Goal: Task Accomplishment & Management: Use online tool/utility

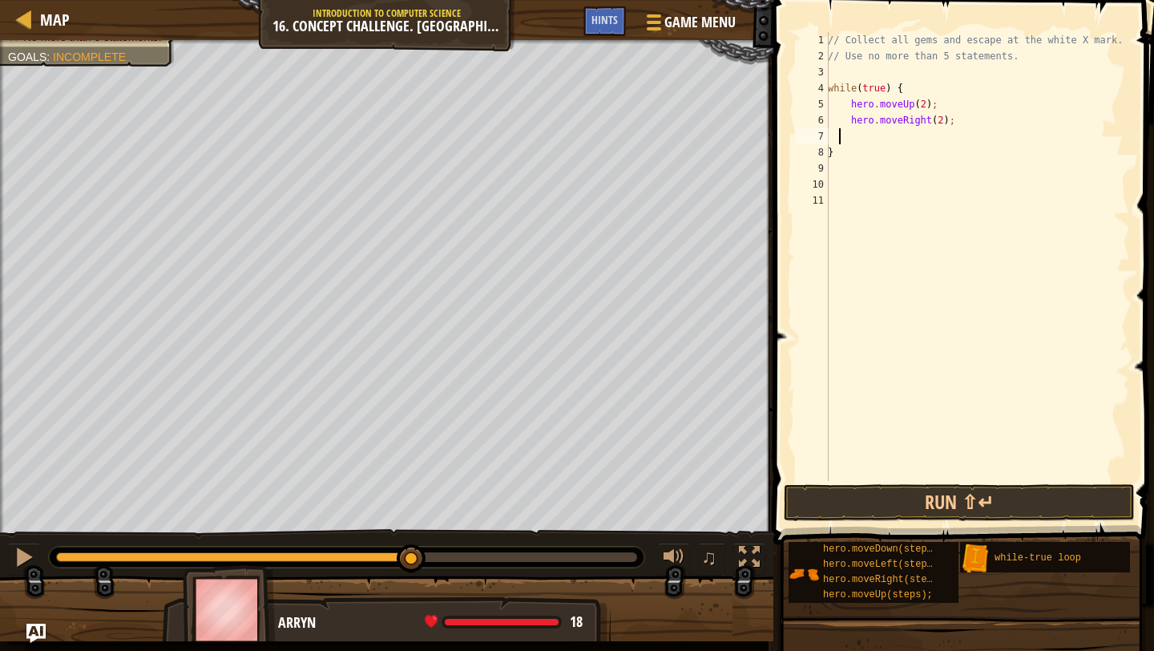
scroll to position [7, 0]
click at [597, 17] on span "Hints" at bounding box center [605, 19] width 26 height 15
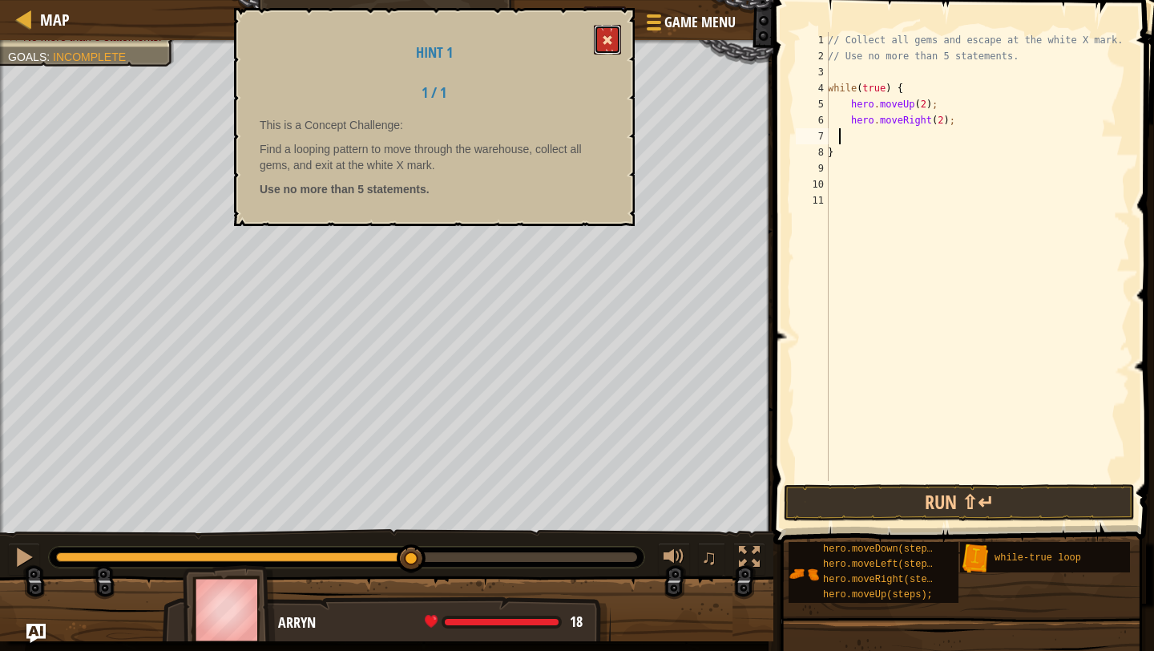
click at [606, 45] on span at bounding box center [607, 39] width 11 height 11
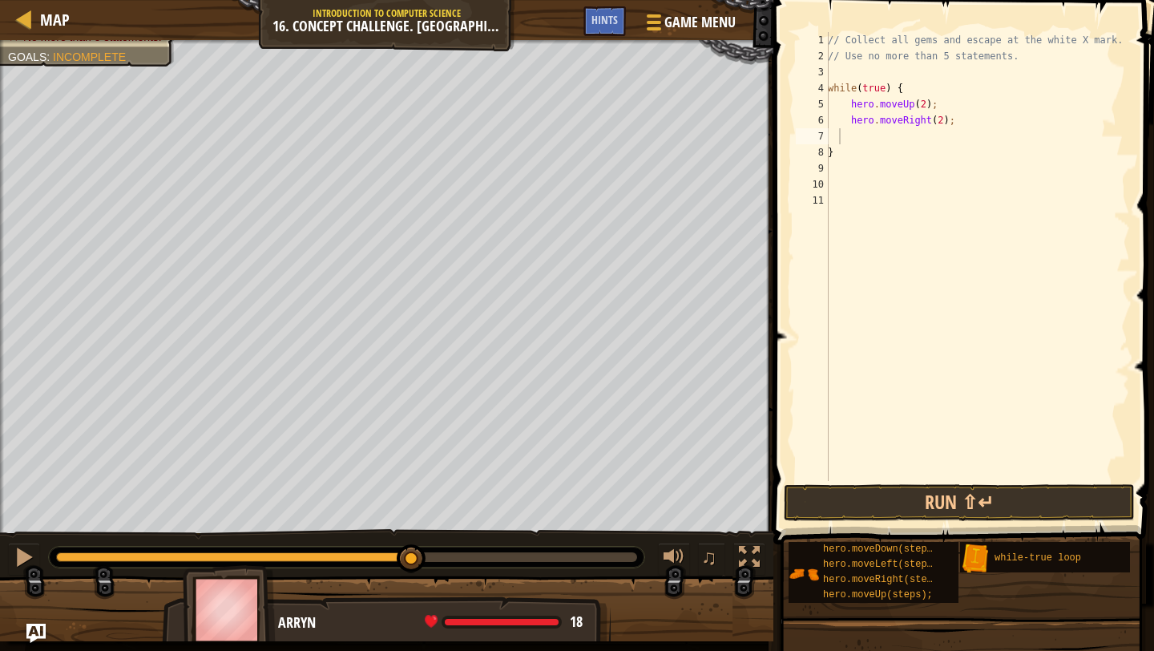
click at [883, 147] on div "// Collect all gems and escape at the white X mark. // Use no more than 5 state…" at bounding box center [977, 272] width 305 height 481
type textarea "}"
click at [862, 139] on div "// Collect all gems and escape at the white X mark. // Use no more than 5 state…" at bounding box center [977, 272] width 305 height 481
type textarea "D"
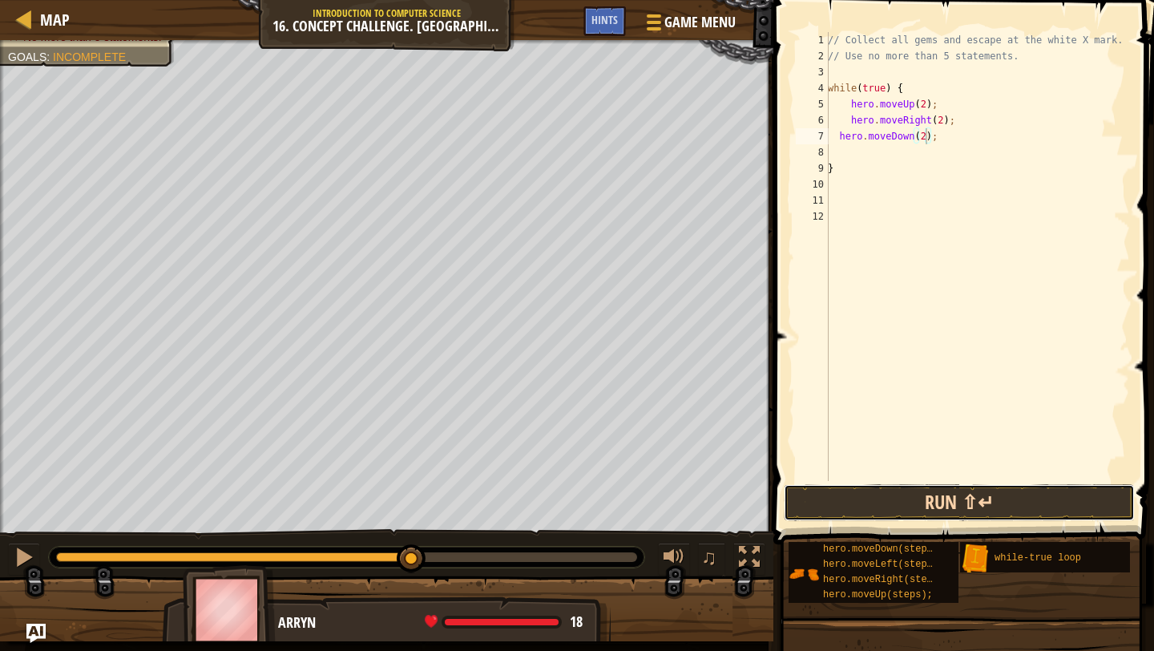
click at [863, 497] on button "Run ⇧↵" at bounding box center [959, 502] width 351 height 37
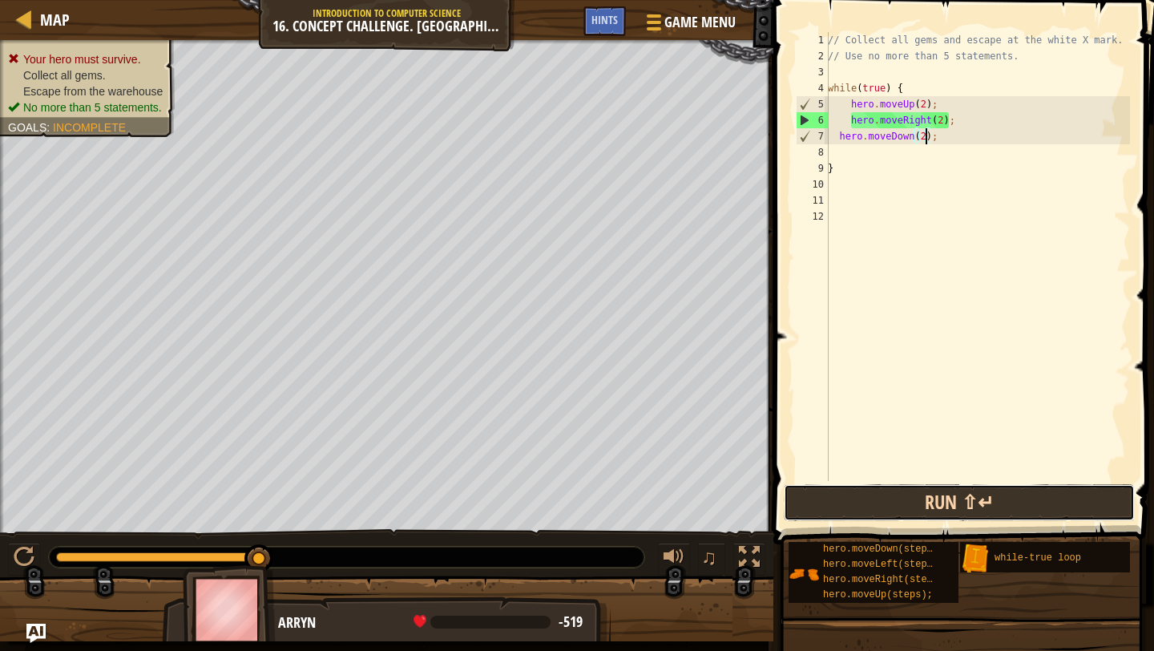
click at [845, 491] on button "Run ⇧↵" at bounding box center [959, 502] width 351 height 37
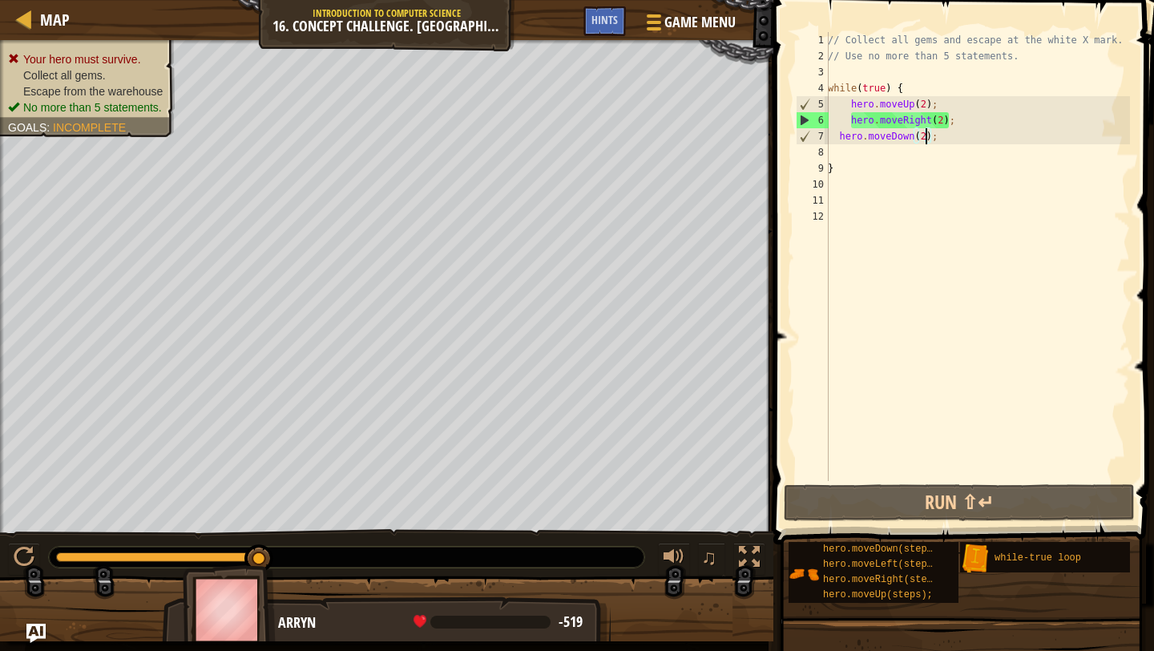
click at [944, 122] on div "// Collect all gems and escape at the white X mark. // Use no more than 5 state…" at bounding box center [977, 272] width 305 height 481
click at [927, 139] on div "// Collect all gems and escape at the white X mark. // Use no more than 5 state…" at bounding box center [977, 272] width 305 height 481
type textarea "hero.moveDown();"
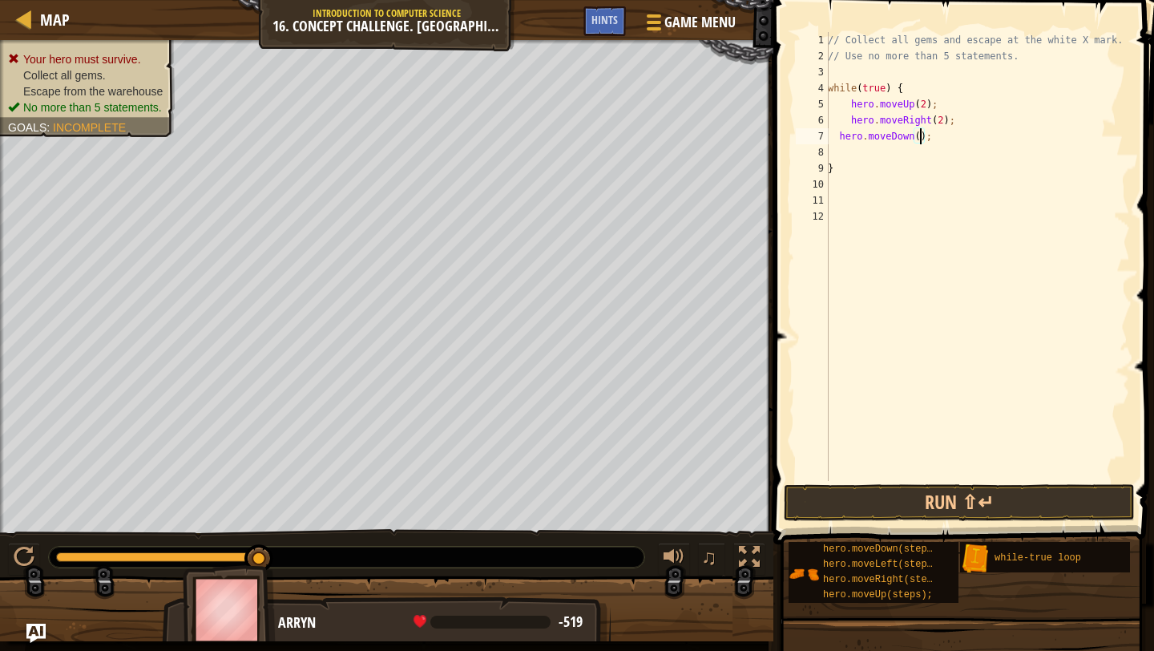
click at [895, 155] on div "// Collect all gems and escape at the white X mark. // Use no more than 5 state…" at bounding box center [977, 272] width 305 height 481
type textarea "l"
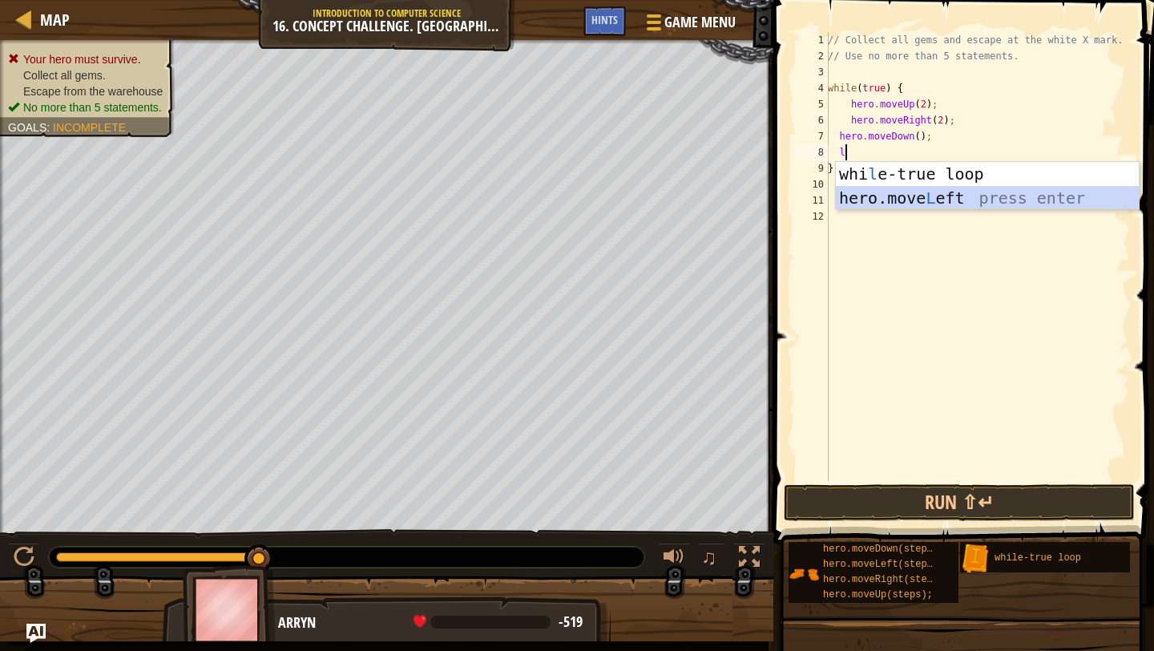
click at [922, 198] on div "whi l e-true loop press enter hero.move L eft press enter" at bounding box center [987, 210] width 303 height 96
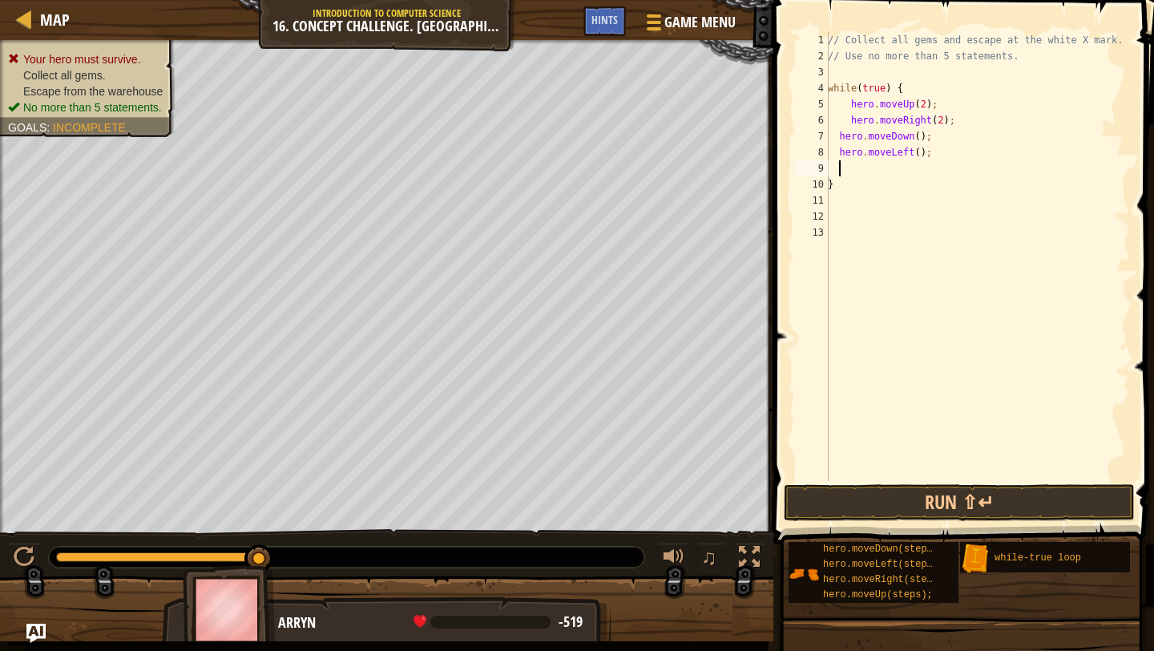
type textarea "u"
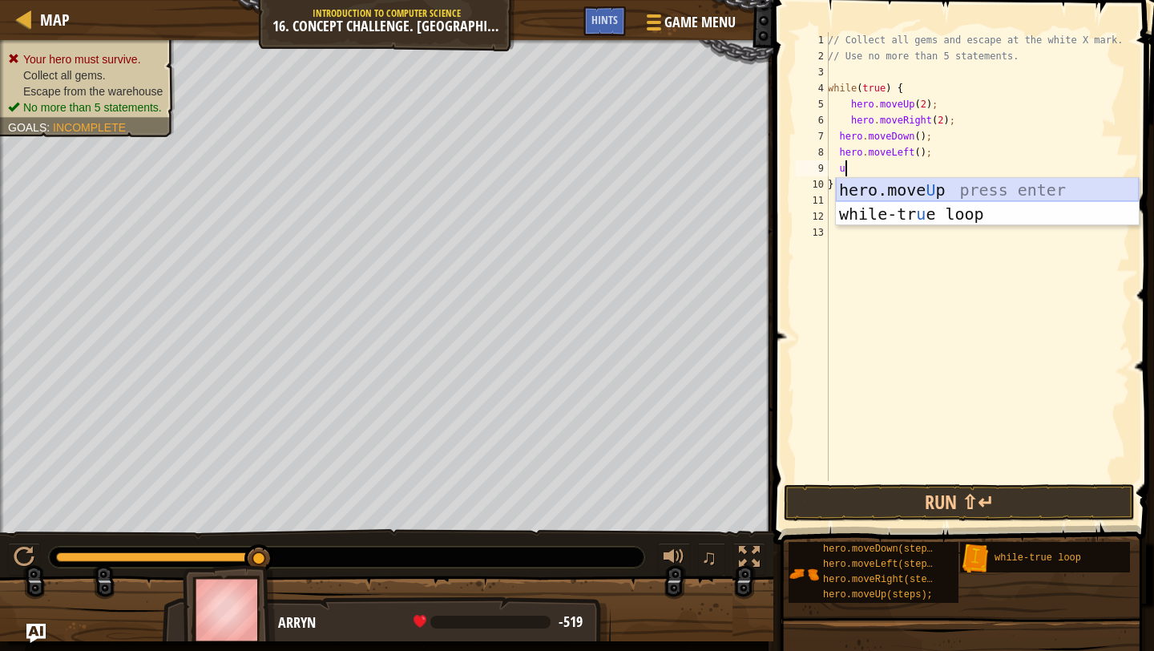
click at [952, 190] on div "hero.move U p press enter while-tr u e loop press enter" at bounding box center [987, 226] width 303 height 96
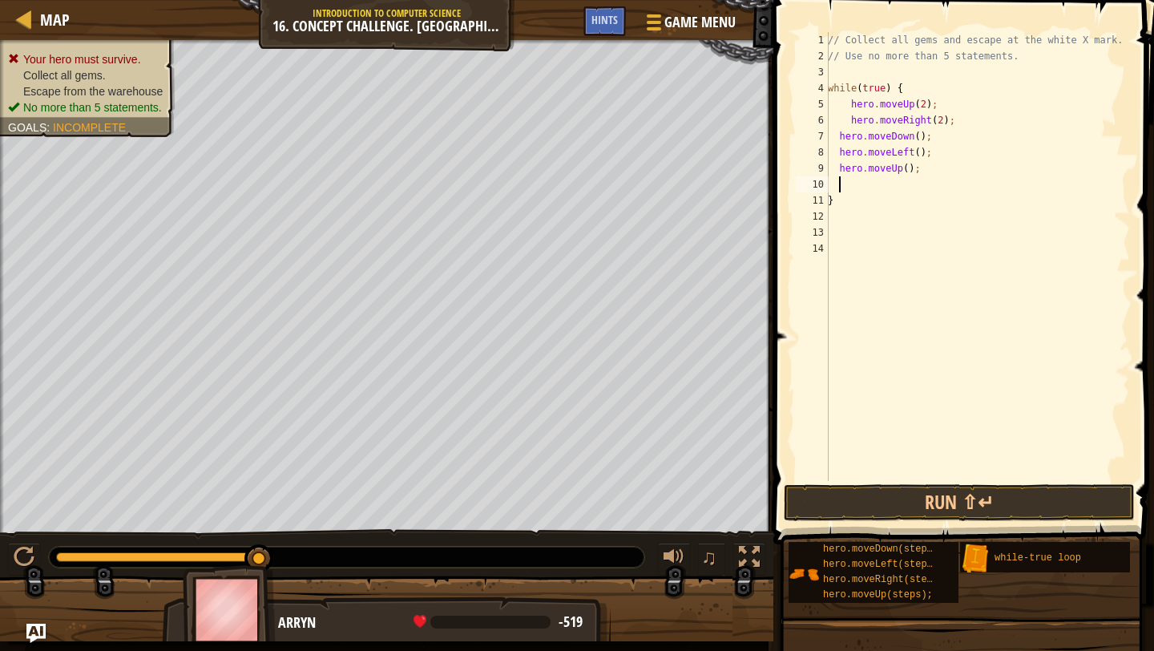
click at [911, 171] on div "// Collect all gems and escape at the white X mark. // Use no more than 5 state…" at bounding box center [977, 272] width 305 height 481
click at [939, 163] on div "// Collect all gems and escape at the white X mark. // Use no more than 5 state…" at bounding box center [977, 272] width 305 height 481
type textarea "hero.moveUp(2);"
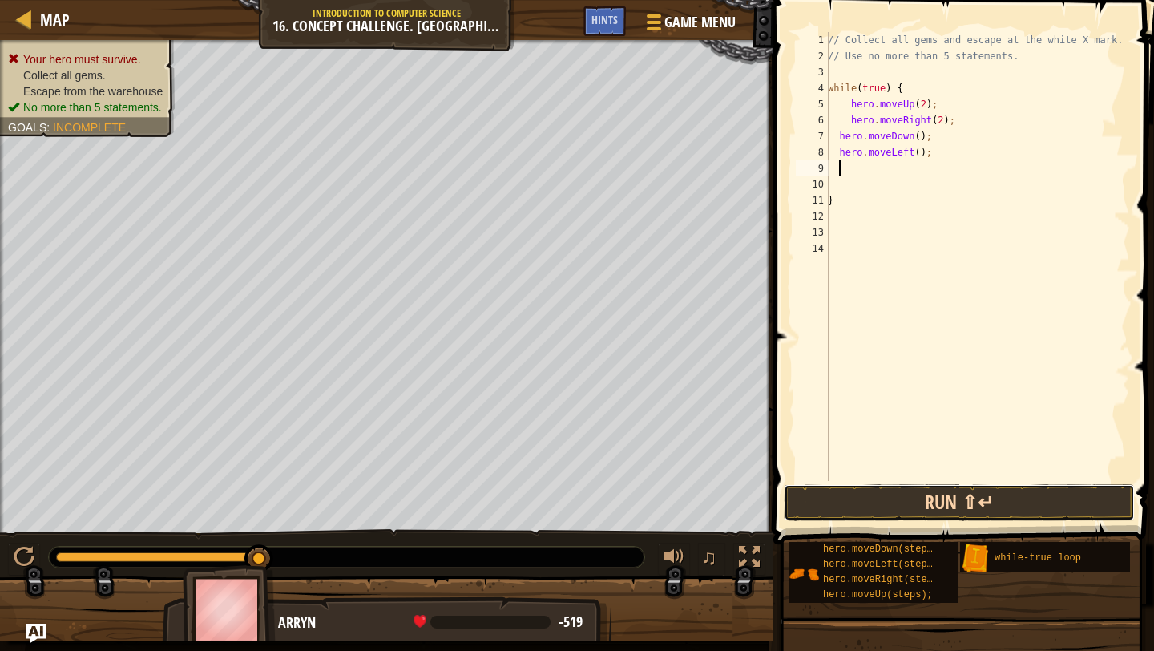
click at [881, 509] on button "Run ⇧↵" at bounding box center [959, 502] width 351 height 37
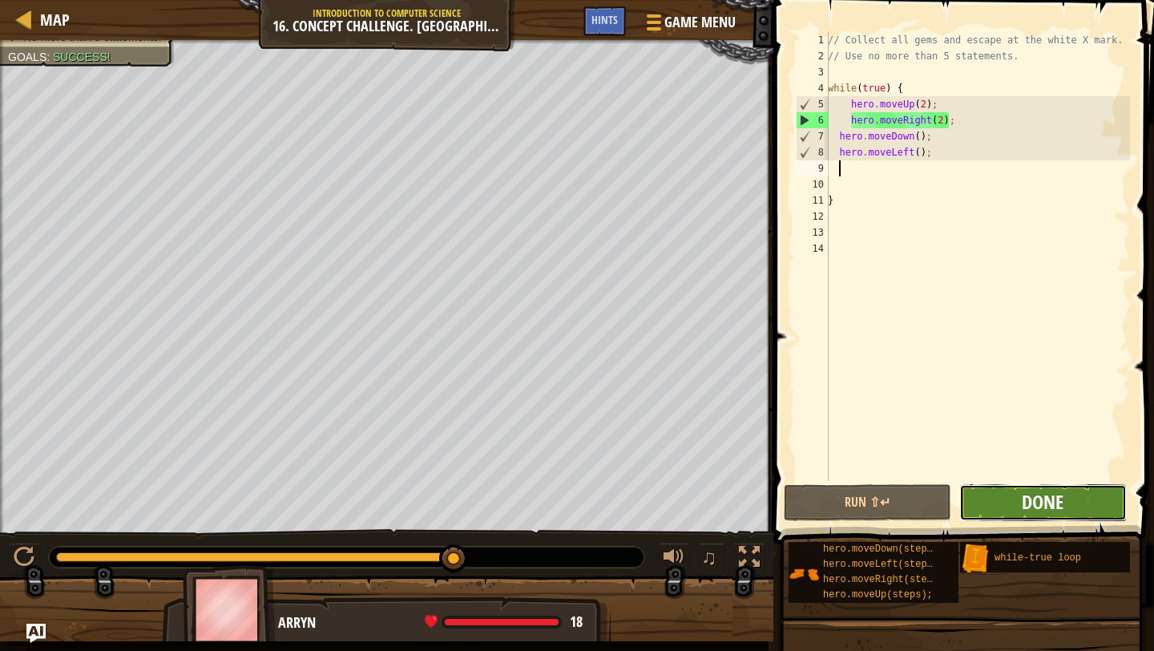
click at [1040, 502] on span "Done" at bounding box center [1043, 502] width 42 height 26
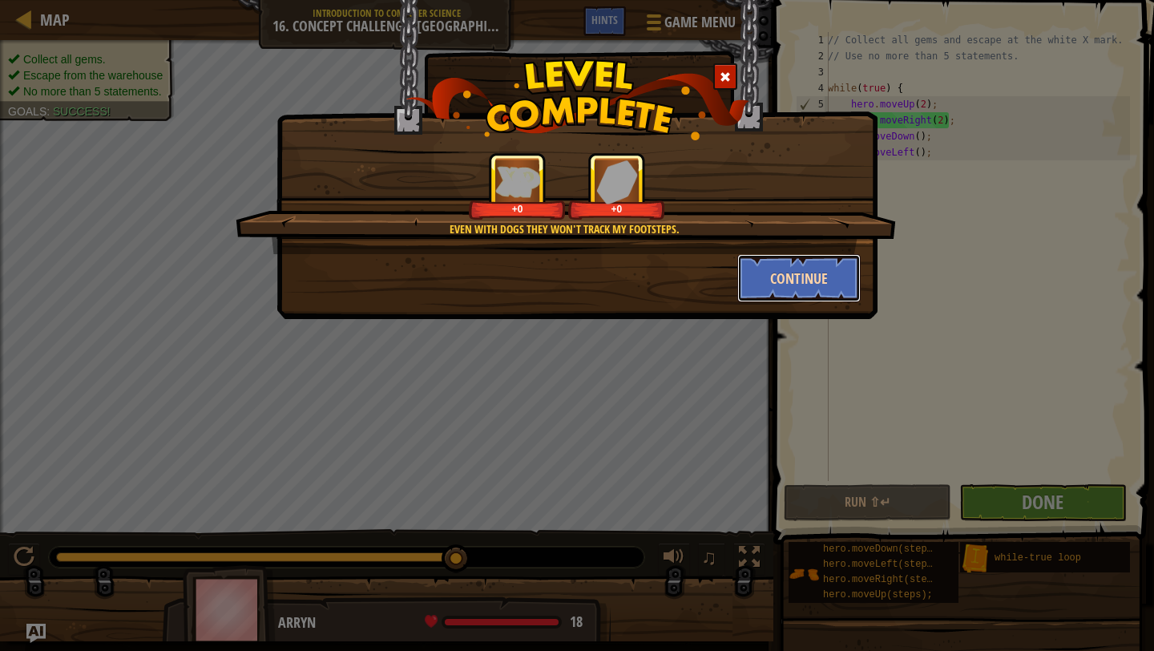
click at [807, 271] on button "Continue" at bounding box center [799, 278] width 124 height 48
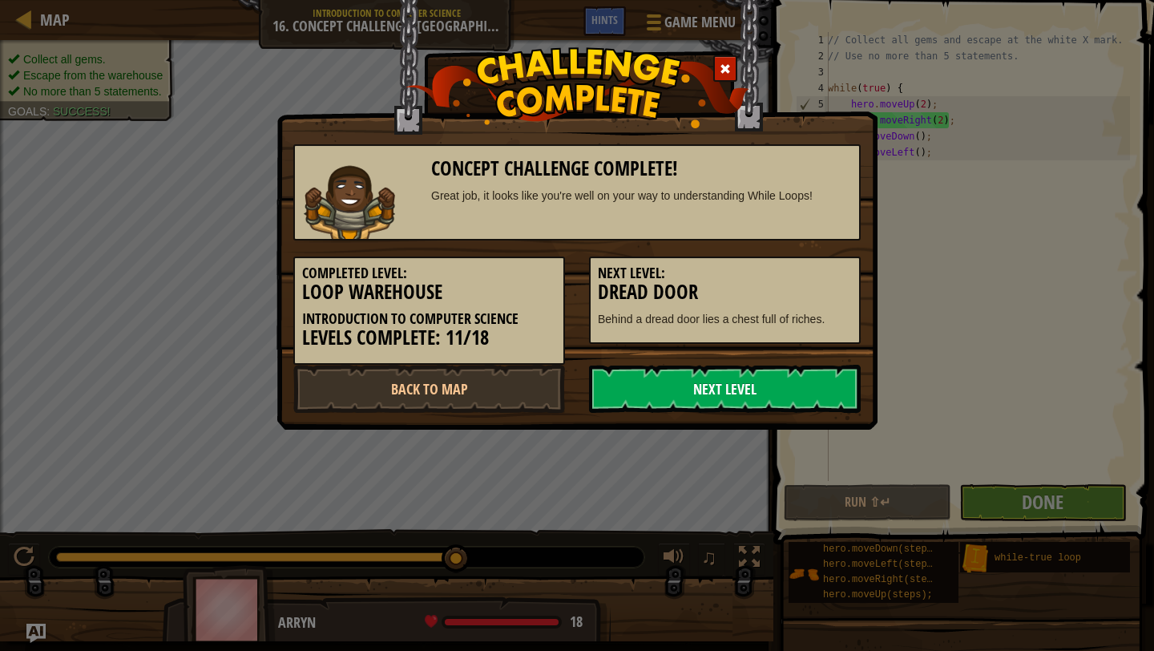
click at [750, 404] on link "Next Level" at bounding box center [725, 389] width 272 height 48
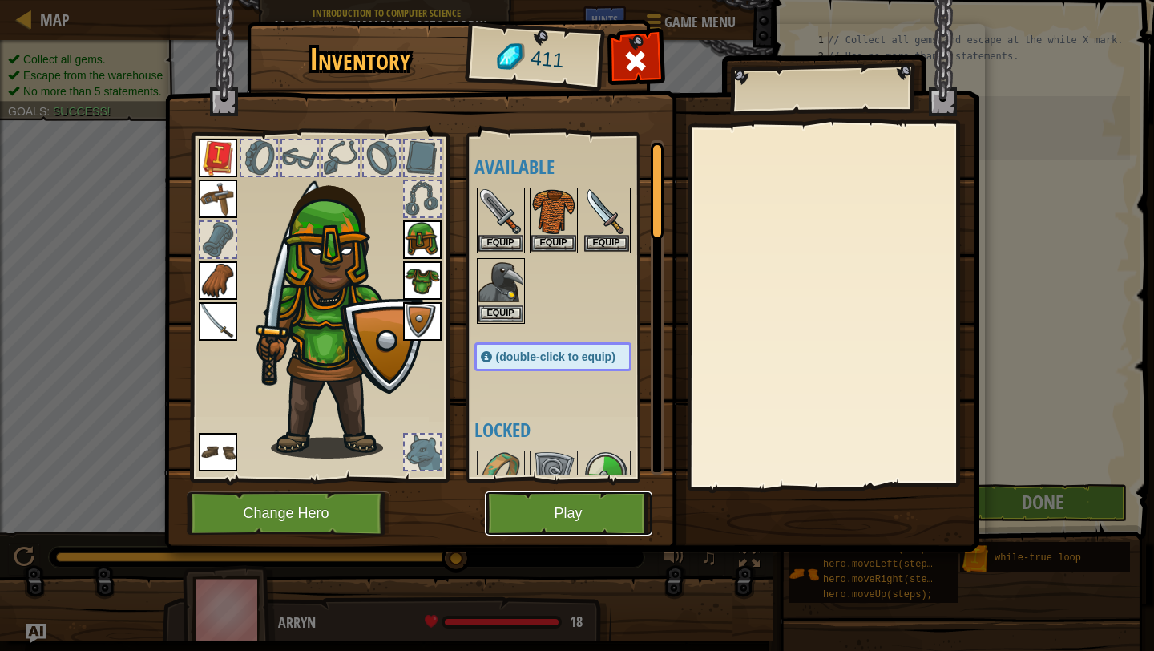
click at [573, 500] on button "Play" at bounding box center [569, 513] width 168 height 44
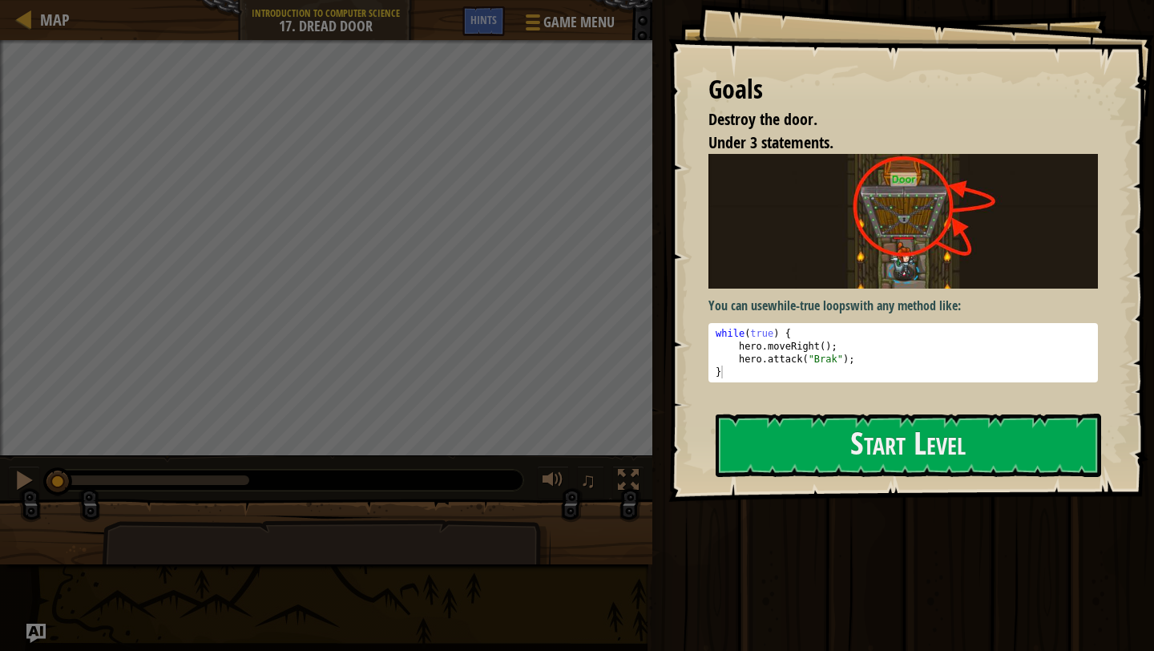
type textarea "hero.moveRight();"
click at [769, 347] on div "while ( true ) { hero . moveRight ( ) ; hero . attack ( "Brak" ) ; }" at bounding box center [904, 365] width 382 height 77
click at [806, 470] on button "Start Level" at bounding box center [909, 445] width 386 height 63
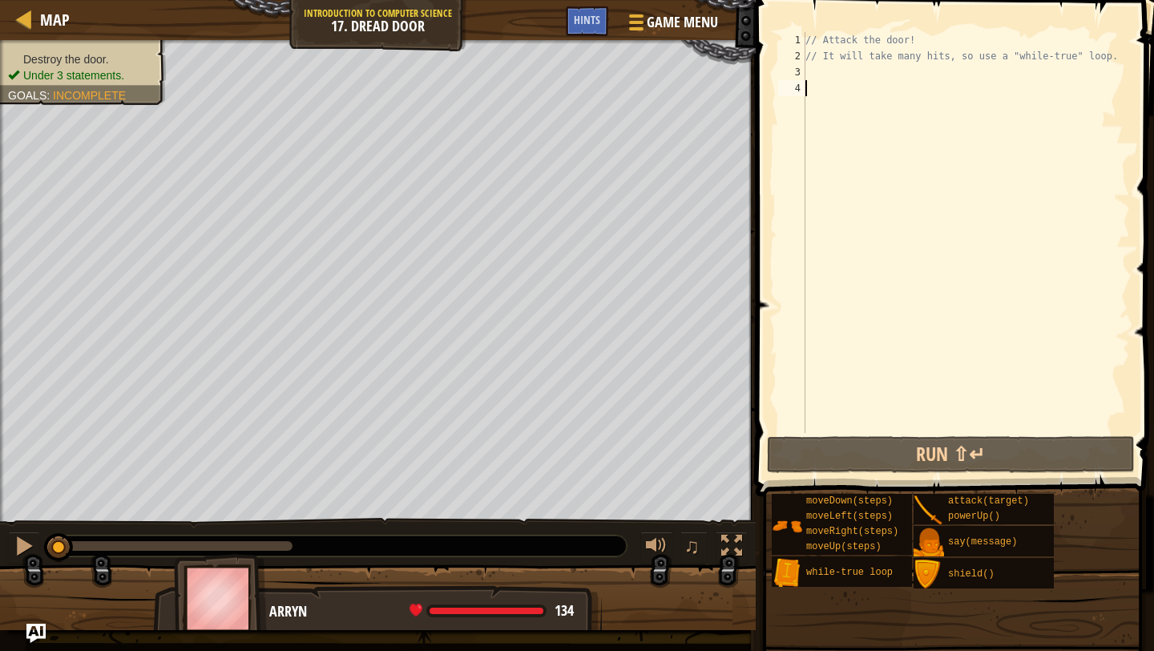
type textarea "w"
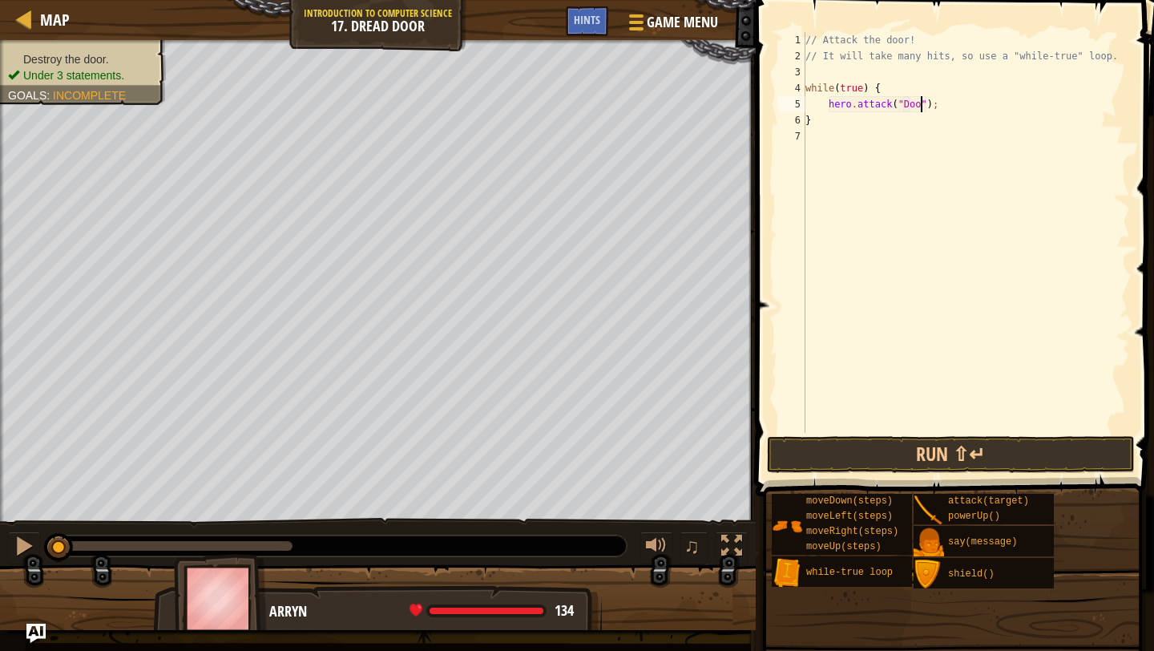
scroll to position [7, 10]
type textarea "hero.attack("Door");"
click at [846, 440] on button "Run ⇧↵" at bounding box center [951, 454] width 368 height 37
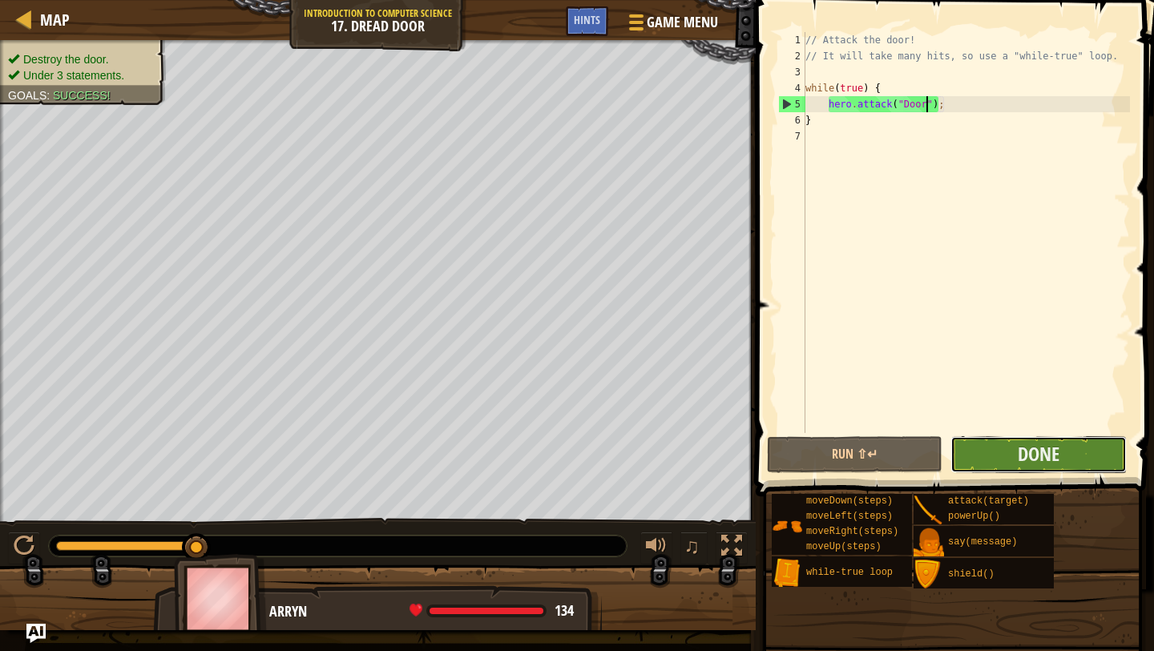
click at [1073, 461] on button "Done" at bounding box center [1039, 454] width 176 height 37
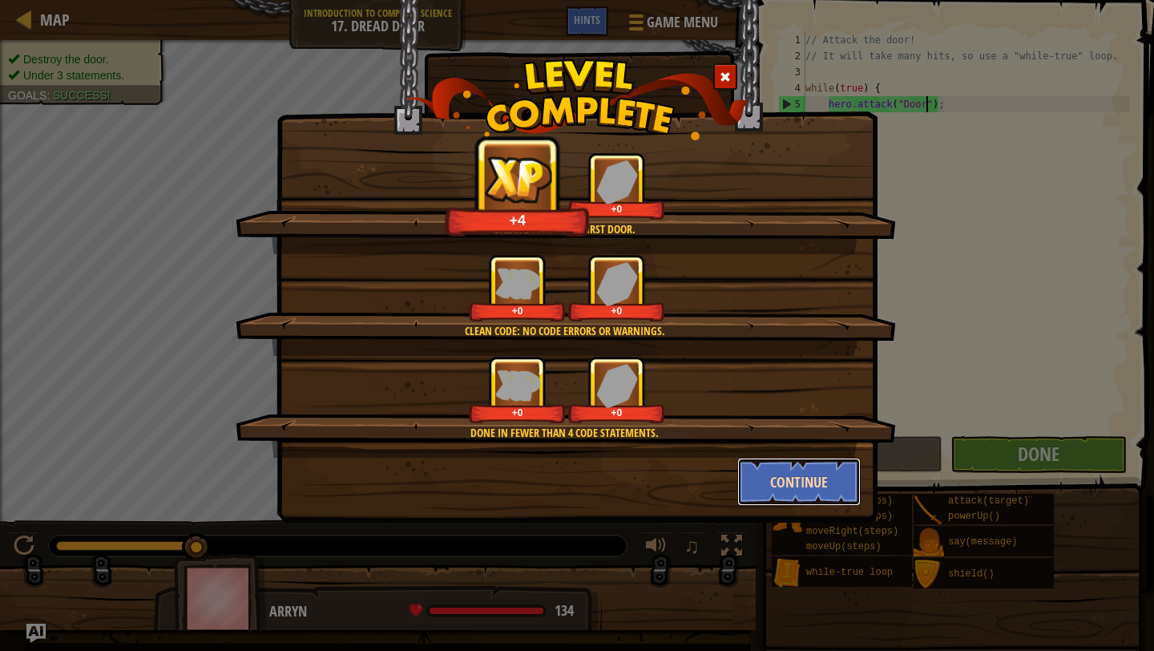
click at [794, 476] on button "Continue" at bounding box center [799, 482] width 124 height 48
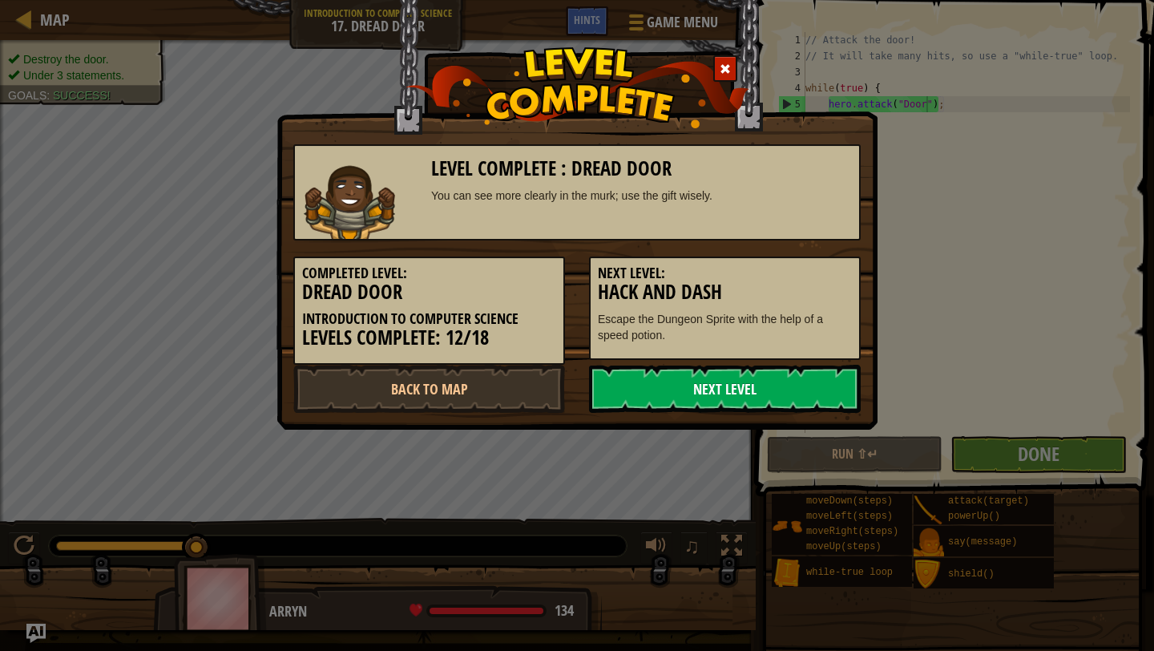
click at [683, 382] on link "Next Level" at bounding box center [725, 389] width 272 height 48
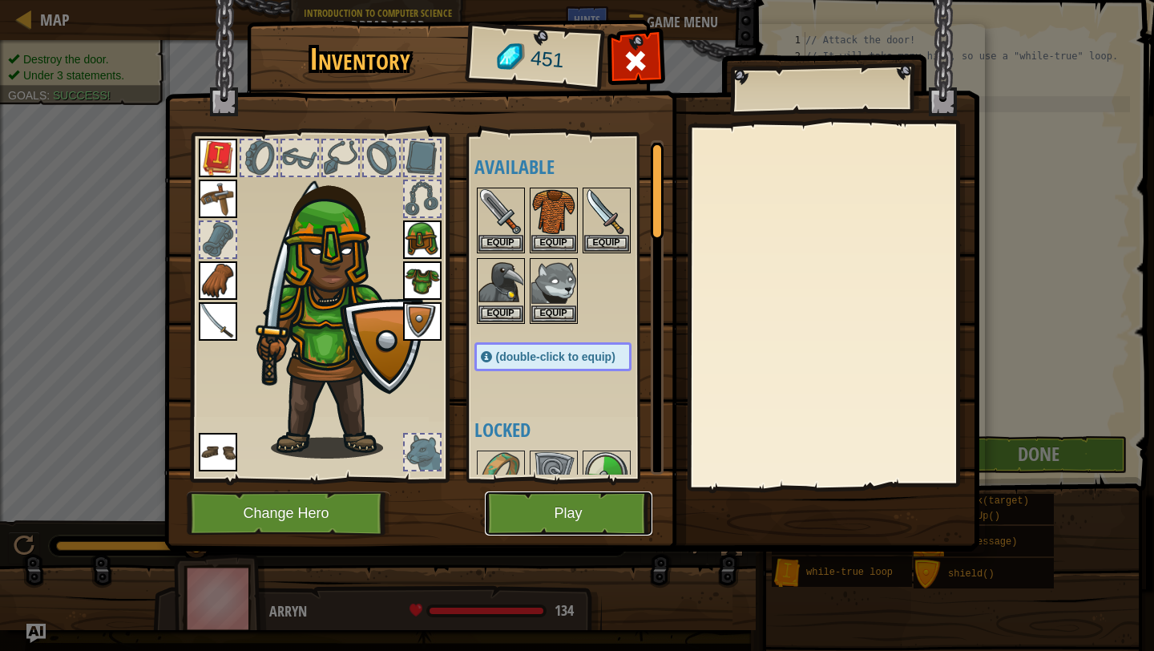
click at [585, 519] on button "Play" at bounding box center [569, 513] width 168 height 44
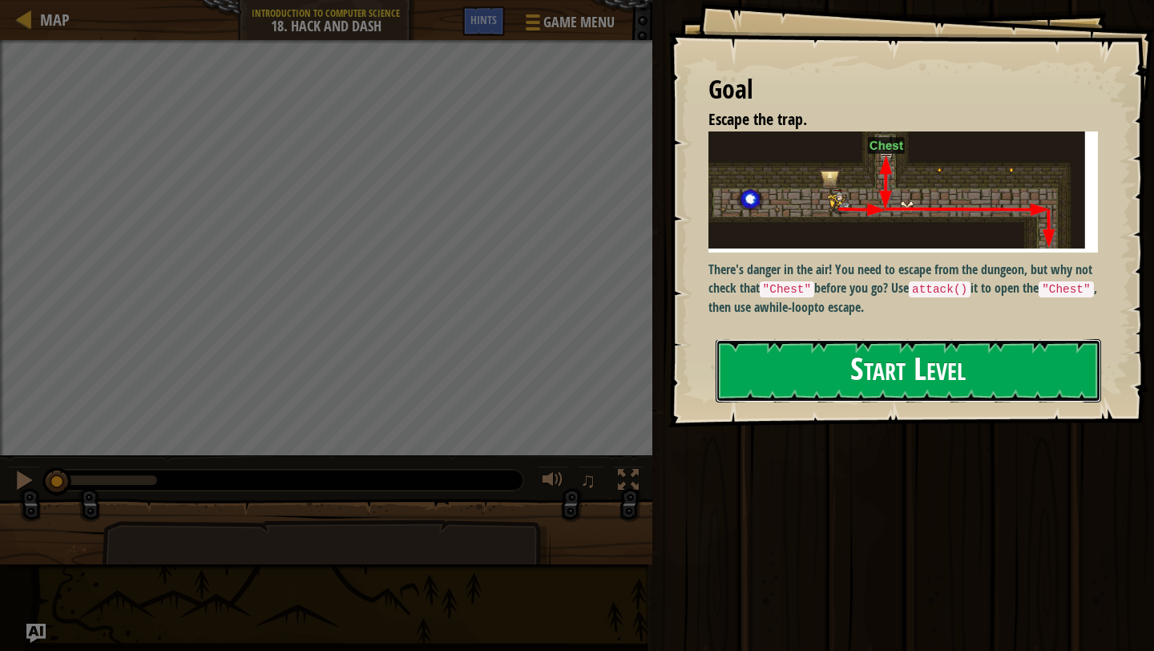
click at [758, 388] on button "Start Level" at bounding box center [909, 370] width 386 height 63
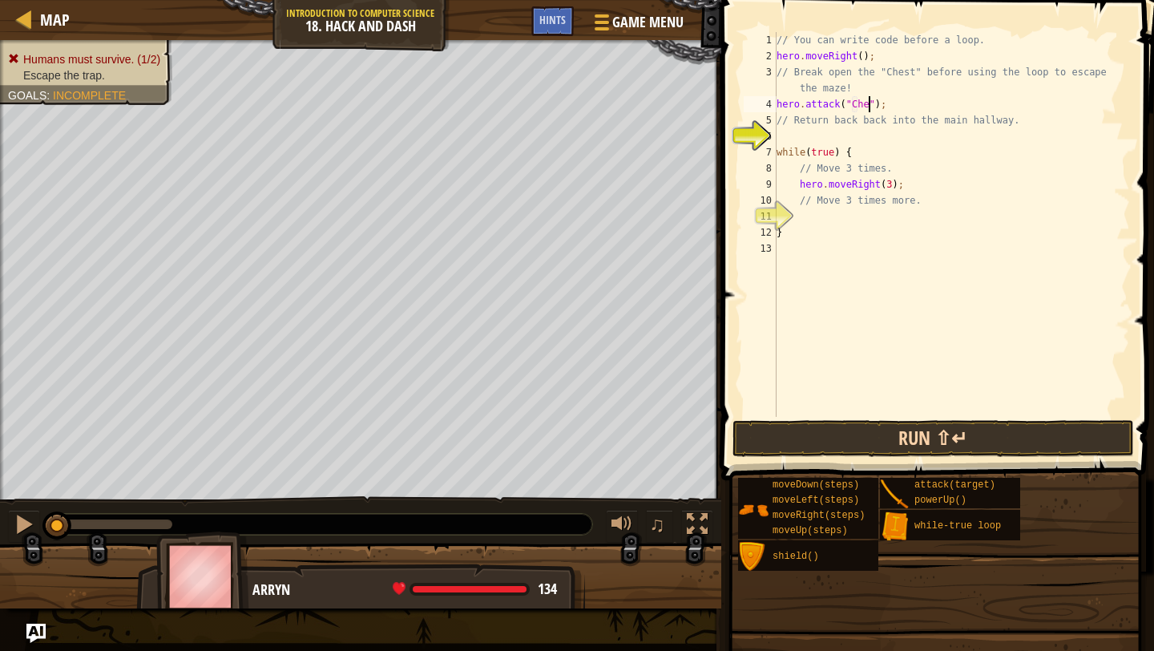
scroll to position [7, 8]
type textarea "hero.attack("Chest");"
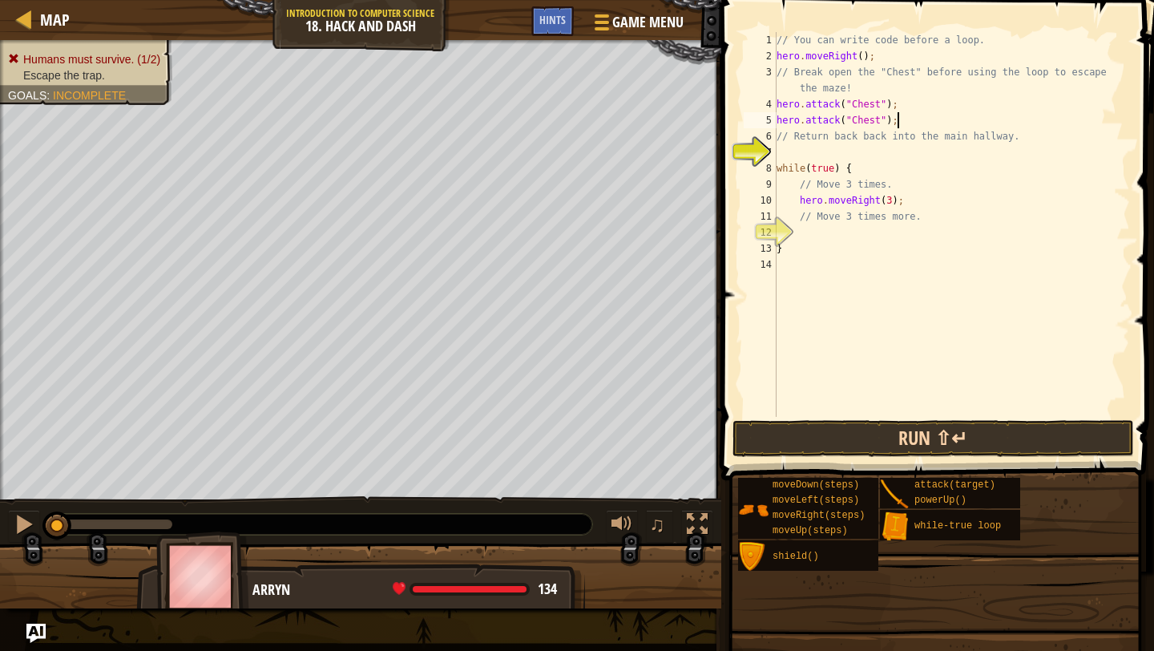
type textarea "hero.attack("Chest");"
click at [816, 448] on button "Run ⇧↵" at bounding box center [934, 438] width 402 height 37
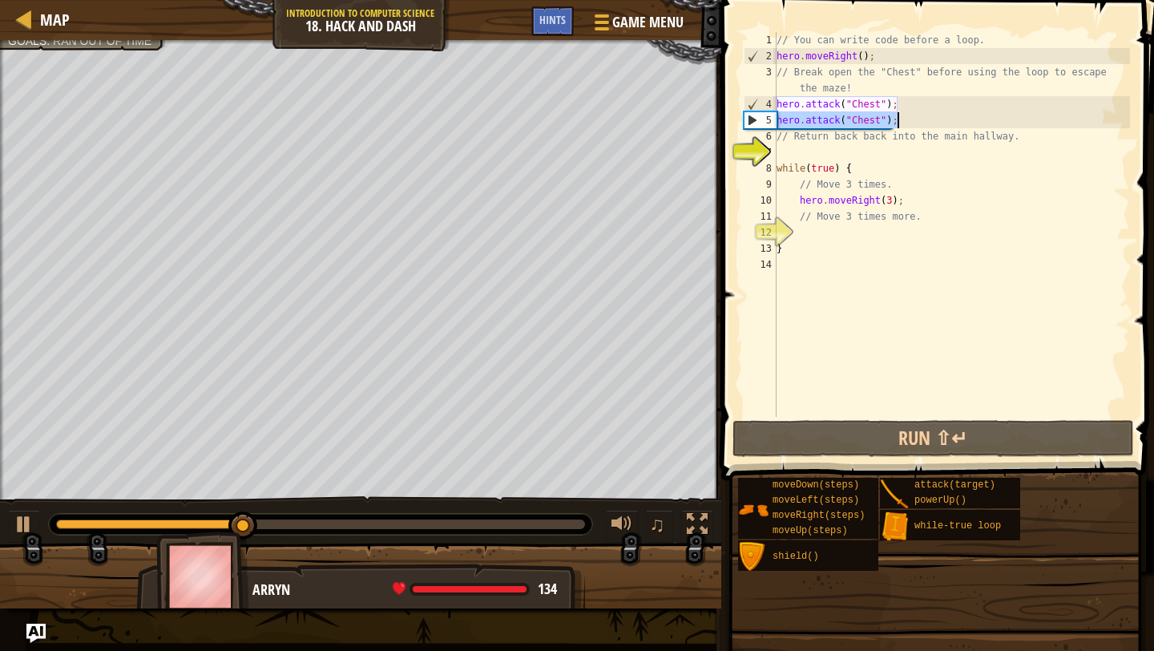
click at [819, 164] on div "// You can write code before a loop. hero . moveRight ( ) ; // Break open the "…" at bounding box center [951, 240] width 357 height 417
click at [819, 161] on div "// You can write code before a loop. hero . moveRight ( ) ; // Break open the "…" at bounding box center [951, 240] width 357 height 417
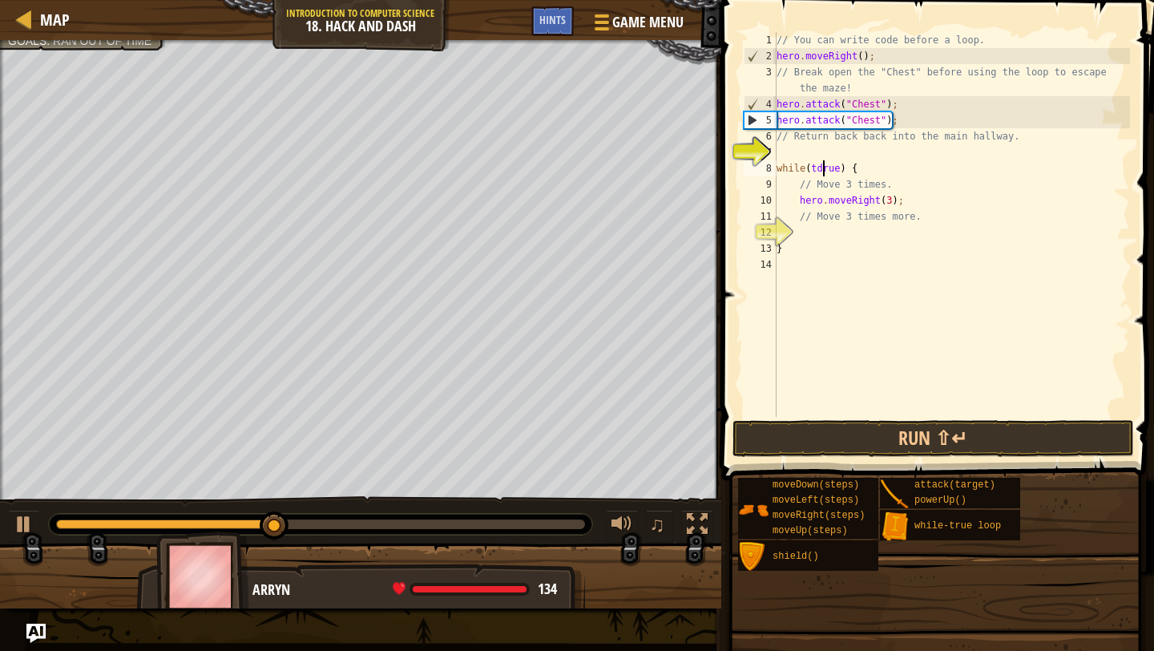
type textarea "while(true) {"
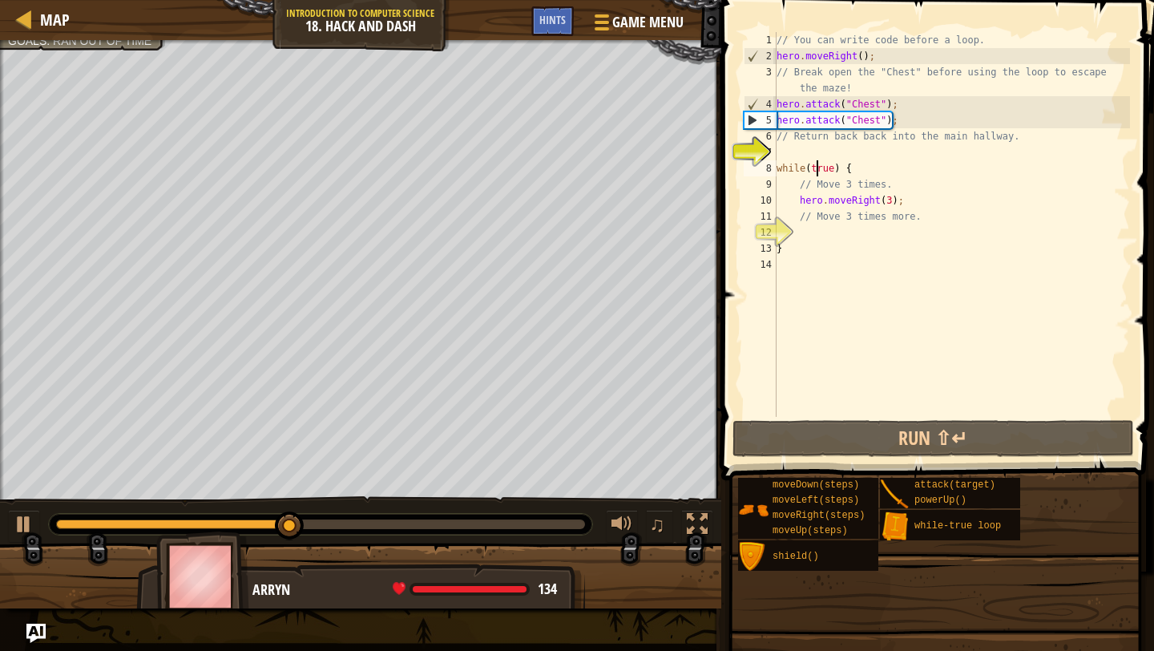
click at [821, 146] on div "// You can write code before a loop. hero . moveRight ( ) ; // Break open the "…" at bounding box center [951, 240] width 357 height 417
type textarea "d"
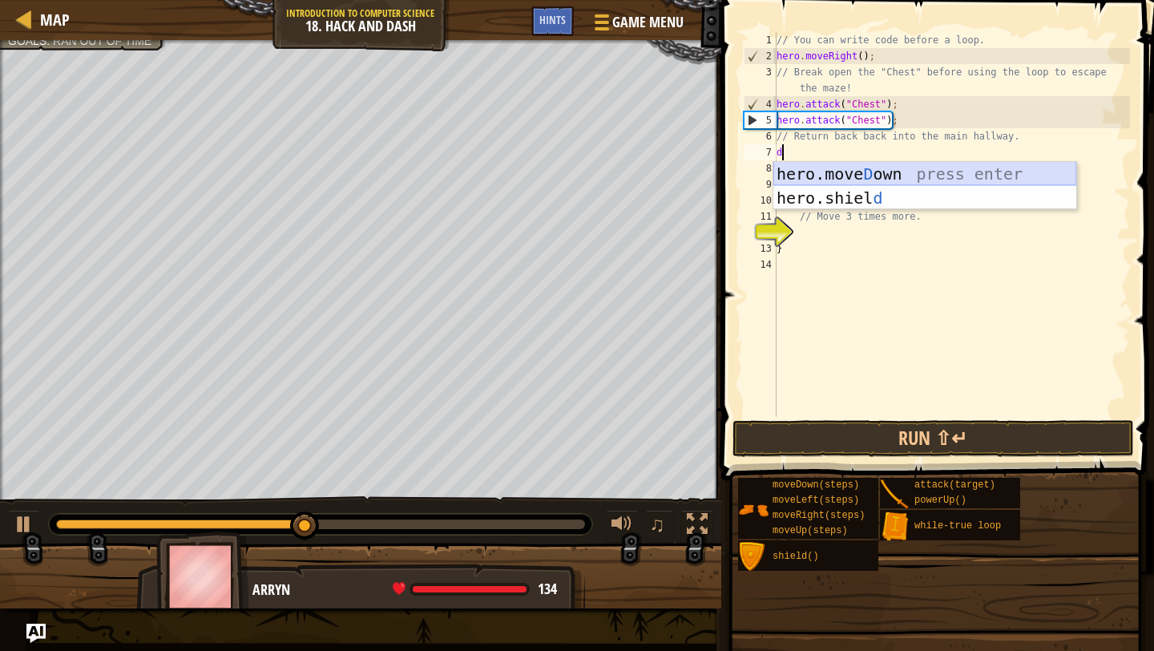
click at [845, 174] on div "hero.move D own press enter hero.shiel d press enter" at bounding box center [924, 210] width 303 height 96
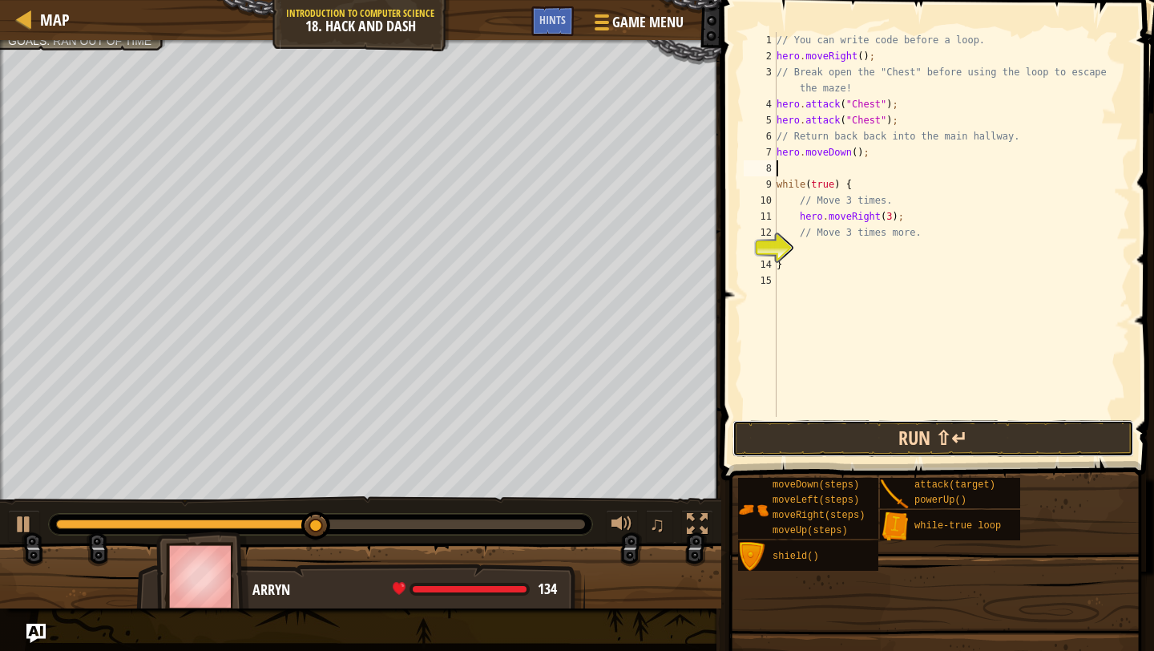
click at [819, 427] on button "Run ⇧↵" at bounding box center [934, 438] width 402 height 37
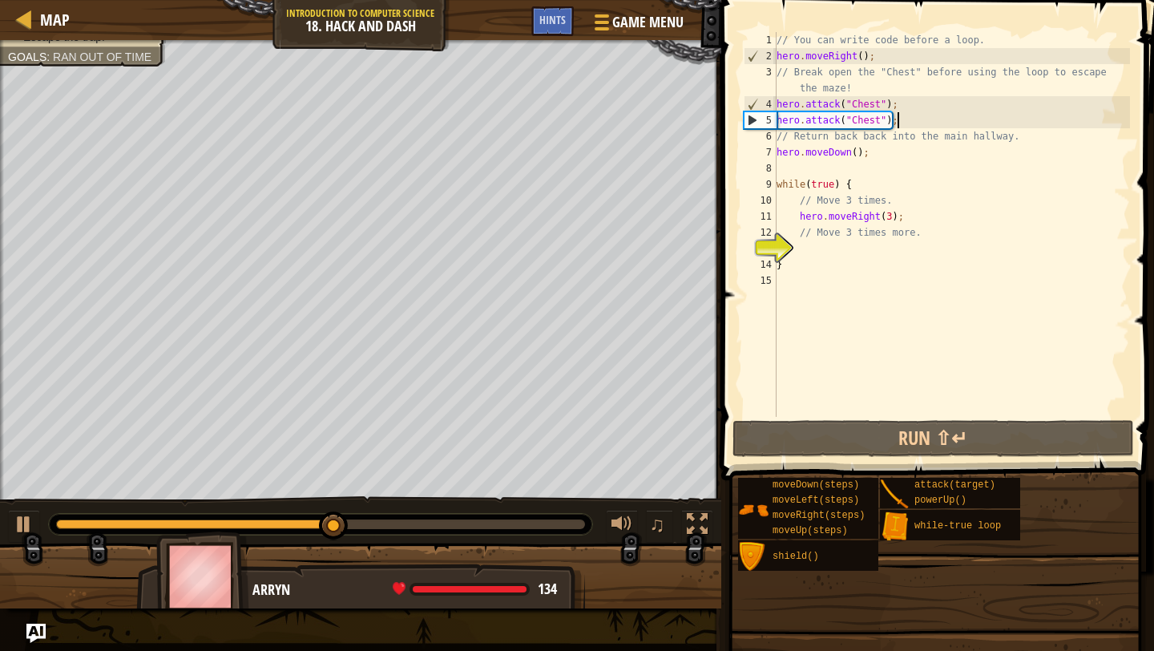
click at [920, 123] on div "// You can write code before a loop. hero . moveRight ( ) ; // Break open the "…" at bounding box center [951, 240] width 357 height 417
type textarea "hero.attack("Chest");"
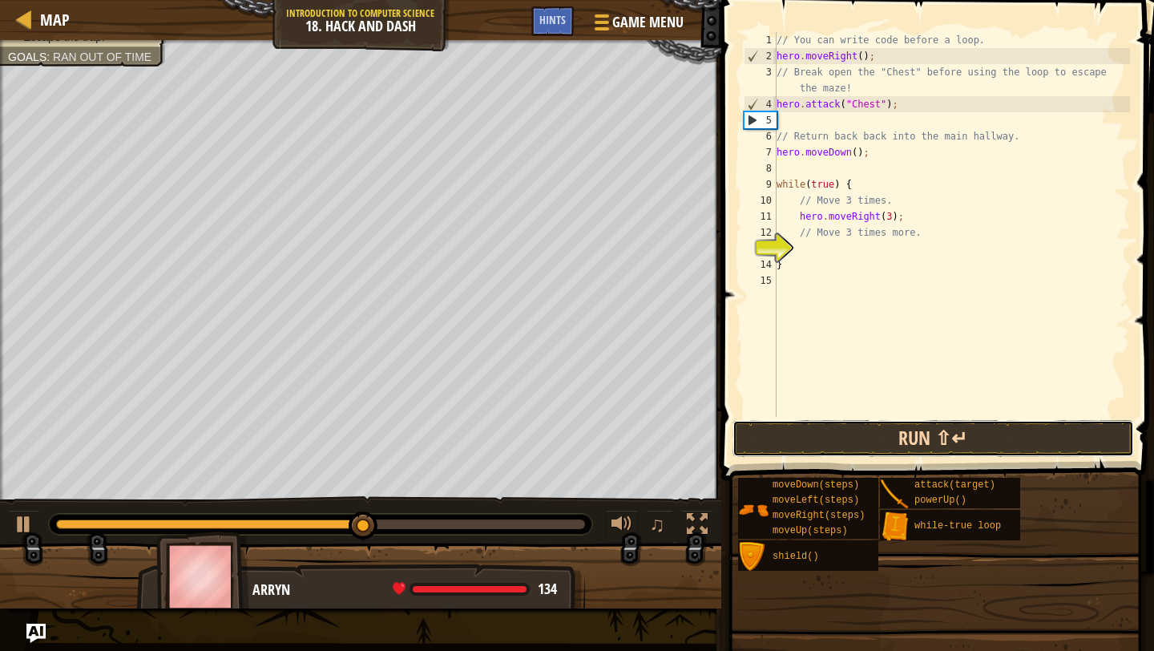
click at [794, 422] on button "Run ⇧↵" at bounding box center [934, 438] width 402 height 37
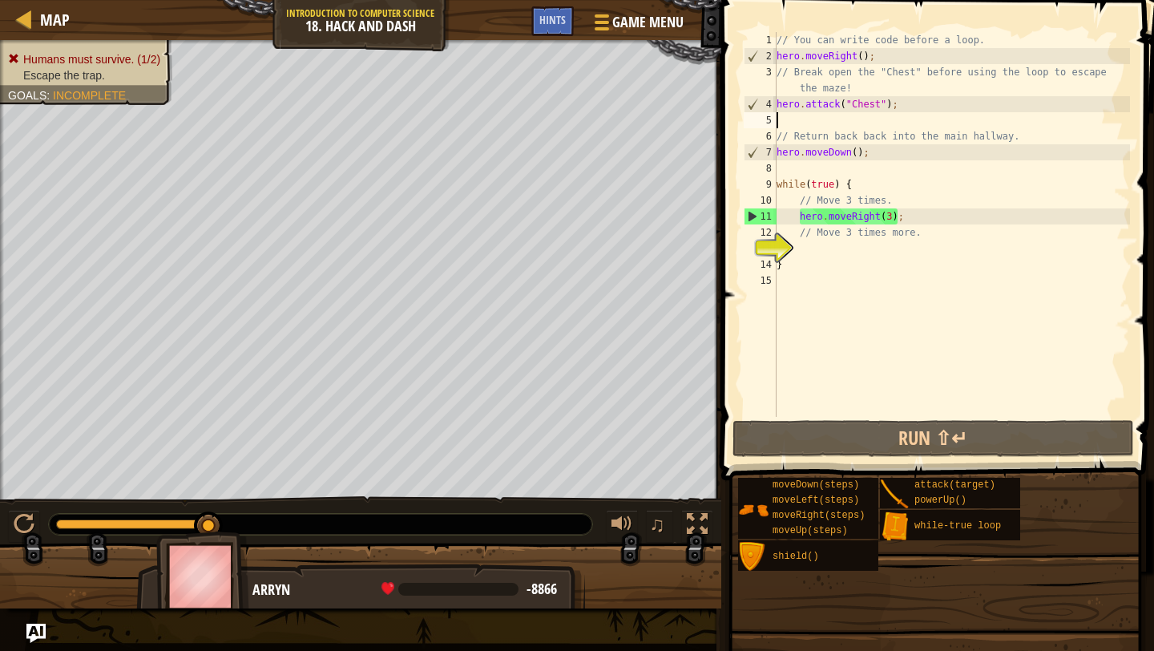
click at [825, 259] on div "// You can write code before a loop. hero . moveRight ( ) ; // Break open the "…" at bounding box center [951, 240] width 357 height 417
type textarea "}"
click at [827, 248] on div "// You can write code before a loop. hero . moveRight ( ) ; // Break open the "…" at bounding box center [951, 240] width 357 height 417
type textarea "m"
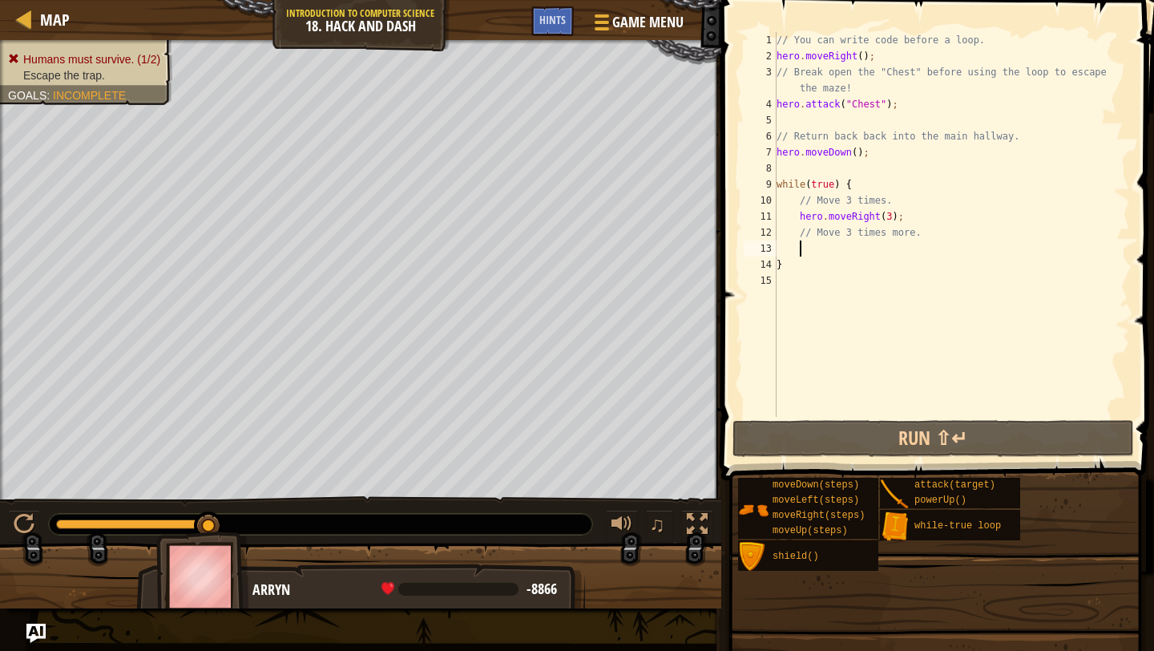
scroll to position [7, 1]
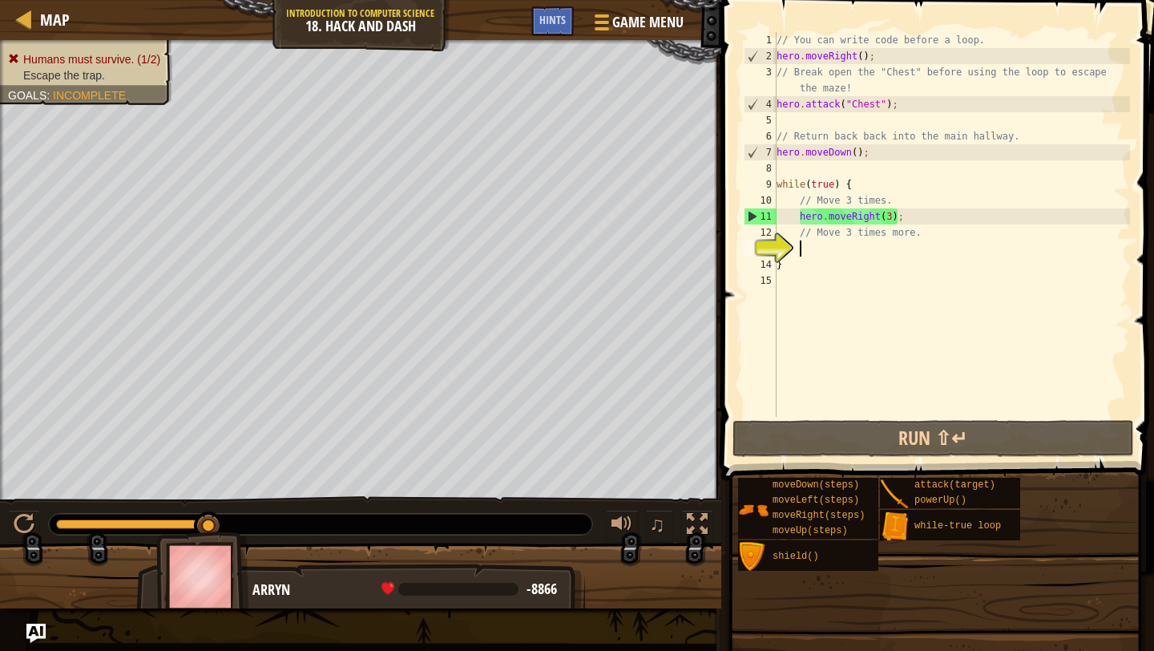
click at [949, 215] on div "// You can write code before a loop. hero . moveRight ( ) ; // Break open the "…" at bounding box center [951, 240] width 357 height 417
type textarea "hero.moveRight(3);"
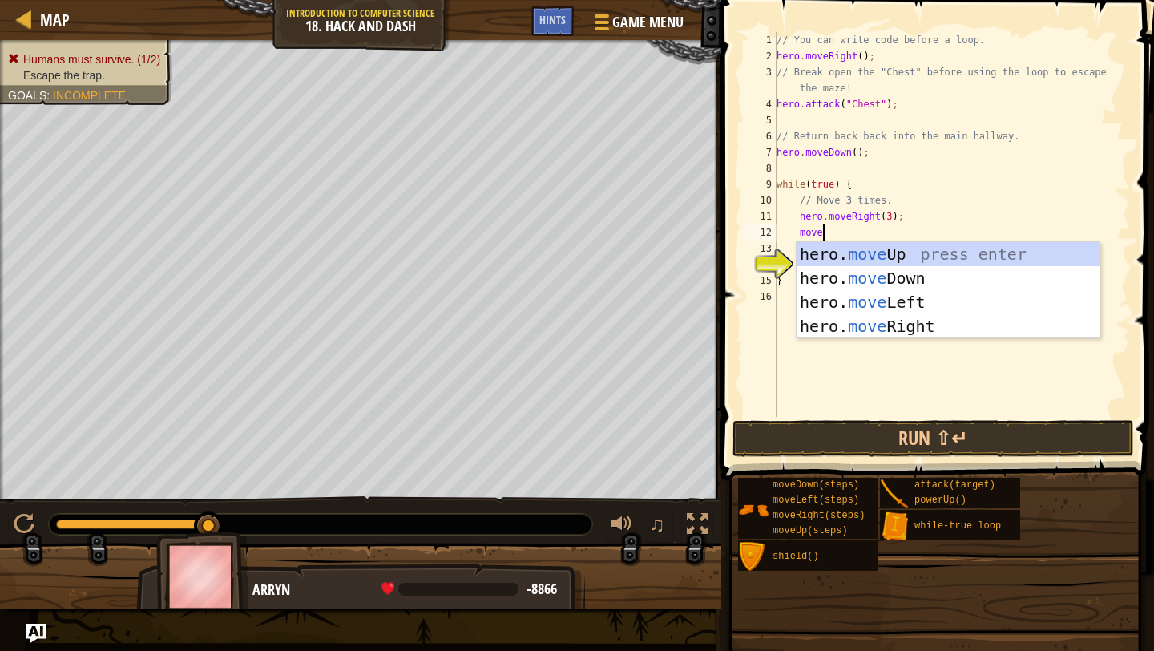
type textarea "moved"
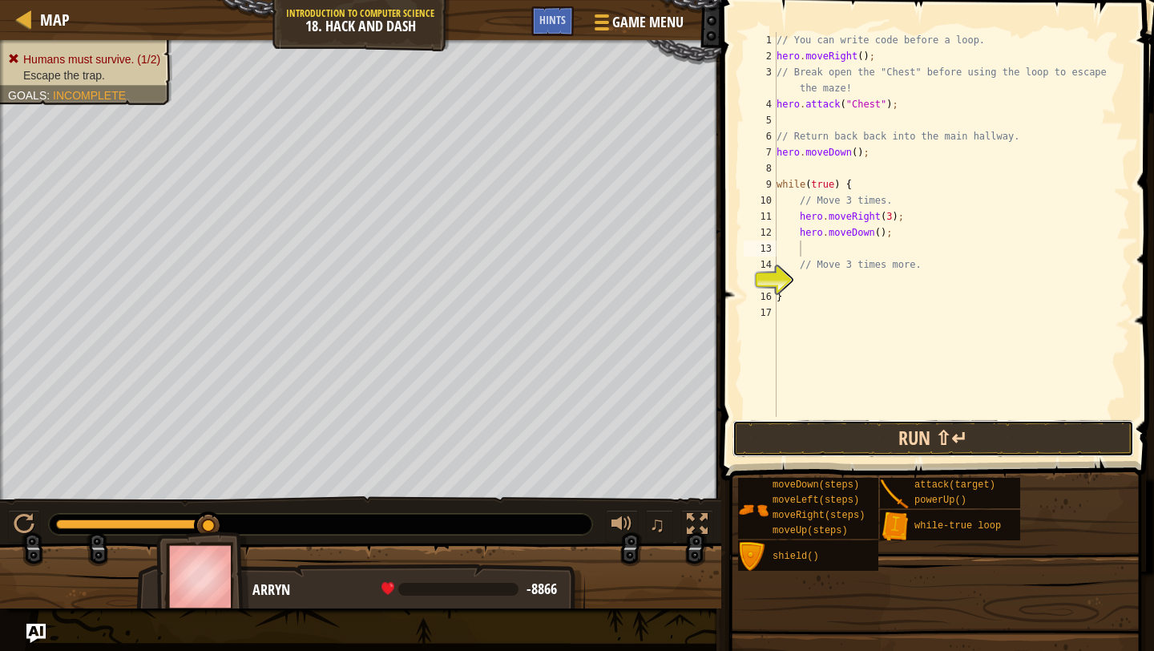
click at [936, 422] on button "Run ⇧↵" at bounding box center [934, 438] width 402 height 37
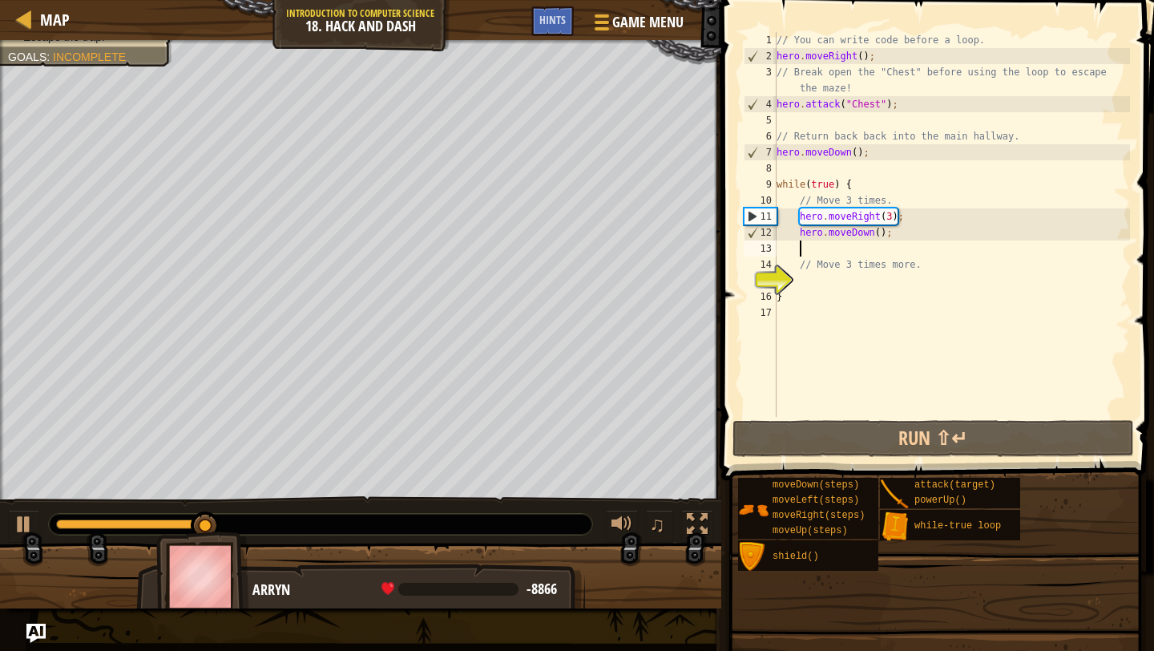
click at [911, 236] on div "// You can write code before a loop. hero . moveRight ( ) ; // Break open the "…" at bounding box center [951, 240] width 357 height 417
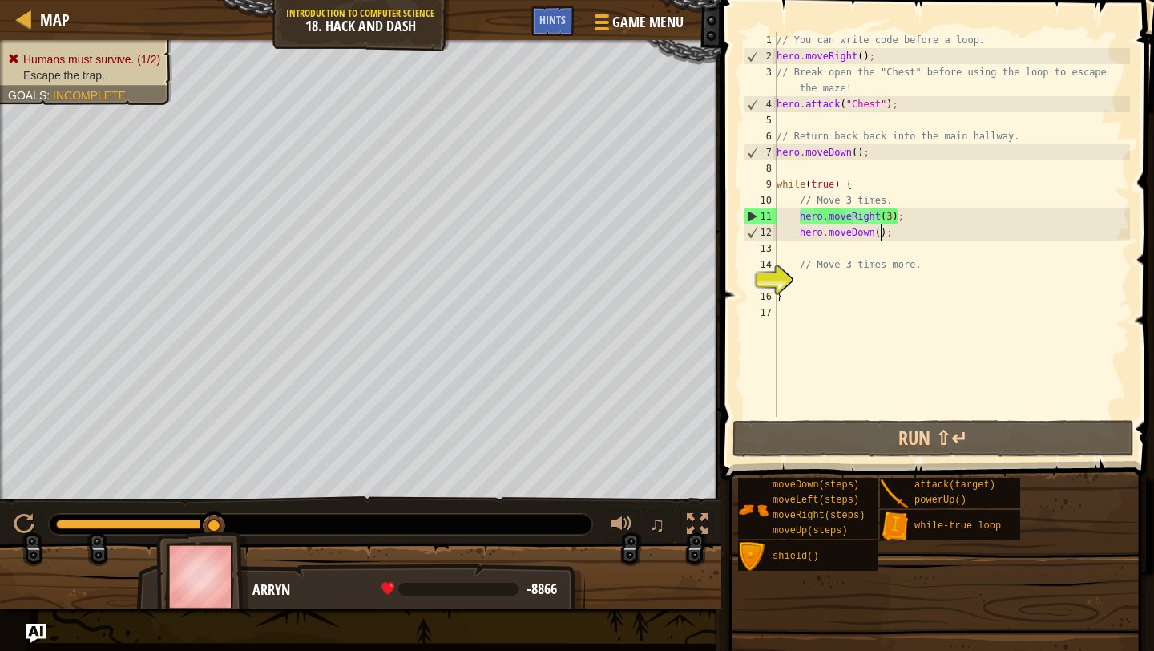
click at [880, 230] on div "// You can write code before a loop. hero . moveRight ( ) ; // Break open the "…" at bounding box center [951, 240] width 357 height 417
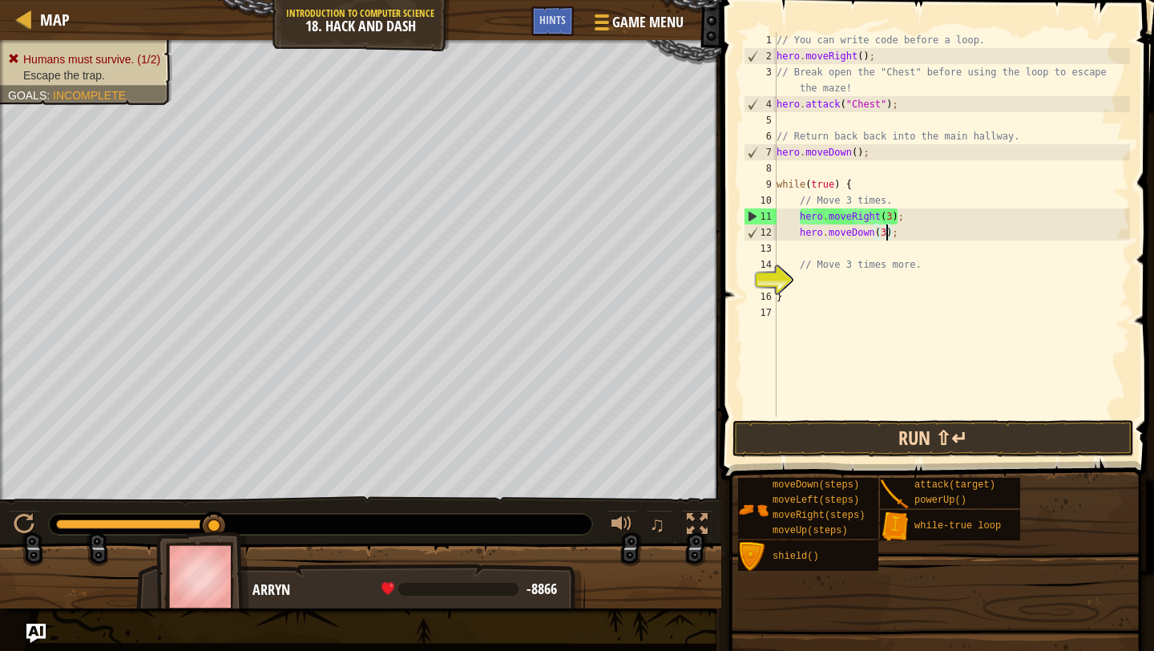
type textarea "hero.moveDown(3);"
click at [895, 439] on button "Run ⇧↵" at bounding box center [934, 438] width 402 height 37
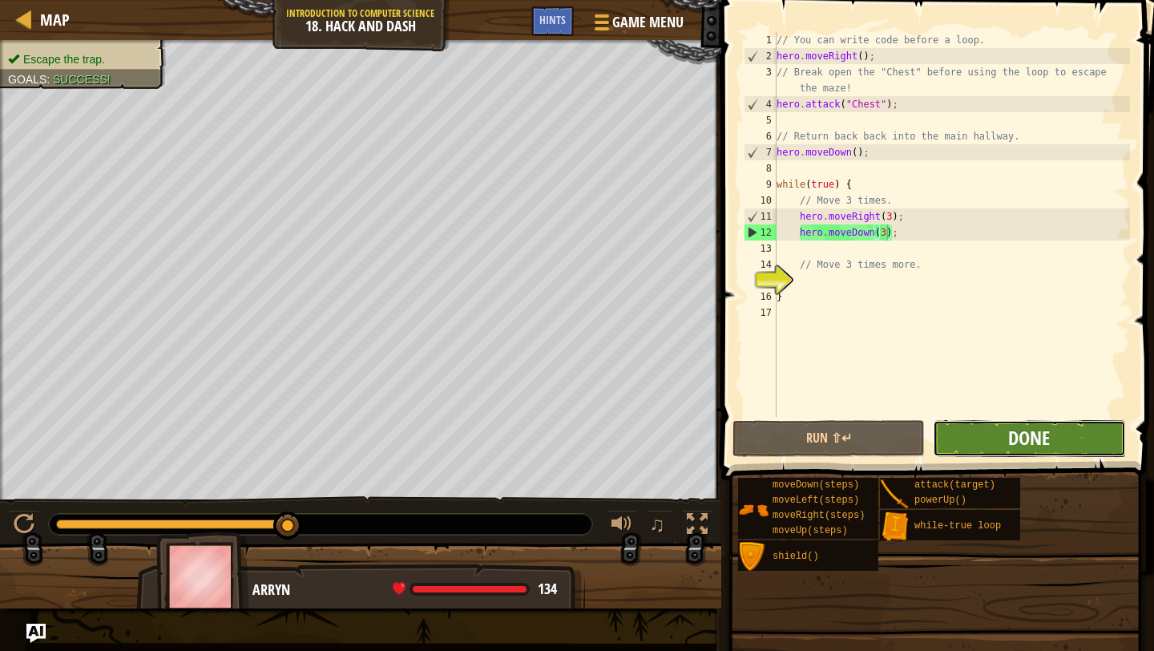
click at [1027, 437] on span "Done" at bounding box center [1029, 438] width 42 height 26
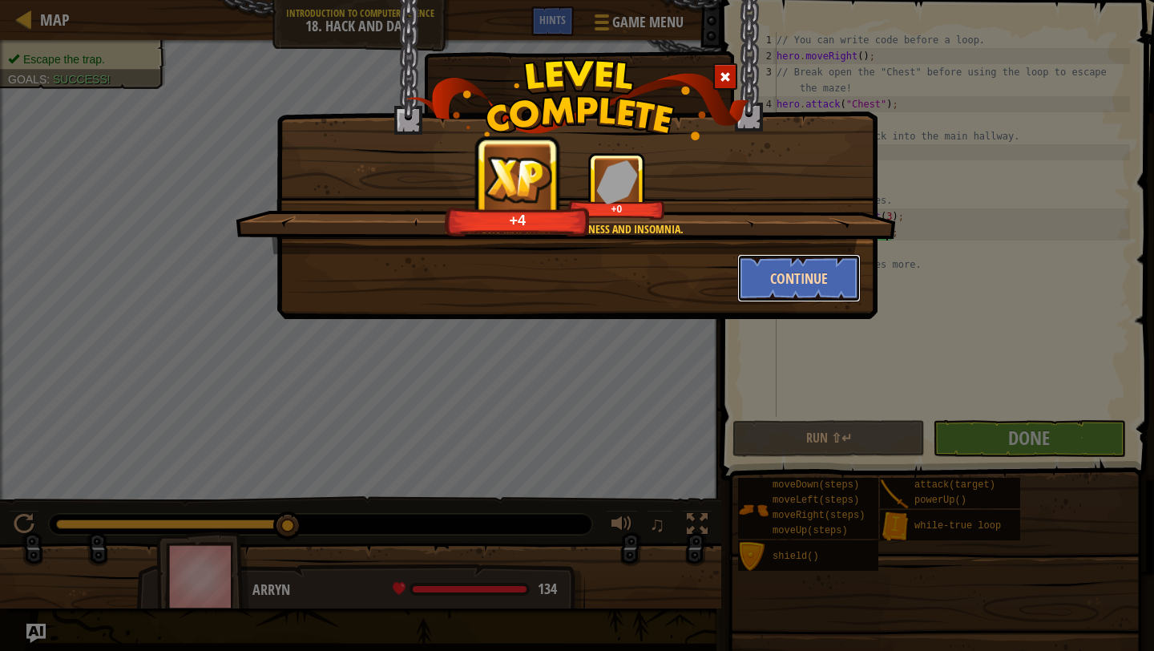
click at [777, 285] on button "Continue" at bounding box center [799, 278] width 124 height 48
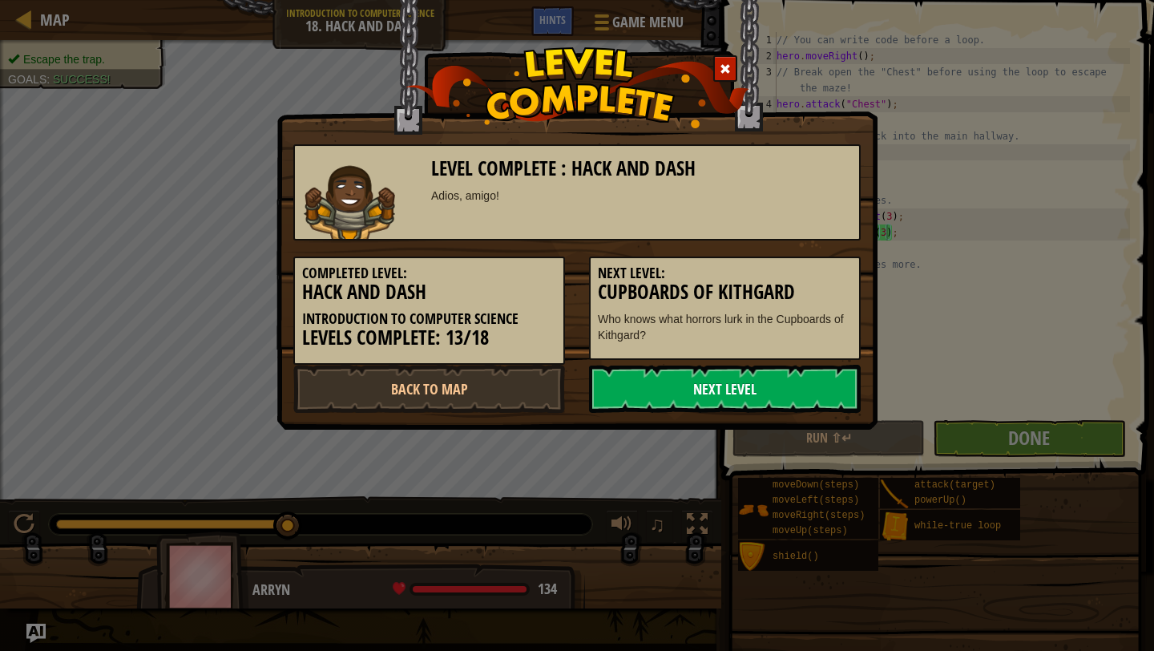
click at [740, 406] on link "Next Level" at bounding box center [725, 389] width 272 height 48
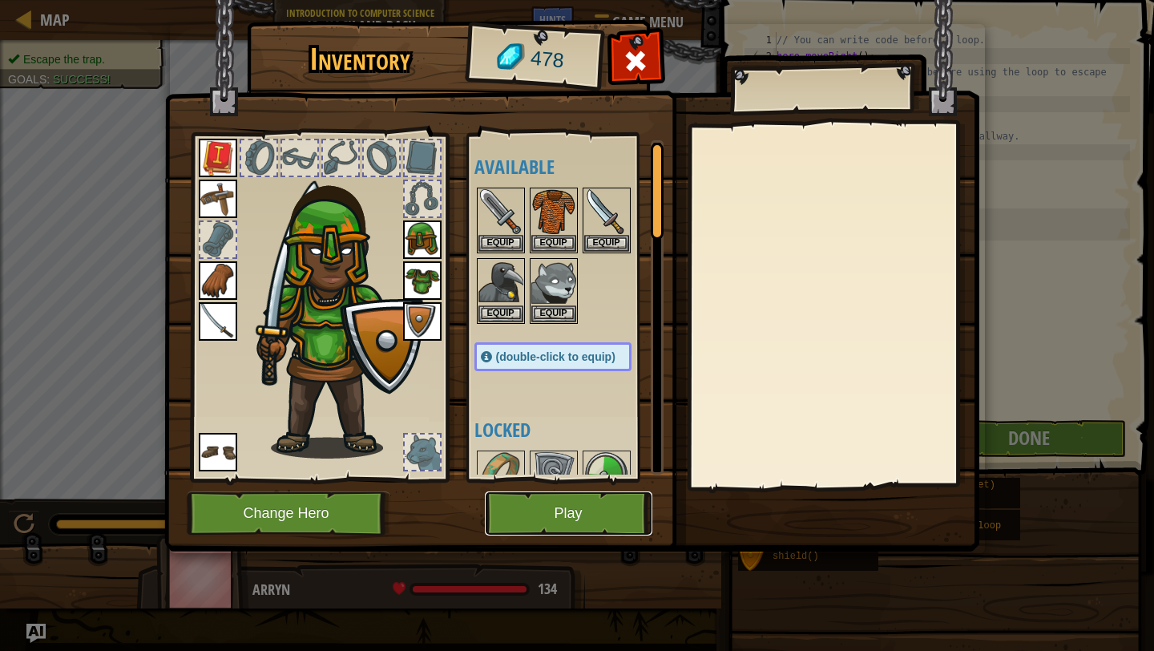
click at [613, 516] on button "Play" at bounding box center [569, 513] width 168 height 44
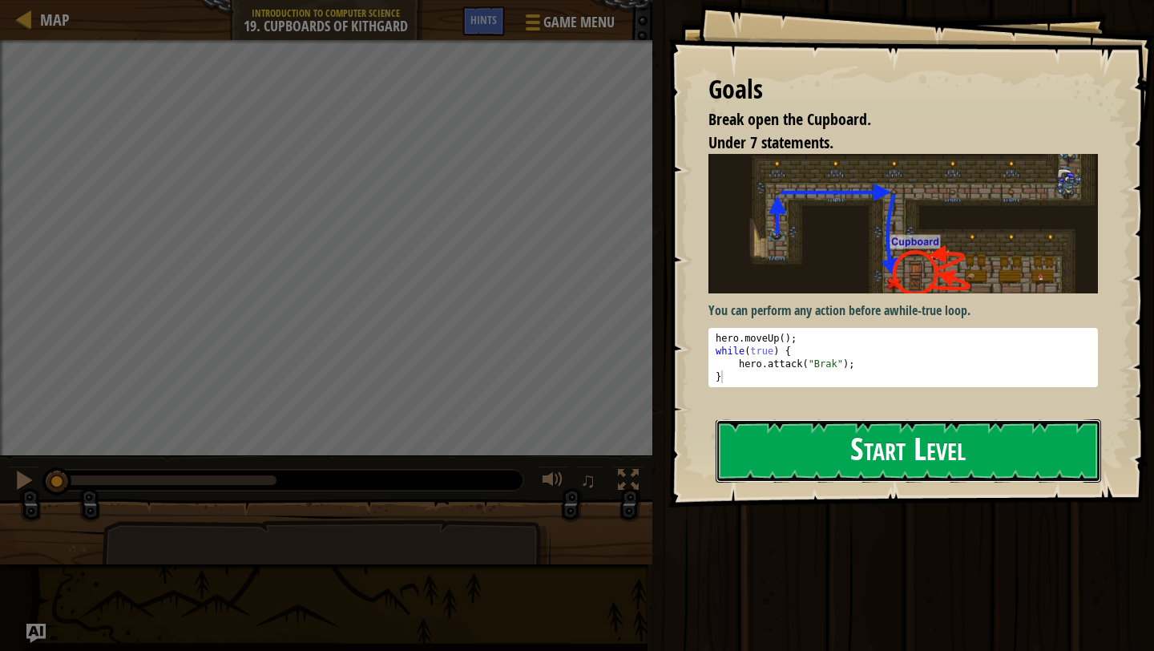
click at [802, 419] on button "Start Level" at bounding box center [909, 450] width 386 height 63
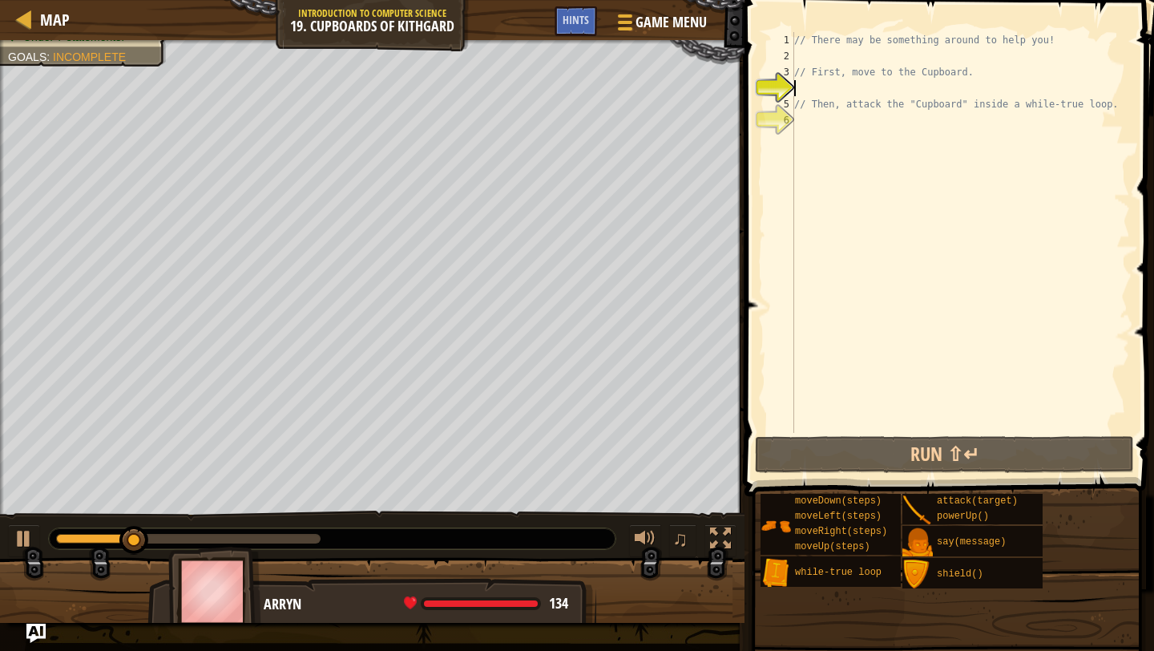
type textarea "u"
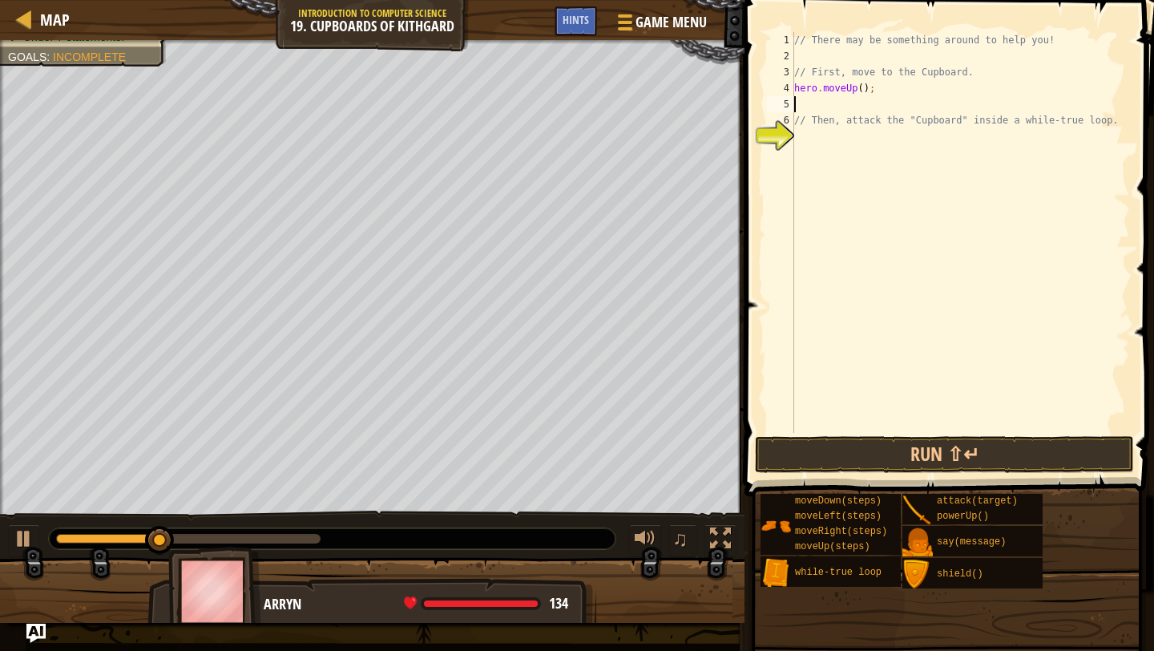
type textarea "r"
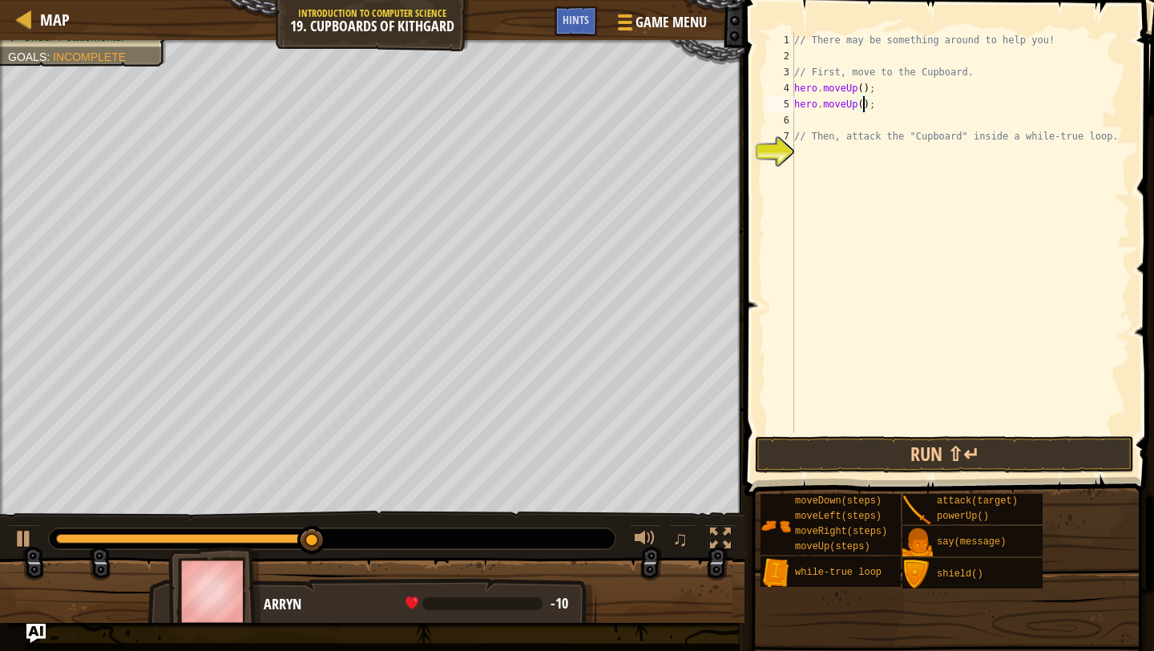
scroll to position [7, 6]
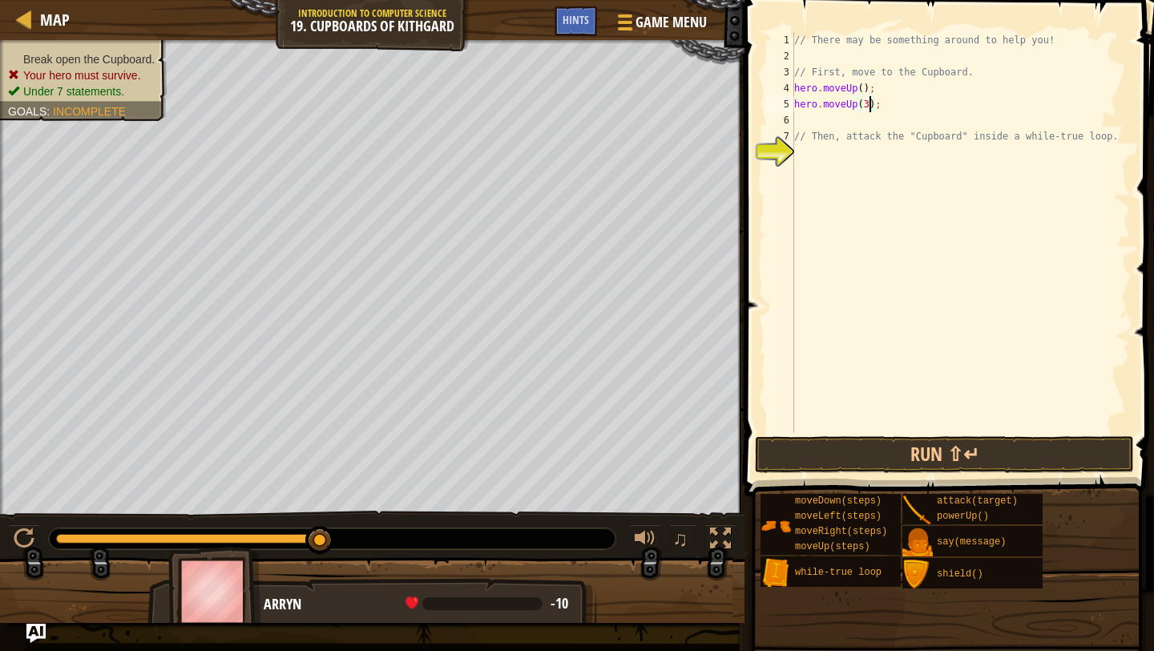
type textarea "hero.moveUp(2);"
type textarea "d"
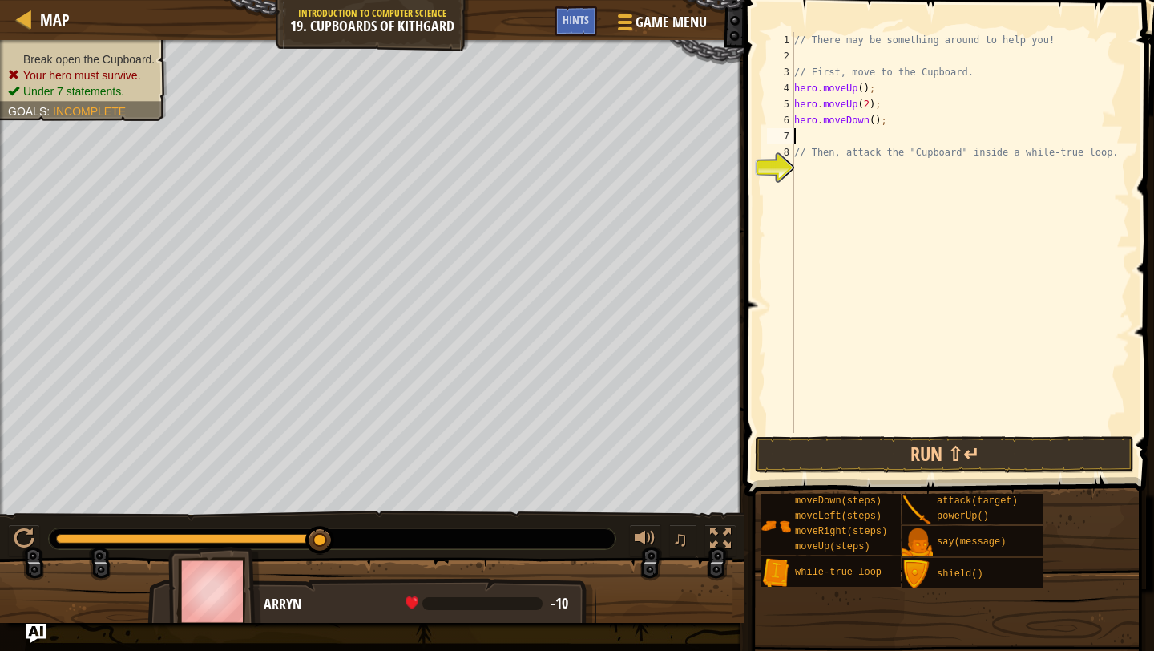
type textarea "a"
type textarea "w"
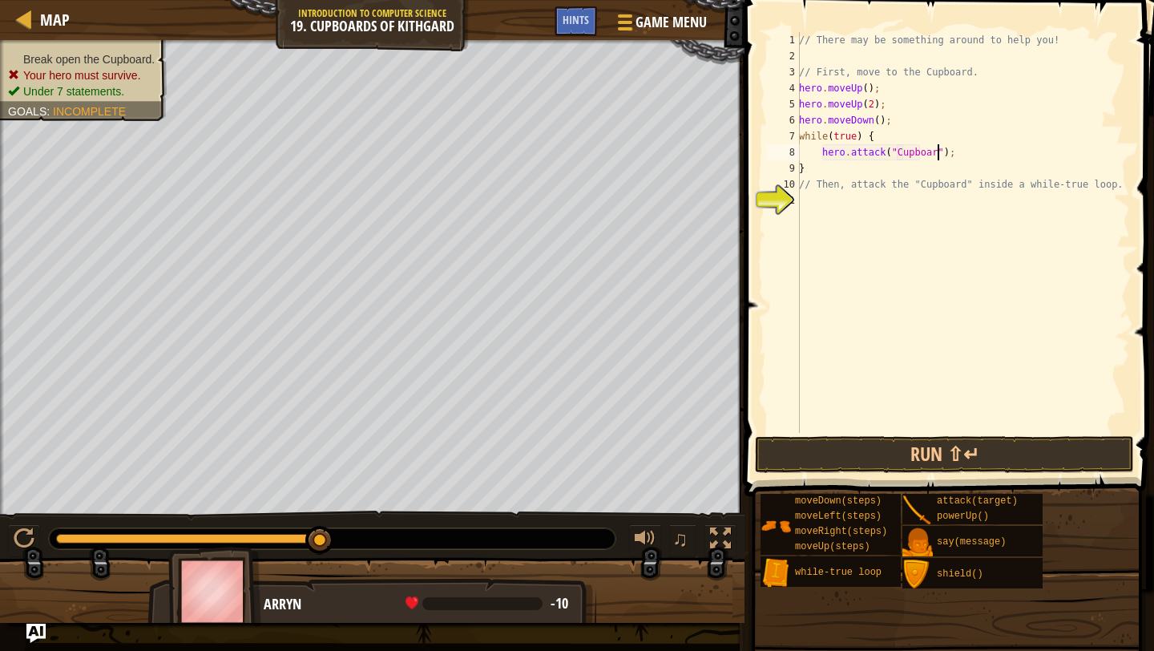
scroll to position [7, 12]
click at [929, 433] on span at bounding box center [951, 225] width 422 height 543
click at [927, 441] on button "Run ⇧↵" at bounding box center [944, 454] width 379 height 37
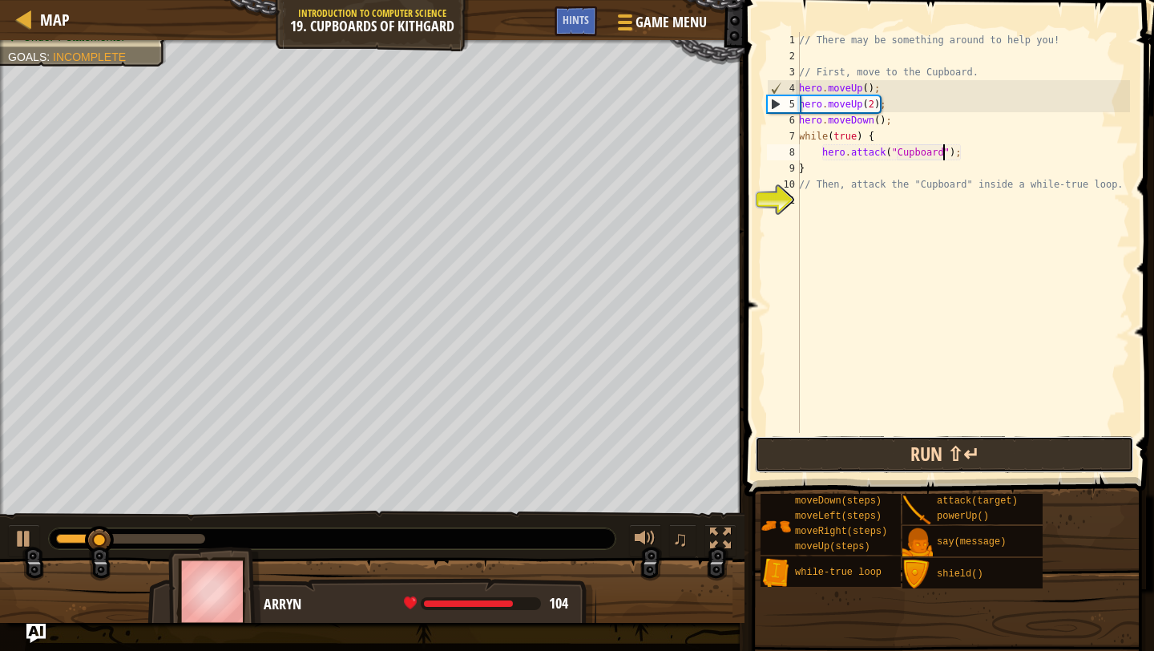
click at [937, 463] on button "Run ⇧↵" at bounding box center [944, 454] width 379 height 37
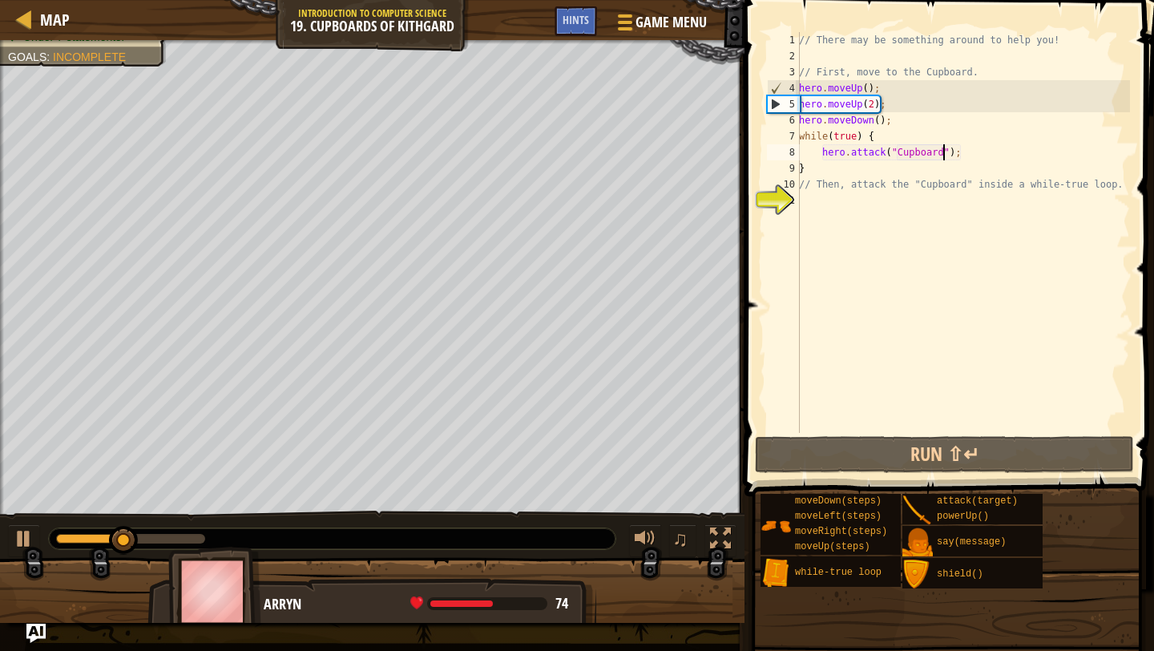
click at [856, 102] on div "// There may be something around to help you! // First, move to the Cupboard. h…" at bounding box center [963, 248] width 334 height 433
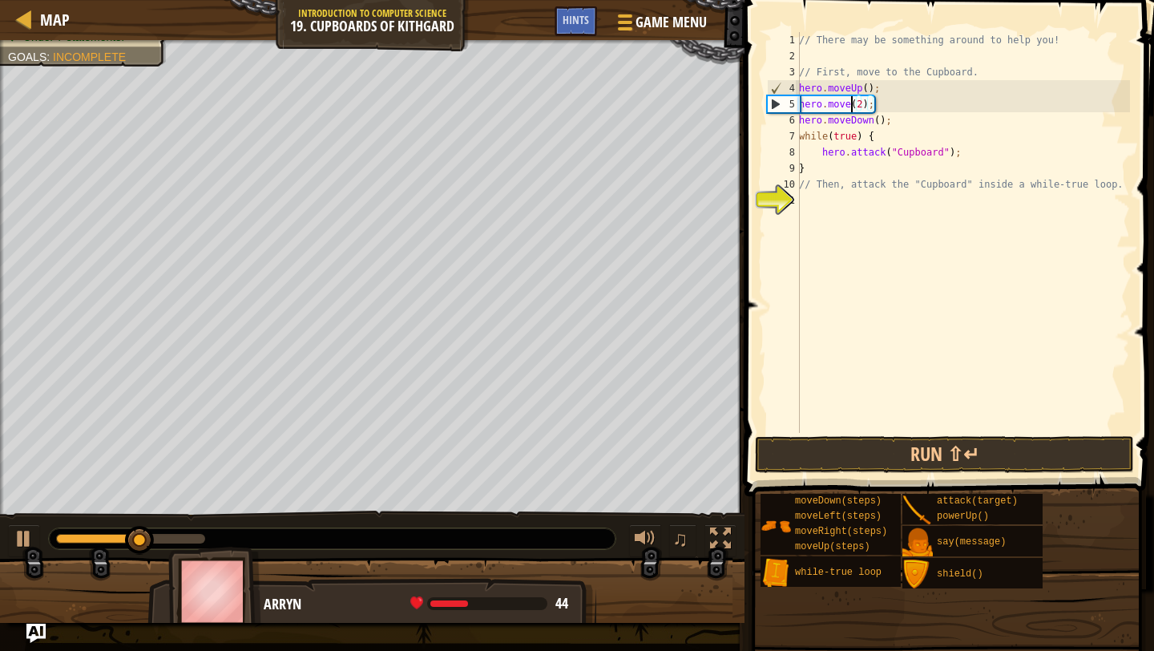
scroll to position [7, 5]
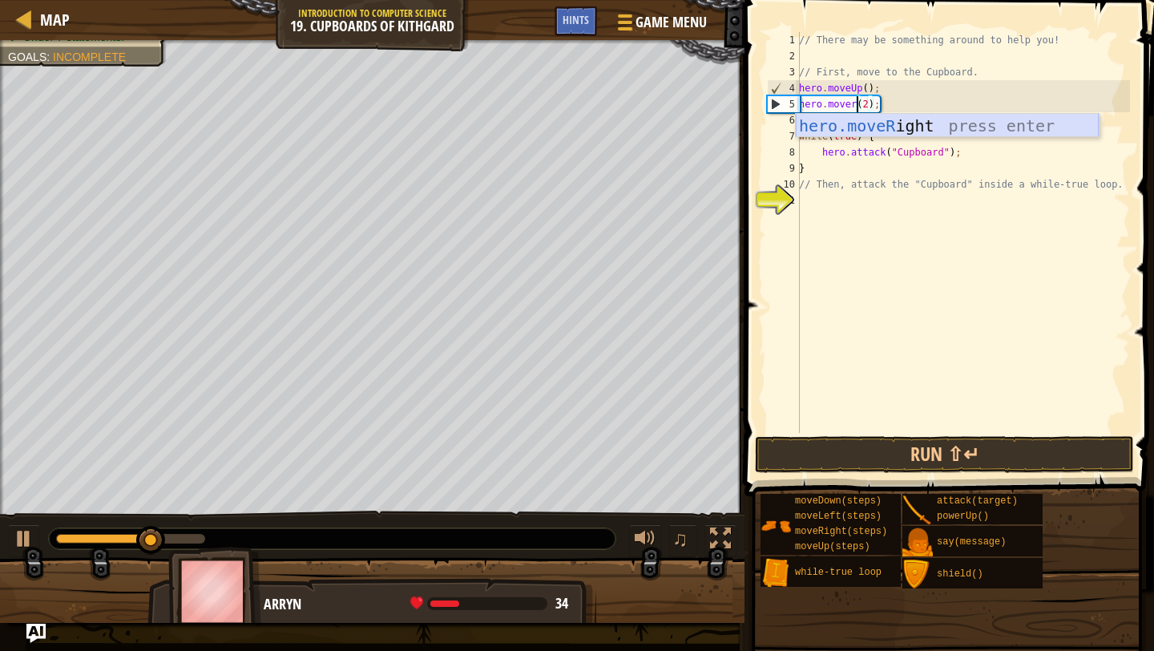
click at [844, 131] on div "hero.moveR ight press enter" at bounding box center [947, 150] width 303 height 72
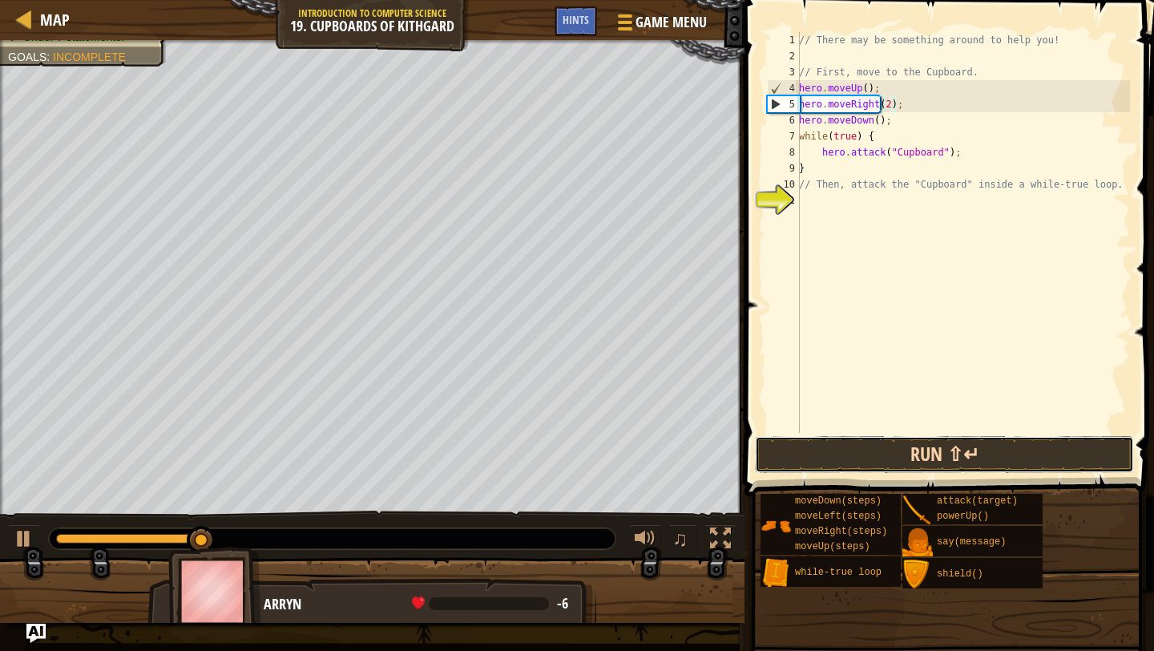
click at [902, 442] on button "Run ⇧↵" at bounding box center [944, 454] width 379 height 37
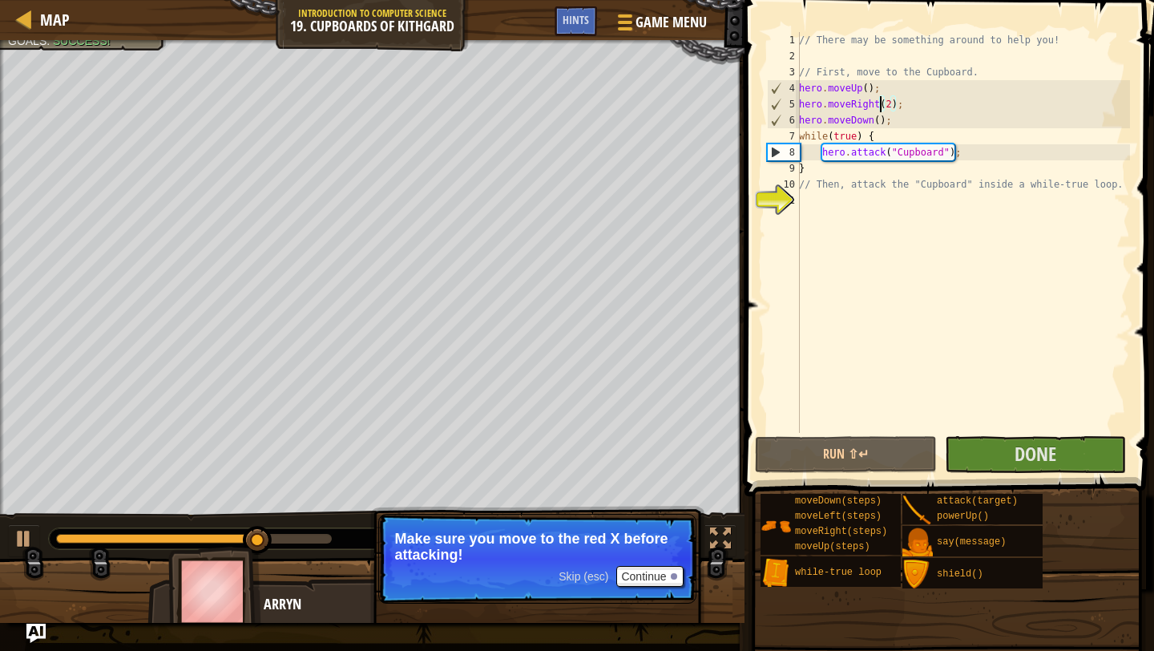
click at [876, 125] on div "// There may be something around to help you! // First, move to the Cupboard. h…" at bounding box center [963, 248] width 334 height 433
type textarea "hero.moveDown(2);"
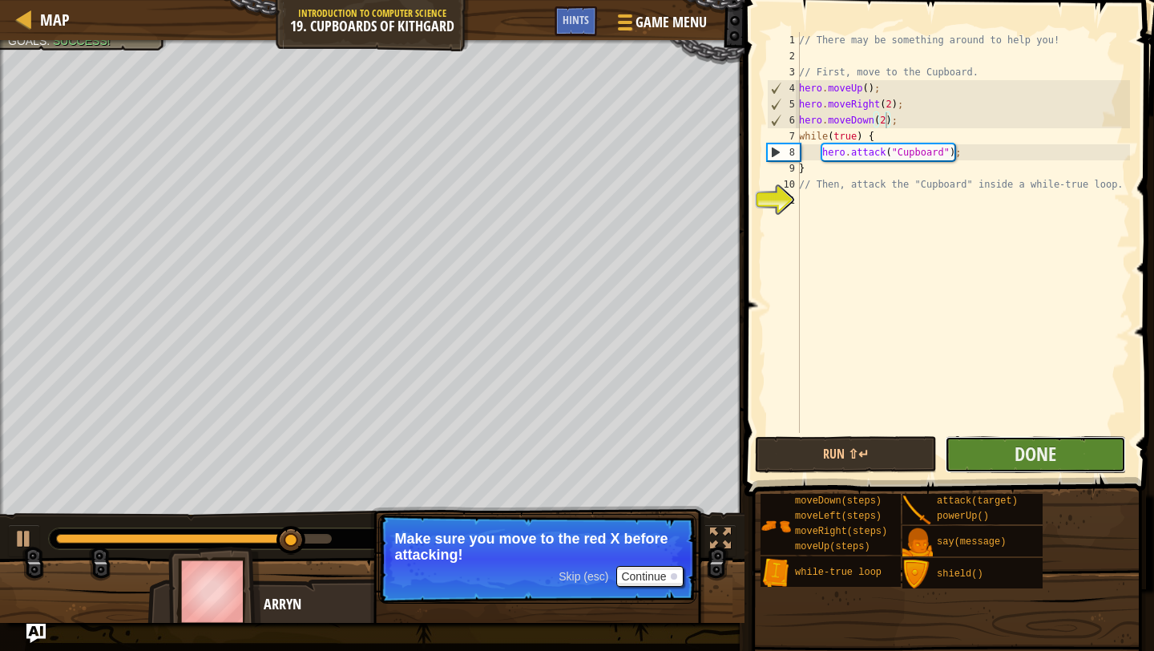
click at [985, 456] on button "Done" at bounding box center [1035, 454] width 181 height 37
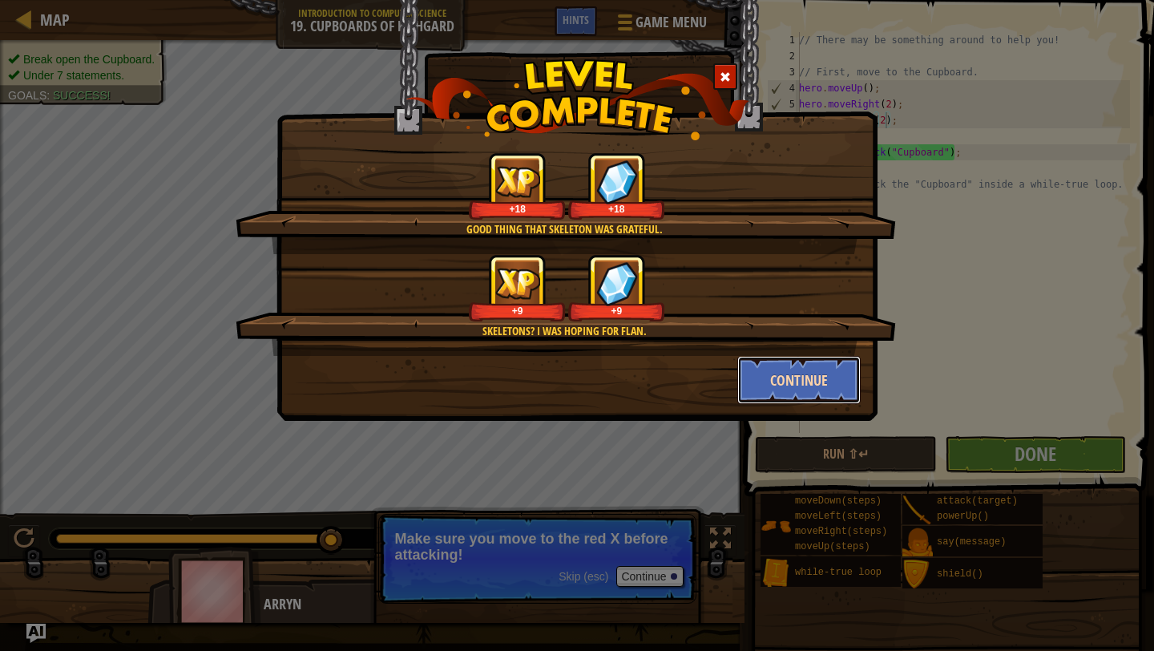
click at [764, 376] on button "Continue" at bounding box center [799, 380] width 124 height 48
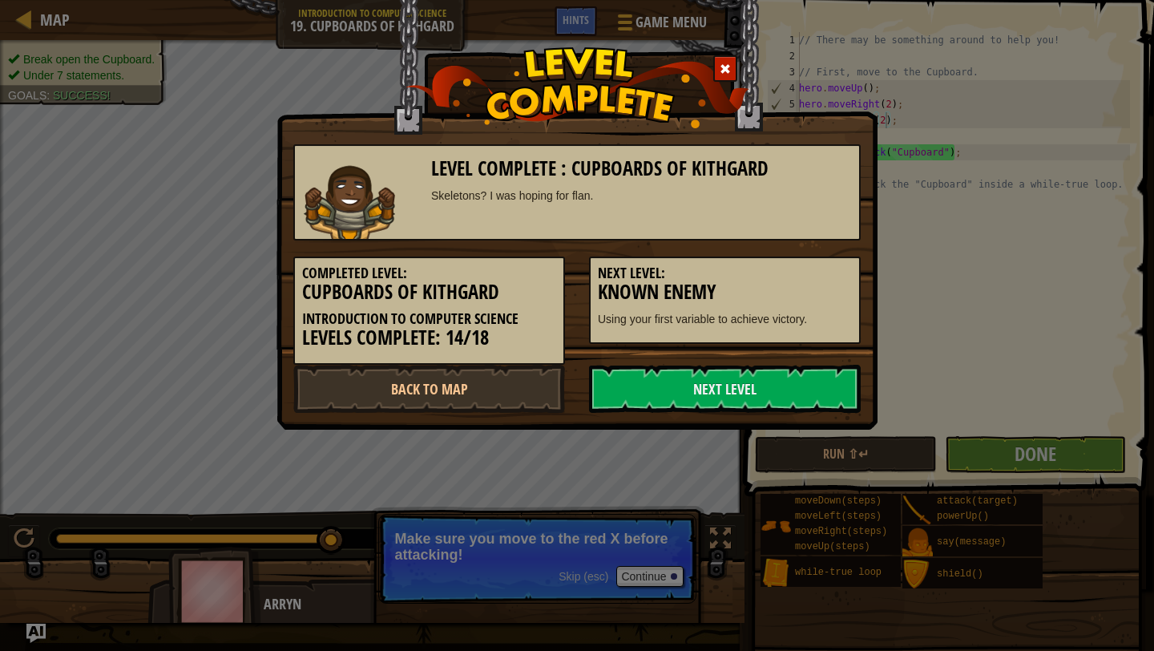
click at [764, 376] on link "Next Level" at bounding box center [725, 389] width 272 height 48
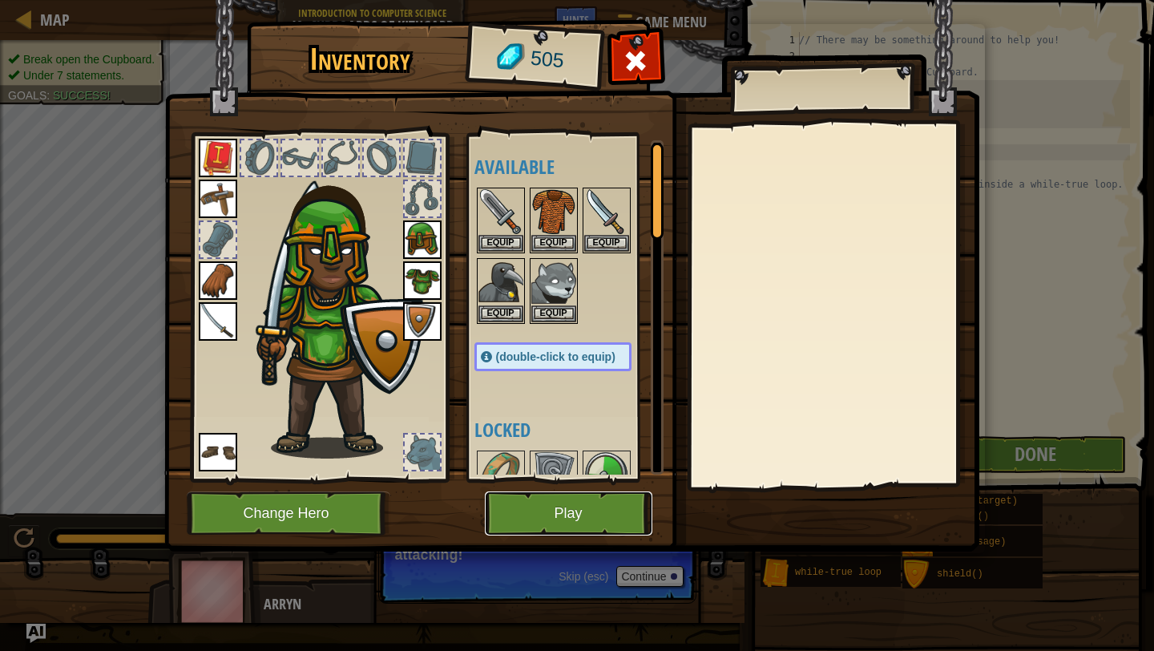
click at [562, 527] on button "Play" at bounding box center [569, 513] width 168 height 44
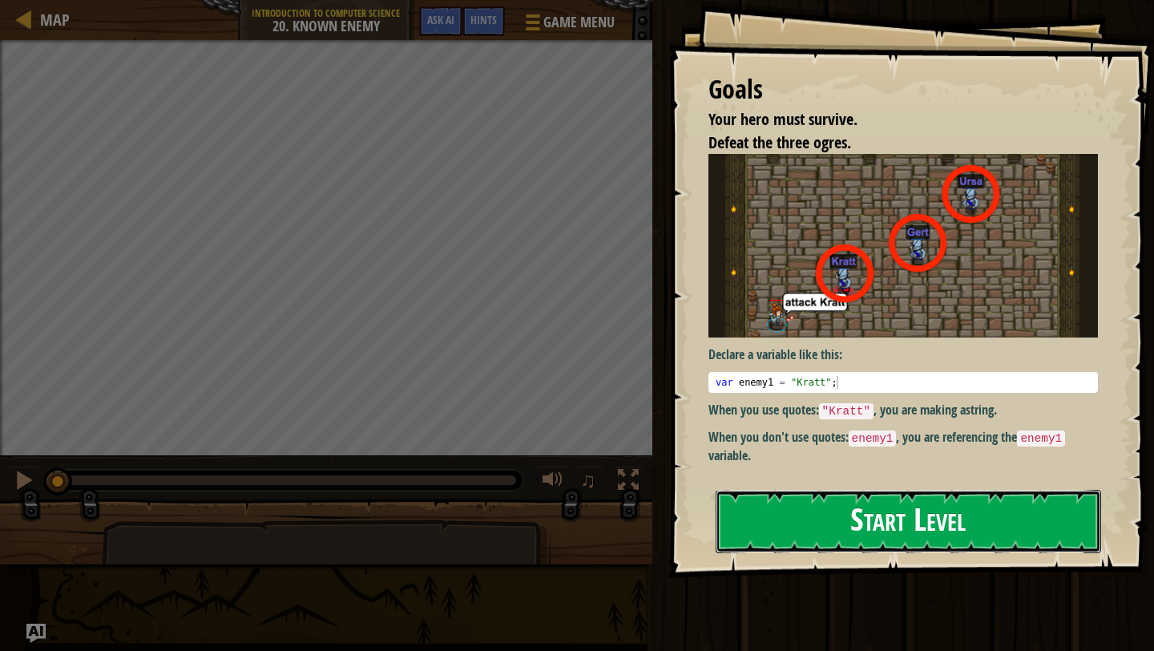
click at [846, 517] on button "Start Level" at bounding box center [909, 521] width 386 height 63
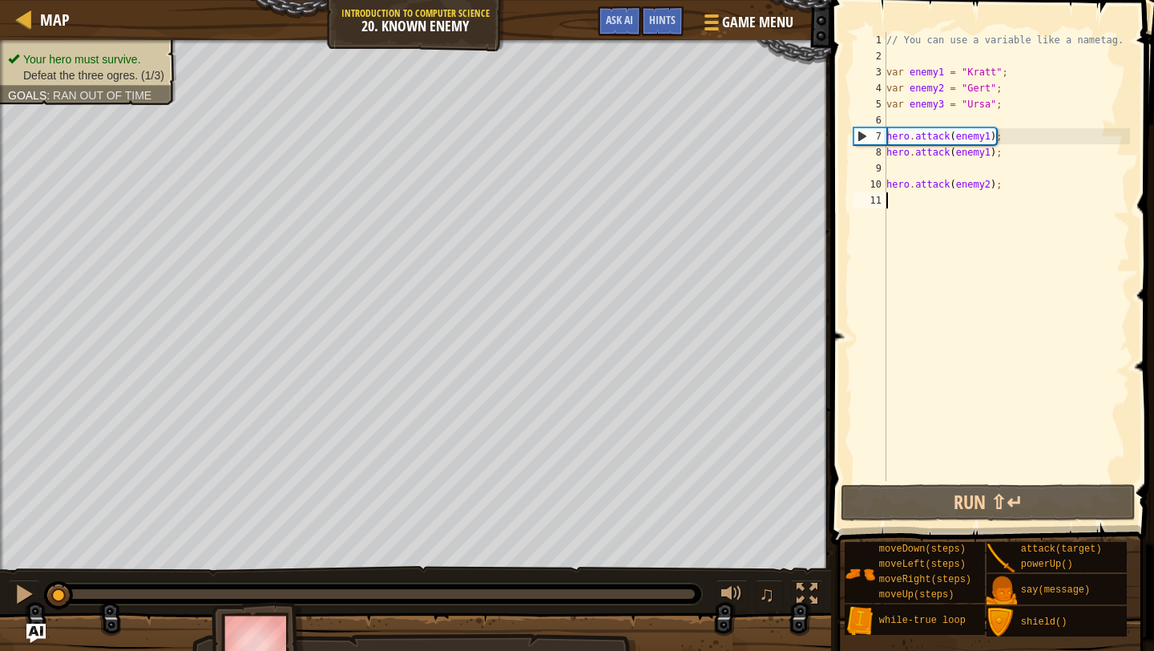
scroll to position [7, 0]
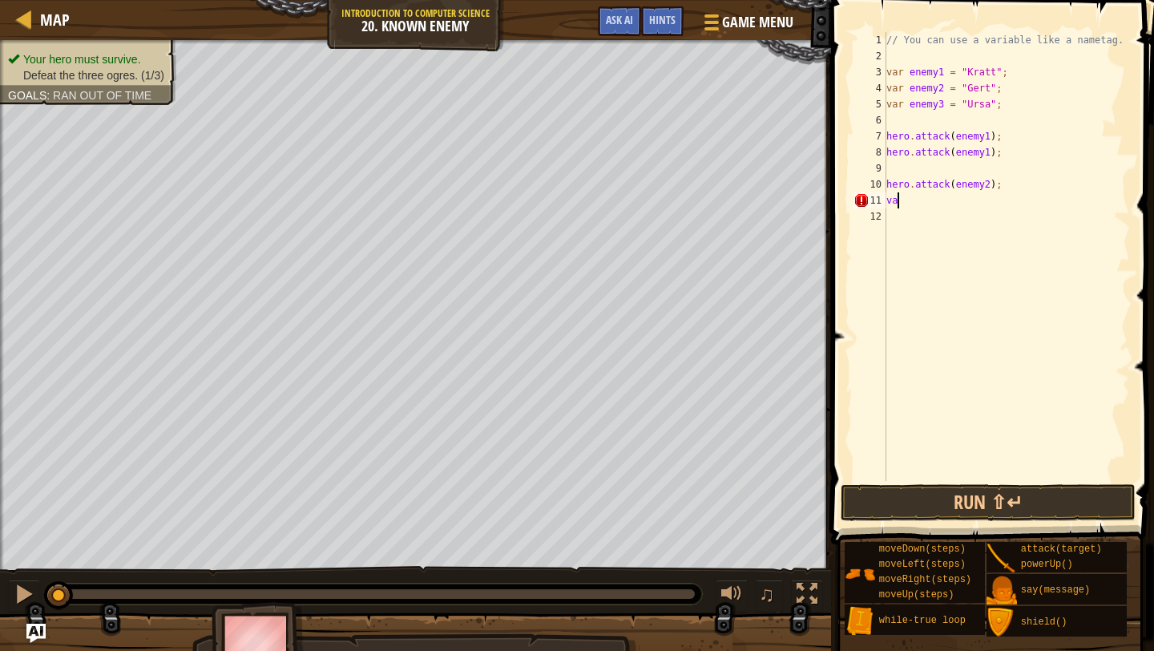
type textarea "v"
click at [947, 512] on button "Run ⇧↵" at bounding box center [988, 502] width 295 height 37
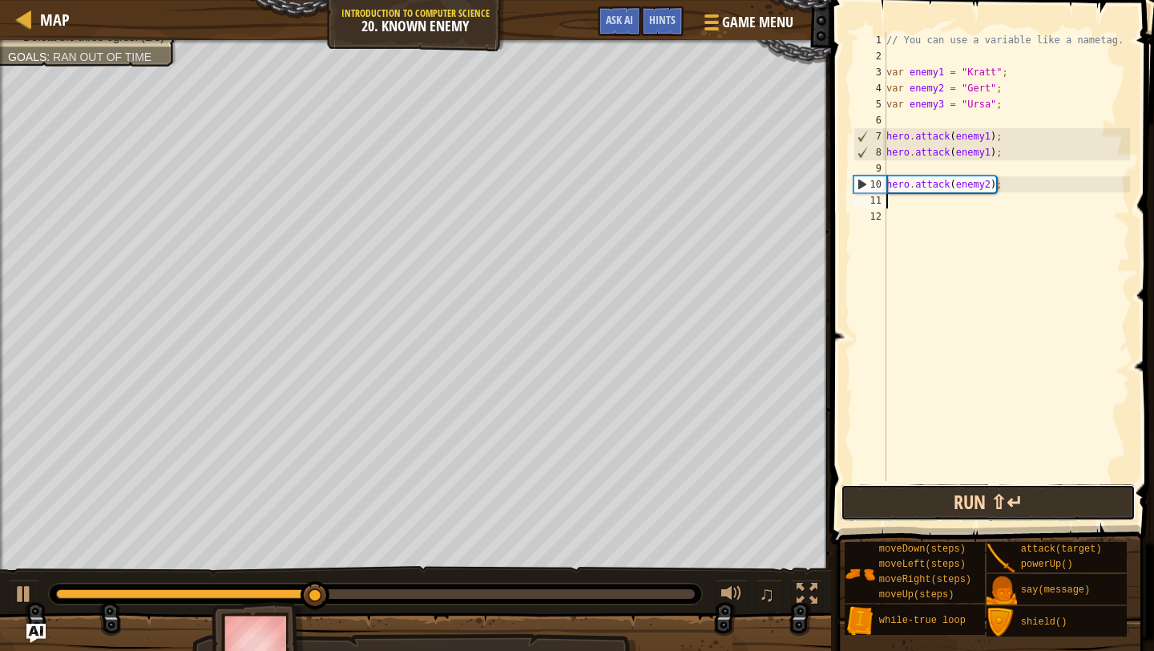
click at [967, 502] on button "Run ⇧↵" at bounding box center [988, 502] width 295 height 37
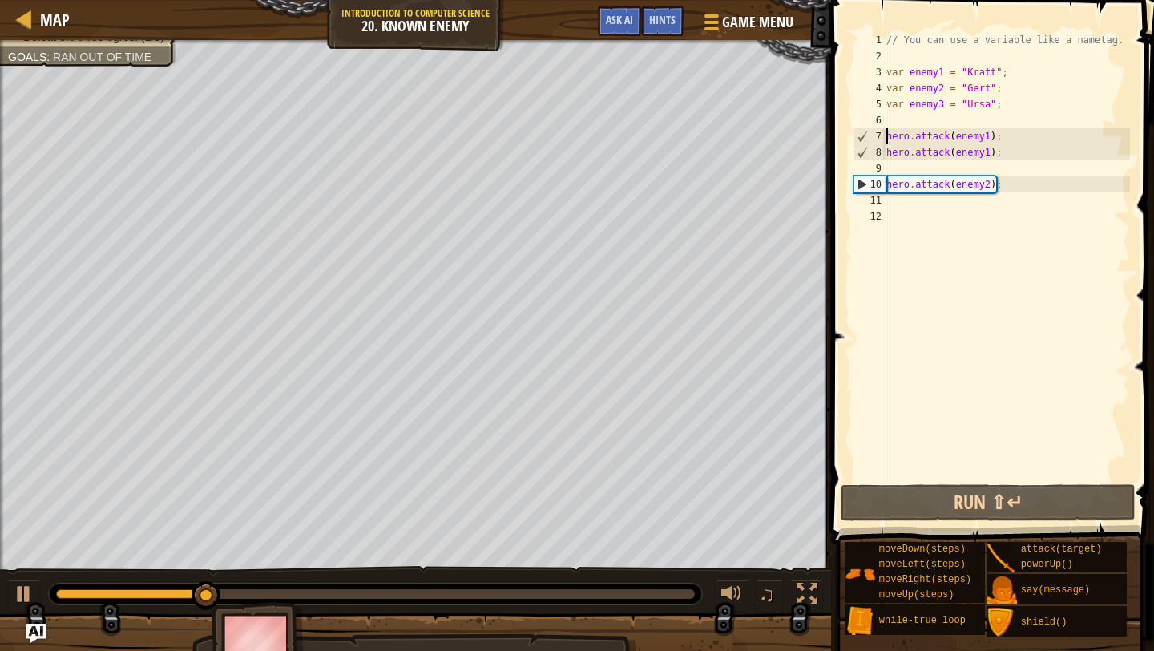
click at [889, 135] on div "// You can use a variable like a nametag. var enemy1 = "Kratt" ; var enemy2 = "…" at bounding box center [1006, 272] width 247 height 481
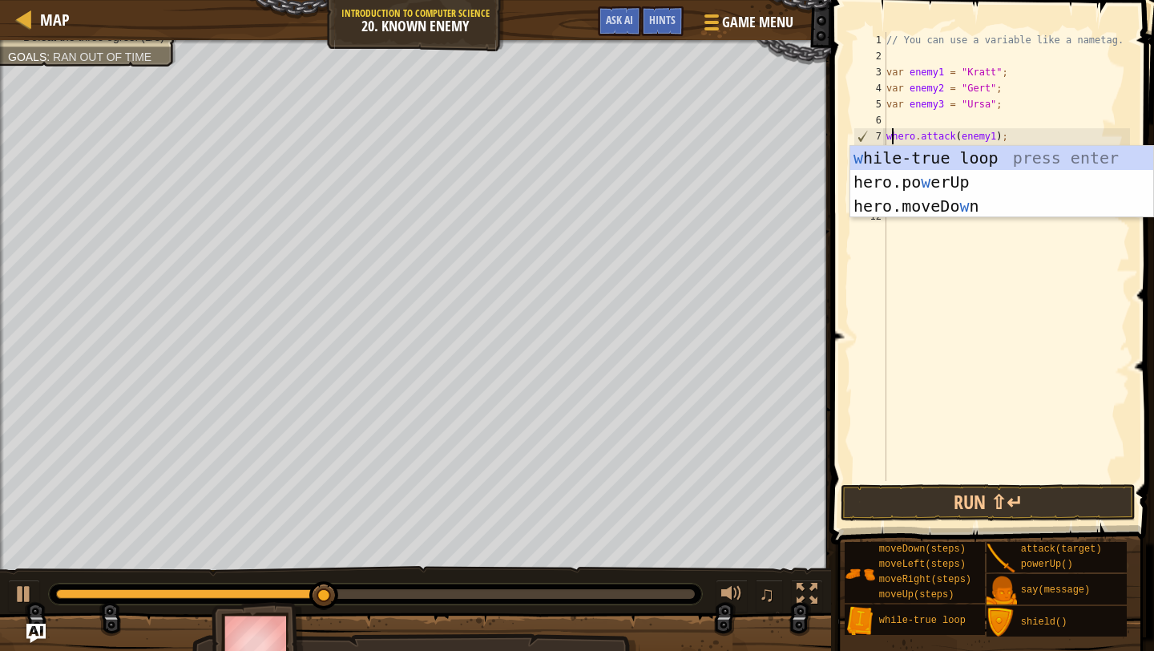
scroll to position [7, 1]
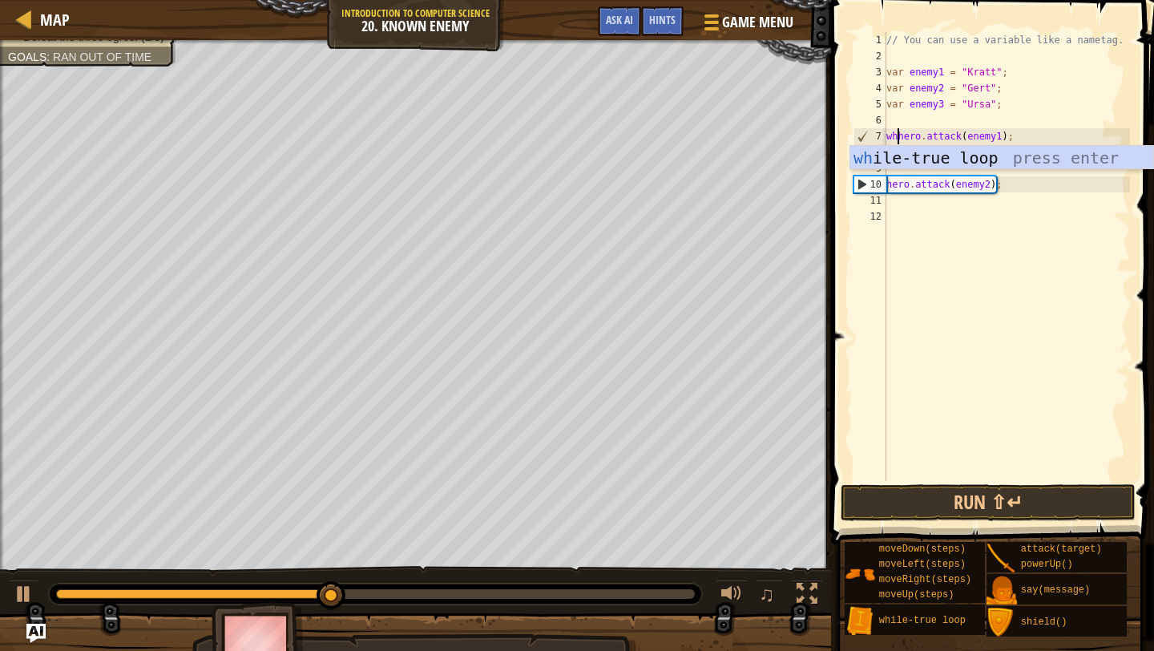
type textarea "whihero.attack(enemy1);"
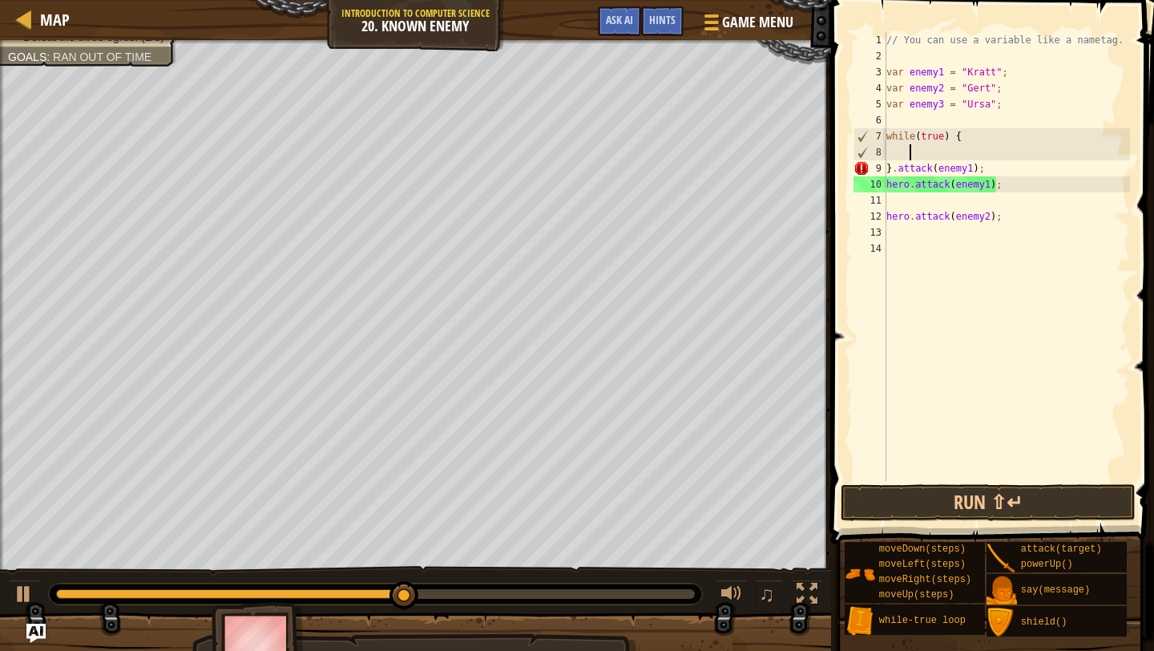
click at [890, 167] on div "// You can use a variable like a nametag. var enemy1 = "Kratt" ; var enemy2 = "…" at bounding box center [1006, 272] width 247 height 481
type textarea ".attack(enemy1);"
click at [1024, 230] on div "// You can use a variable like a nametag. var enemy1 = "Kratt" ; var enemy2 = "…" at bounding box center [1006, 272] width 247 height 481
click at [890, 165] on div "// You can use a variable like a nametag. var enemy1 = "Kratt" ; var enemy2 = "…" at bounding box center [1006, 272] width 247 height 481
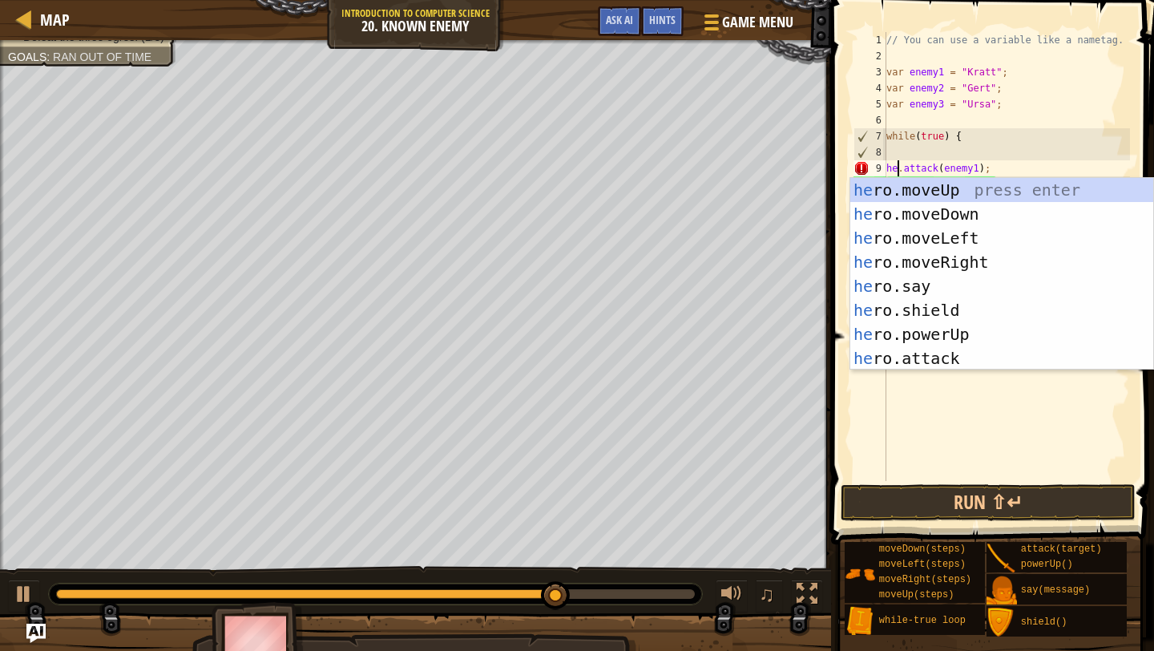
type textarea "hero.attack(enemy1);"
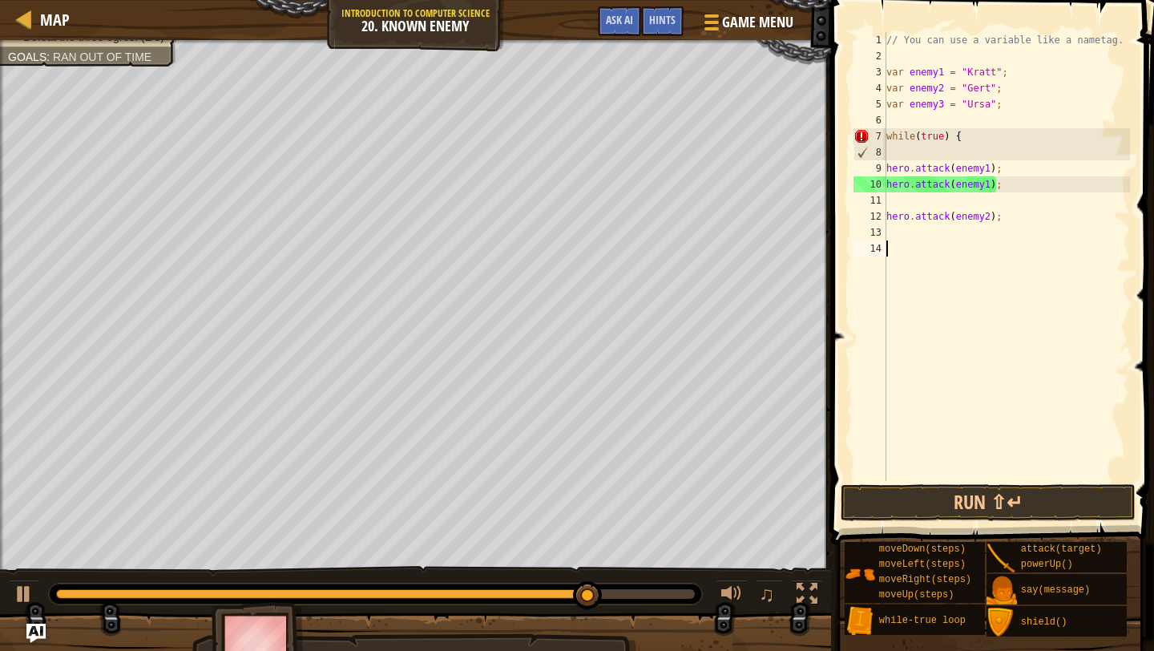
click at [1034, 429] on div "// You can use a variable like a nametag. var enemy1 = "Kratt" ; var enemy2 = "…" at bounding box center [1006, 272] width 247 height 481
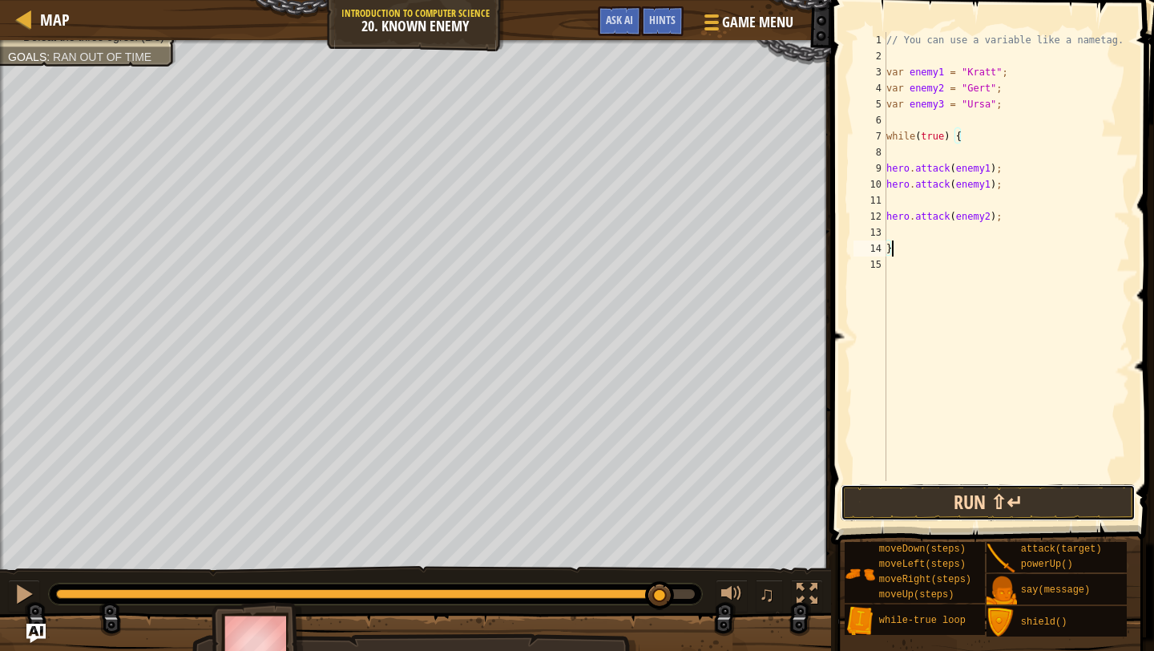
click at [976, 484] on button "Run ⇧↵" at bounding box center [988, 502] width 295 height 37
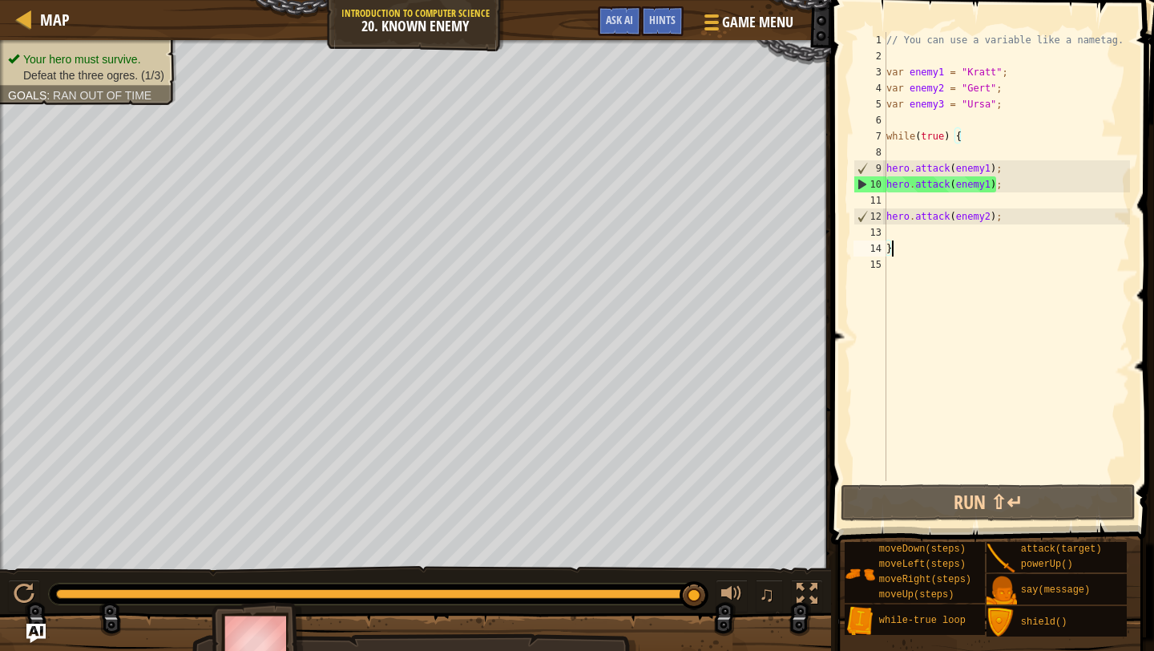
click at [991, 180] on div "// You can use a variable like a nametag. var enemy1 = "Kratt" ; var enemy2 = "…" at bounding box center [1006, 272] width 247 height 481
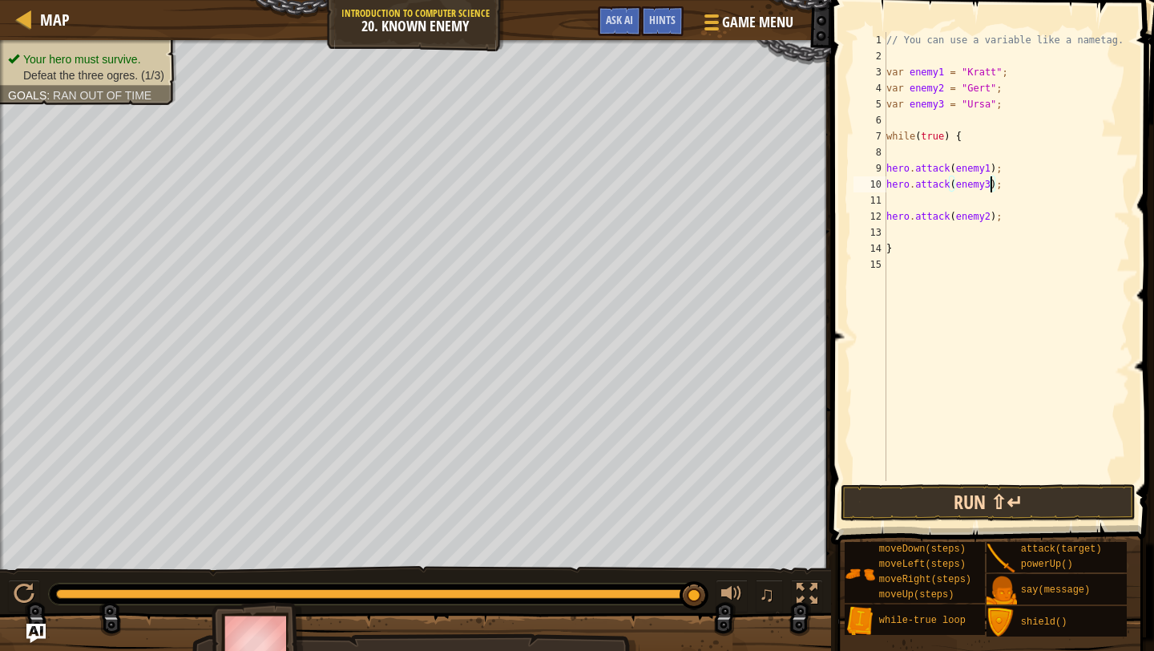
type textarea "hero.attack(enemy3);"
click at [1035, 487] on button "Run ⇧↵" at bounding box center [988, 502] width 295 height 37
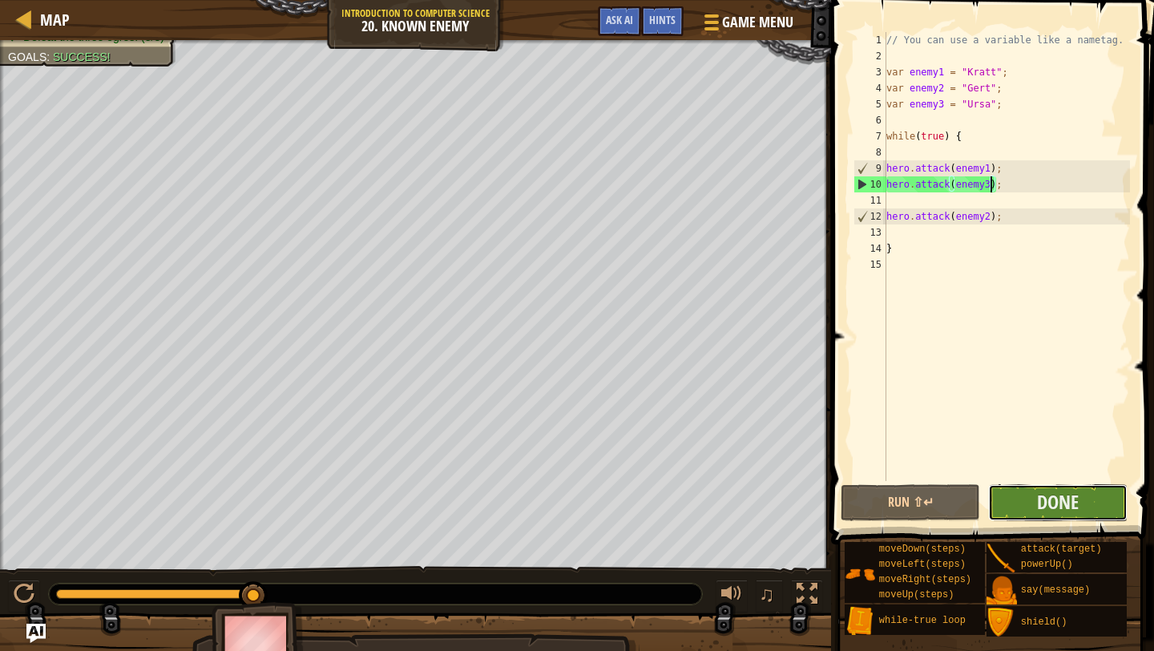
click at [1034, 490] on button "Done" at bounding box center [1057, 502] width 139 height 37
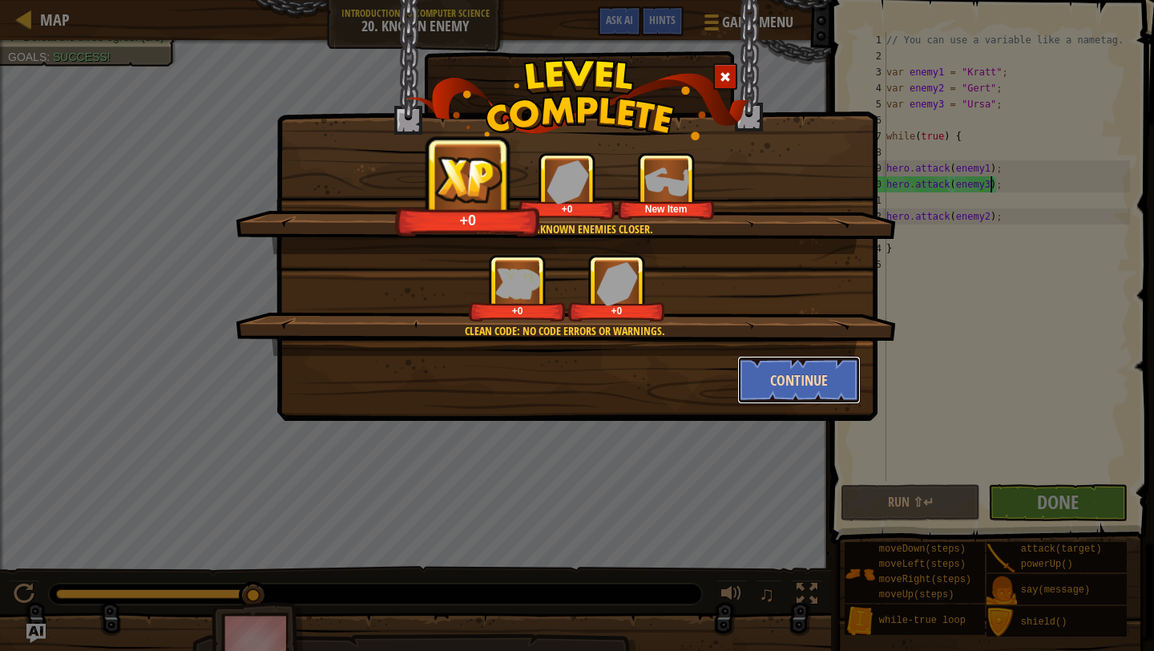
click at [811, 374] on button "Continue" at bounding box center [799, 380] width 124 height 48
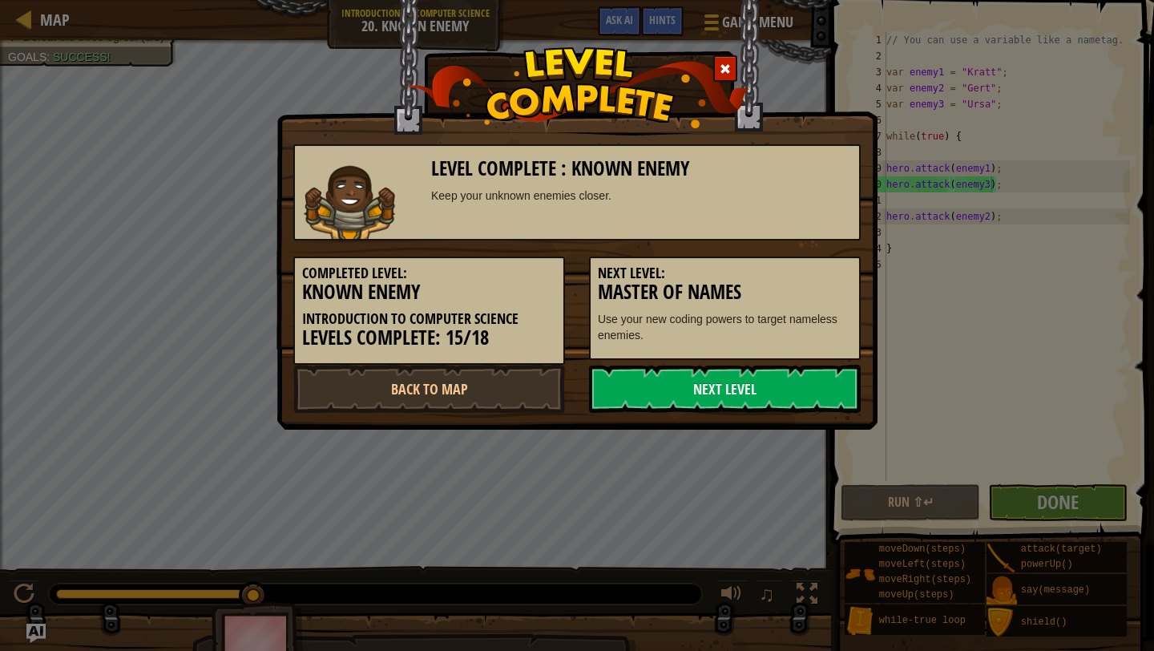
click at [811, 374] on link "Next Level" at bounding box center [725, 389] width 272 height 48
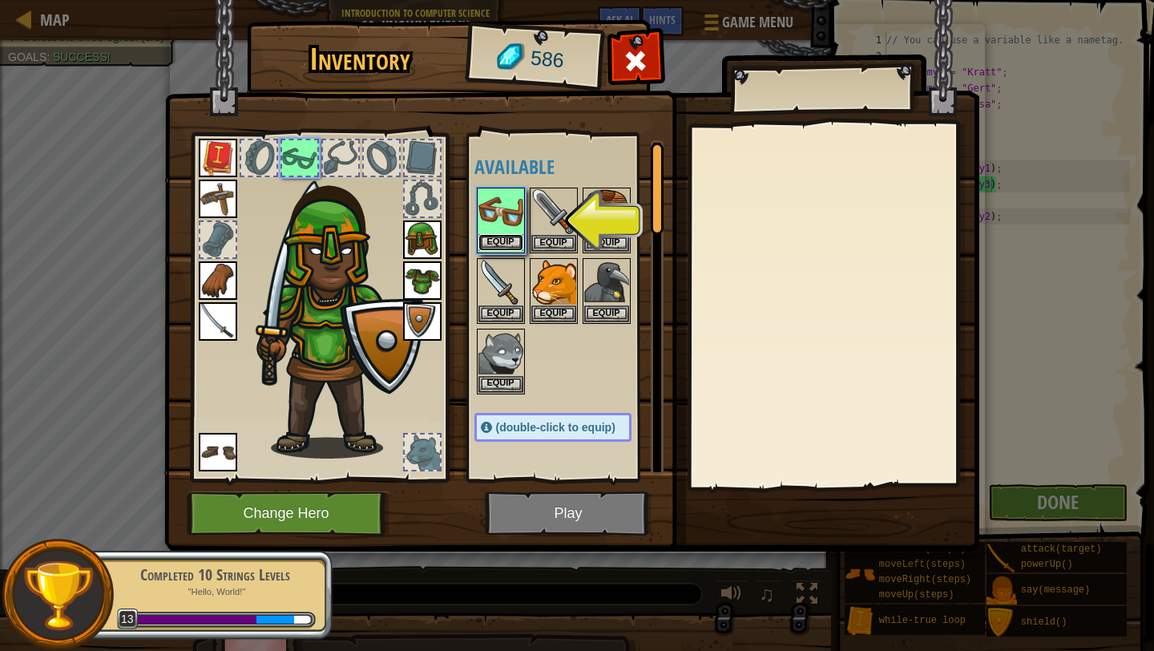
click at [494, 244] on button "Equip" at bounding box center [501, 242] width 45 height 17
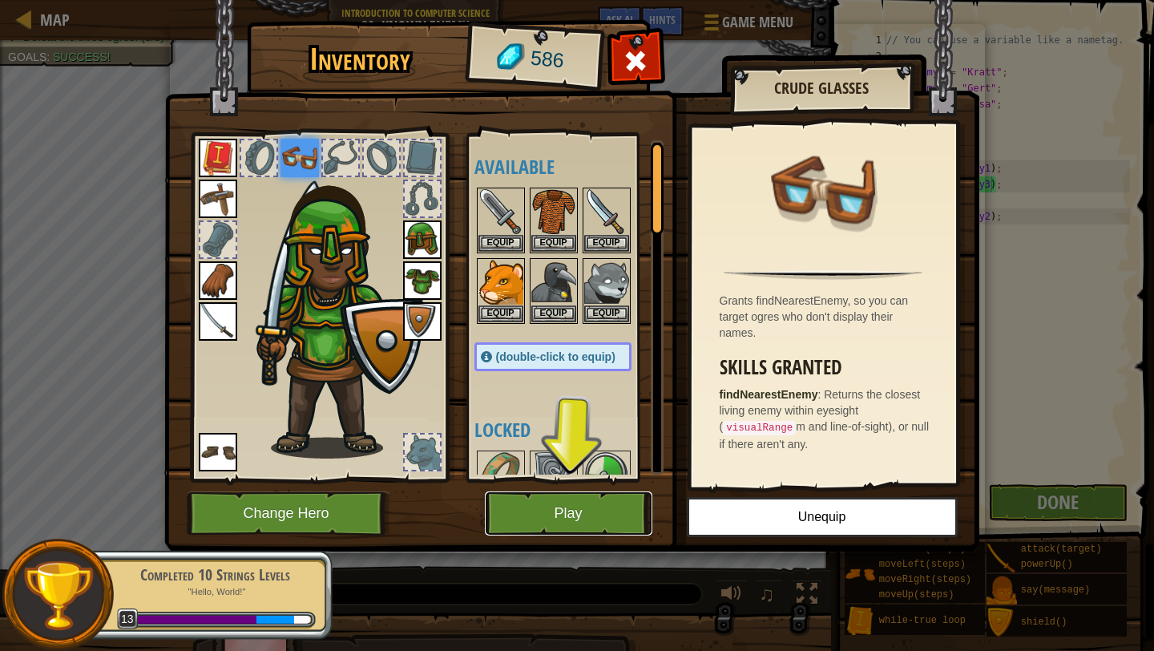
click at [555, 510] on button "Play" at bounding box center [569, 513] width 168 height 44
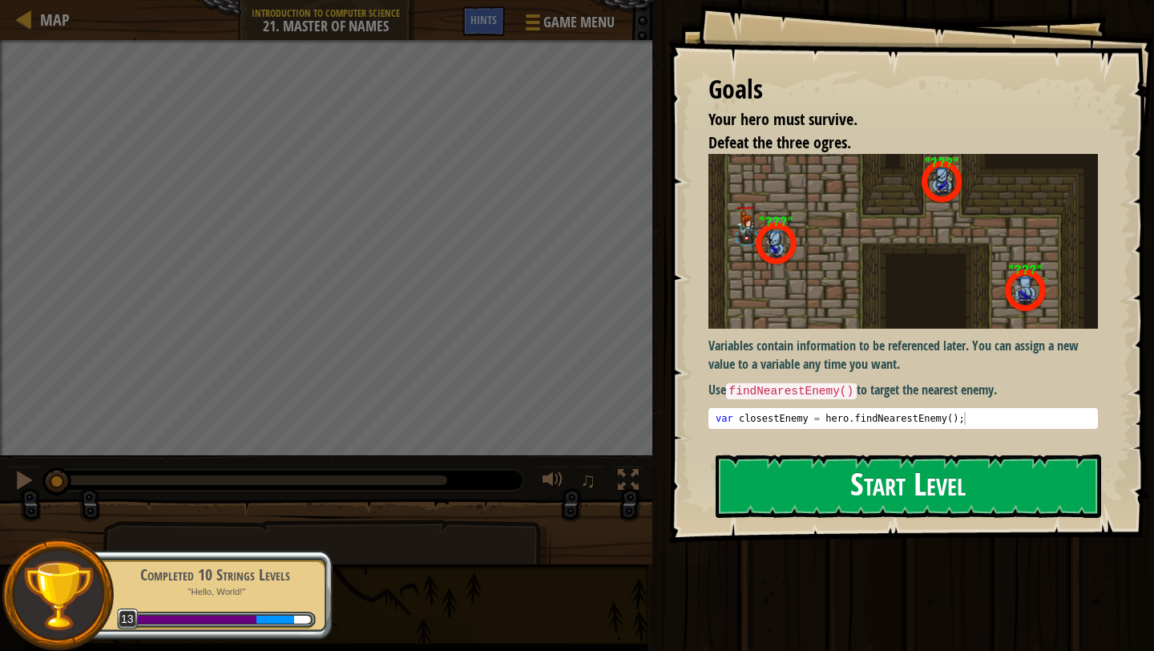
click at [838, 301] on img at bounding box center [904, 241] width 390 height 175
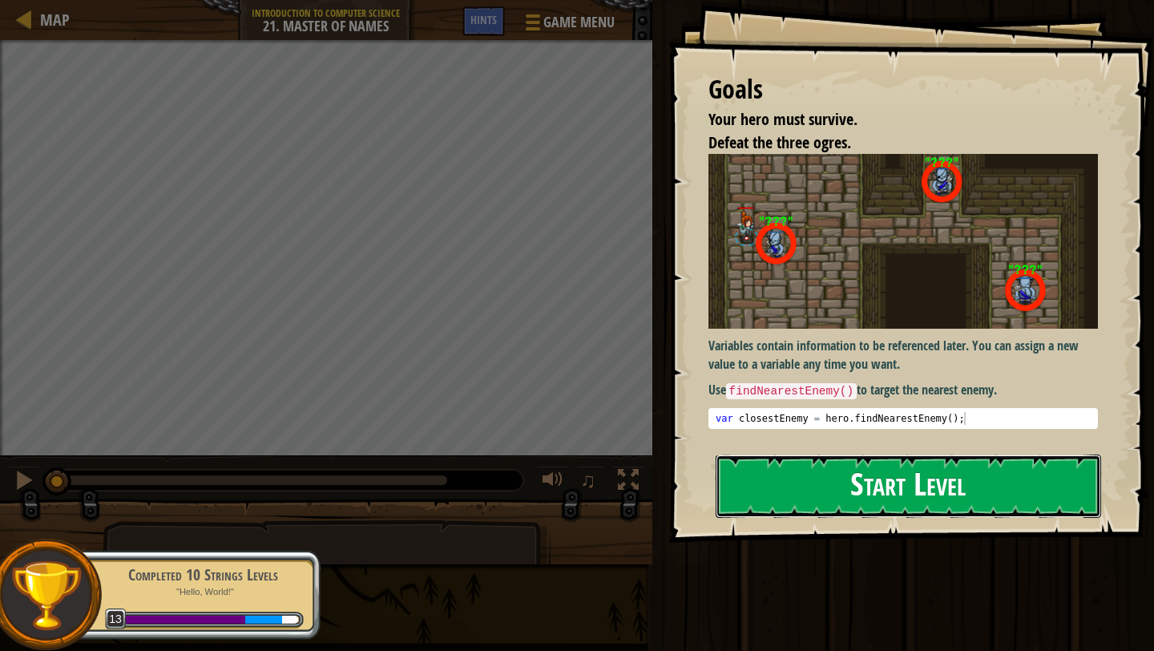
click at [844, 501] on button "Start Level" at bounding box center [909, 485] width 386 height 63
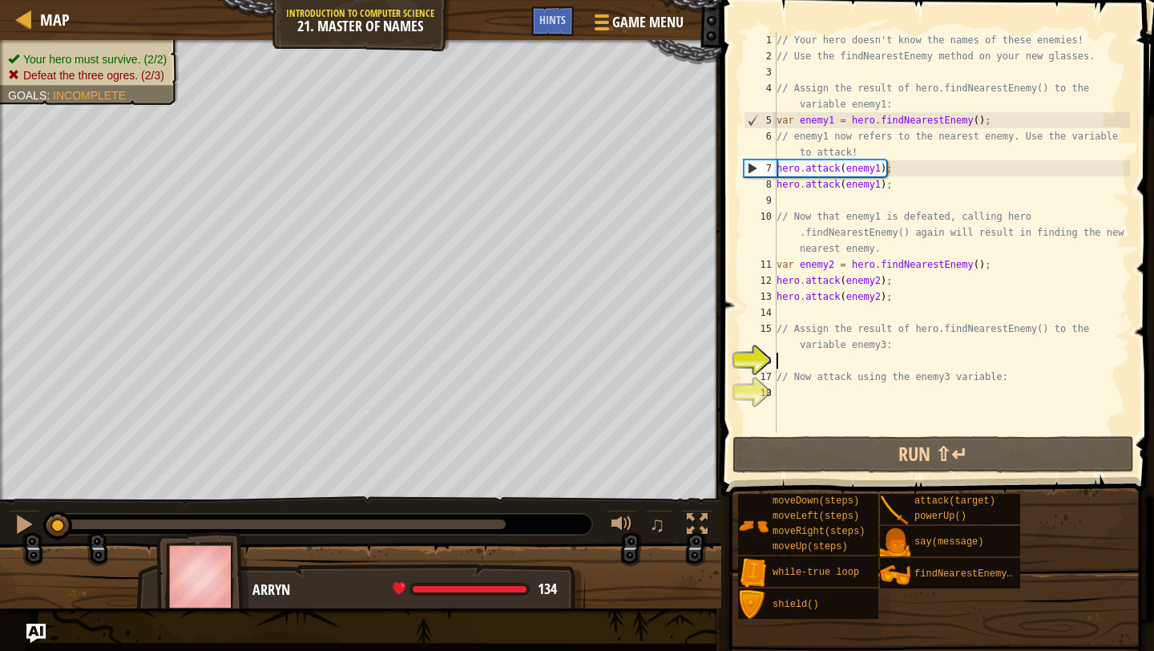
click at [972, 431] on div "// Your hero doesn't know the names of these enemies! // Use the findNearestEne…" at bounding box center [951, 248] width 357 height 433
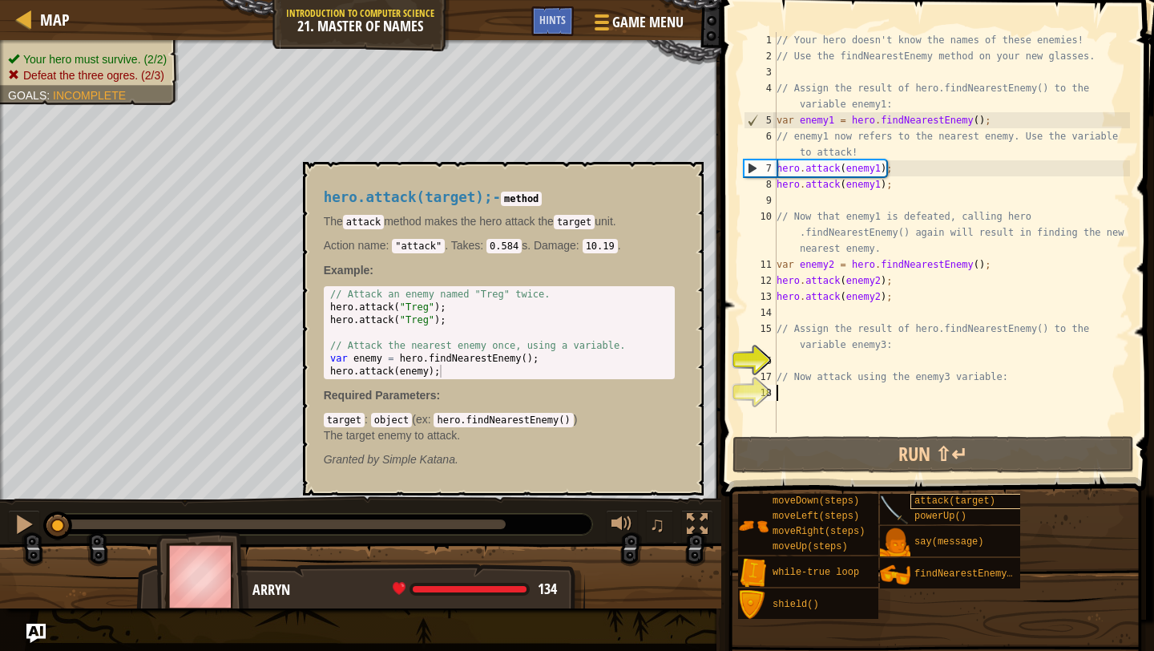
click at [965, 494] on div "attack(target)" at bounding box center [968, 501] width 115 height 15
click at [913, 395] on div "// Your hero doesn't know the names of these enemies! // Use the findNearestEne…" at bounding box center [951, 248] width 357 height 433
click at [685, 177] on button "×" at bounding box center [685, 180] width 13 height 22
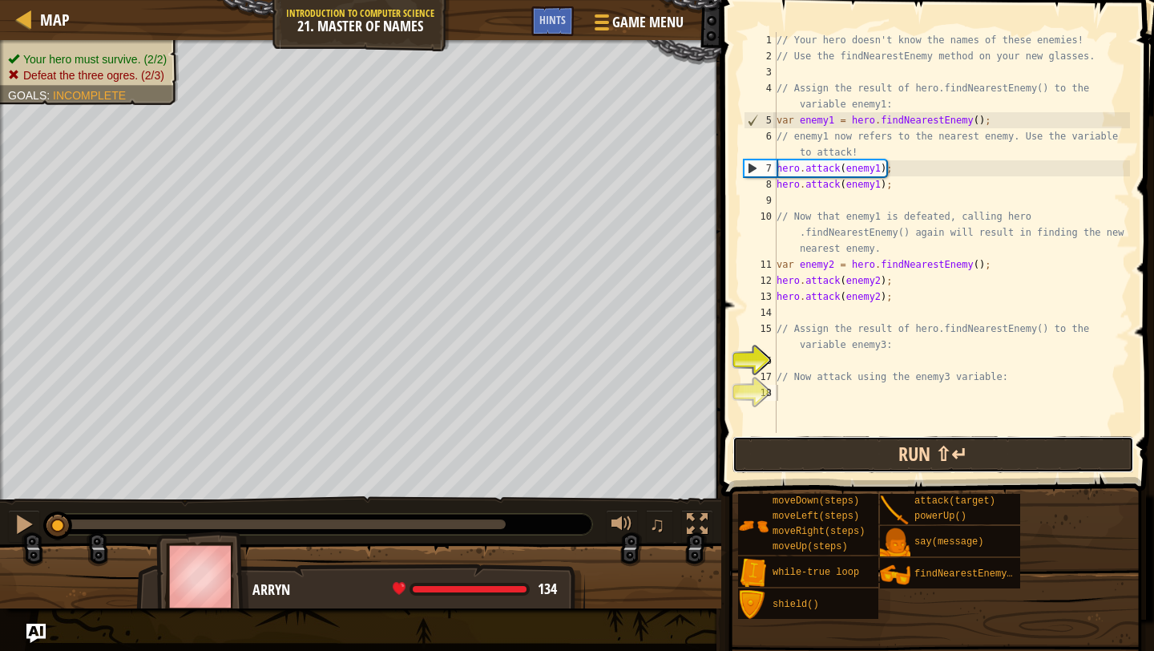
click at [815, 455] on button "Run ⇧↵" at bounding box center [934, 454] width 402 height 37
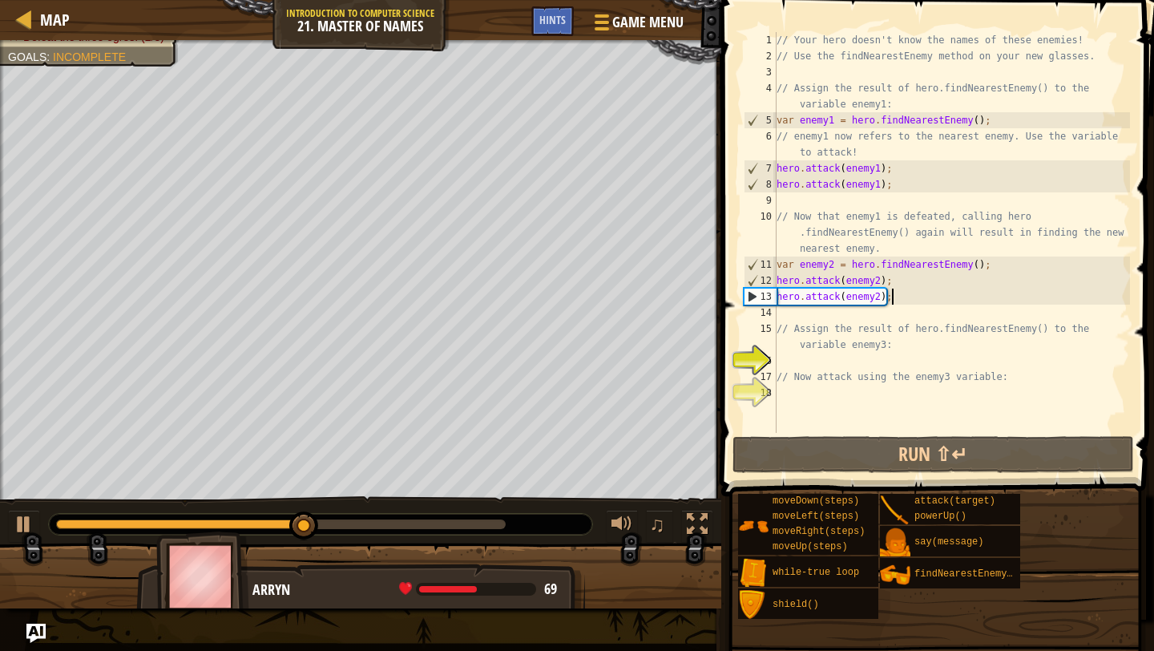
click at [899, 300] on div "// Your hero doesn't know the names of these enemies! // Use the findNearestEne…" at bounding box center [951, 248] width 357 height 433
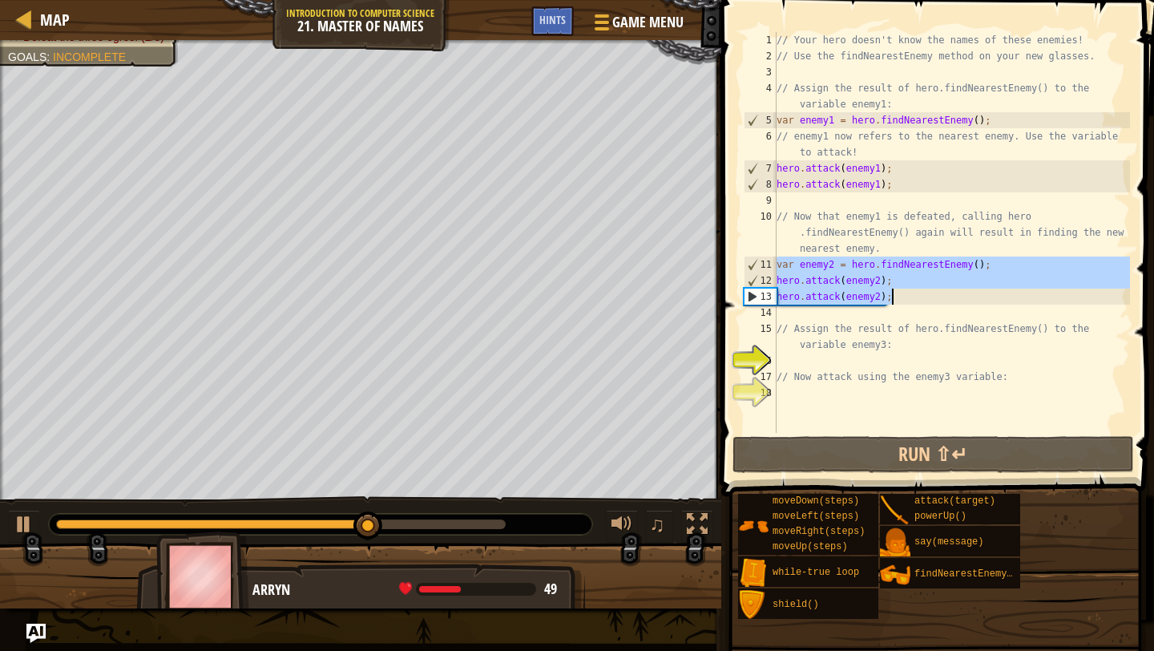
drag, startPoint x: 778, startPoint y: 262, endPoint x: 900, endPoint y: 295, distance: 126.2
click at [900, 295] on div "// Your hero doesn't know the names of these enemies! // Use the findNearestEne…" at bounding box center [951, 248] width 357 height 433
type textarea "hero.attack(enemy2); hero.attack(enemy2);"
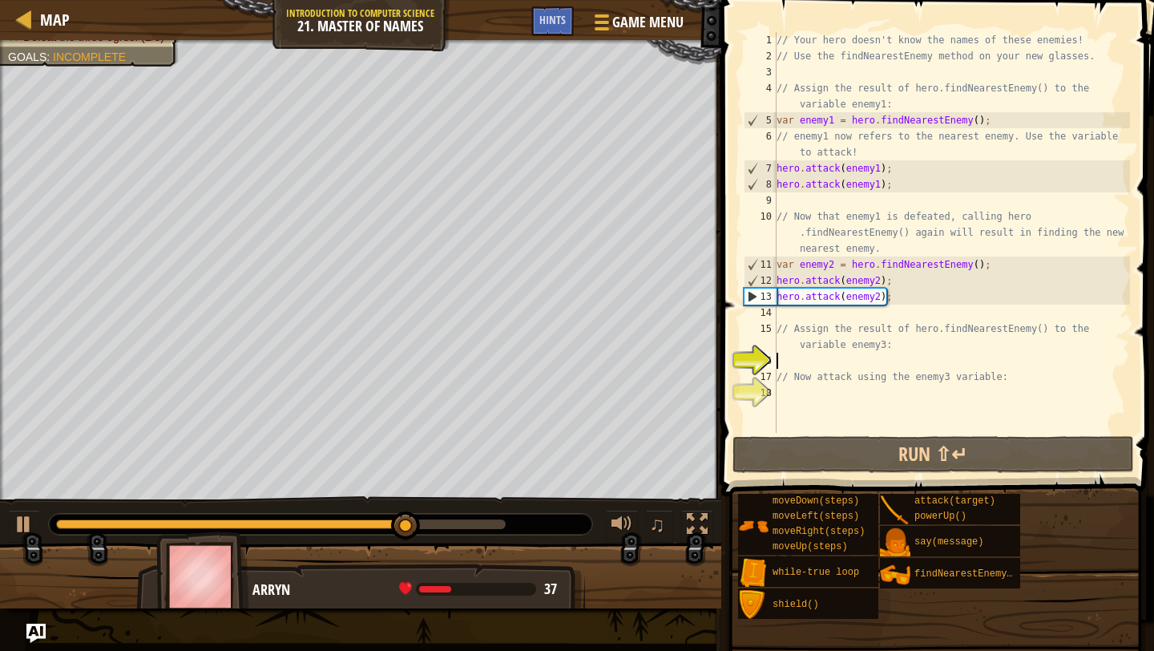
click at [886, 363] on div "// Your hero doesn't know the names of these enemies! // Use the findNearestEne…" at bounding box center [951, 248] width 357 height 433
paste textarea "hero.attack(enemy2);"
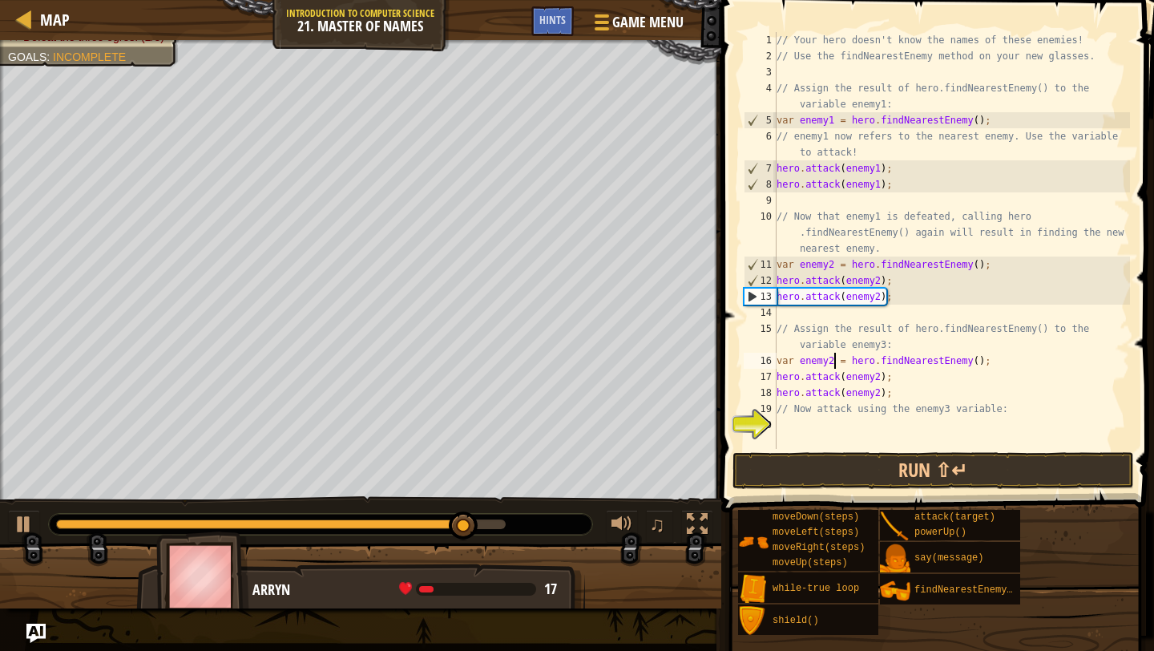
click at [832, 361] on div "// Your hero doesn't know the names of these enemies! // Use the findNearestEne…" at bounding box center [951, 256] width 357 height 449
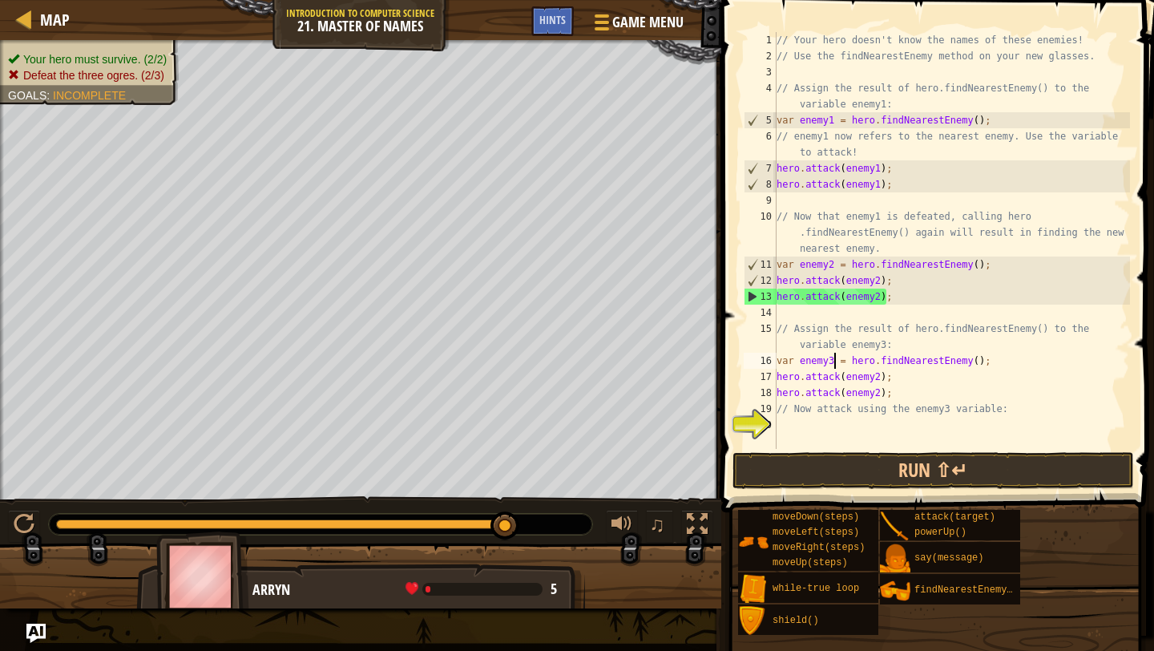
click at [882, 379] on div "// Your hero doesn't know the names of these enemies! // Use the findNearestEne…" at bounding box center [951, 256] width 357 height 449
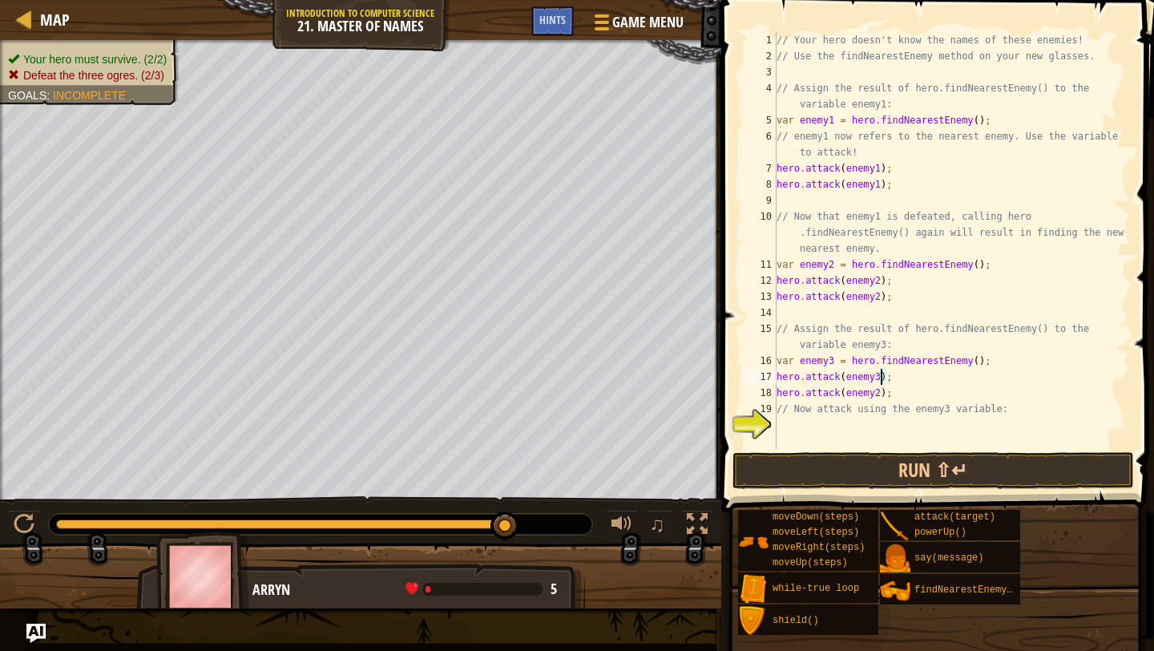
click at [883, 390] on div "// Your hero doesn't know the names of these enemies! // Use the findNearestEne…" at bounding box center [951, 256] width 357 height 449
type textarea "hero.attack(enemy3);"
click at [794, 486] on button "Run ⇧↵" at bounding box center [934, 470] width 402 height 37
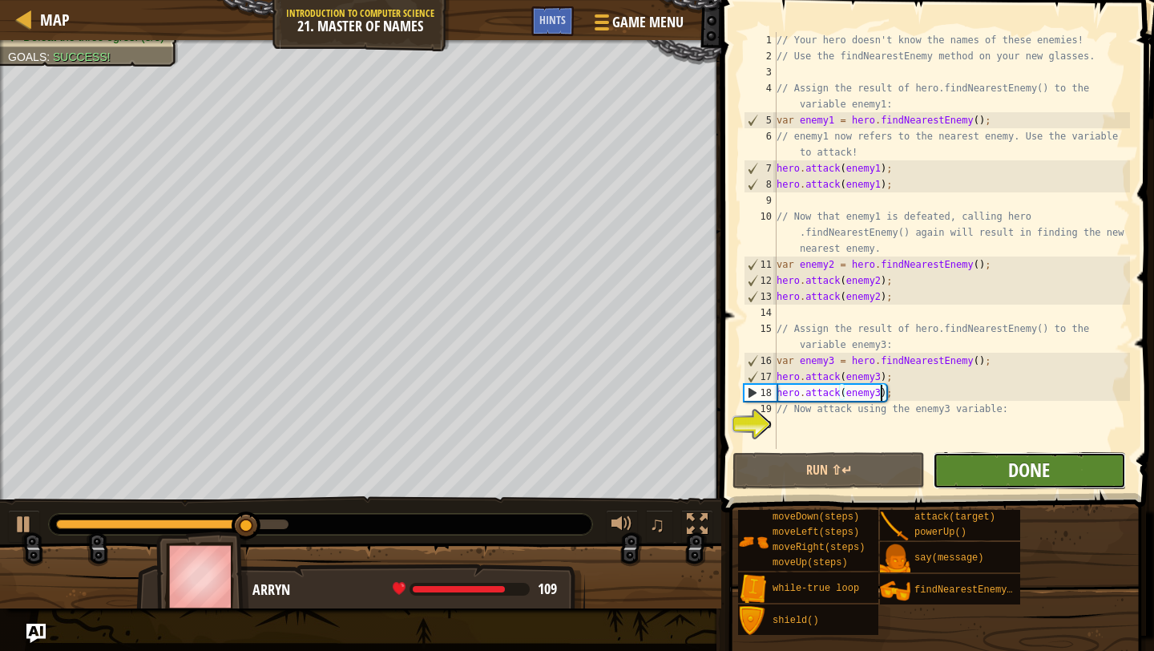
click at [1044, 475] on span "Done" at bounding box center [1029, 470] width 42 height 26
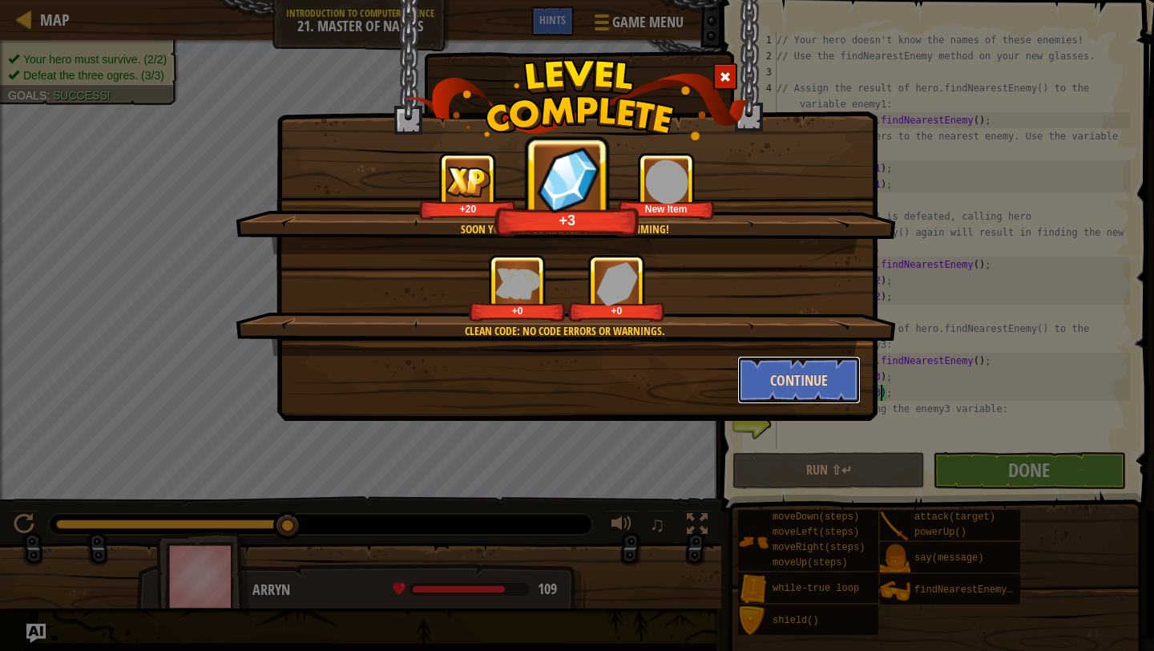
click at [804, 391] on button "Continue" at bounding box center [799, 380] width 124 height 48
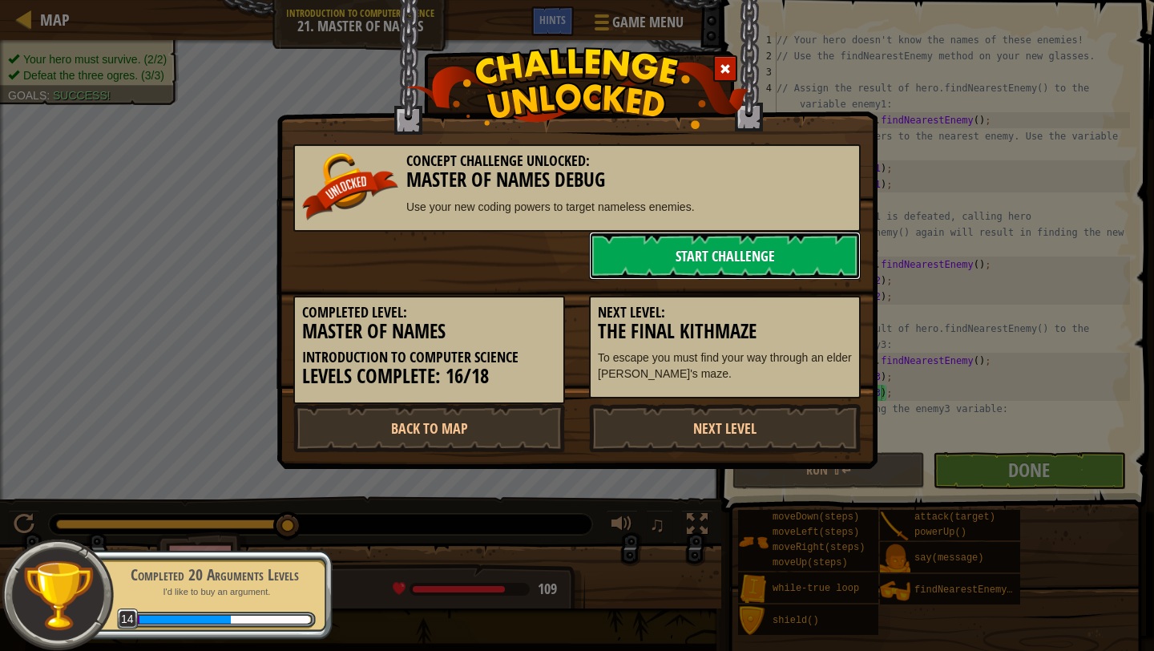
click at [693, 250] on link "Start Challenge" at bounding box center [725, 256] width 272 height 48
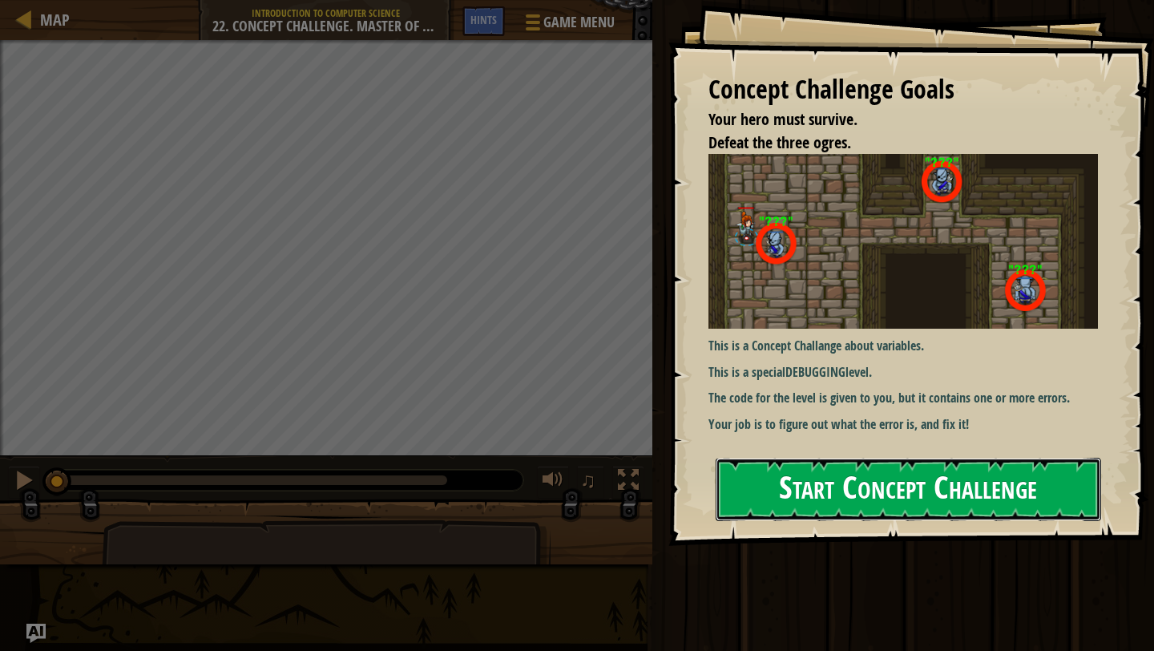
click at [851, 499] on button "Start Concept Challenge" at bounding box center [909, 489] width 386 height 63
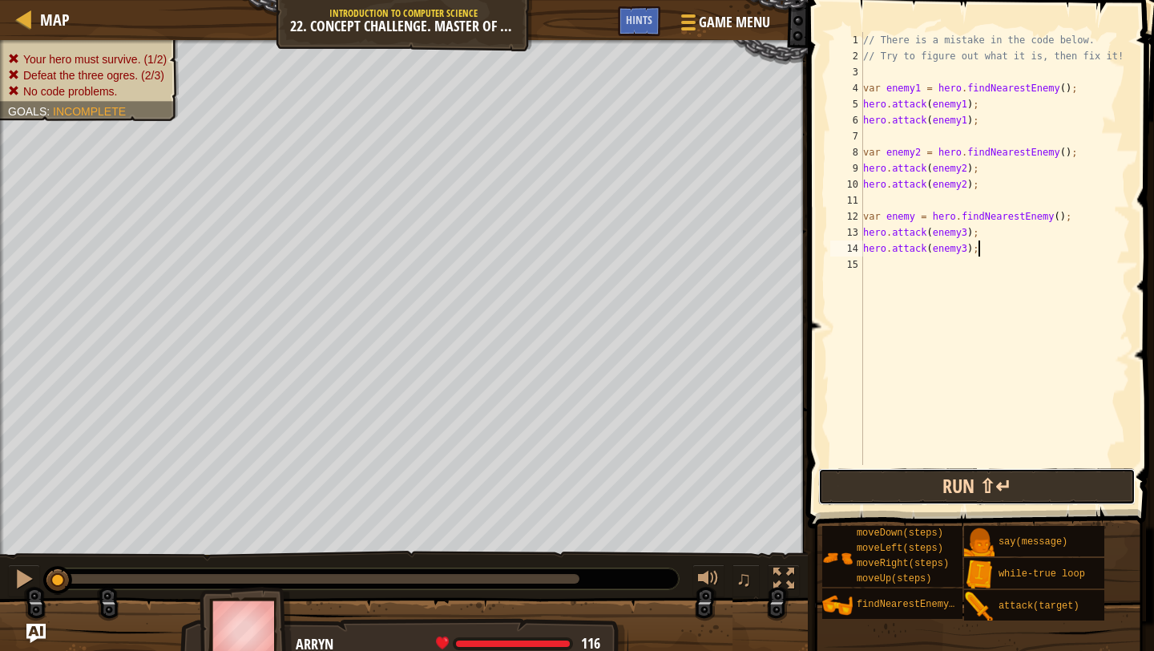
click at [935, 492] on button "Run ⇧↵" at bounding box center [976, 486] width 317 height 37
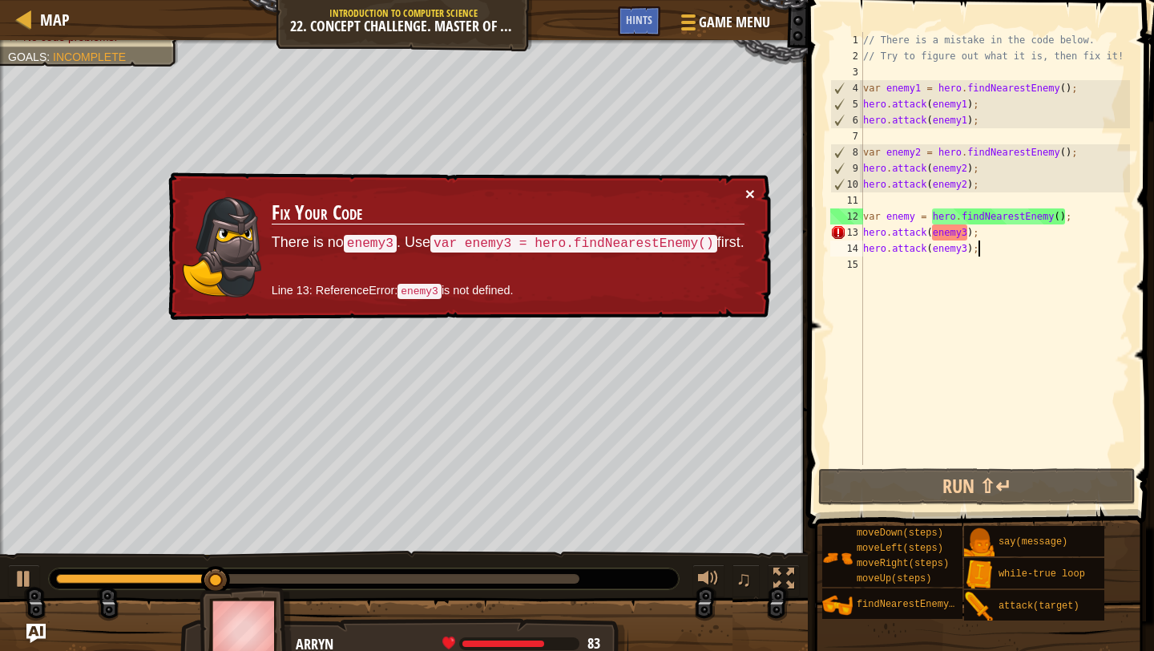
click at [745, 195] on button "×" at bounding box center [750, 193] width 10 height 17
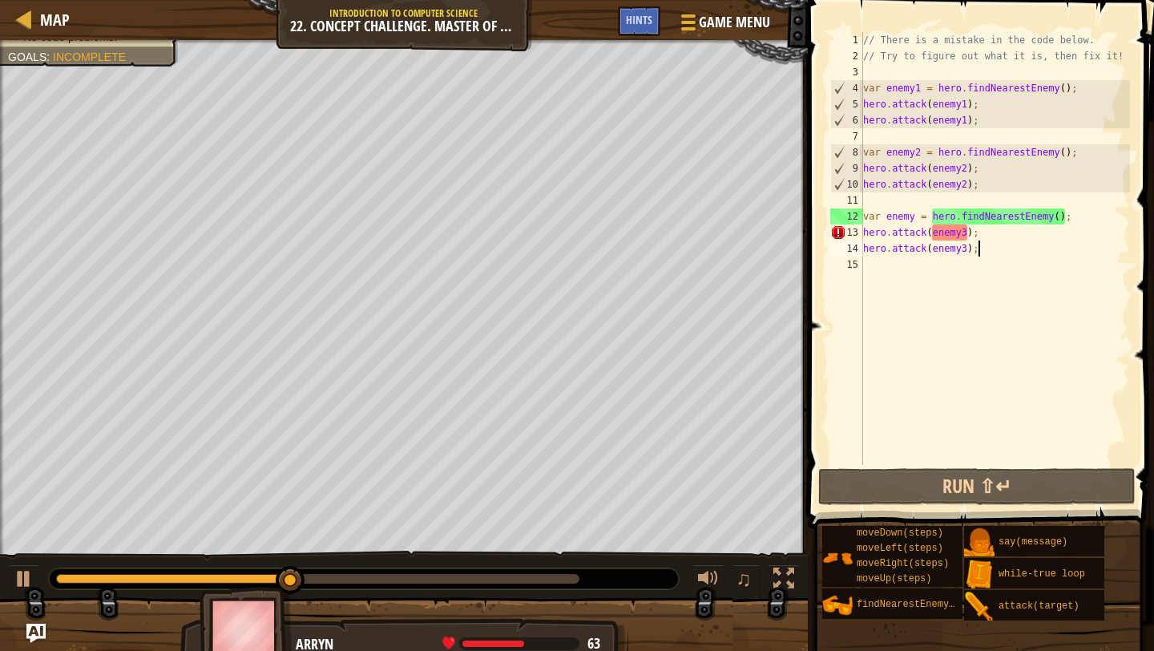
click at [913, 213] on div "// There is a mistake in the code below. // Try to figure out what it is, then …" at bounding box center [995, 264] width 270 height 465
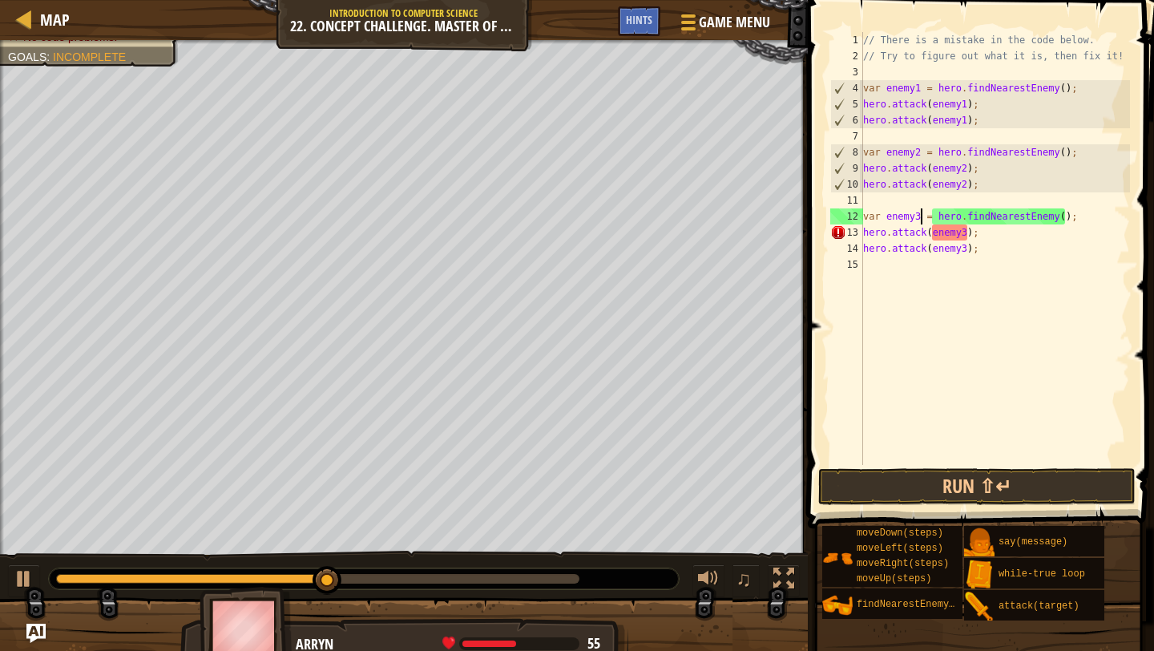
scroll to position [7, 5]
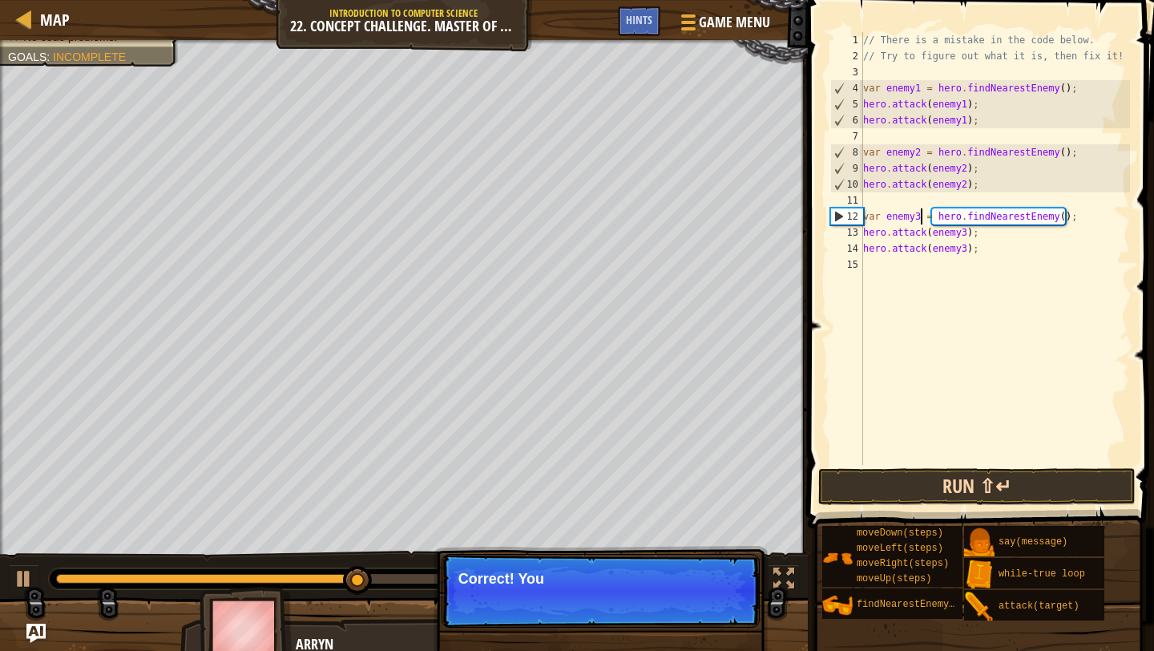
type textarea "var enemy3 = hero.findNearestEnemy();"
click at [890, 484] on button "Run ⇧↵" at bounding box center [976, 486] width 317 height 37
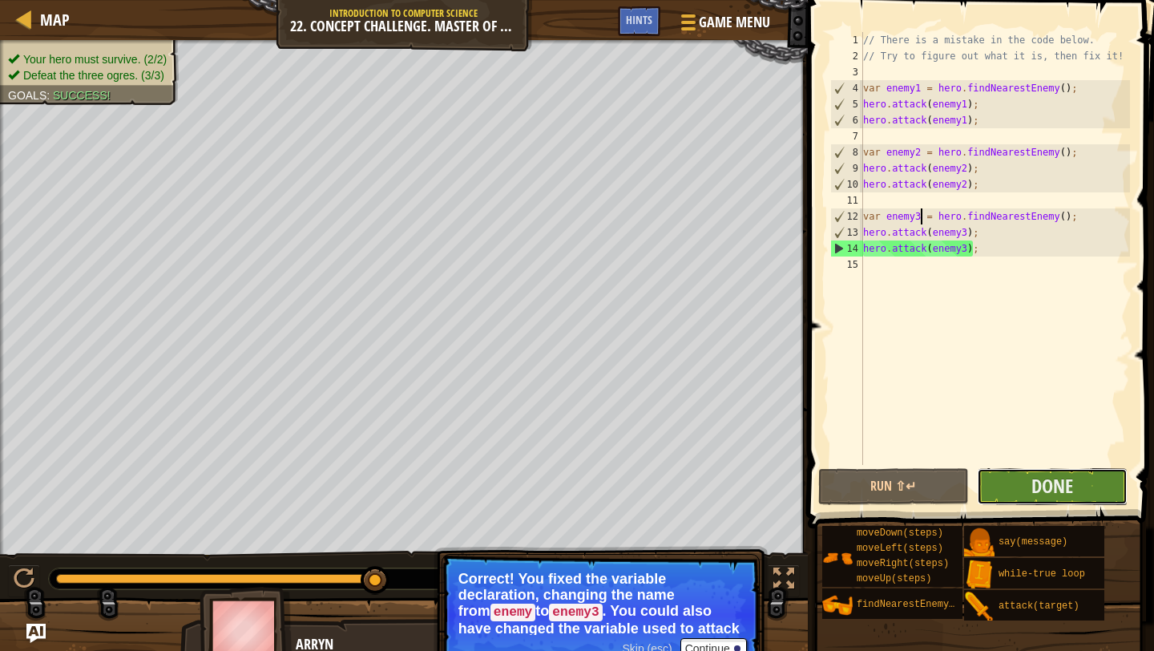
click at [1060, 499] on button "Done" at bounding box center [1052, 486] width 151 height 37
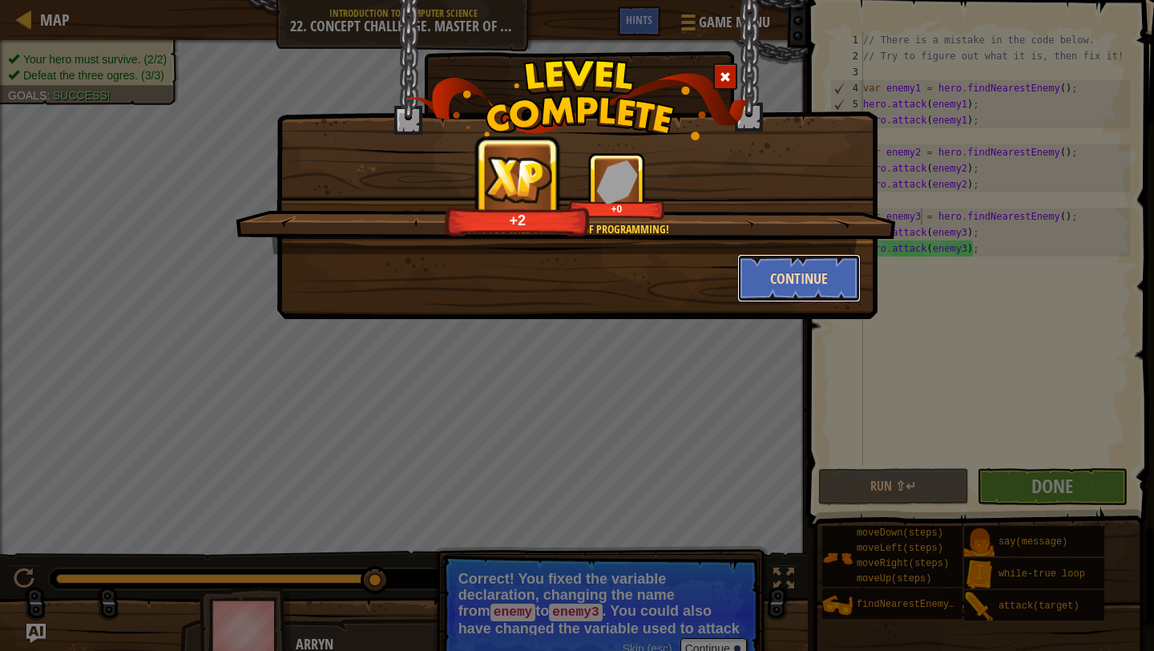
click at [817, 291] on button "Continue" at bounding box center [799, 278] width 124 height 48
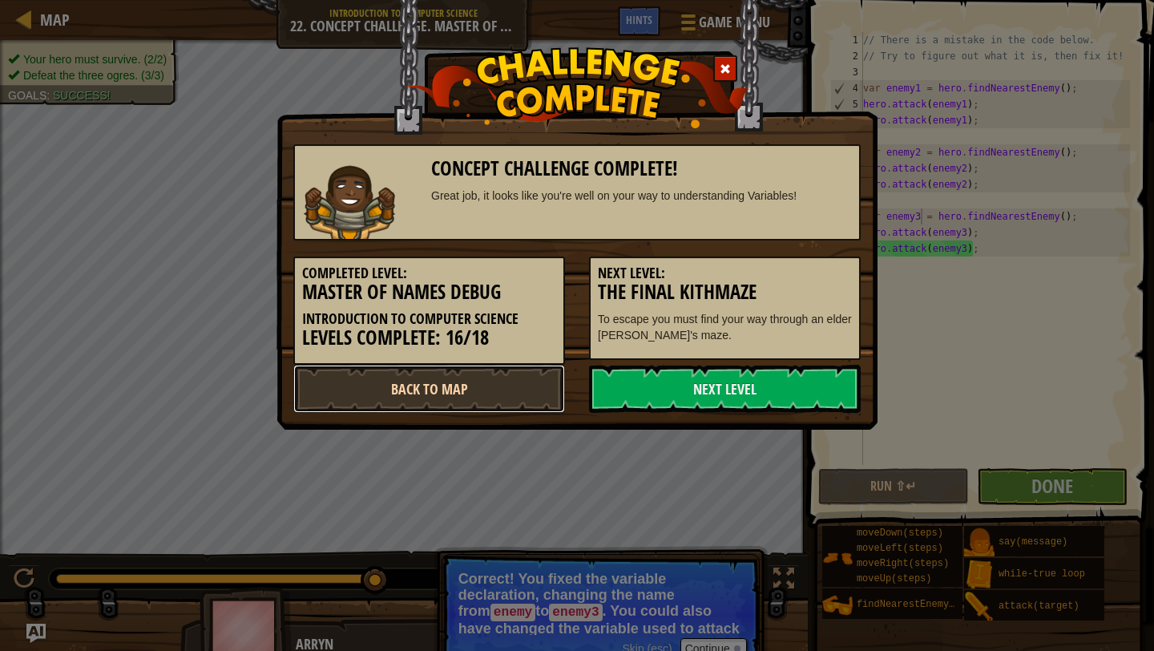
click at [533, 386] on link "Back to Map" at bounding box center [429, 389] width 272 height 48
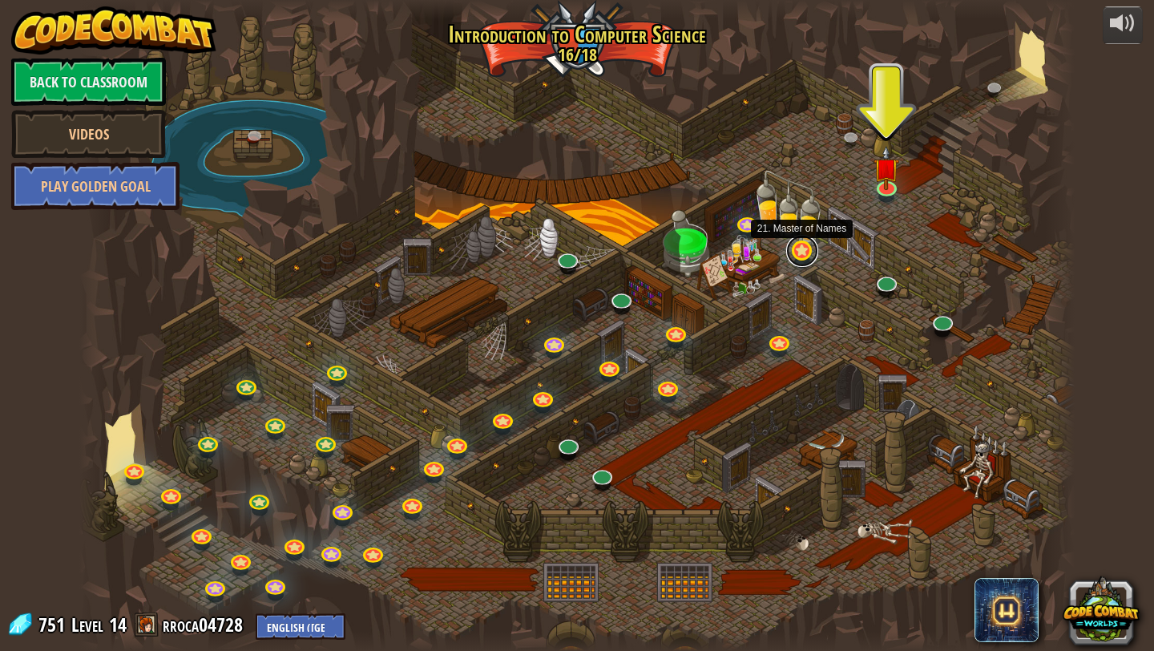
click at [802, 257] on link at bounding box center [802, 251] width 32 height 32
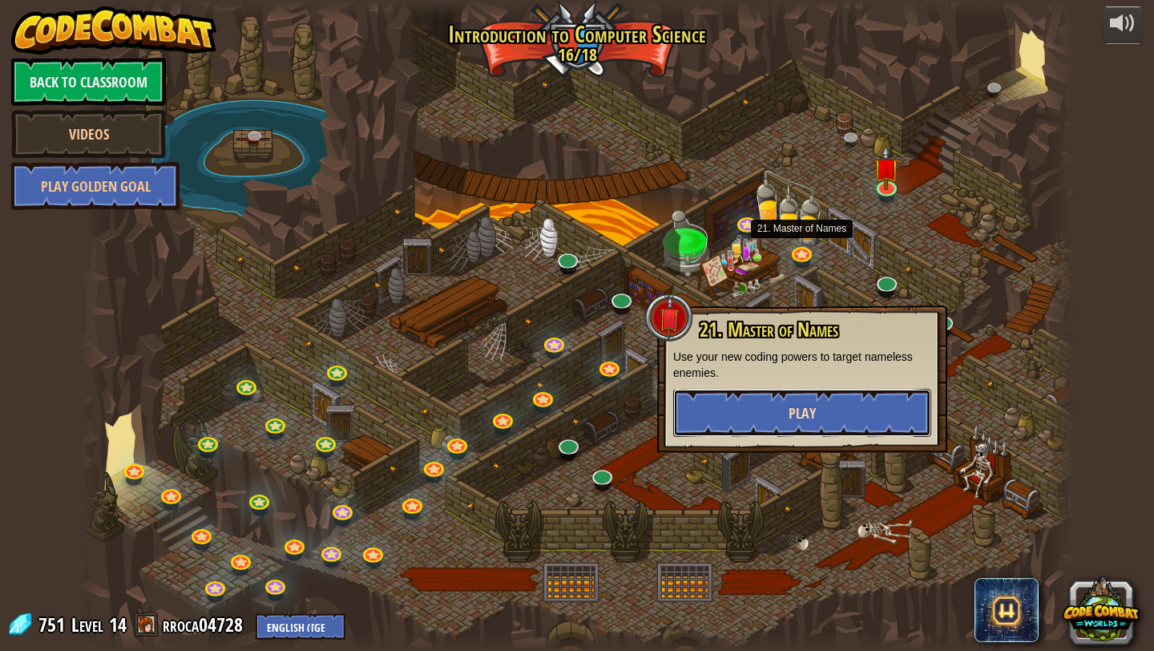
click at [800, 403] on span "Play" at bounding box center [802, 413] width 27 height 20
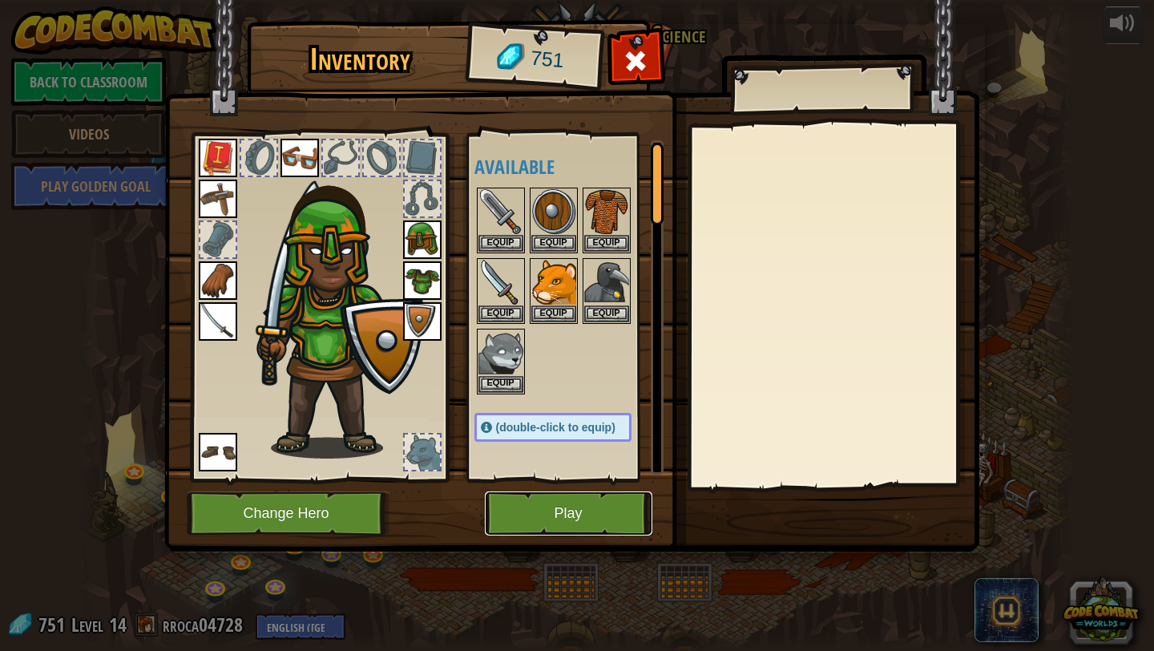
click at [575, 507] on button "Play" at bounding box center [569, 513] width 168 height 44
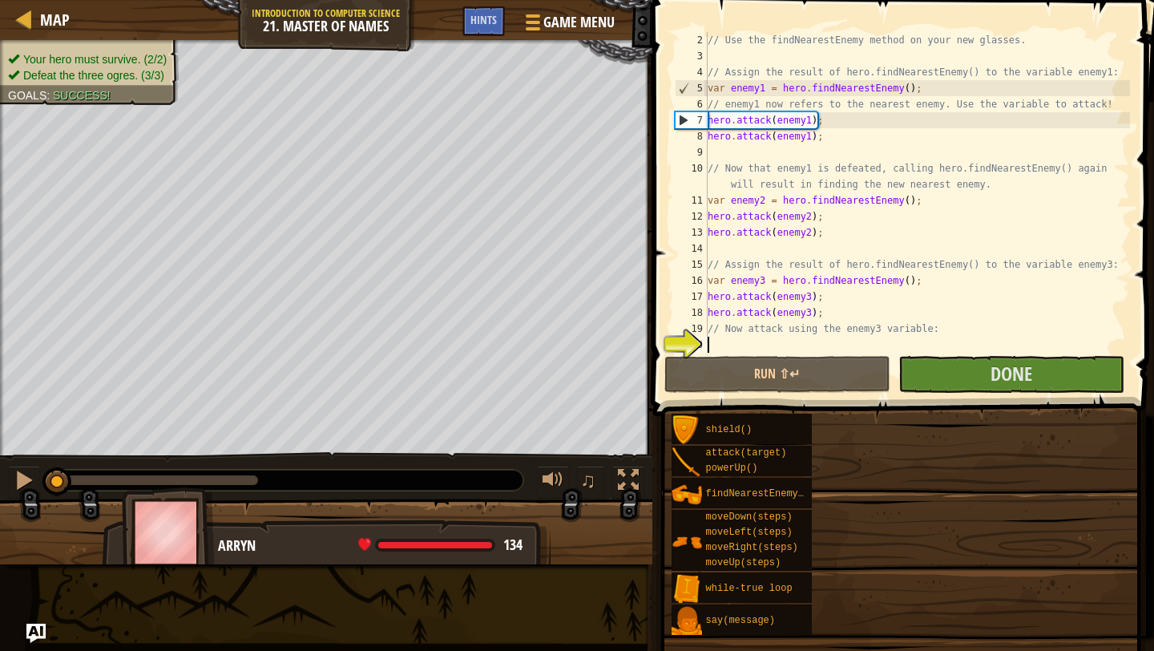
scroll to position [16, 0]
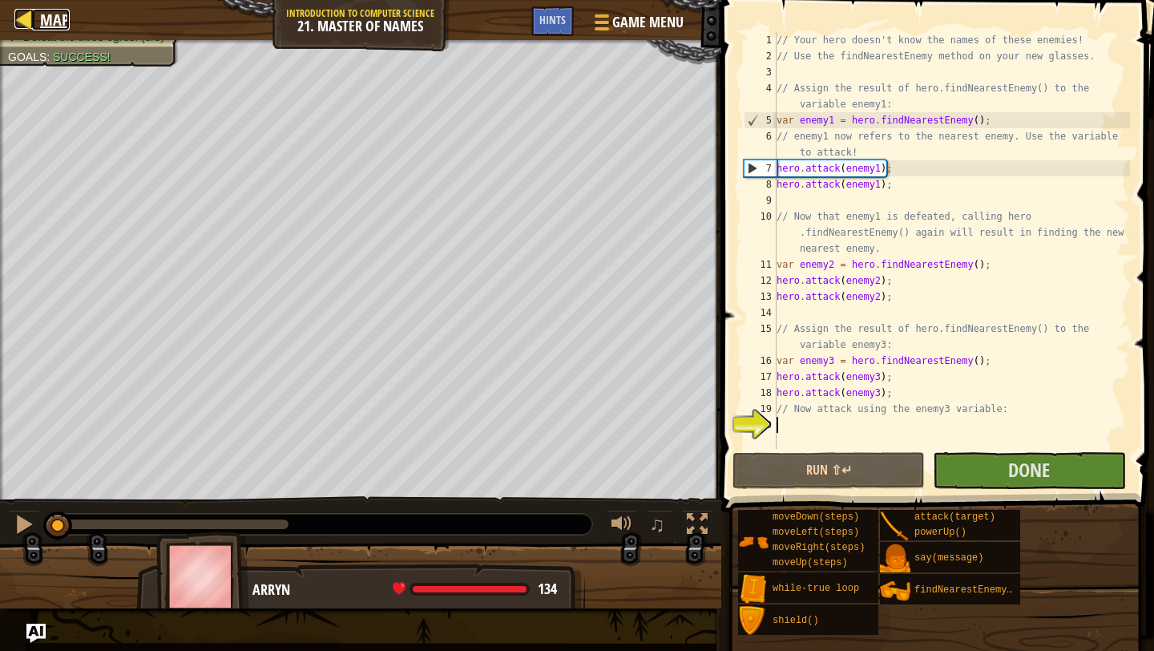
click at [42, 10] on span "Map" at bounding box center [55, 20] width 30 height 22
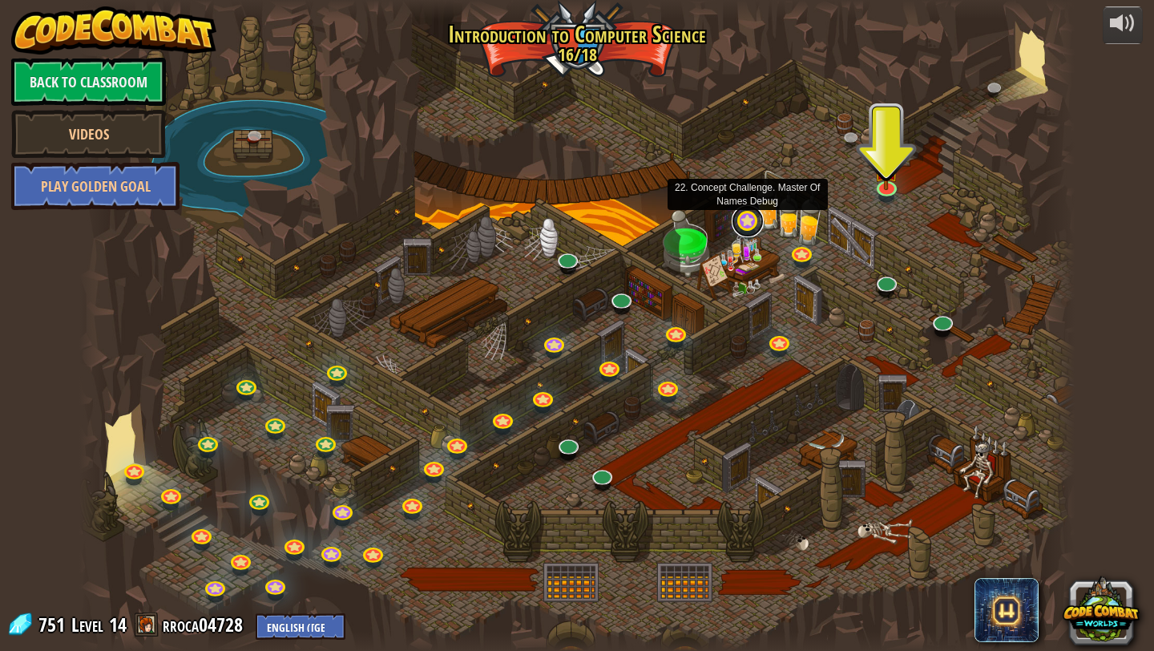
click at [744, 216] on link at bounding box center [748, 221] width 32 height 32
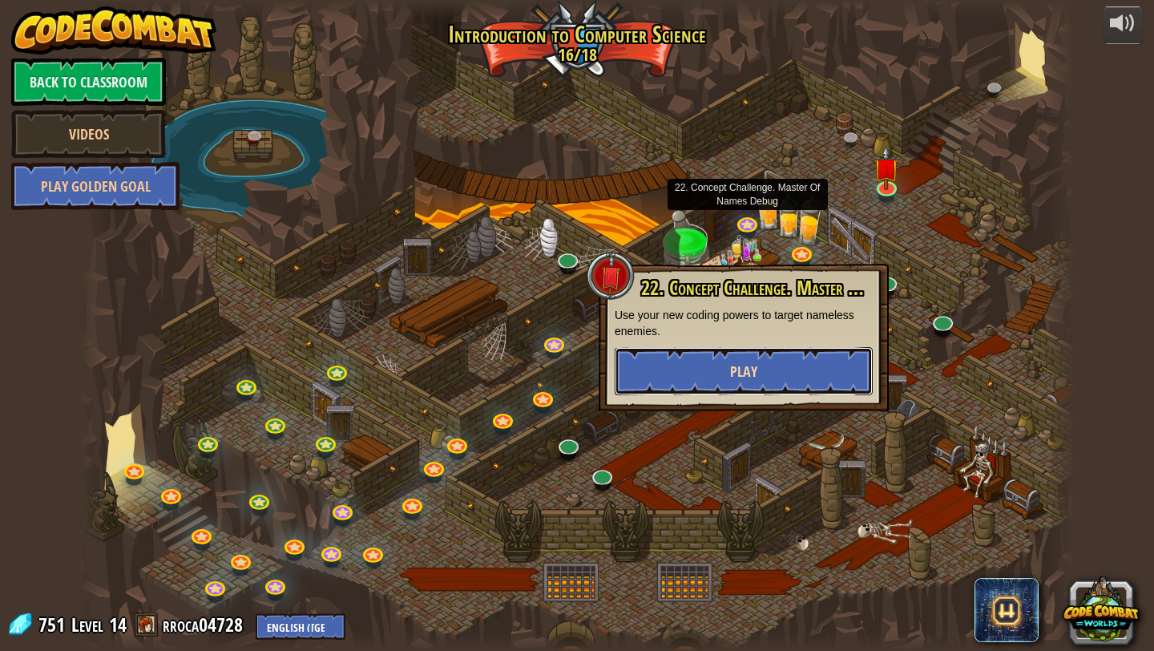
click at [748, 371] on span "Play" at bounding box center [743, 371] width 27 height 20
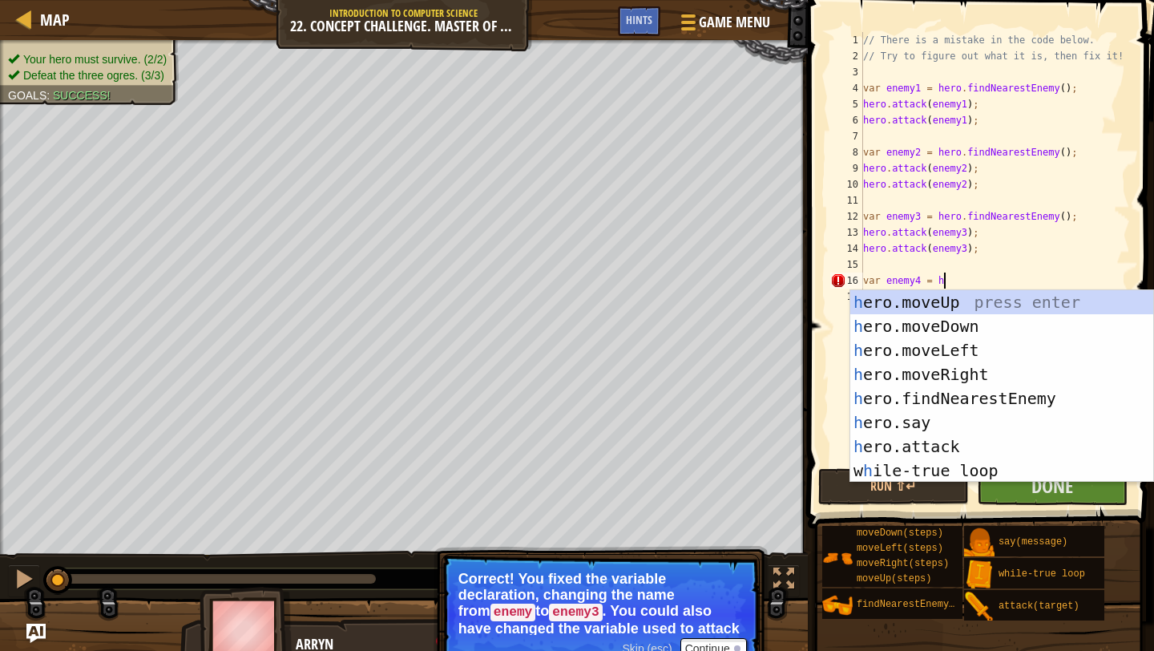
scroll to position [7, 6]
type textarea "var enemy4 = her"
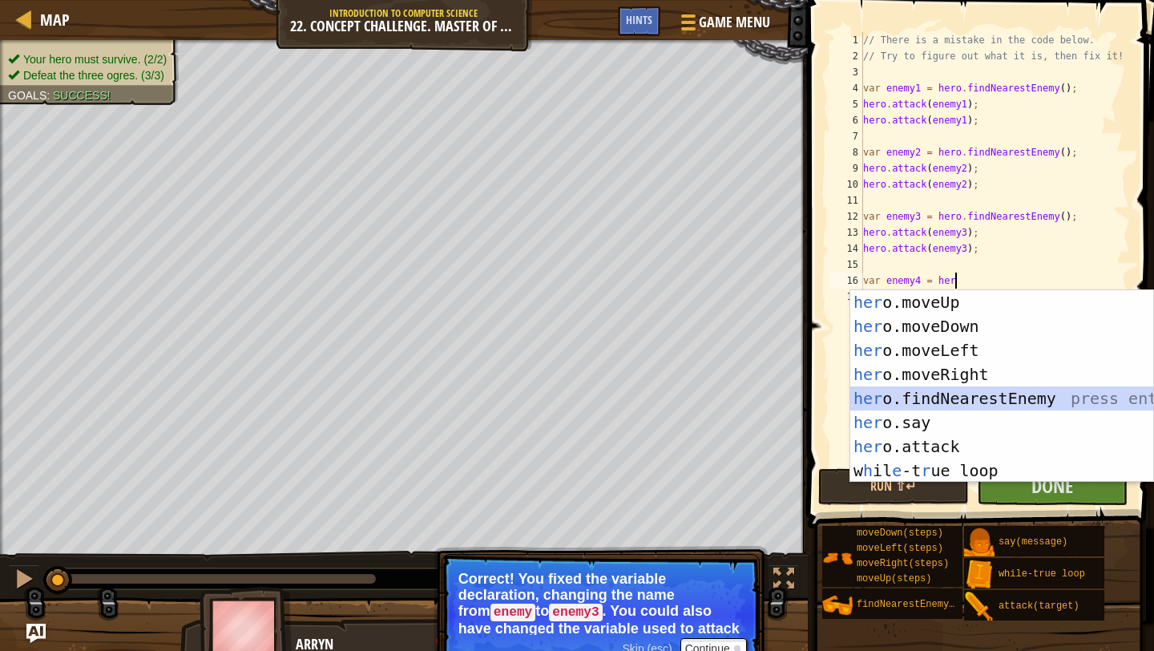
click at [902, 390] on div "her o.moveUp press enter her o.moveDown press enter her o.moveLeft press enter …" at bounding box center [1001, 410] width 303 height 240
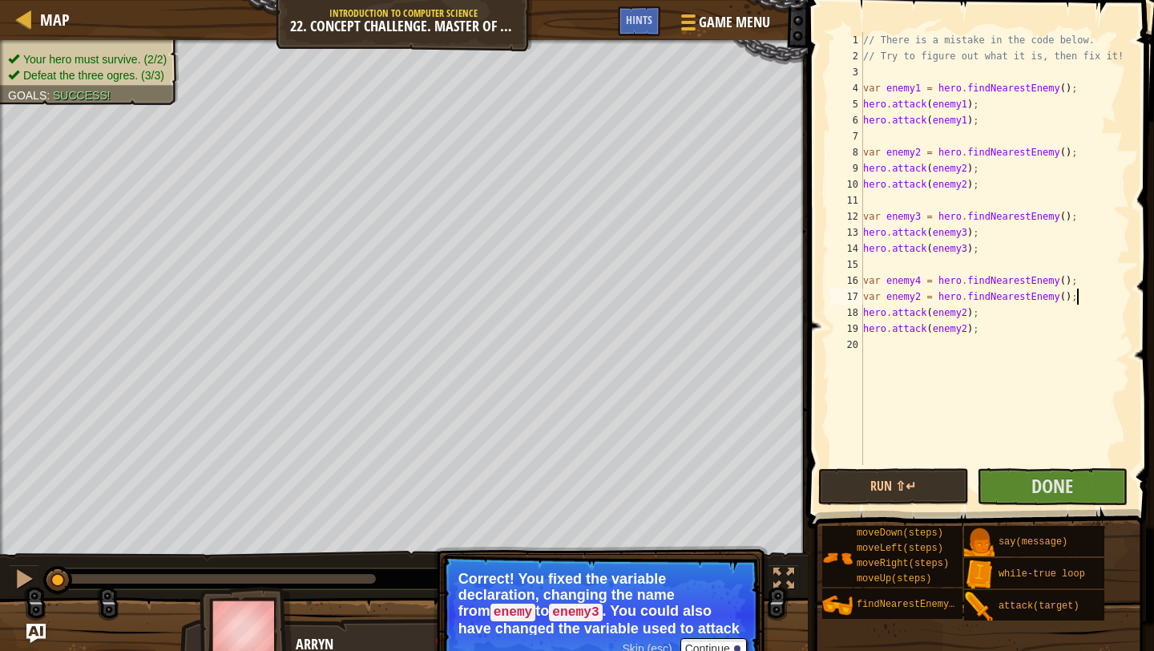
click at [1082, 297] on div "// There is a mistake in the code below. // Try to figure out what it is, then …" at bounding box center [995, 264] width 270 height 465
type textarea "var enemy2 = hero.findNearestEnemy();"
click at [971, 315] on div "// There is a mistake in the code below. // Try to figure out what it is, then …" at bounding box center [995, 264] width 270 height 465
type textarea "hero.attack(enemy4);"
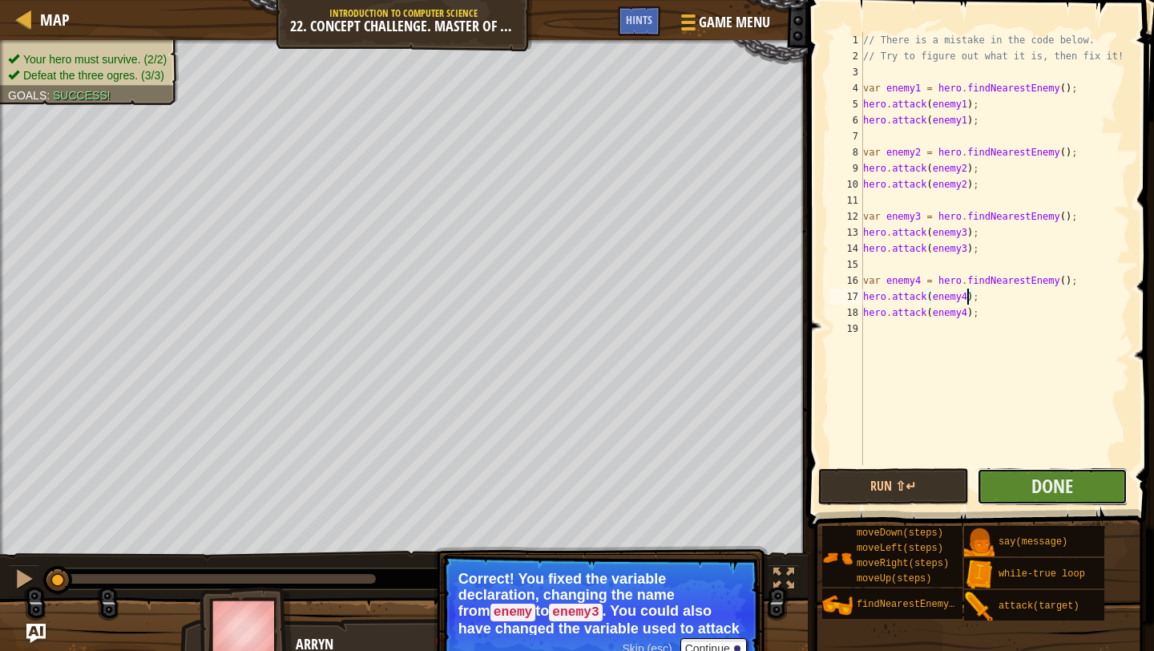
click at [1021, 480] on button "Done" at bounding box center [1052, 486] width 151 height 37
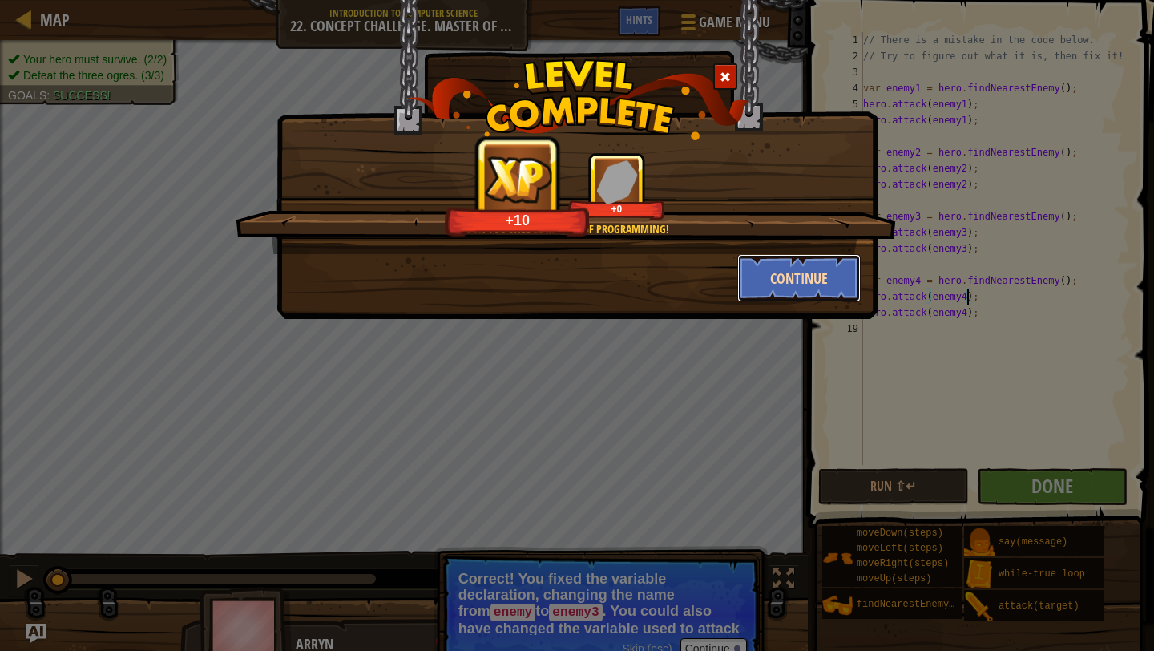
click at [804, 278] on button "Continue" at bounding box center [799, 278] width 124 height 48
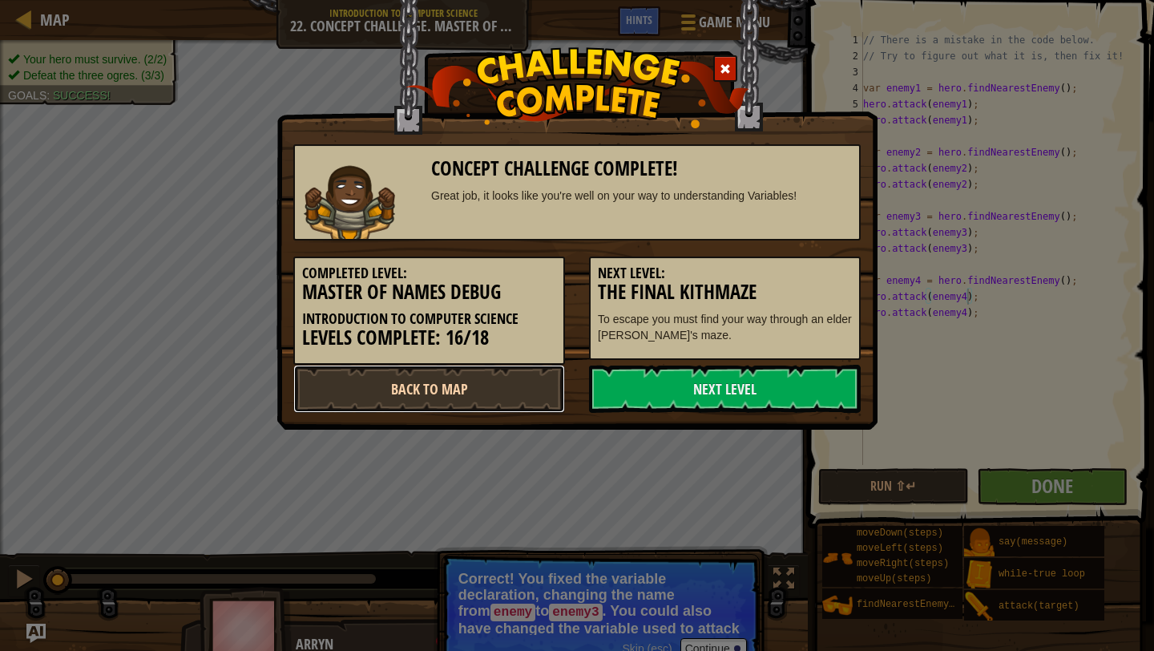
click at [476, 377] on link "Back to Map" at bounding box center [429, 389] width 272 height 48
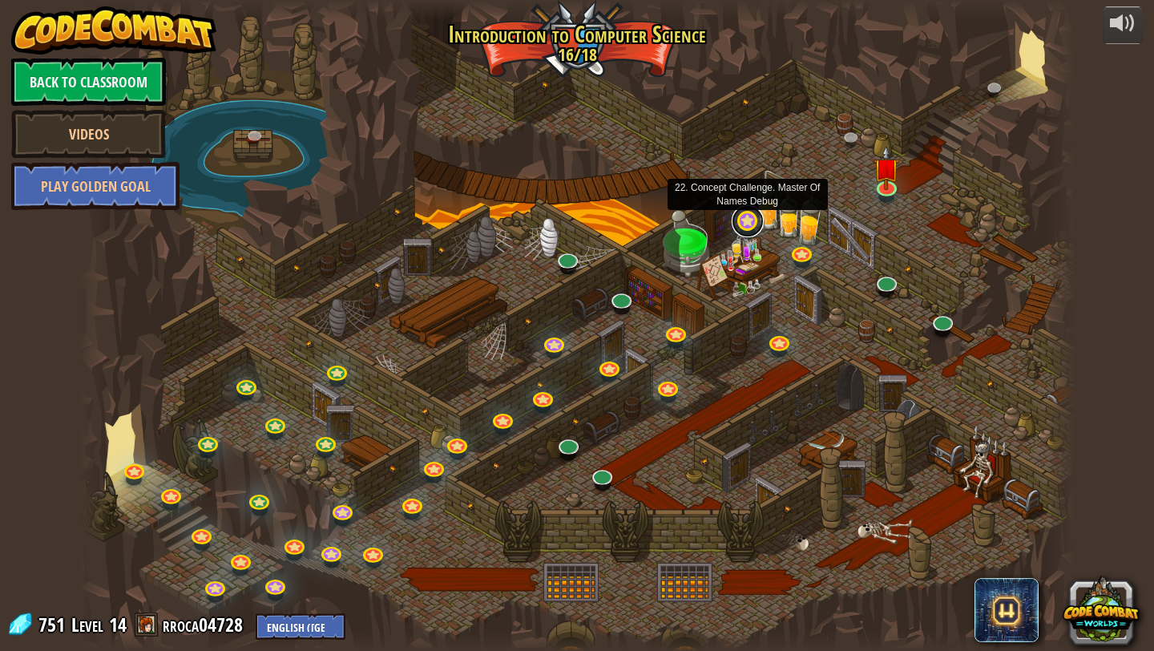
click at [740, 226] on link at bounding box center [748, 221] width 32 height 32
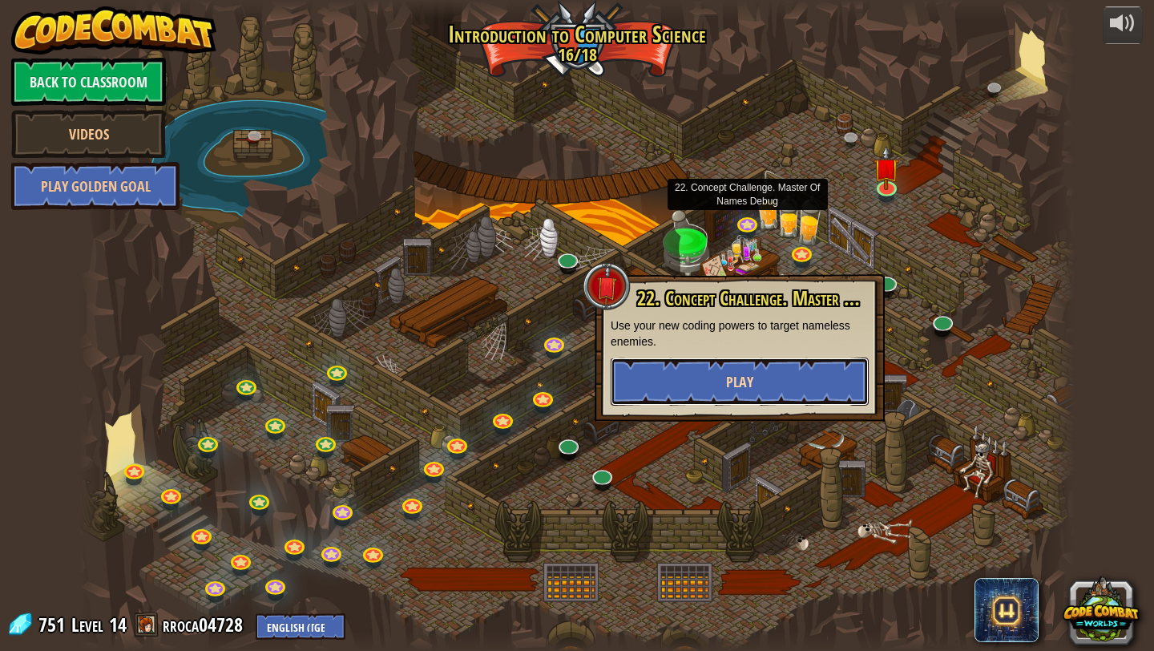
click at [740, 387] on span "Play" at bounding box center [739, 382] width 27 height 20
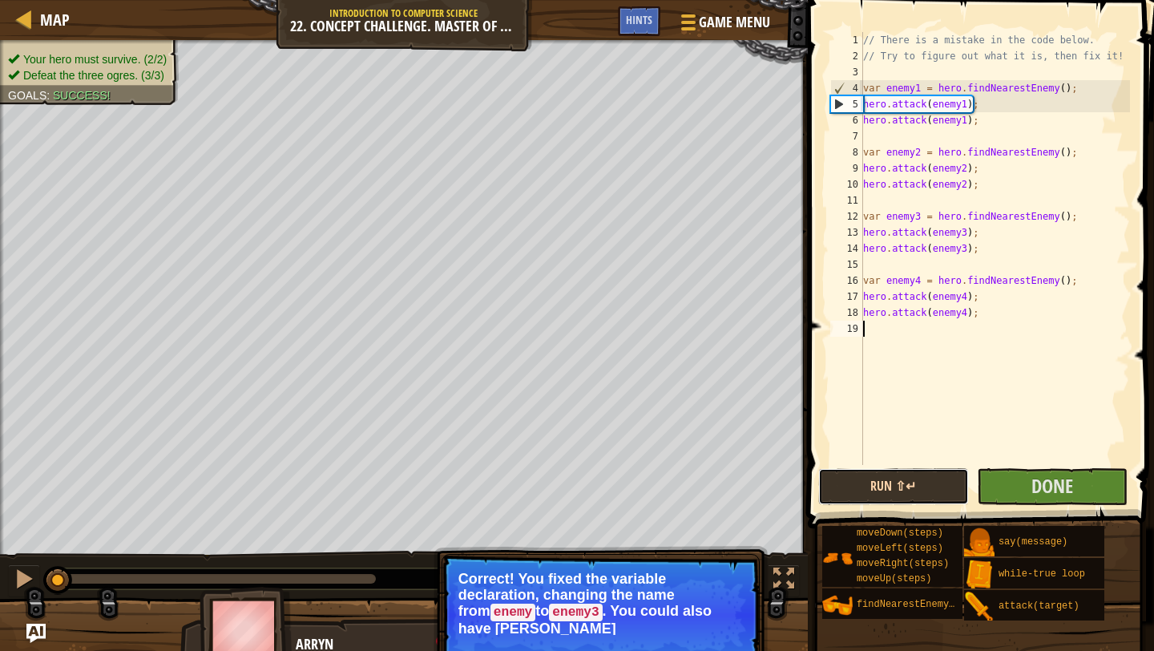
click at [883, 502] on button "Run ⇧↵" at bounding box center [893, 486] width 151 height 37
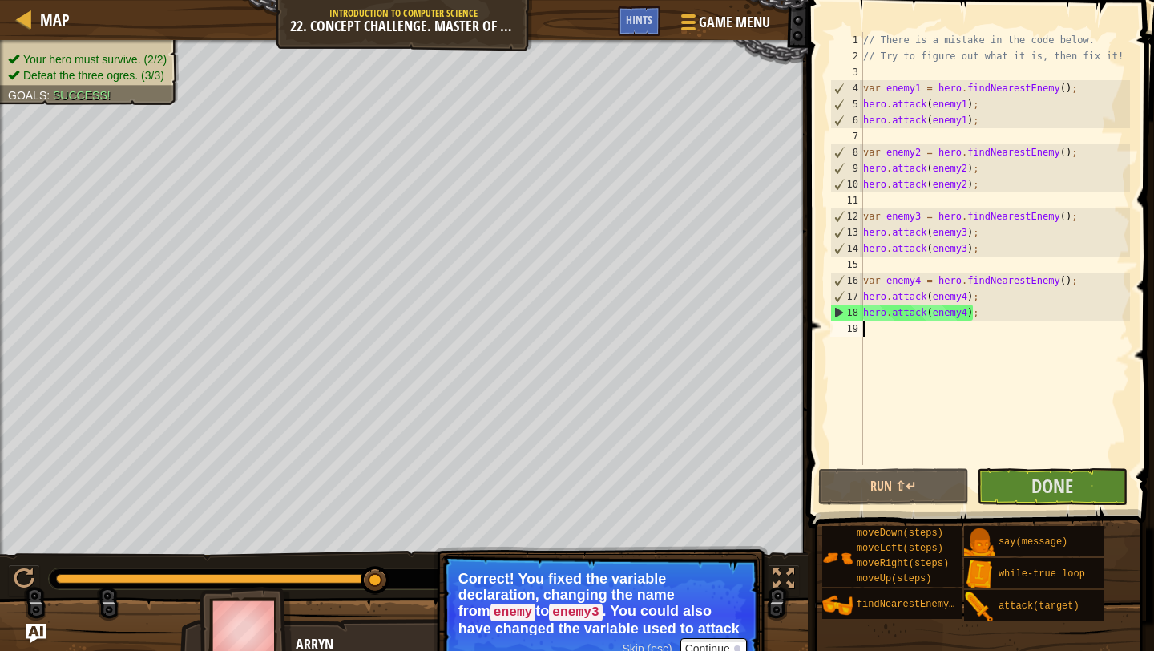
click at [894, 268] on div "// There is a mistake in the code below. // Try to figure out what it is, then …" at bounding box center [995, 264] width 270 height 465
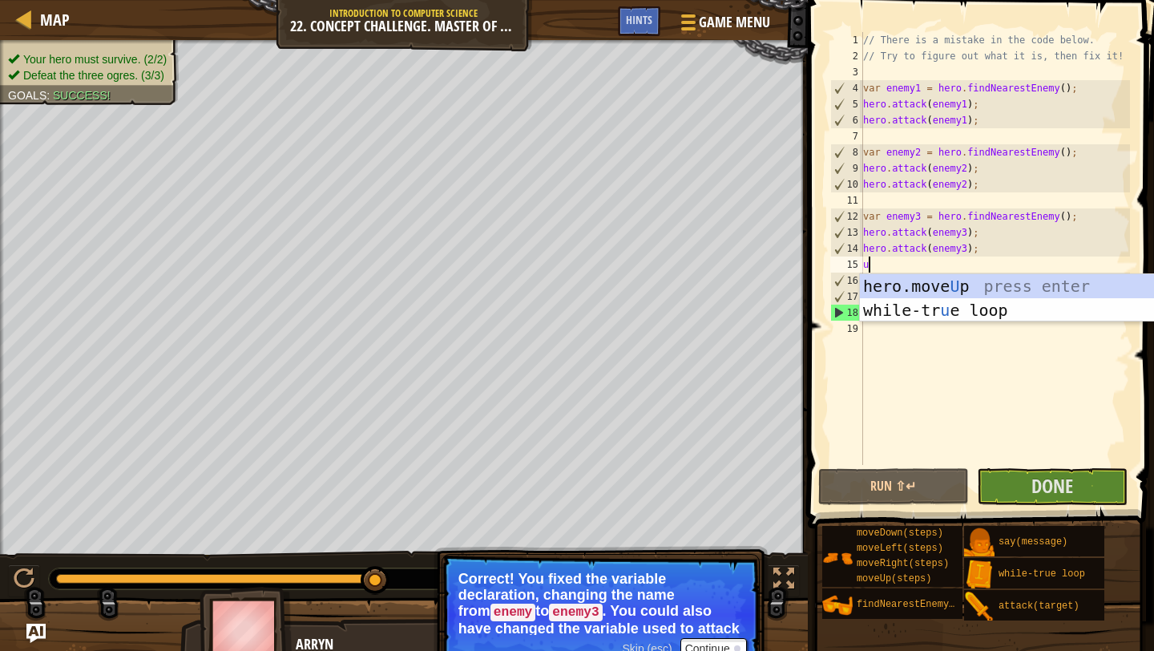
scroll to position [7, 0]
type textarea "up"
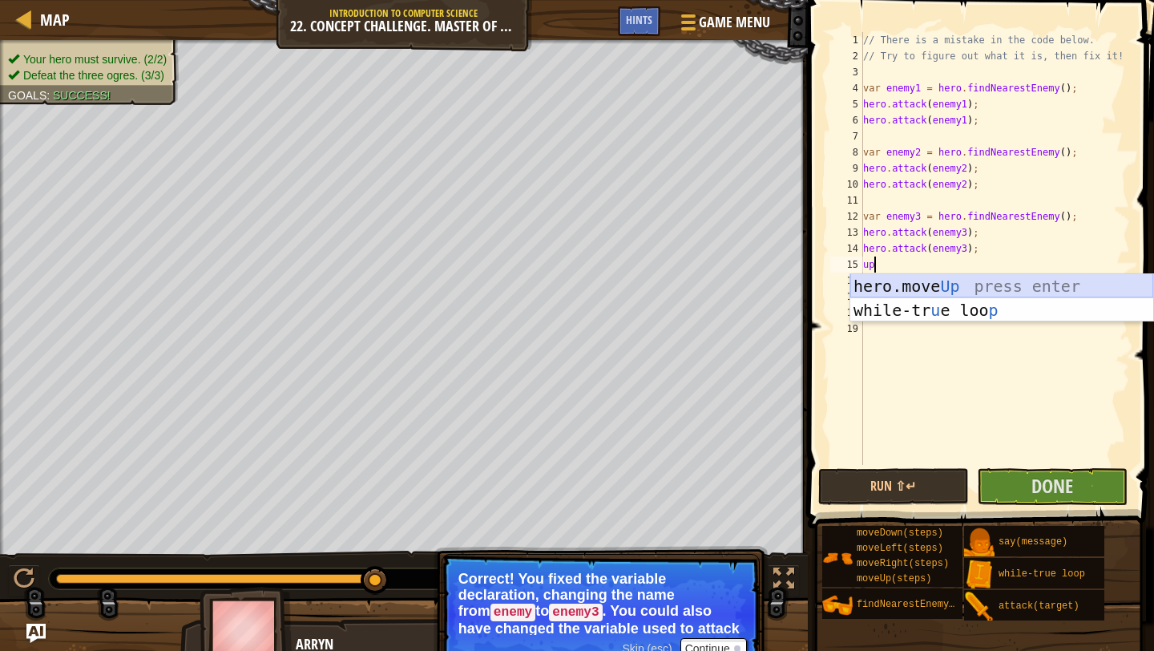
click at [909, 285] on div "hero.move Up press enter while-tr u e loo p press enter" at bounding box center [1001, 322] width 303 height 96
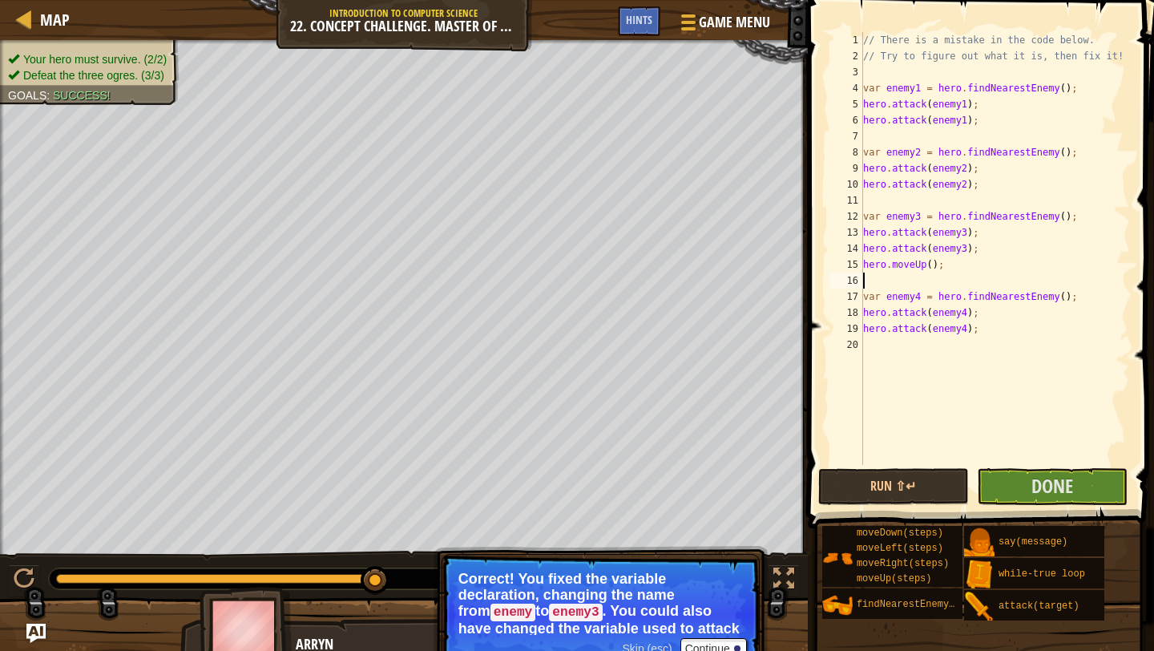
click at [862, 260] on div "15" at bounding box center [846, 264] width 33 height 16
type textarea "hero.moveUp();"
click at [881, 265] on div "// There is a mistake in the code below. // Try to figure out what it is, then …" at bounding box center [995, 264] width 270 height 465
type textarea "ri"
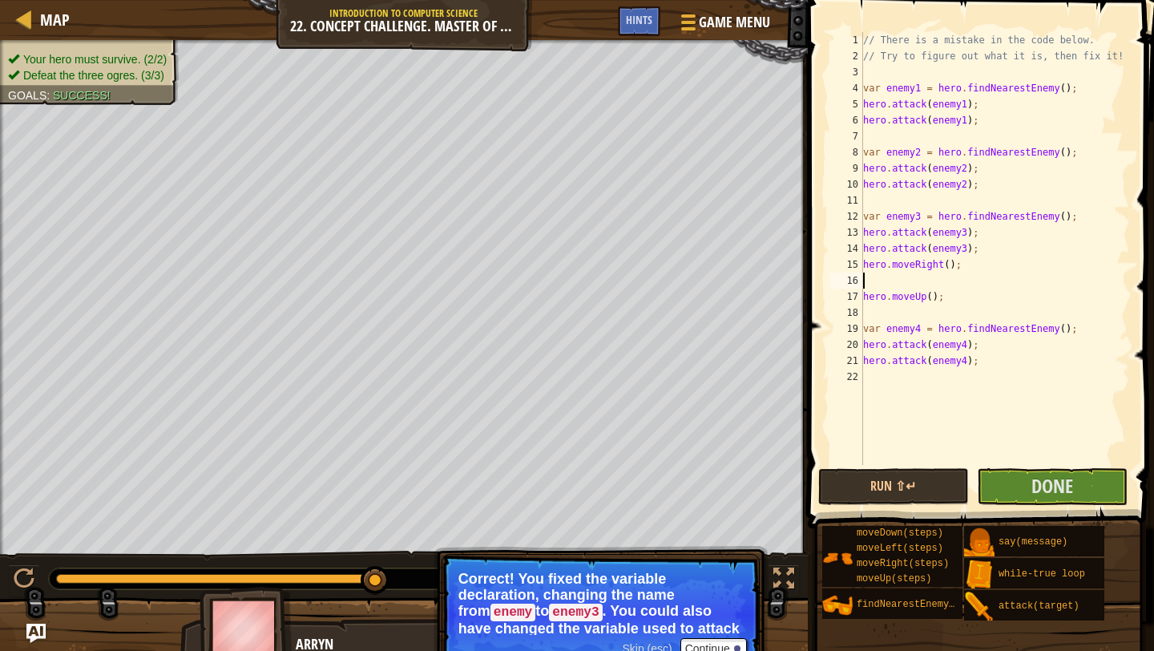
click at [947, 268] on div "// There is a mistake in the code below. // Try to figure out what it is, then …" at bounding box center [995, 264] width 270 height 465
type textarea "hero.moveRight(2);"
click at [1048, 497] on span "Done" at bounding box center [1053, 486] width 42 height 26
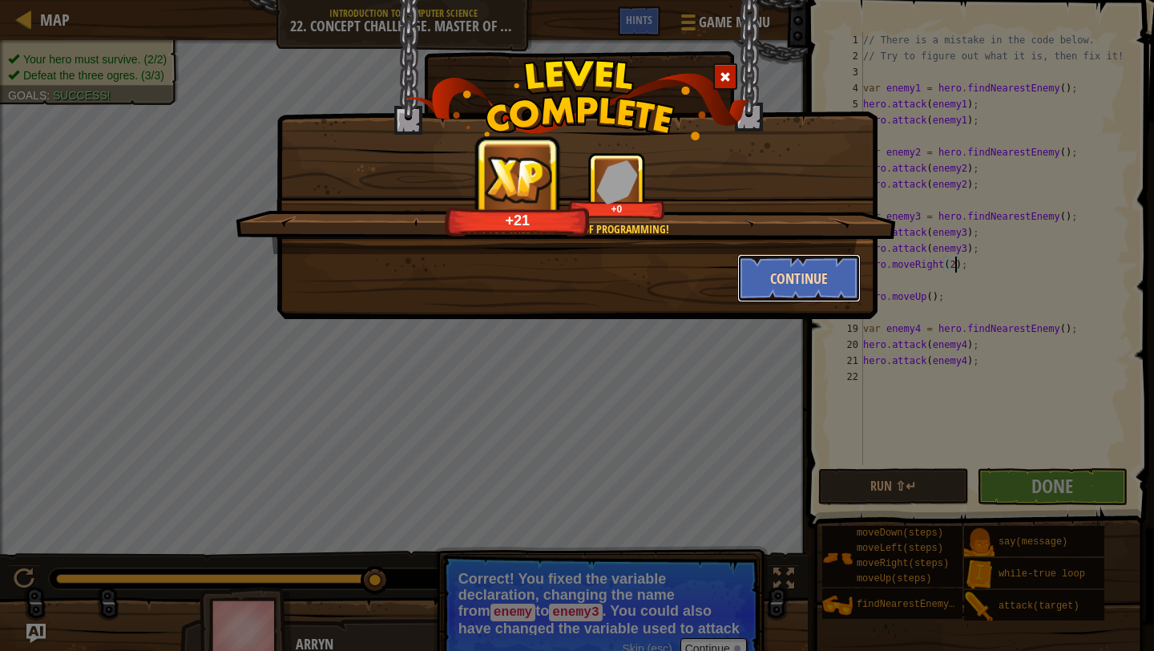
click at [774, 280] on button "Continue" at bounding box center [799, 278] width 124 height 48
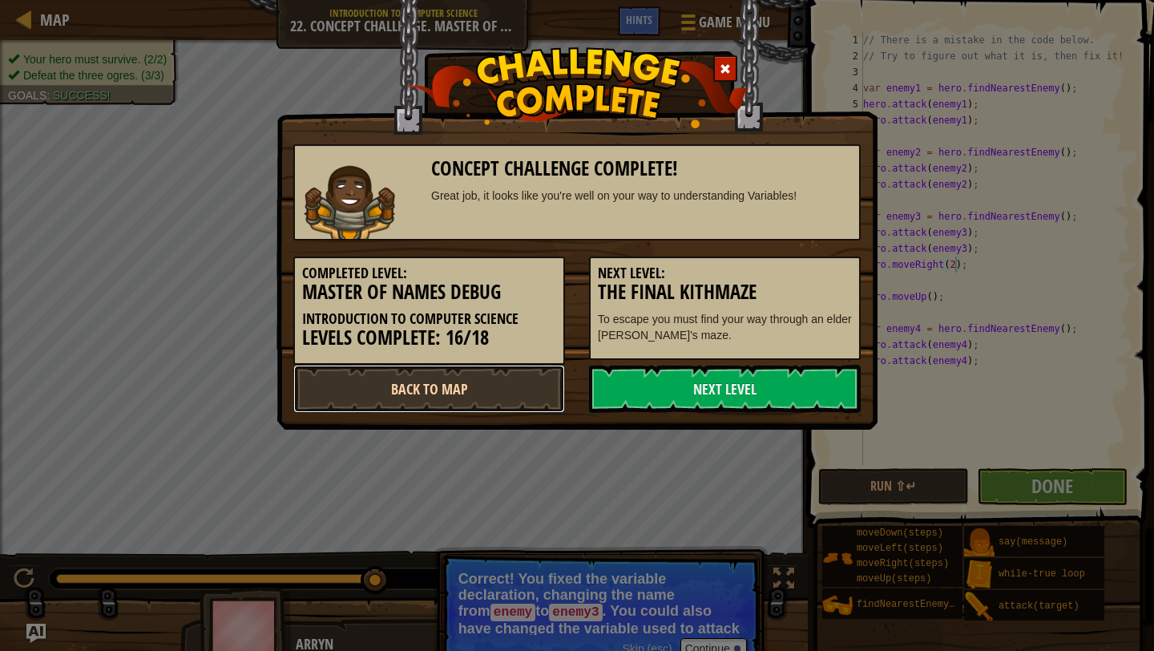
click at [369, 378] on link "Back to Map" at bounding box center [429, 389] width 272 height 48
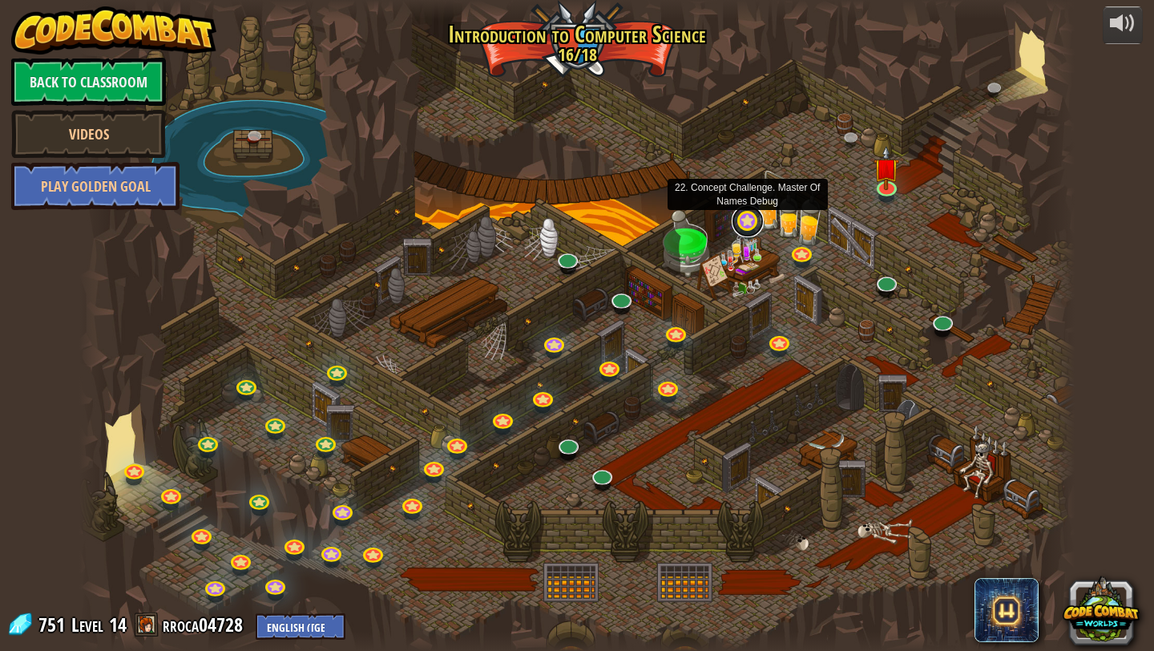
click at [740, 224] on link at bounding box center [748, 221] width 32 height 32
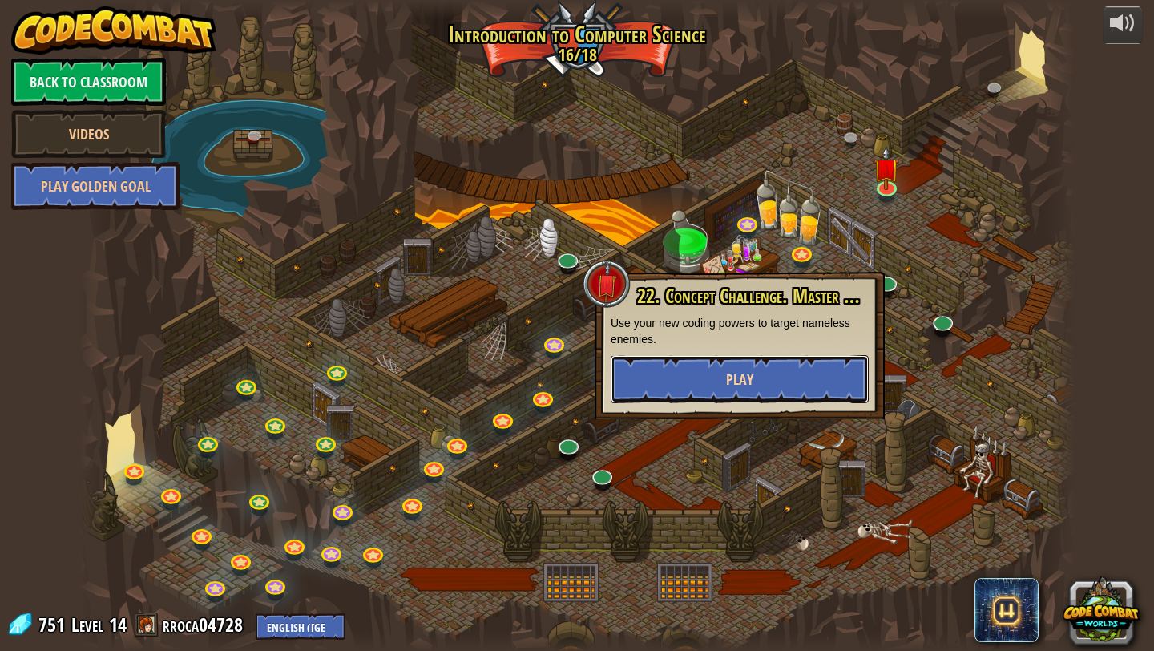
click at [719, 397] on button "Play" at bounding box center [740, 379] width 258 height 48
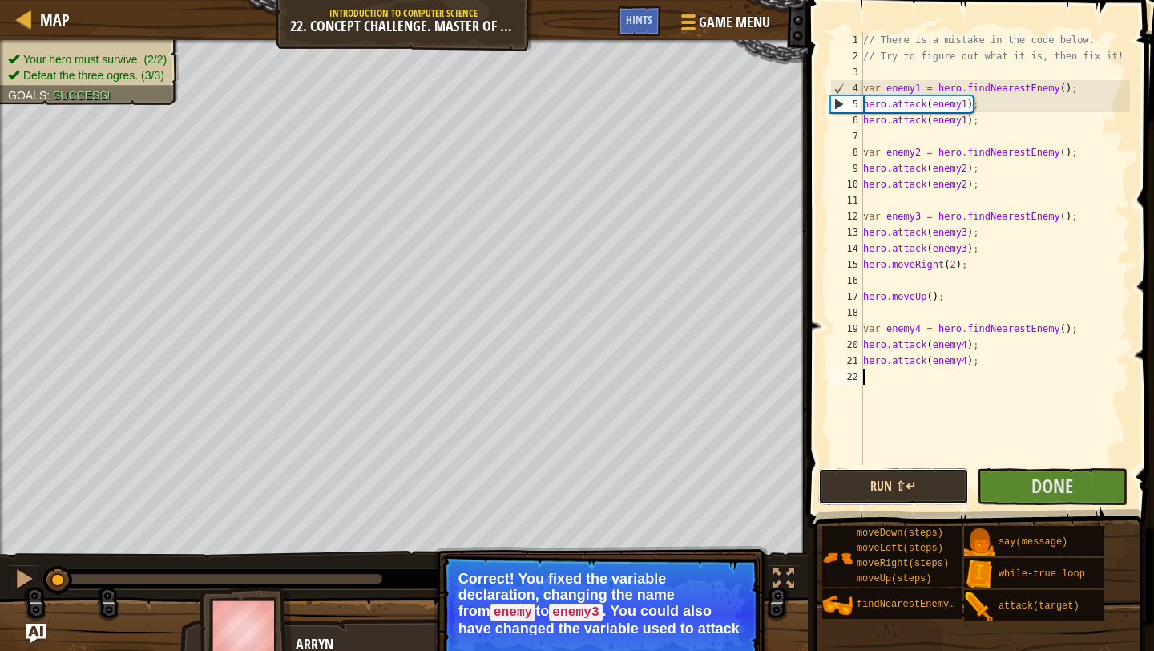
click at [849, 492] on button "Run ⇧↵" at bounding box center [893, 486] width 151 height 37
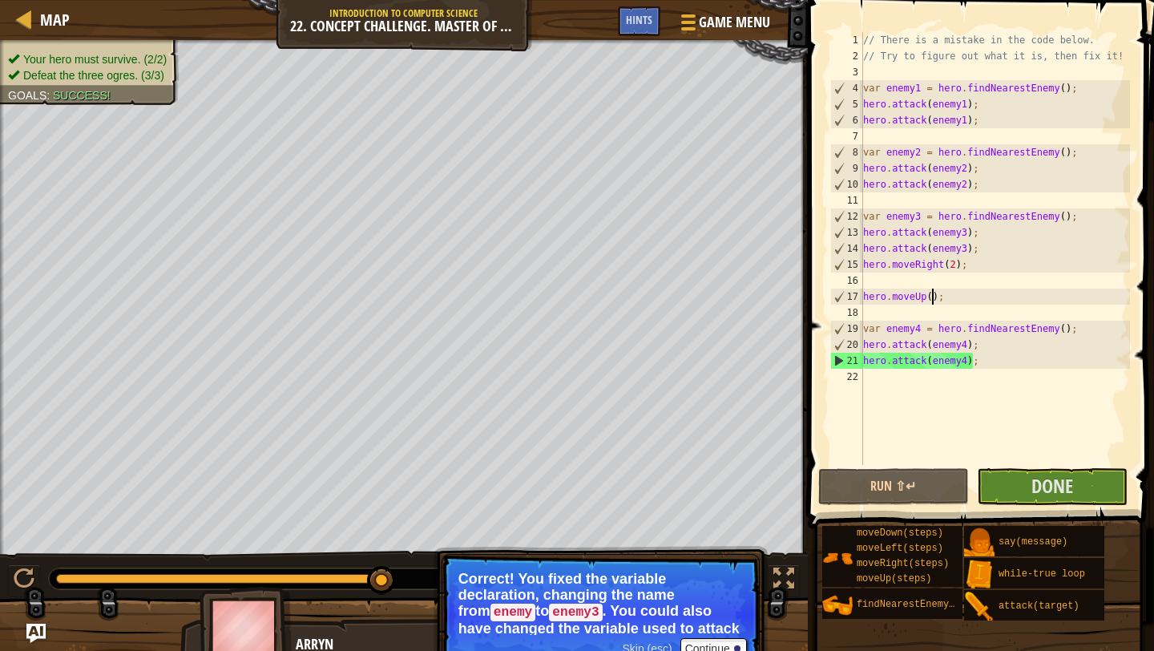
click at [931, 297] on div "// There is a mistake in the code below. // Try to figure out what it is, then …" at bounding box center [995, 264] width 270 height 465
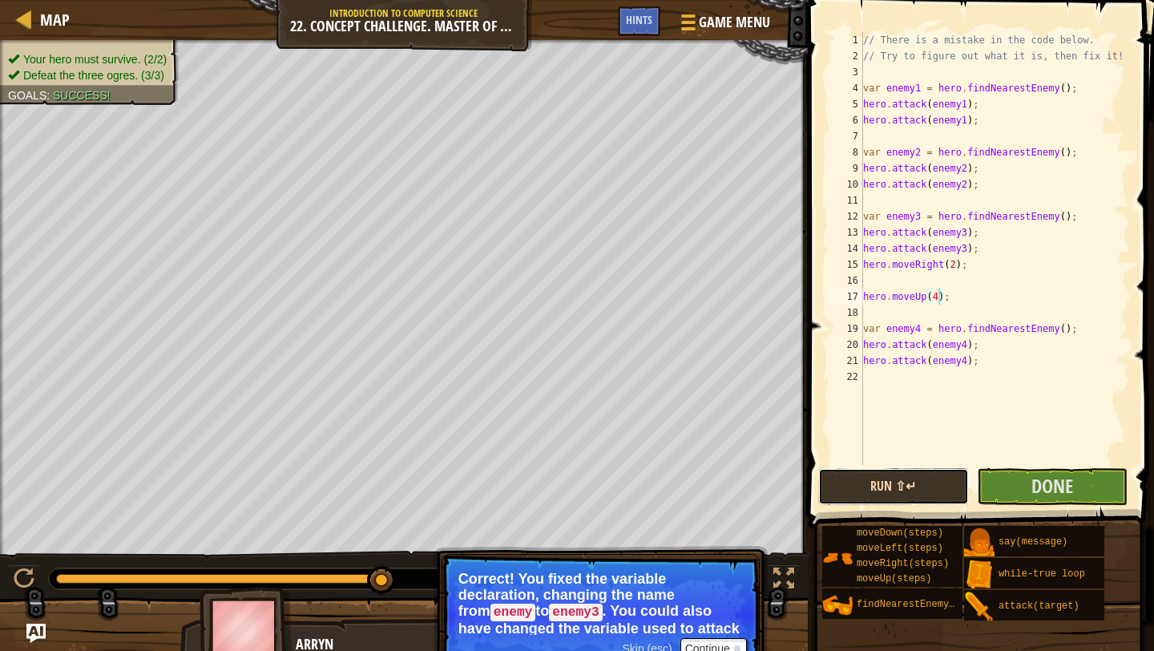
click at [899, 479] on button "Run ⇧↵" at bounding box center [893, 486] width 151 height 37
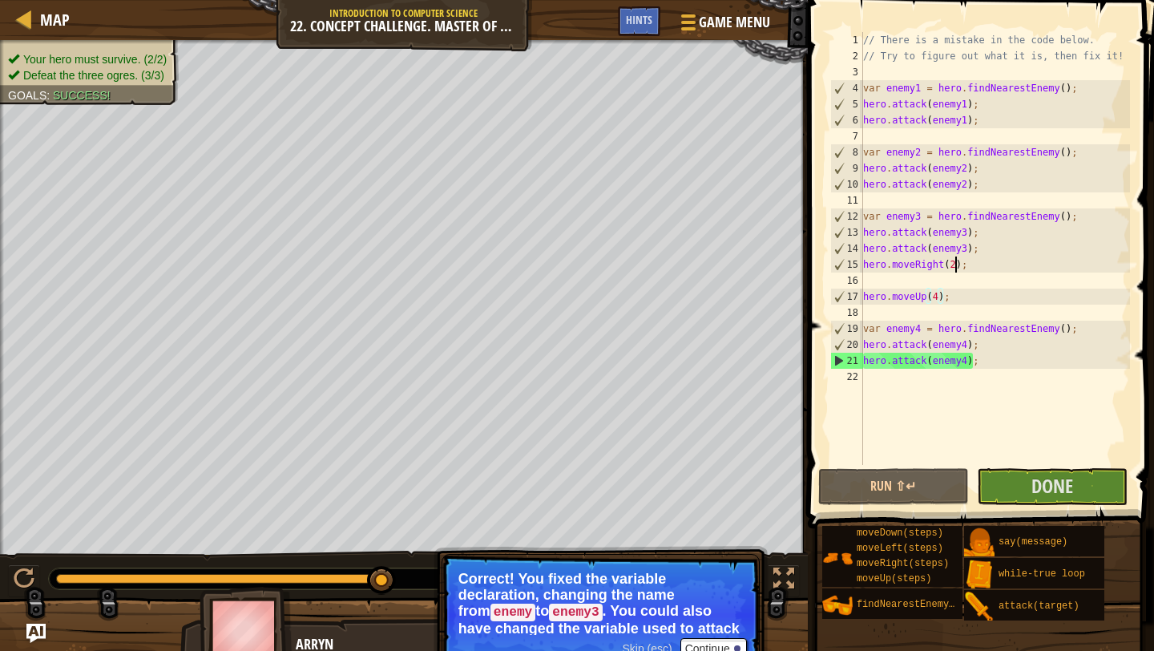
click at [957, 268] on div "// There is a mistake in the code below. // Try to figure out what it is, then …" at bounding box center [995, 264] width 270 height 465
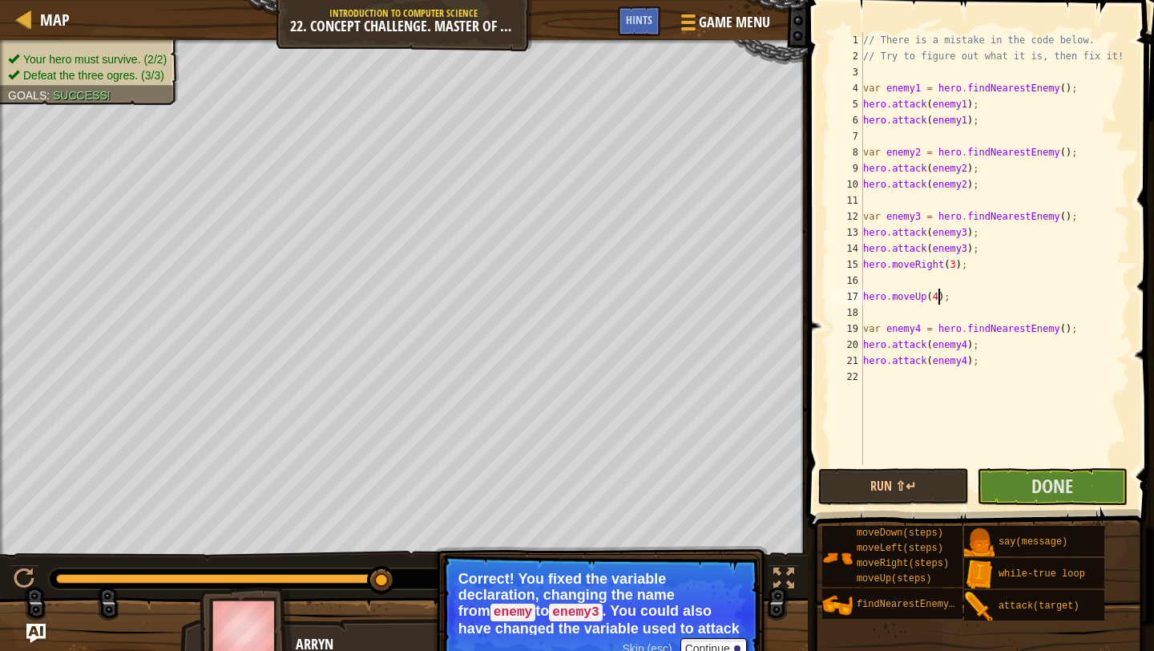
click at [938, 302] on div "// There is a mistake in the code below. // Try to figure out what it is, then …" at bounding box center [995, 264] width 270 height 465
type textarea "hero.moveUp(4);"
click at [951, 281] on div "// There is a mistake in the code below. // Try to figure out what it is, then …" at bounding box center [995, 264] width 270 height 465
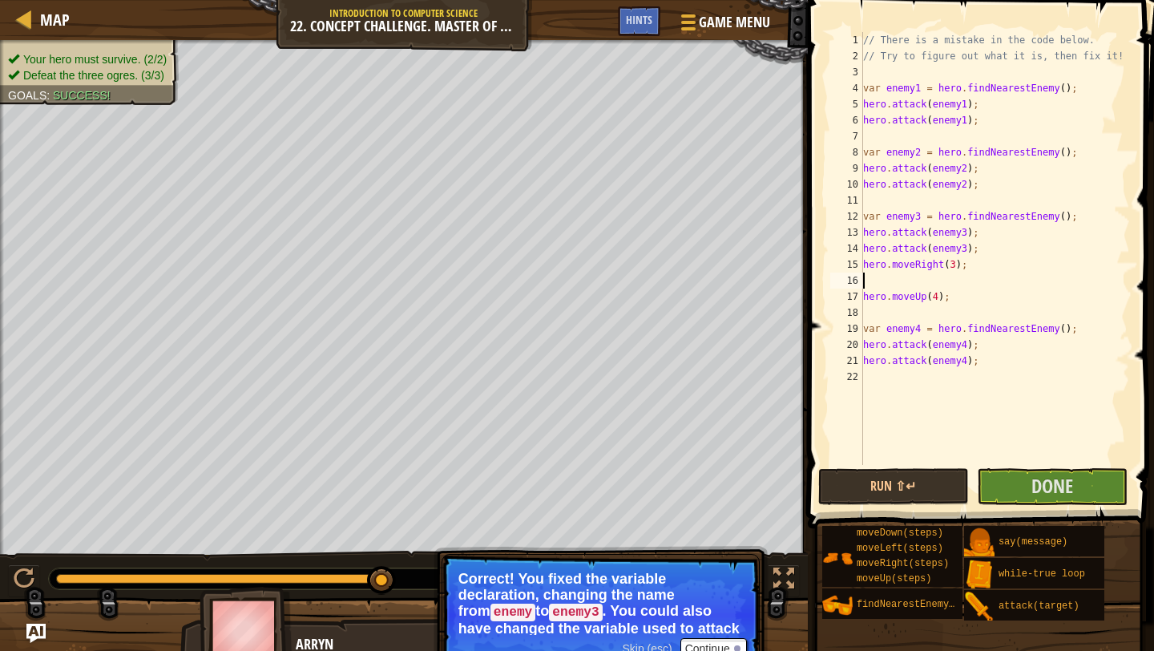
type textarea "m"
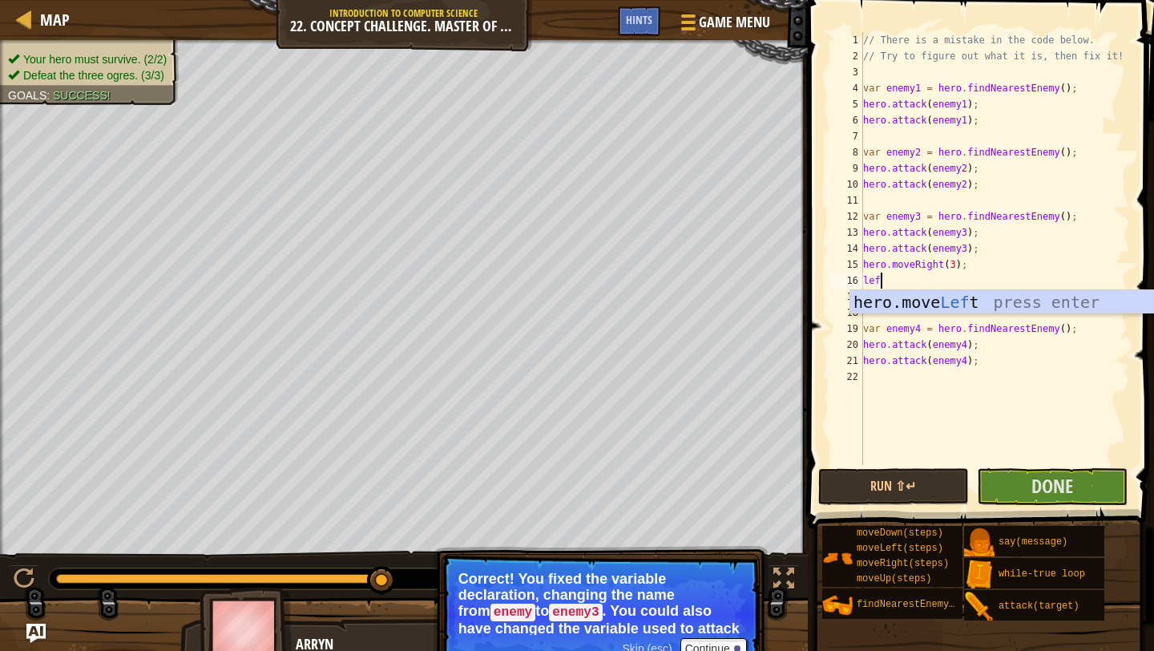
type textarea "left"
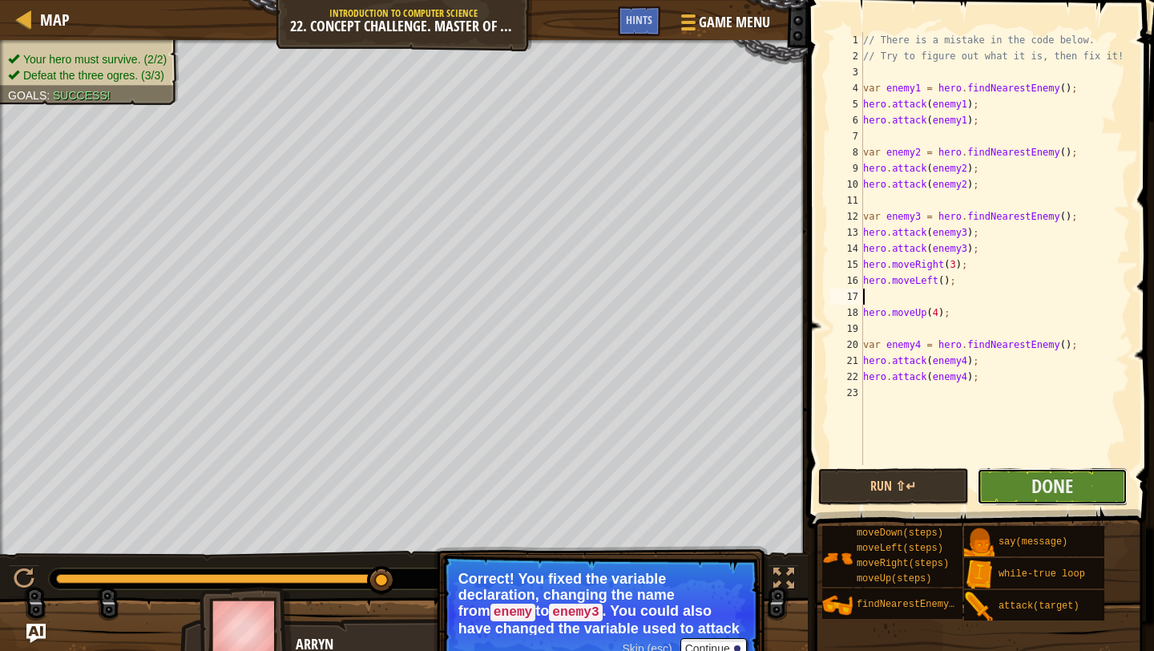
click at [1020, 501] on button "Done" at bounding box center [1052, 486] width 151 height 37
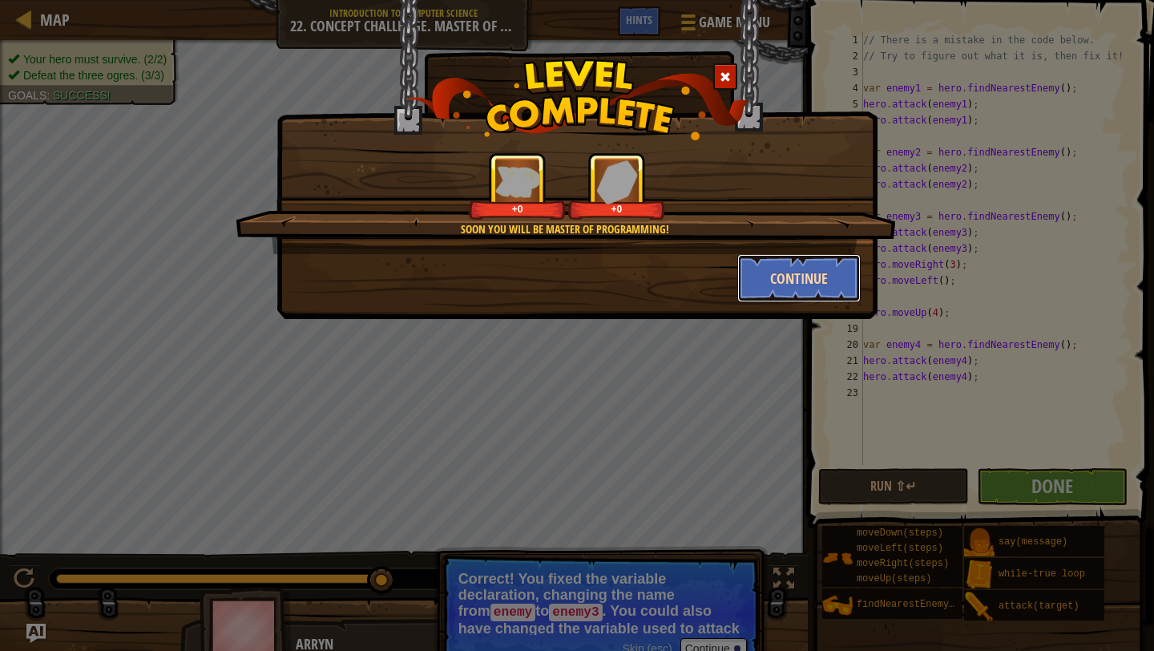
click at [806, 275] on button "Continue" at bounding box center [799, 278] width 124 height 48
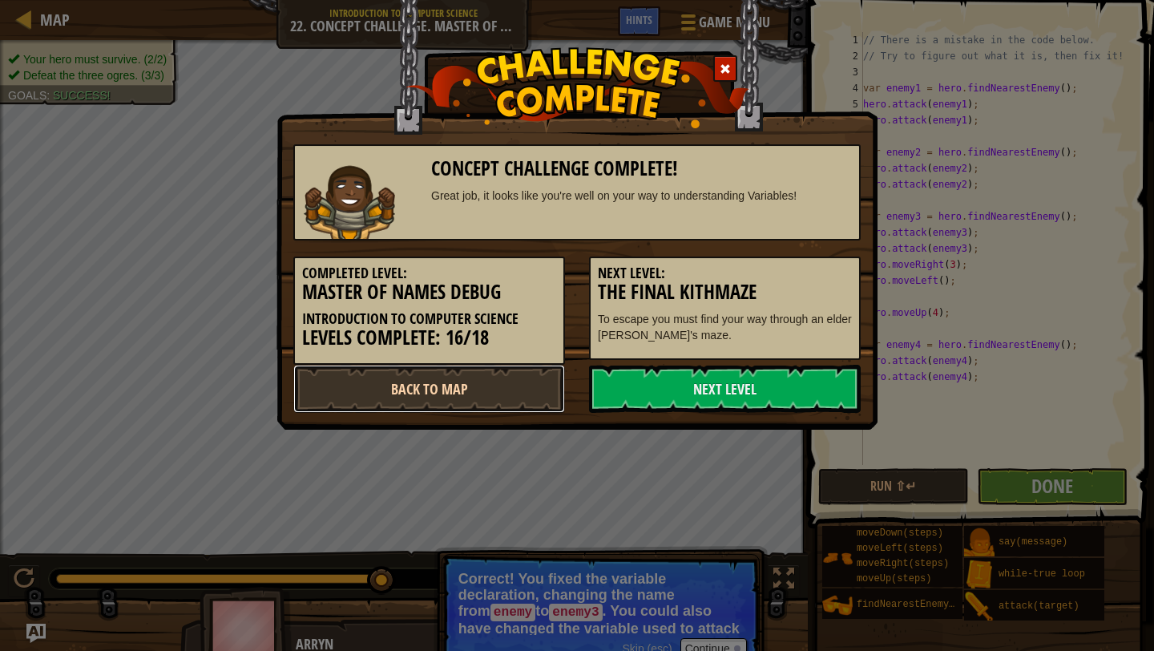
click at [503, 377] on link "Back to Map" at bounding box center [429, 389] width 272 height 48
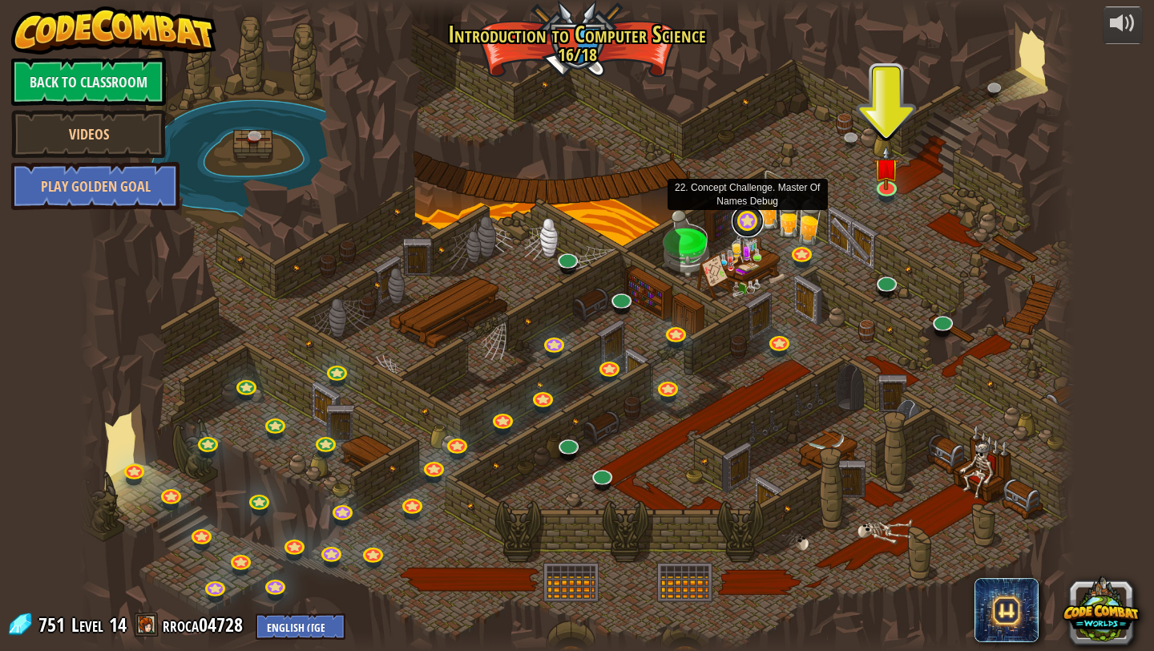
click at [749, 231] on link at bounding box center [748, 221] width 32 height 32
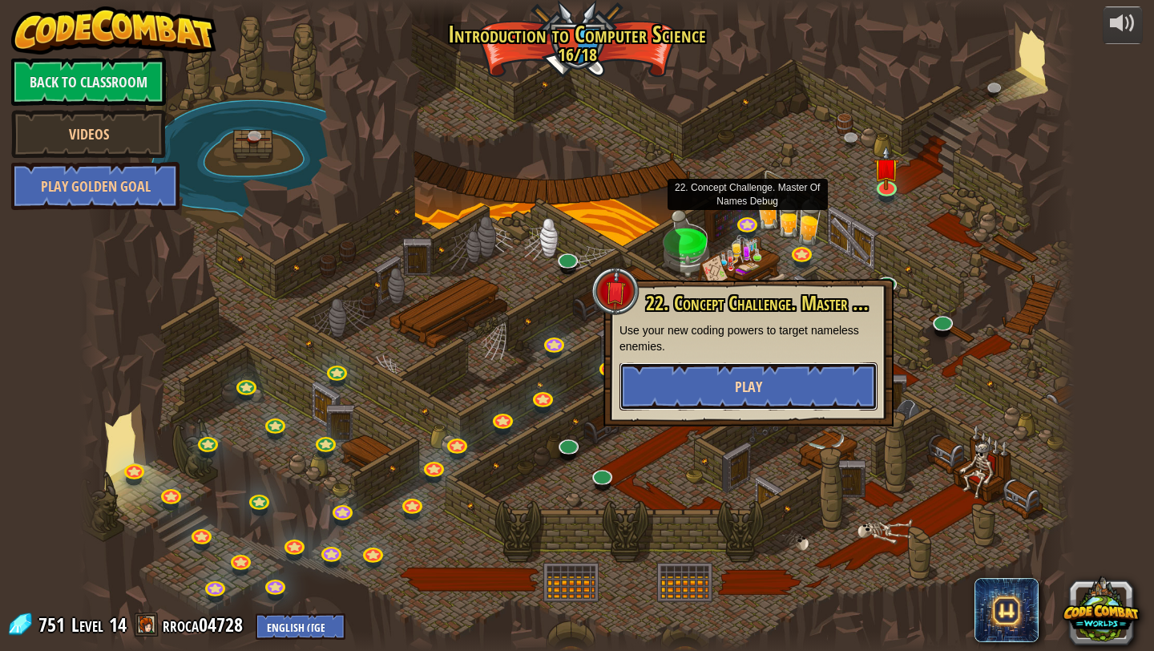
click at [761, 396] on span "Play" at bounding box center [748, 387] width 27 height 20
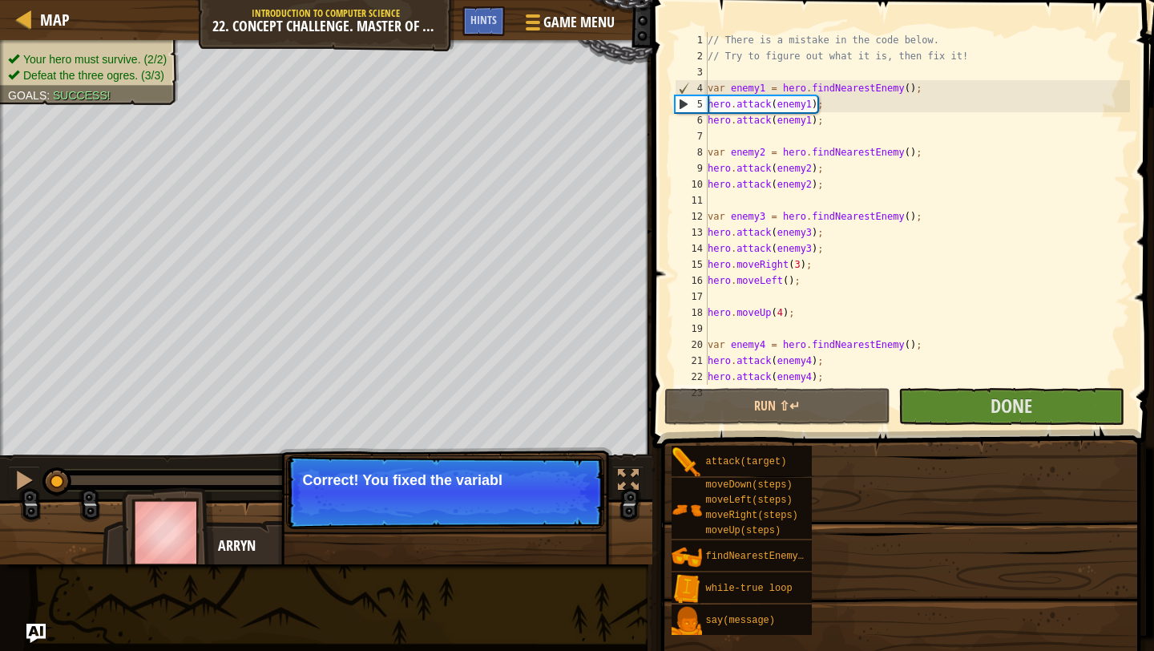
click at [652, 403] on div "Your hero must survive. (2/2) Defeat the three ogres. (3/3) Goals : Success!" at bounding box center [326, 248] width 652 height 416
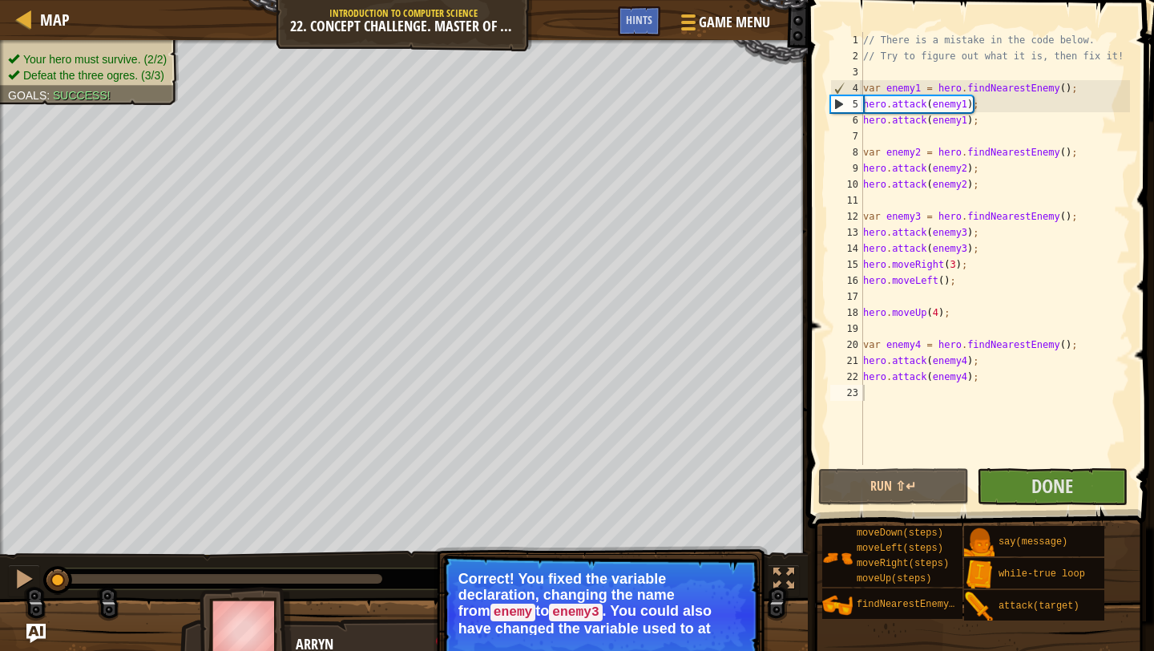
click at [881, 490] on button "Run ⇧↵" at bounding box center [893, 486] width 151 height 37
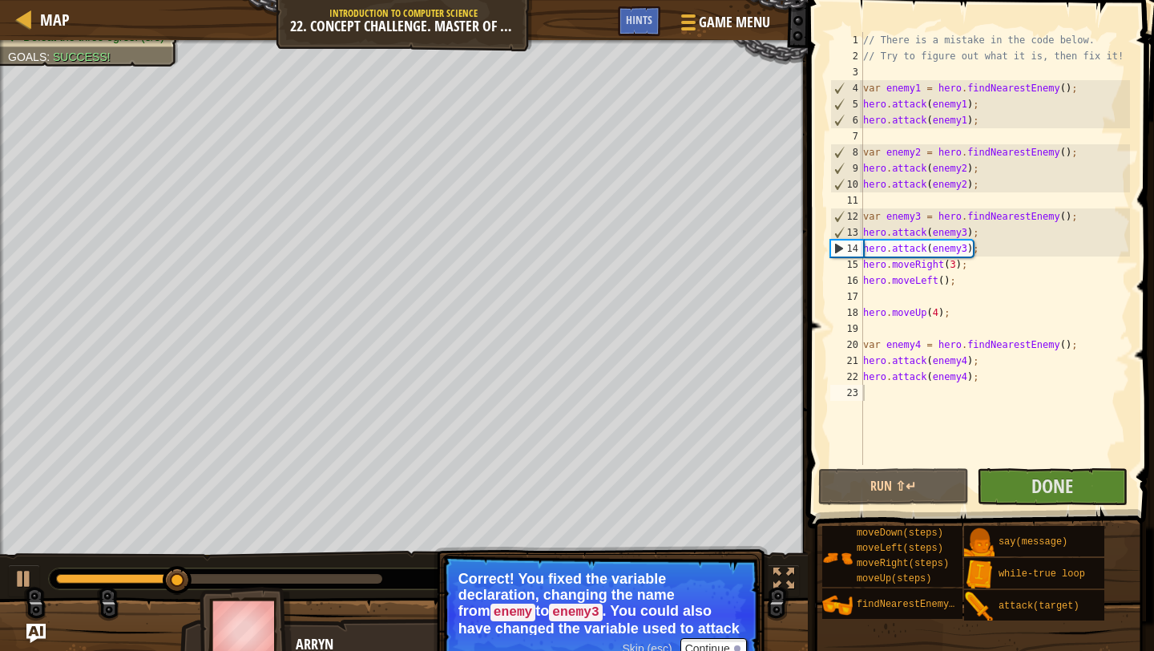
click at [645, 643] on span "Skip (esc)" at bounding box center [647, 648] width 50 height 13
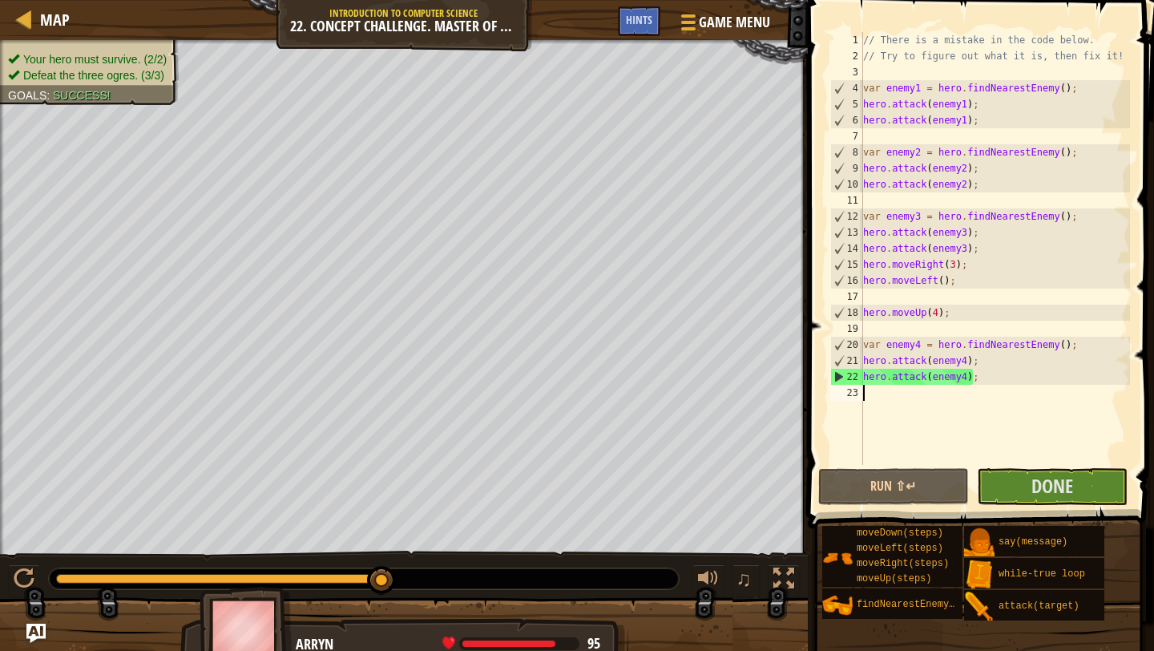
click at [955, 269] on div "// There is a mistake in the code below. // Try to figure out what it is, then …" at bounding box center [995, 264] width 270 height 465
click at [910, 488] on button "Run ⇧↵" at bounding box center [893, 486] width 151 height 37
click at [958, 278] on div "// There is a mistake in the code below. // Try to figure out what it is, then …" at bounding box center [995, 264] width 270 height 465
click at [956, 265] on div "// There is a mistake in the code below. // Try to figure out what it is, then …" at bounding box center [995, 264] width 270 height 465
click at [1040, 488] on span "Done" at bounding box center [1053, 486] width 42 height 26
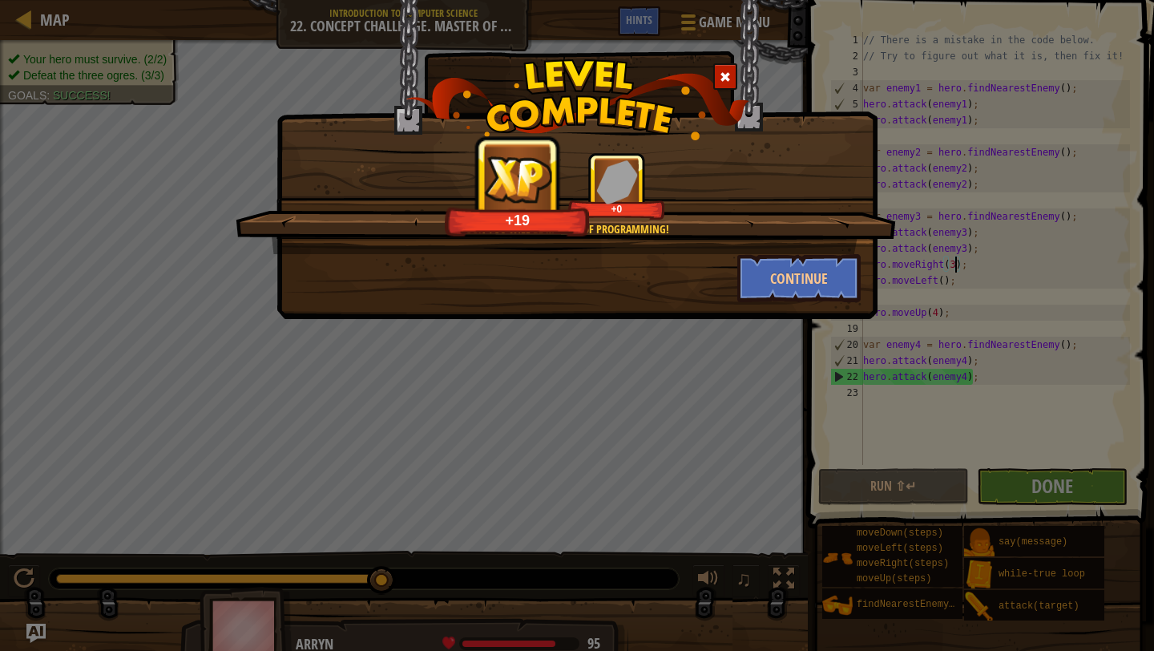
click at [726, 69] on div at bounding box center [725, 76] width 24 height 26
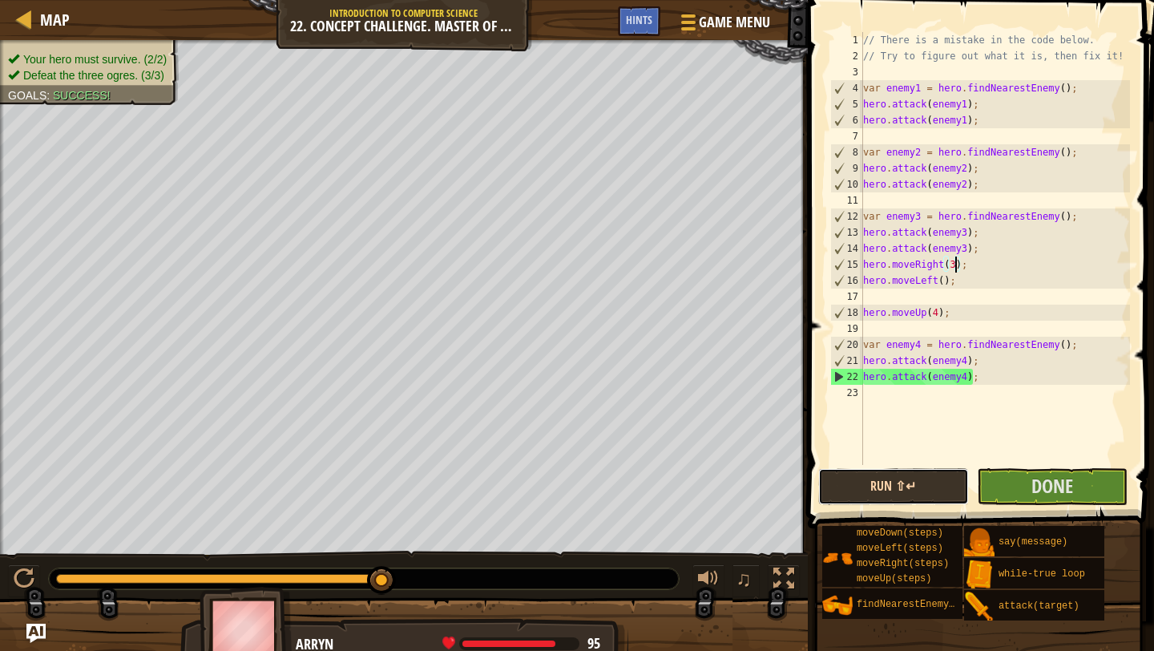
click at [862, 470] on button "Run ⇧↵" at bounding box center [893, 486] width 151 height 37
click at [865, 265] on div "// There is a mistake in the code below. // Try to figure out what it is, then …" at bounding box center [995, 264] width 270 height 465
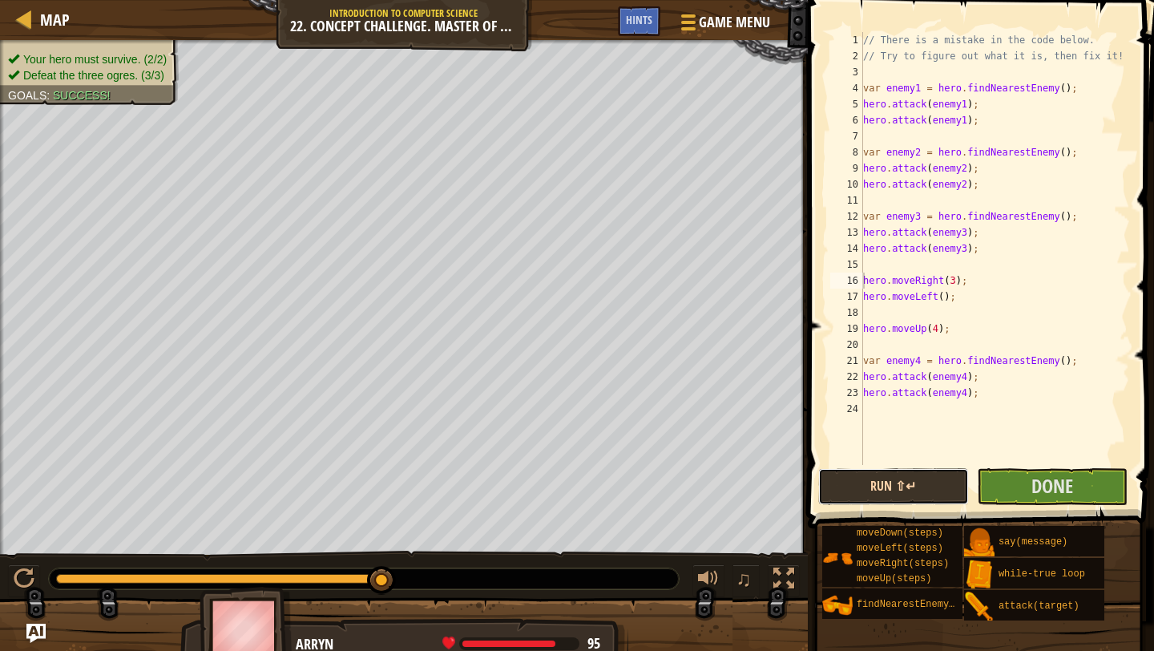
click at [927, 491] on button "Run ⇧↵" at bounding box center [893, 486] width 151 height 37
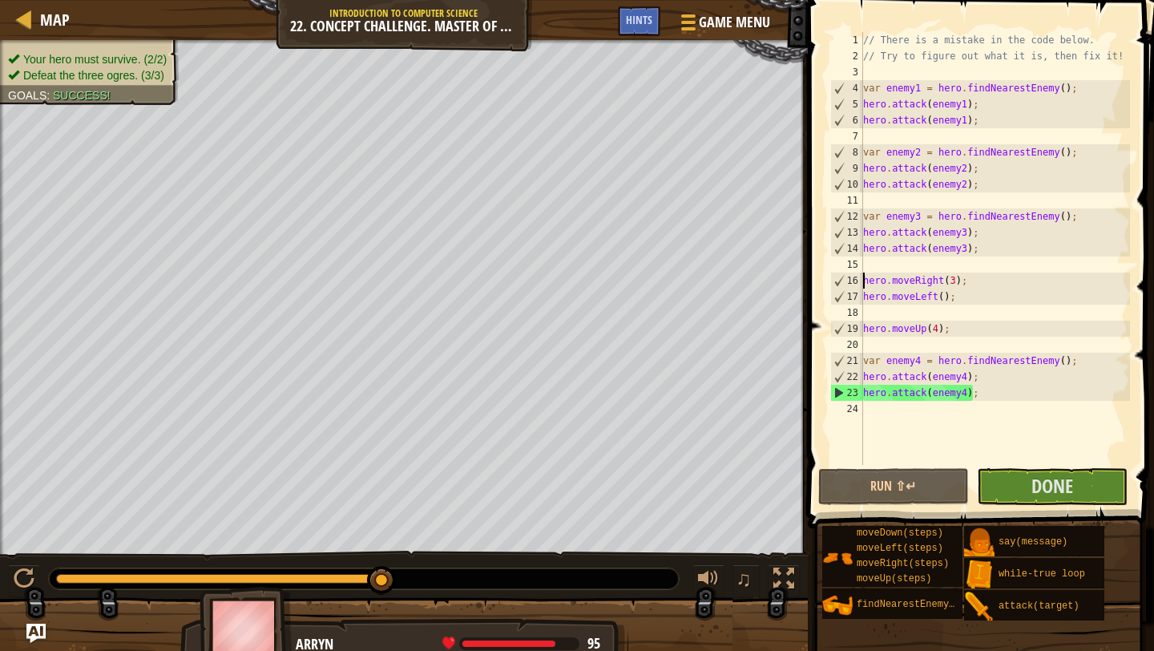
click at [962, 281] on div "// There is a mistake in the code below. // Try to figure out what it is, then …" at bounding box center [995, 264] width 270 height 465
click at [957, 281] on div "// There is a mistake in the code below. // Try to figure out what it is, then …" at bounding box center [995, 264] width 270 height 465
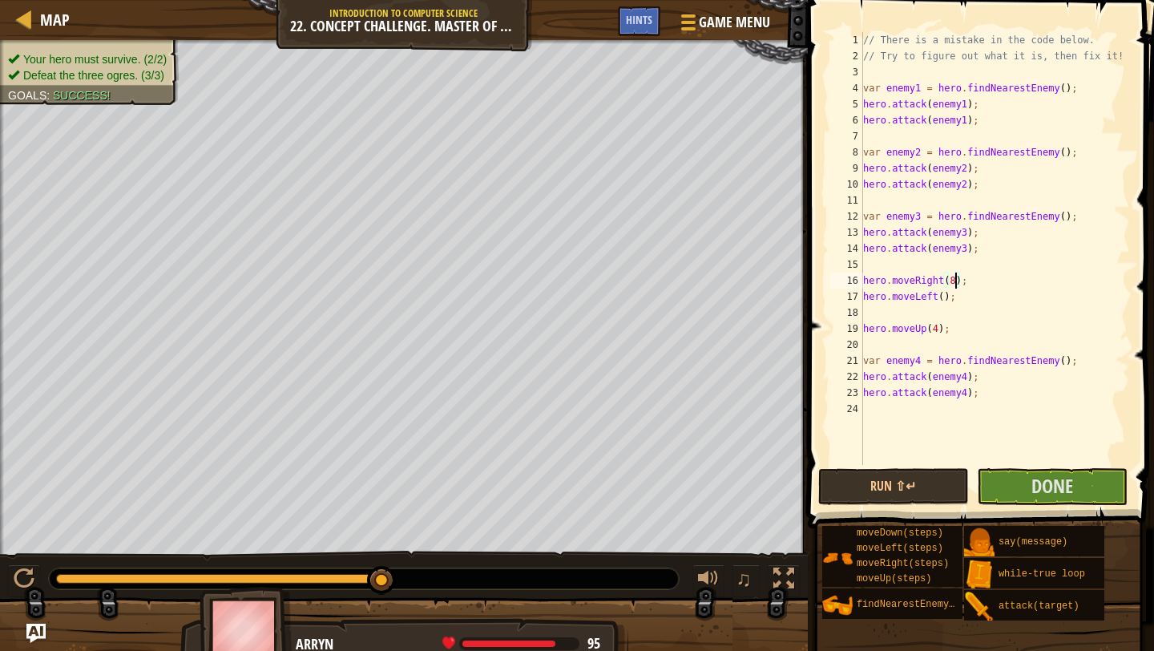
type textarea "hero.moveRight(8);"
click at [900, 496] on button "Run ⇧↵" at bounding box center [893, 486] width 151 height 37
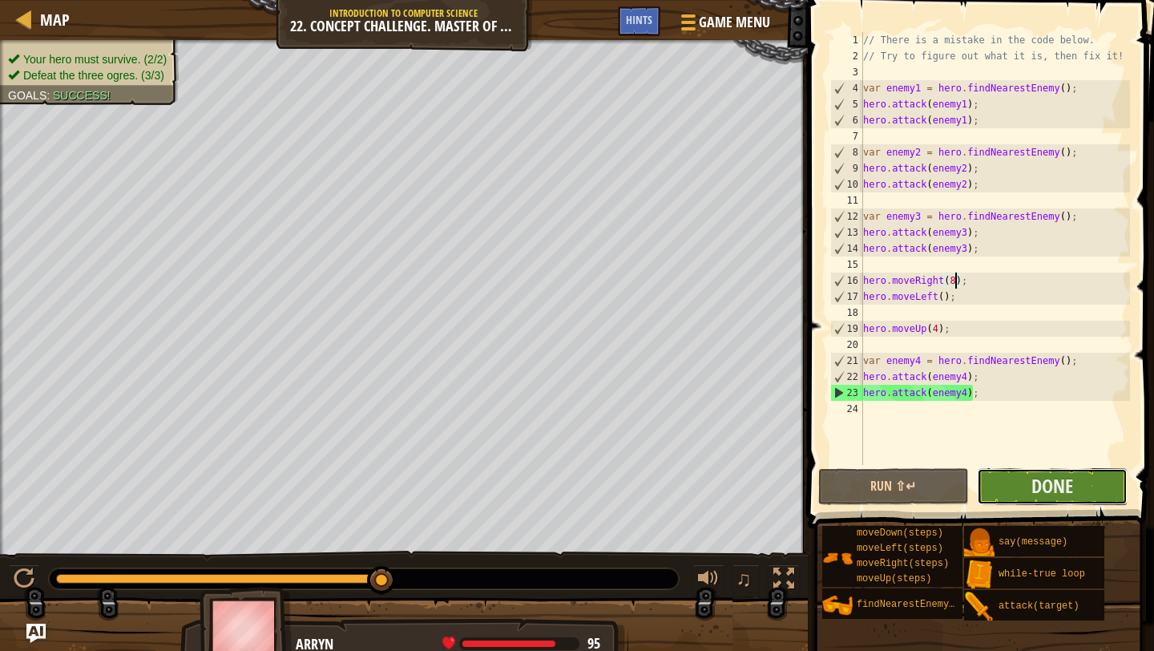
click at [998, 481] on button "Done" at bounding box center [1052, 486] width 151 height 37
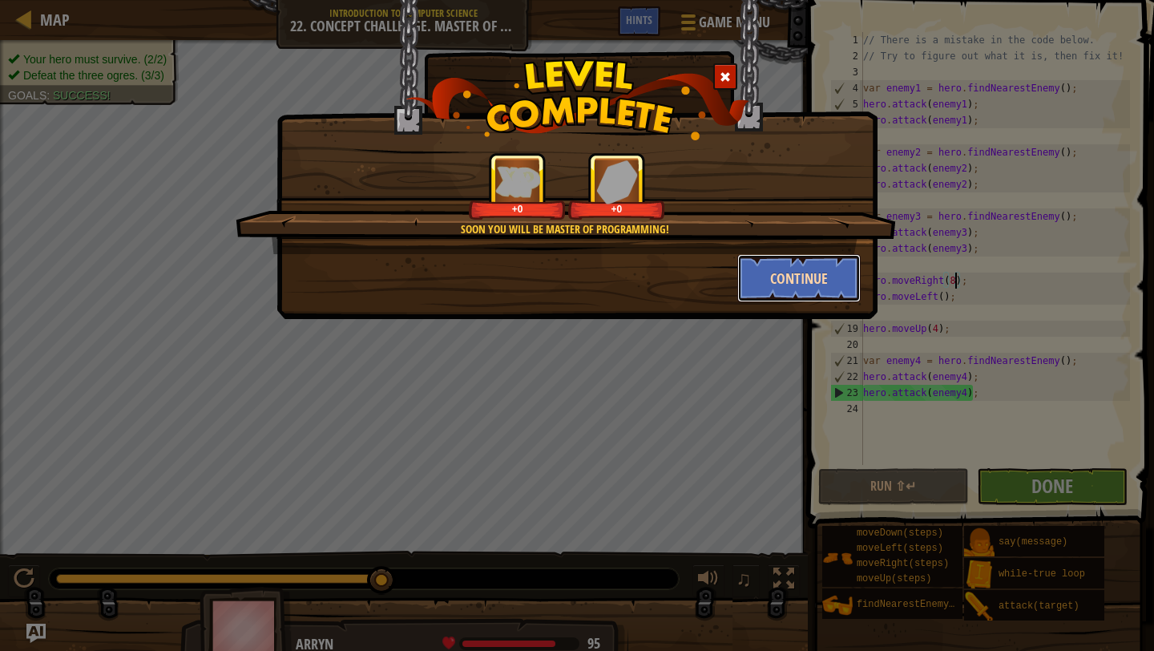
click at [789, 265] on button "Continue" at bounding box center [799, 278] width 124 height 48
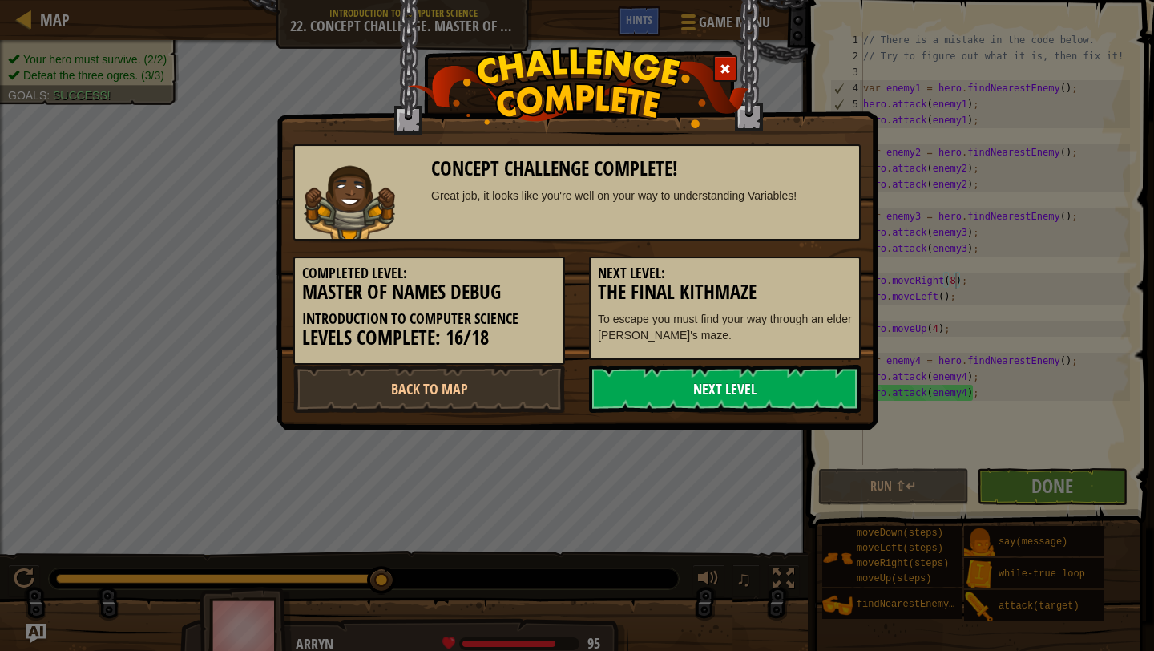
click at [741, 372] on link "Next Level" at bounding box center [725, 389] width 272 height 48
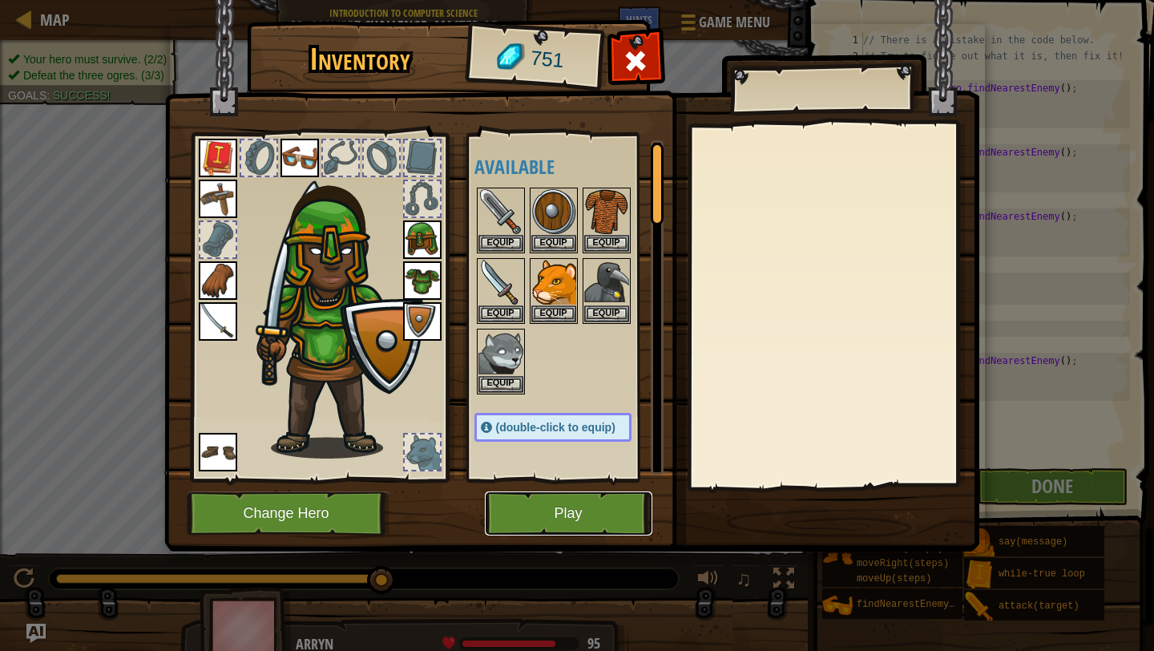
click at [552, 520] on button "Play" at bounding box center [569, 513] width 168 height 44
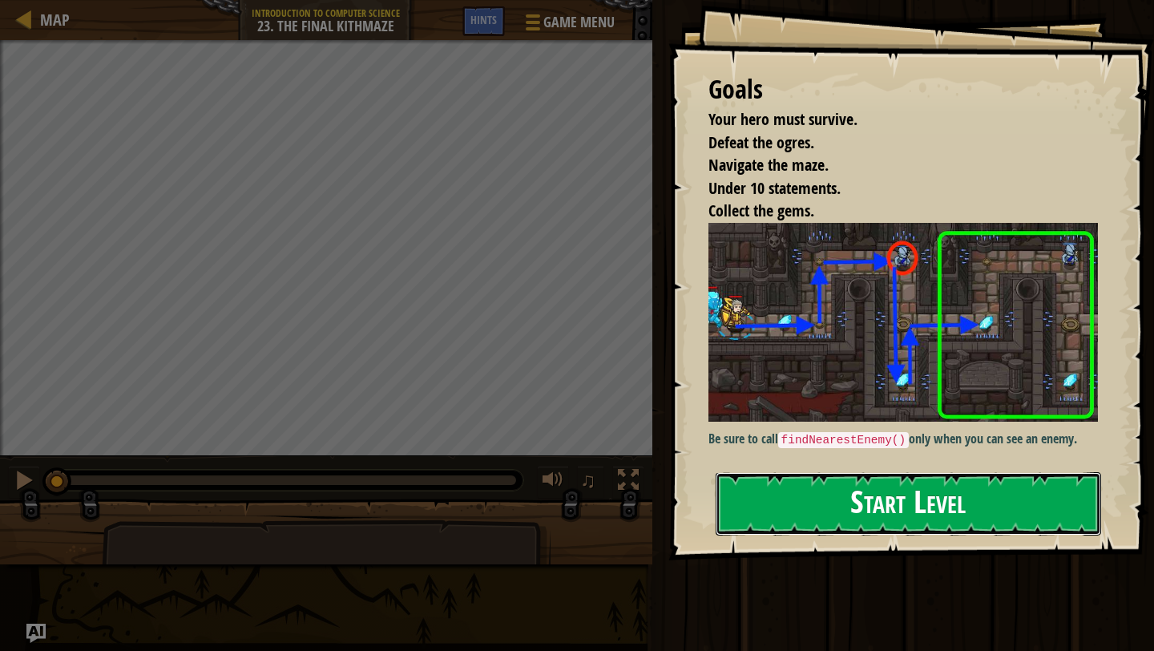
click at [861, 493] on button "Start Level" at bounding box center [909, 503] width 386 height 63
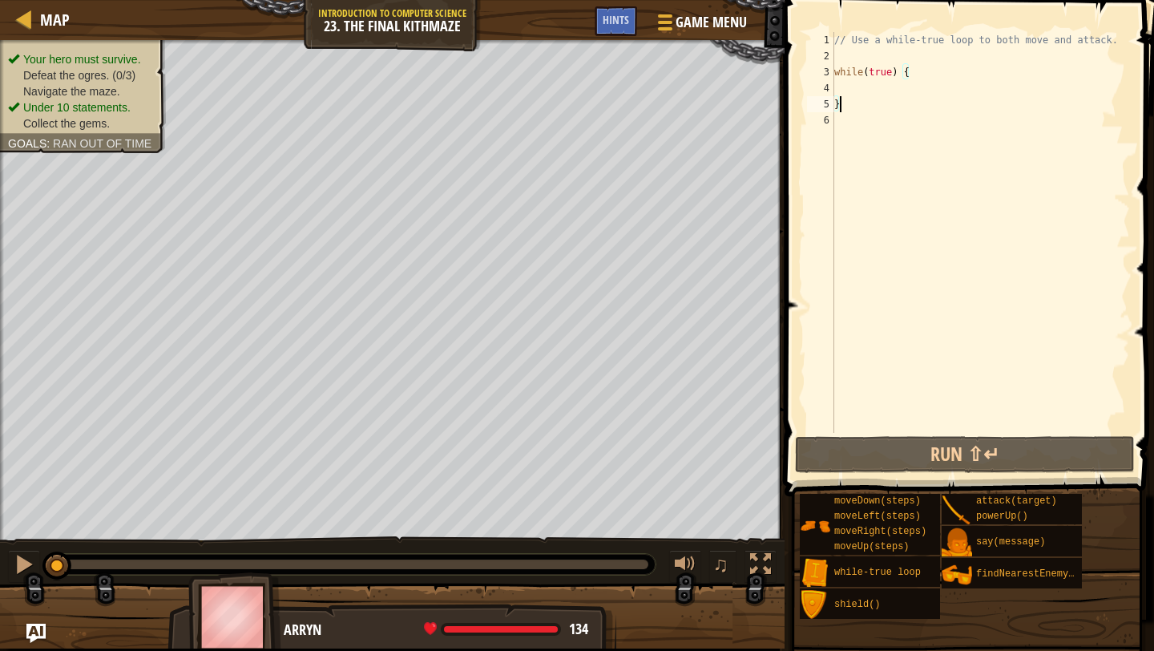
click at [849, 91] on div "// Use a while-true loop to both move and attack. while ( true ) { }" at bounding box center [980, 248] width 299 height 433
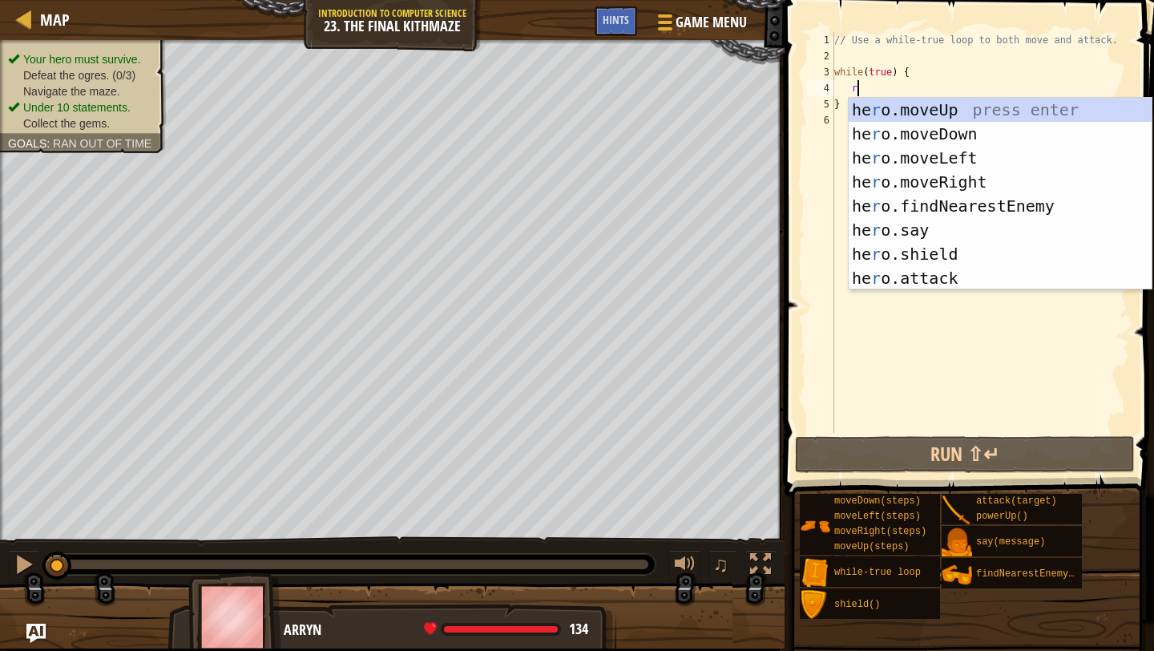
scroll to position [7, 2]
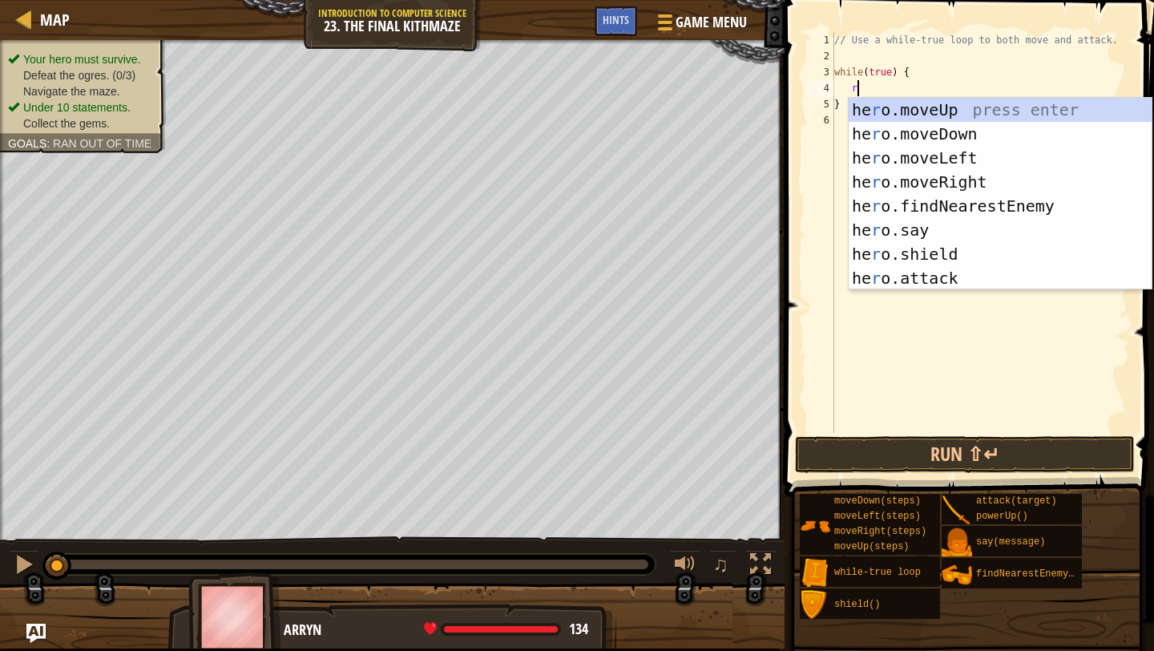
type textarea "ri"
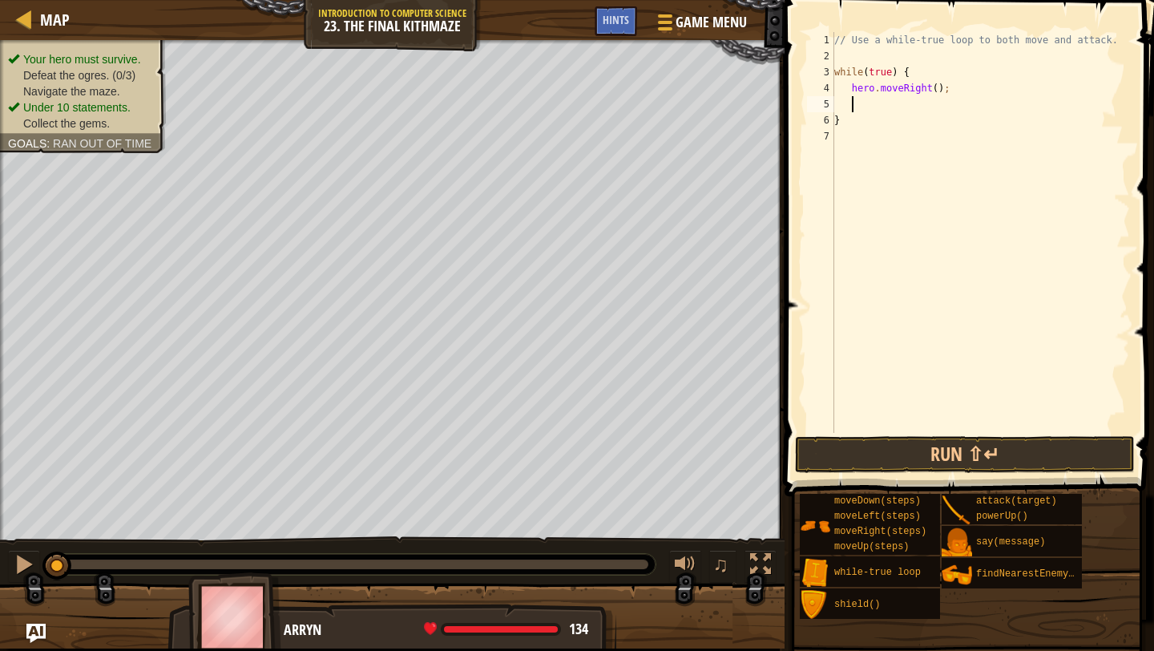
scroll to position [7, 1]
type textarea "u"
type textarea "r"
type textarea "a"
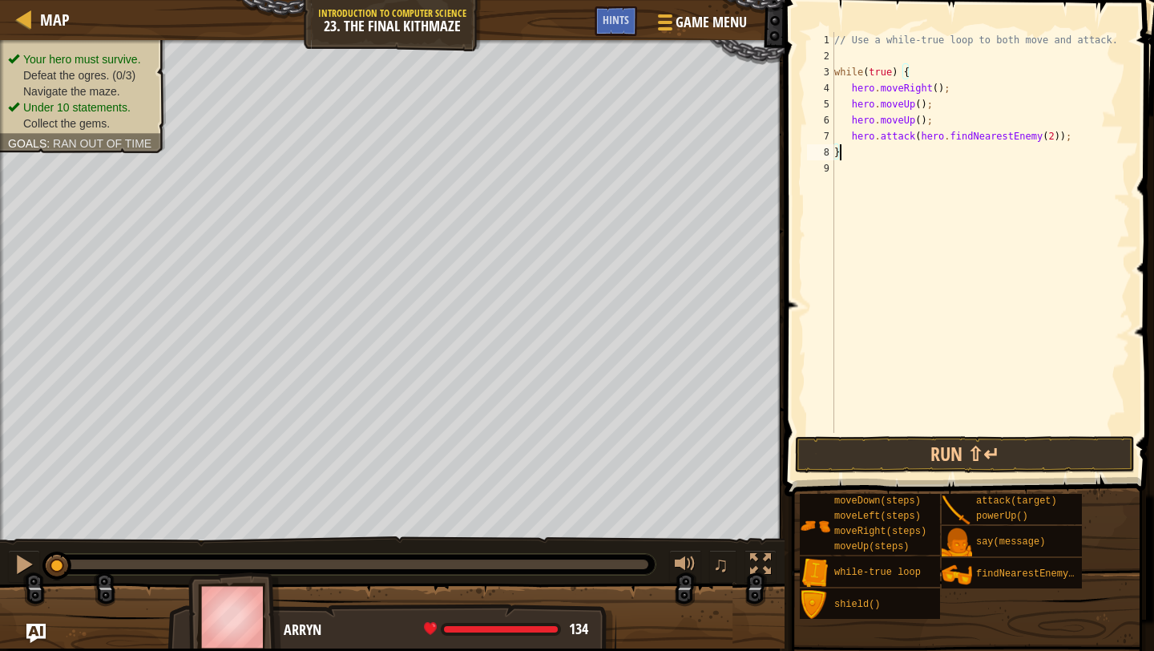
type textarea "hero.attack(hero.findNearestEnemy(2));"
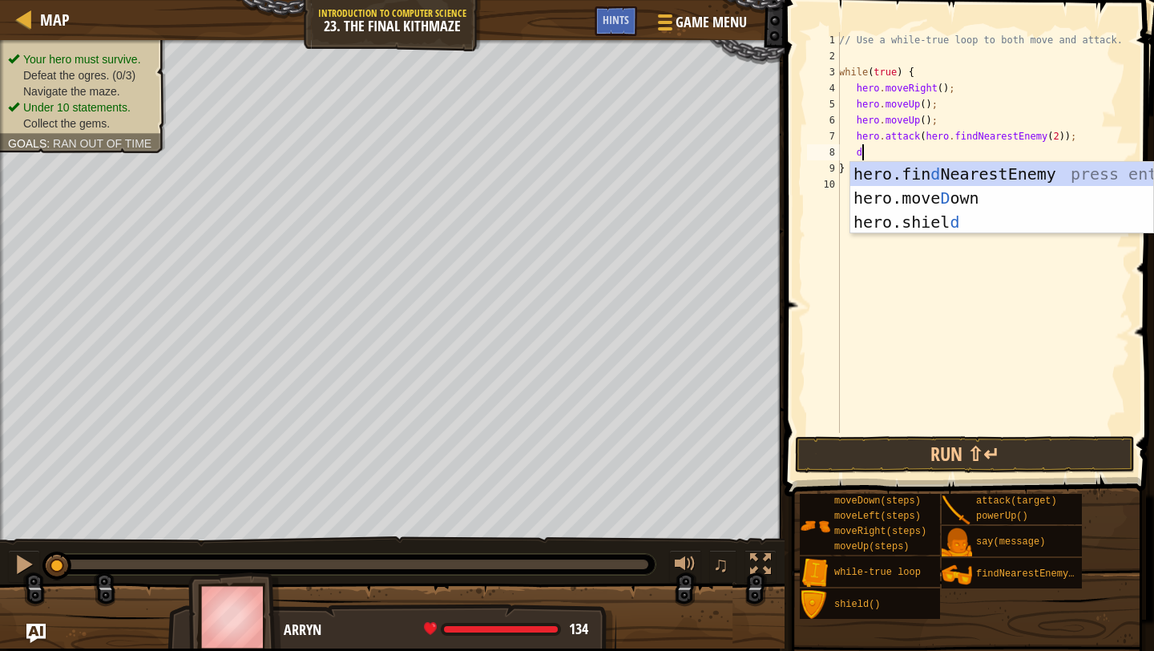
scroll to position [7, 2]
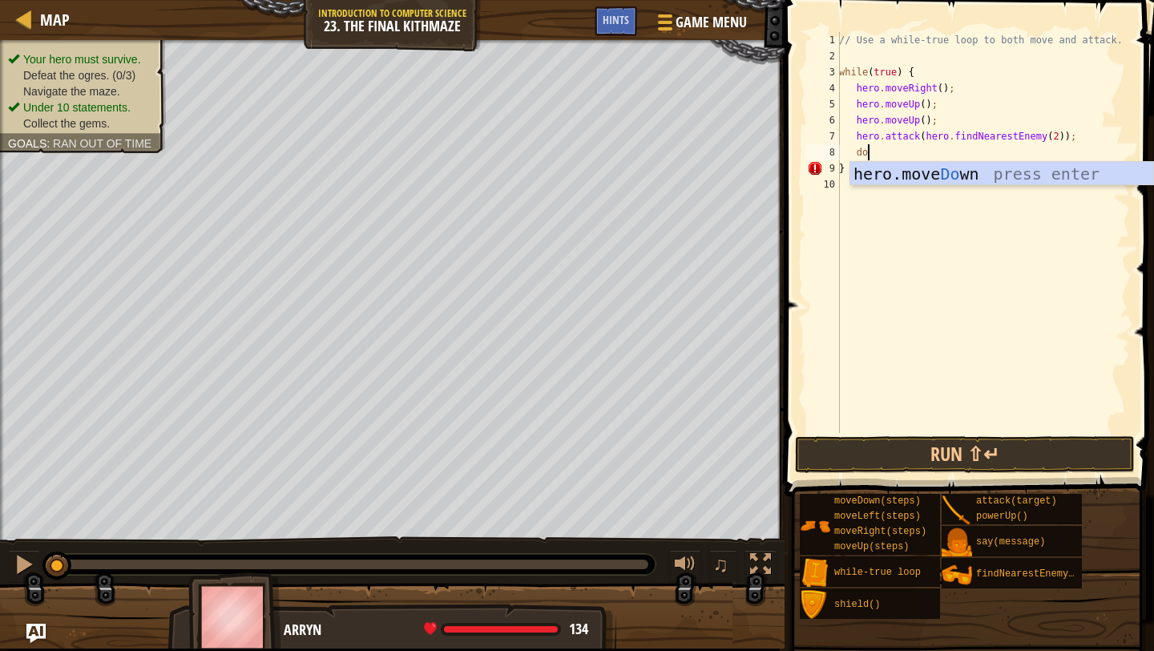
type textarea "dow"
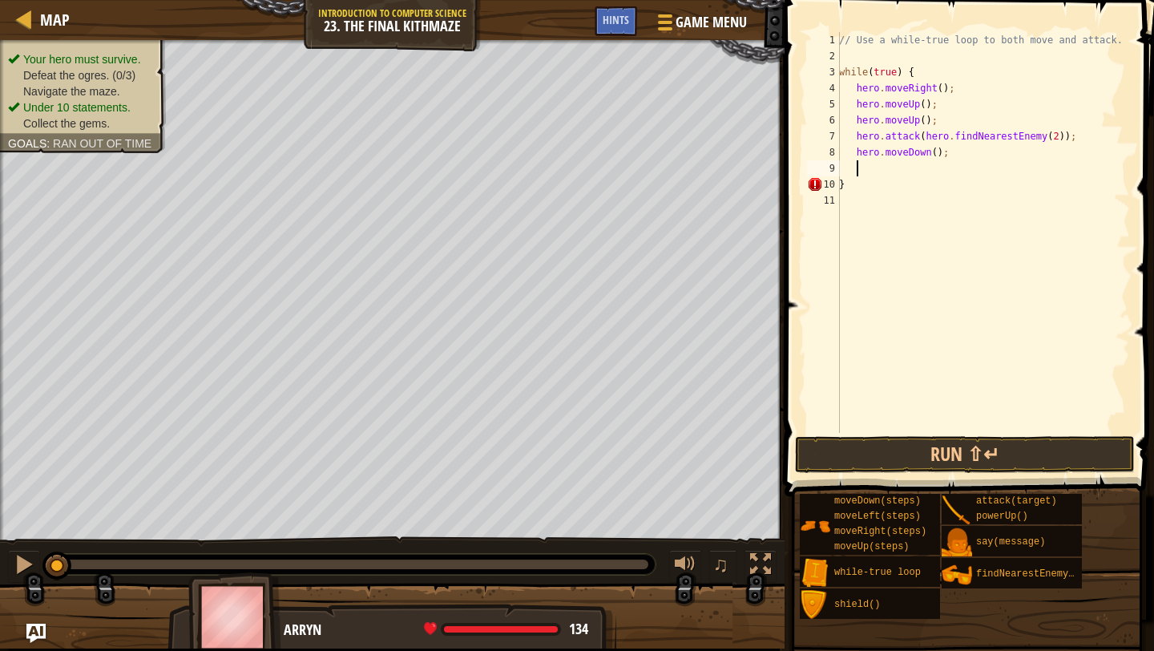
scroll to position [7, 1]
type textarea "hero.moveDown(2);"
type textarea "u"
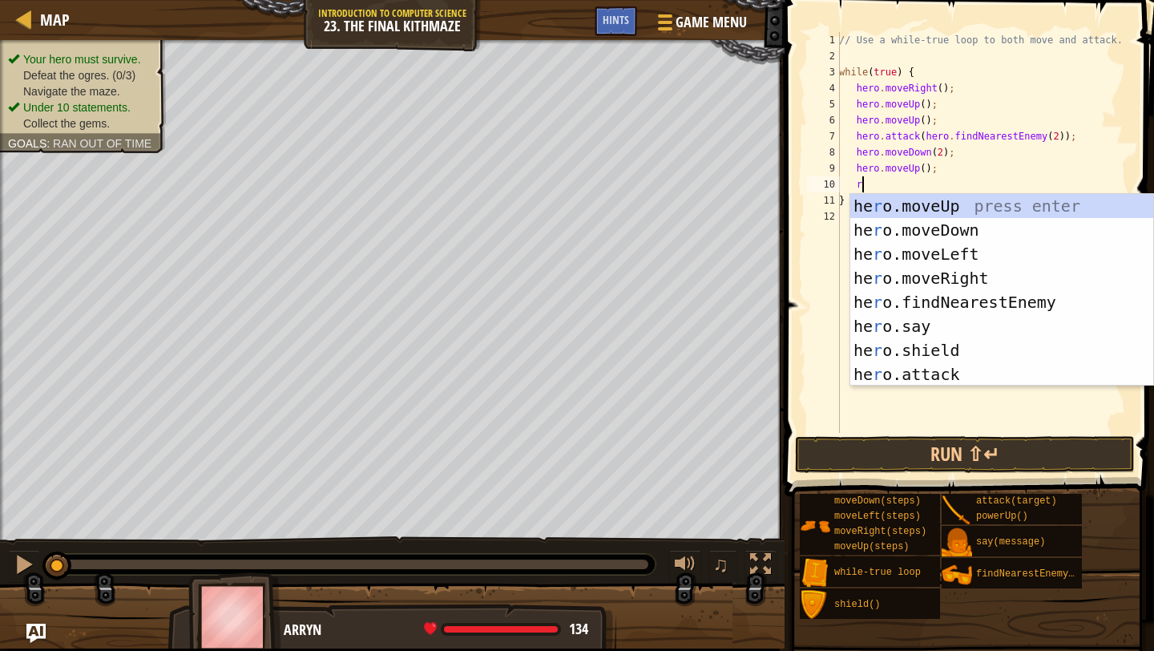
type textarea "ri"
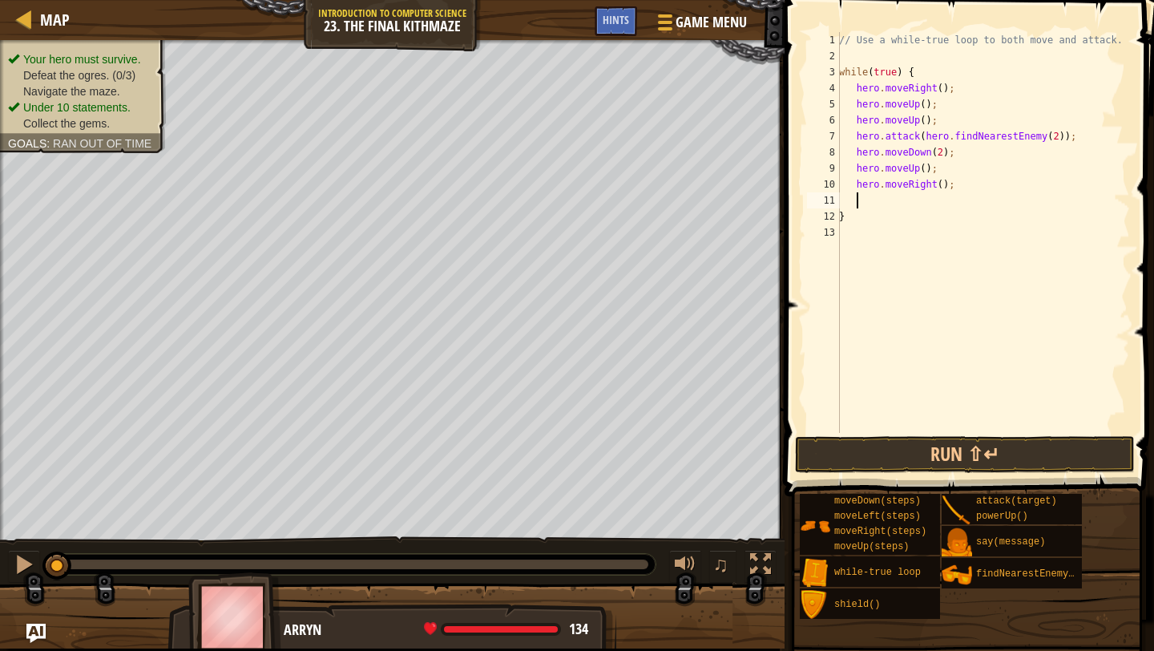
type textarea "u"
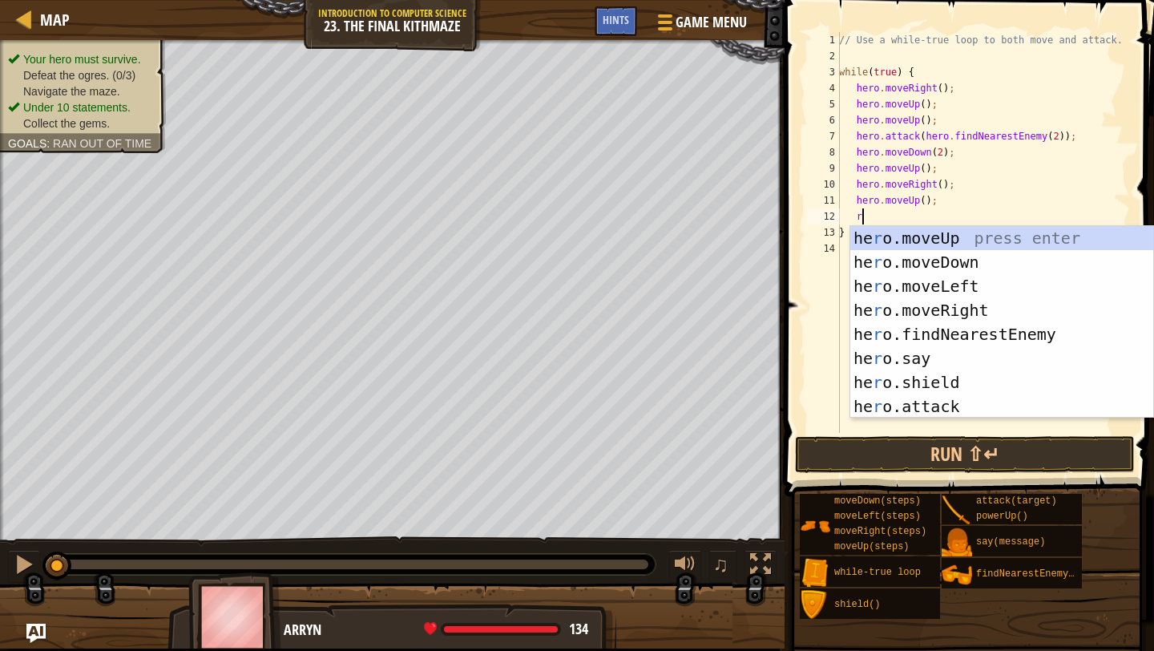
type textarea "ri"
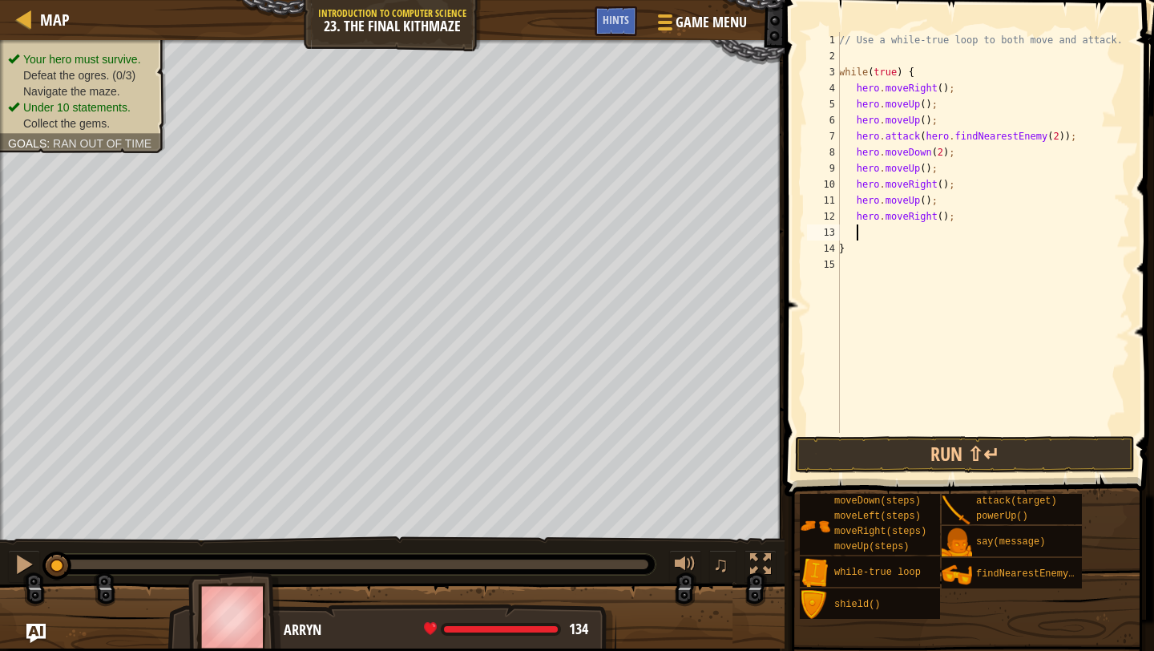
type textarea "a"
click at [1104, 142] on div "// Use a while-true loop to both move and attack. while ( true ) { hero . moveR…" at bounding box center [983, 248] width 294 height 433
type textarea "hero.attack(hero.findNearestEnemy(2));"
click at [968, 237] on div "// Use a while-true loop to both move and attack. while ( true ) { hero . moveR…" at bounding box center [983, 248] width 294 height 433
type textarea "hero.attack(hero.findNearestEnemy(2));"
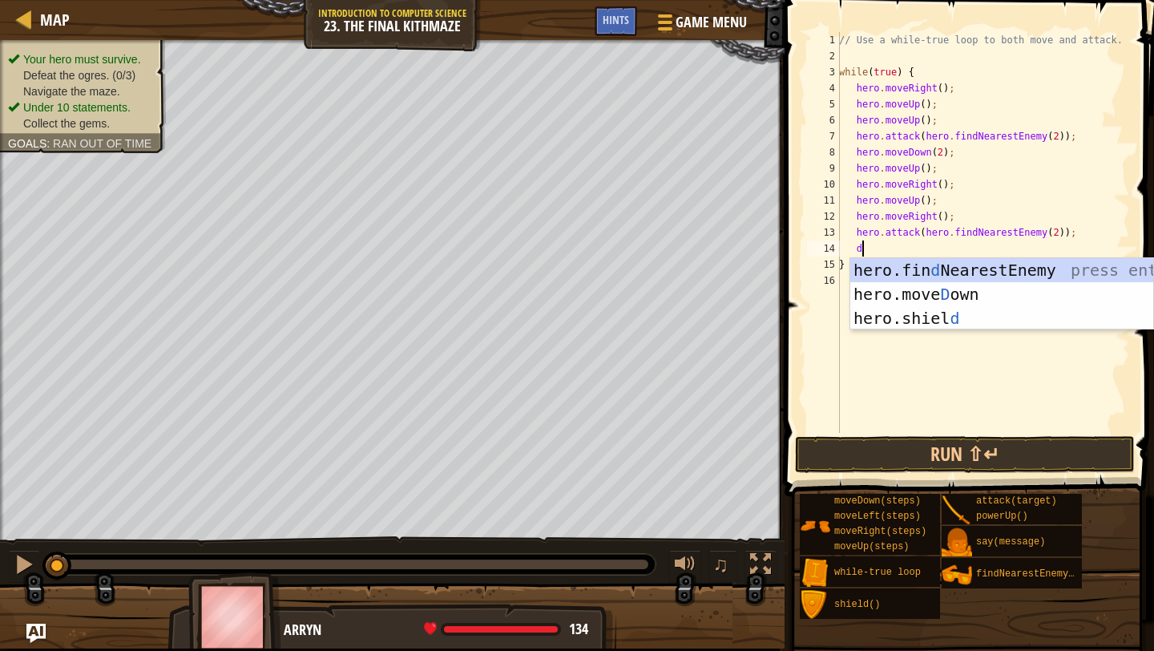
type textarea "do"
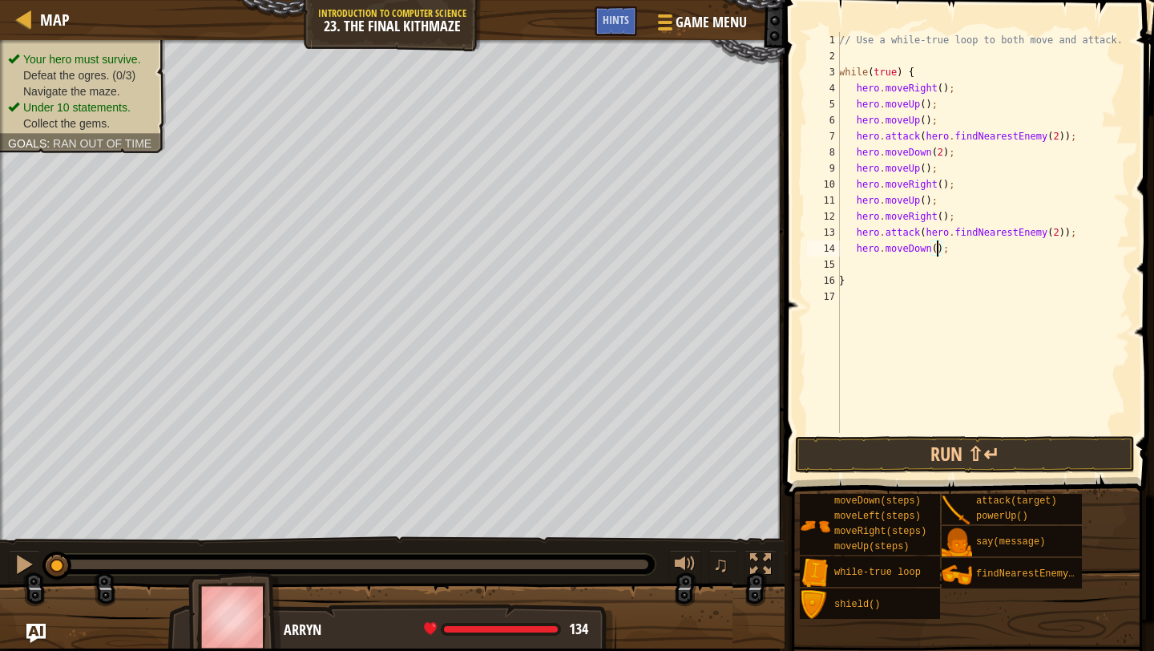
type textarea "hero.moveDown(2);"
type textarea "u"
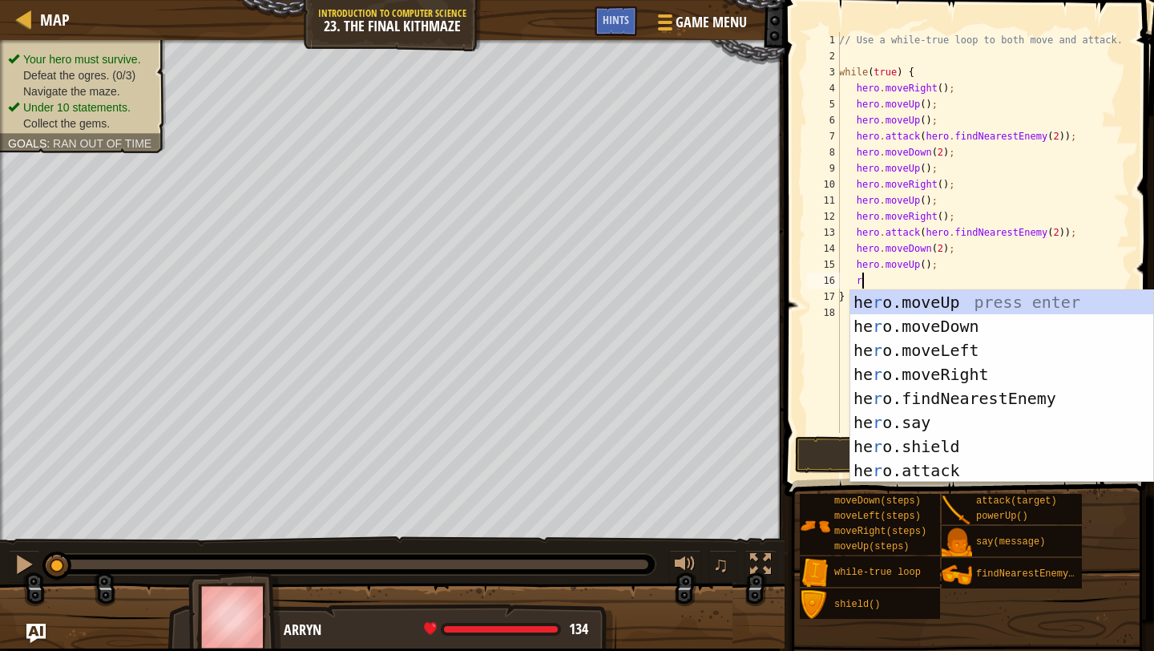
type textarea "ri"
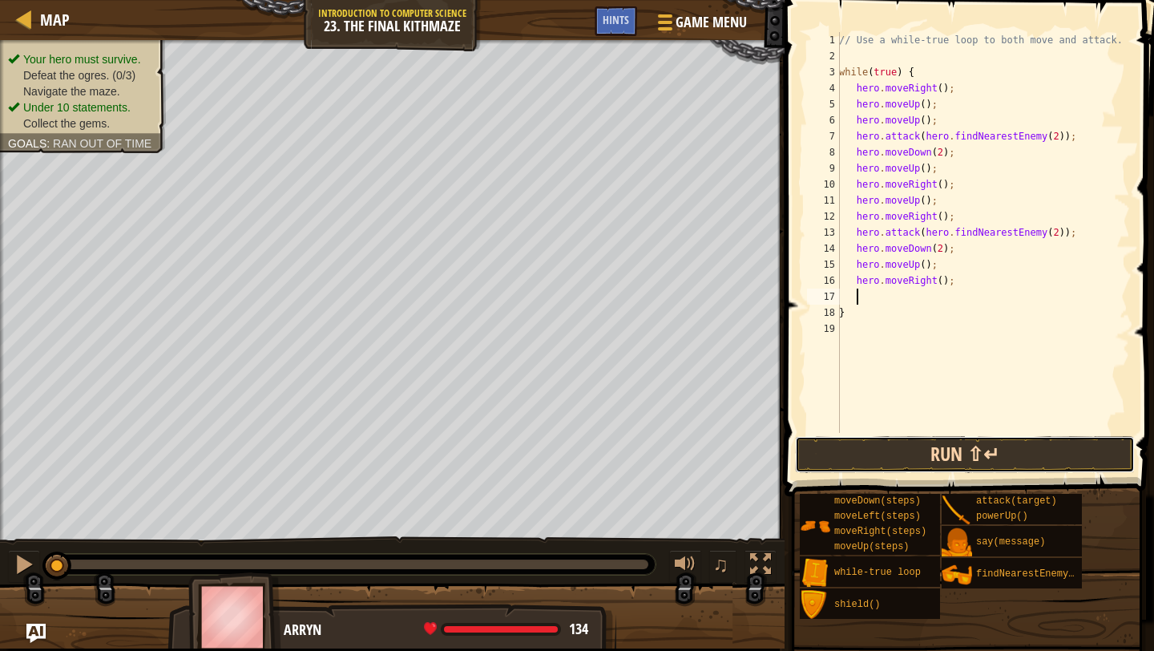
click at [1008, 454] on button "Run ⇧↵" at bounding box center [965, 454] width 340 height 37
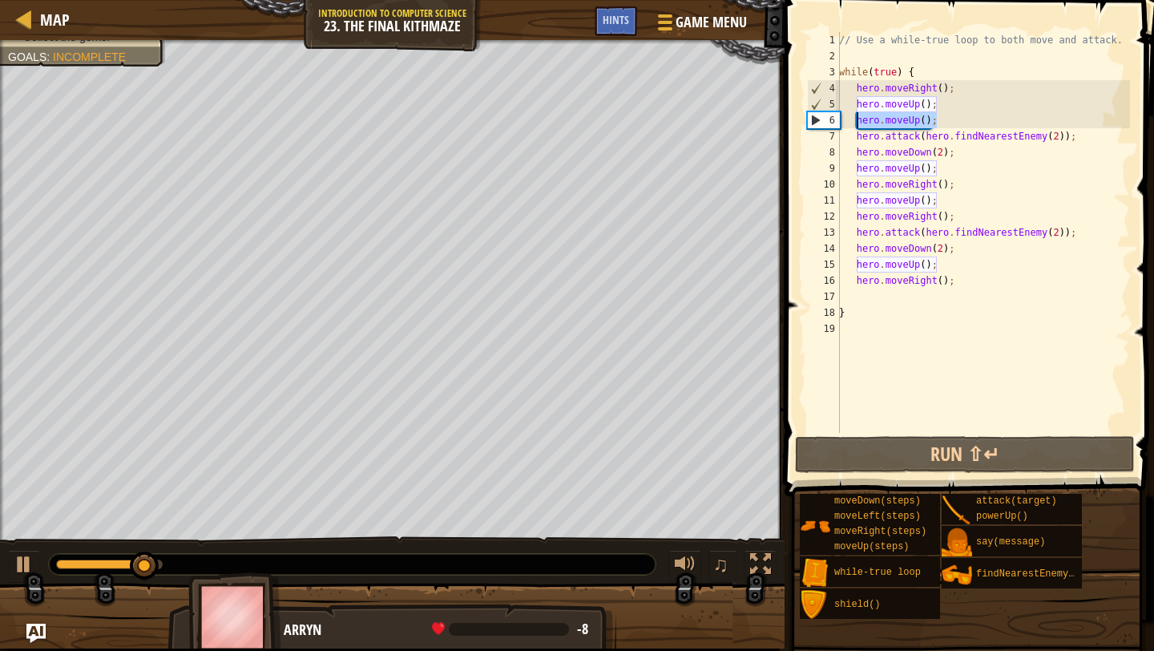
drag, startPoint x: 943, startPoint y: 123, endPoint x: 853, endPoint y: 122, distance: 90.6
click at [853, 122] on div "// Use a while-true loop to both move and attack. while ( true ) { hero . moveR…" at bounding box center [983, 248] width 294 height 433
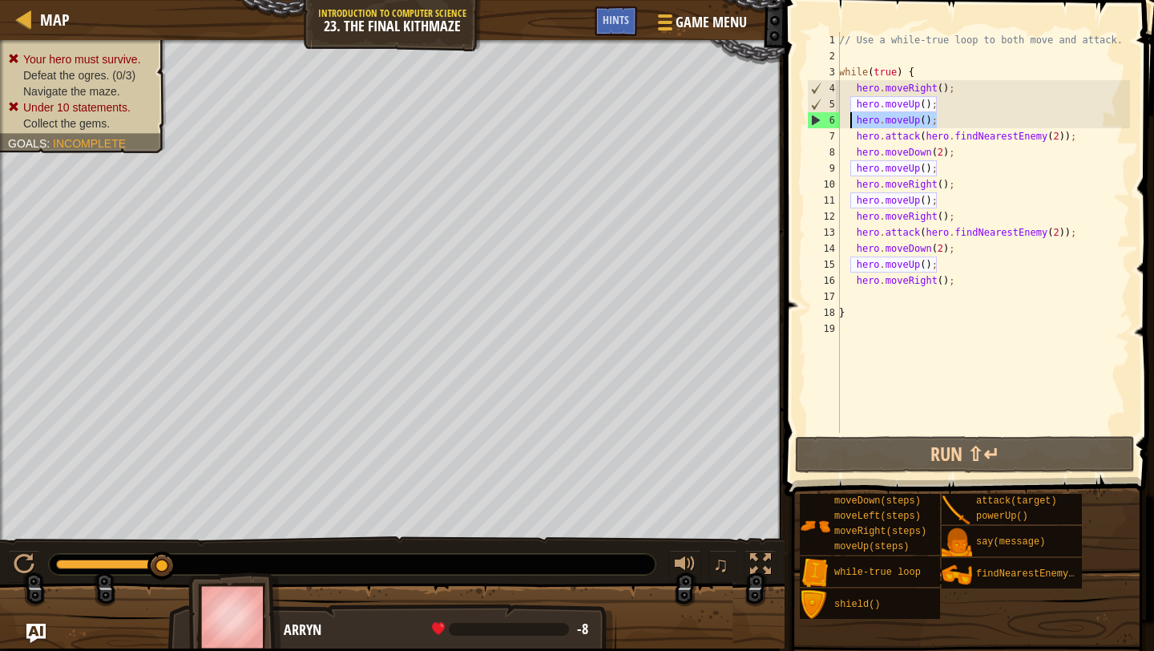
click at [913, 115] on div "// Use a while-true loop to both move and attack. while ( true ) { hero . moveR…" at bounding box center [983, 248] width 294 height 433
click at [917, 115] on div "// Use a while-true loop to both move and attack. while ( true ) { hero . moveR…" at bounding box center [983, 248] width 294 height 433
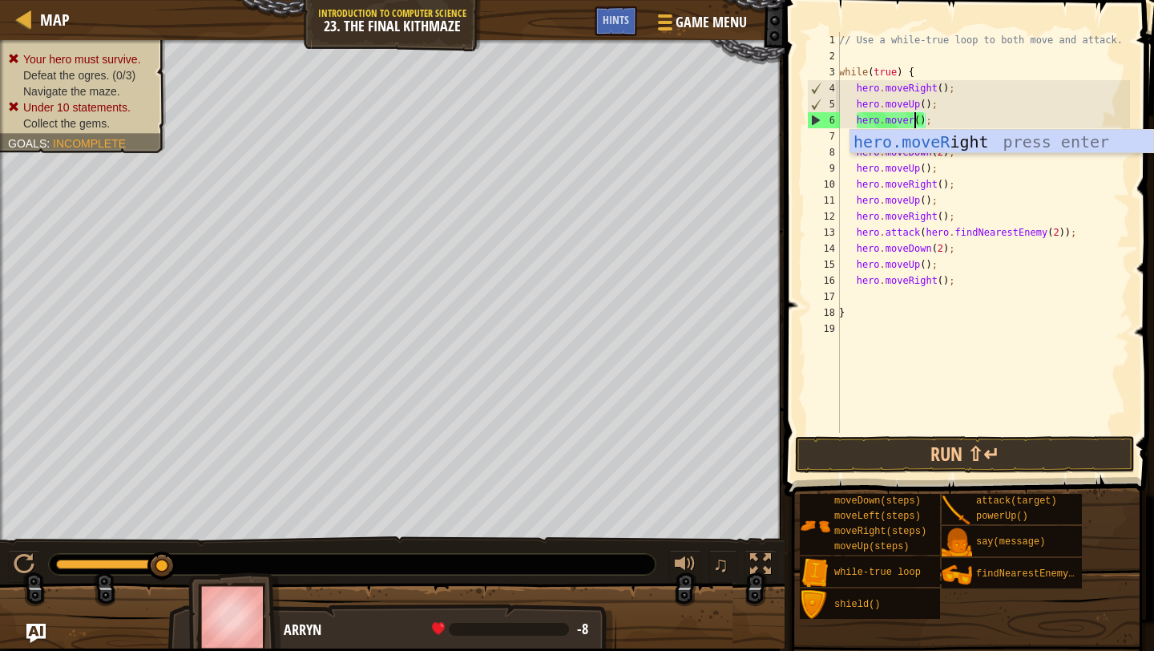
scroll to position [7, 6]
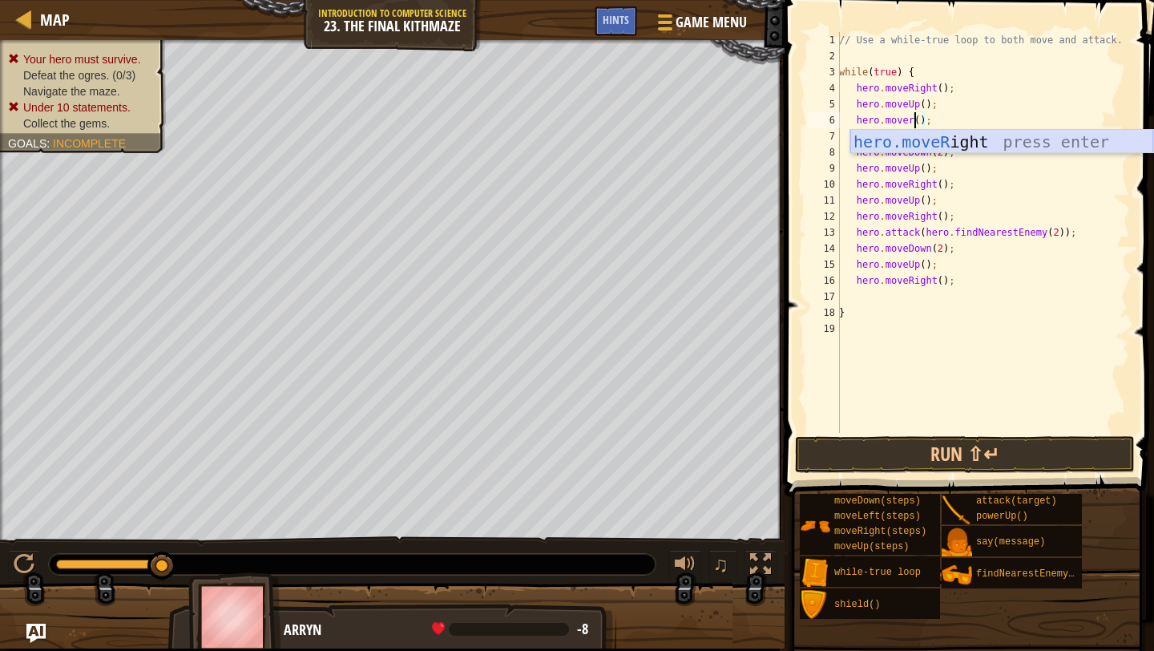
click at [940, 148] on div "hero.moveR ight press enter" at bounding box center [1001, 166] width 303 height 72
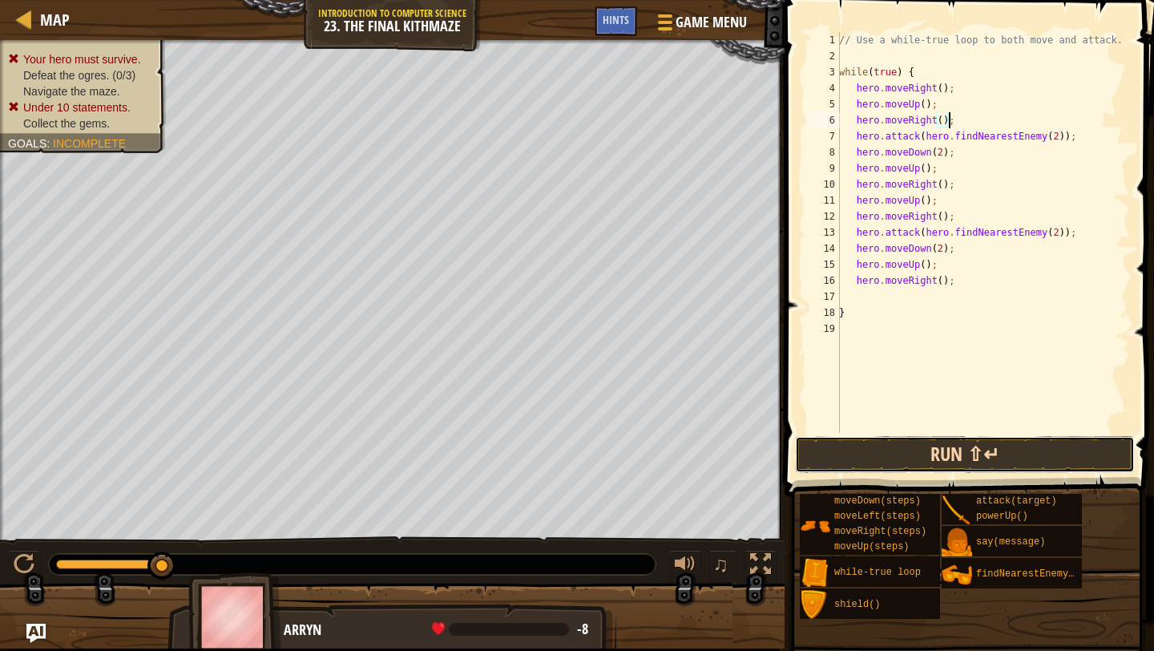
click at [865, 458] on button "Run ⇧↵" at bounding box center [965, 454] width 340 height 37
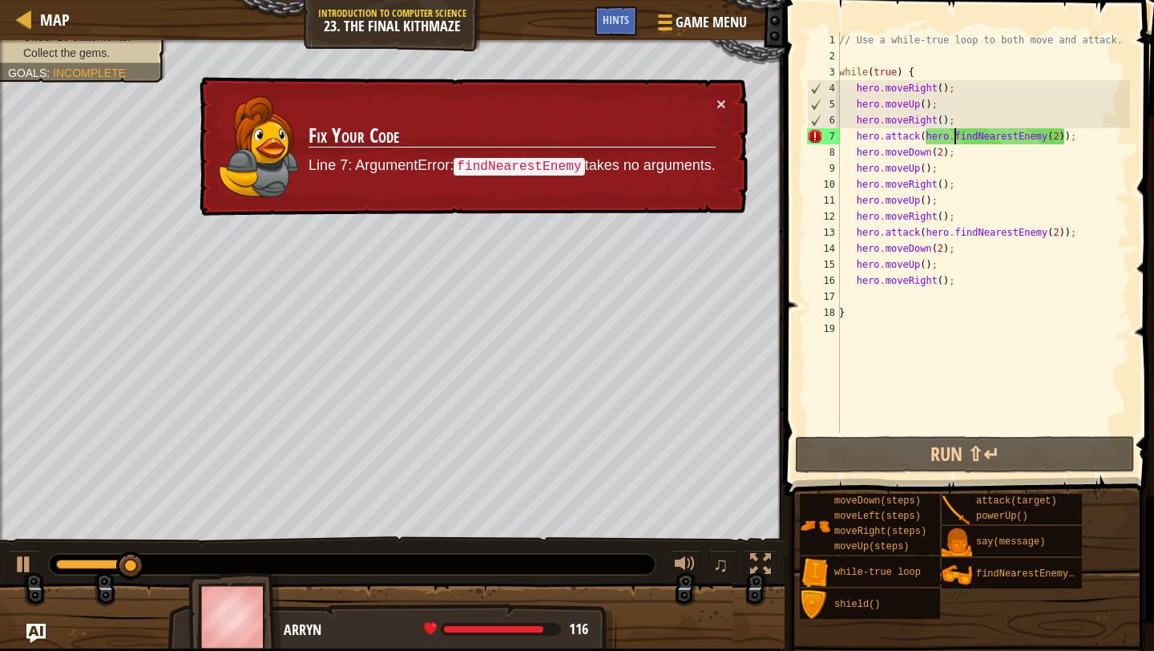
click at [955, 137] on div "// Use a while-true loop to both move and attack. while ( true ) { hero . moveR…" at bounding box center [983, 248] width 294 height 433
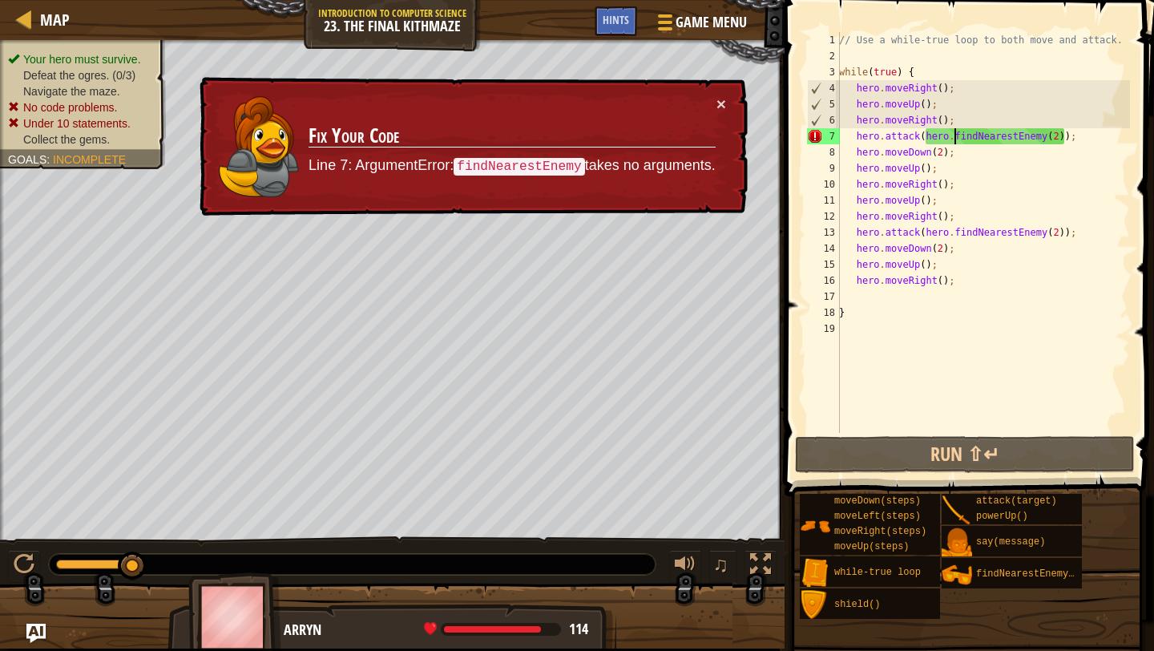
scroll to position [7, 10]
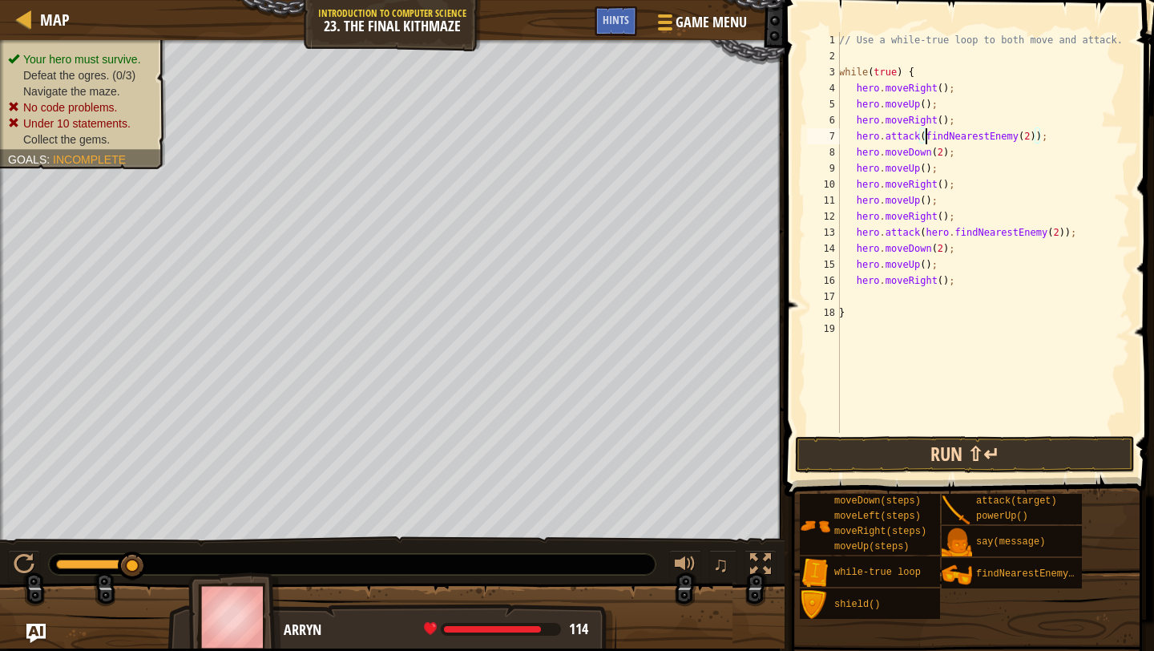
type textarea "hero.attack(findNearestEnemy(2));"
click at [954, 450] on button "Run ⇧↵" at bounding box center [965, 454] width 340 height 37
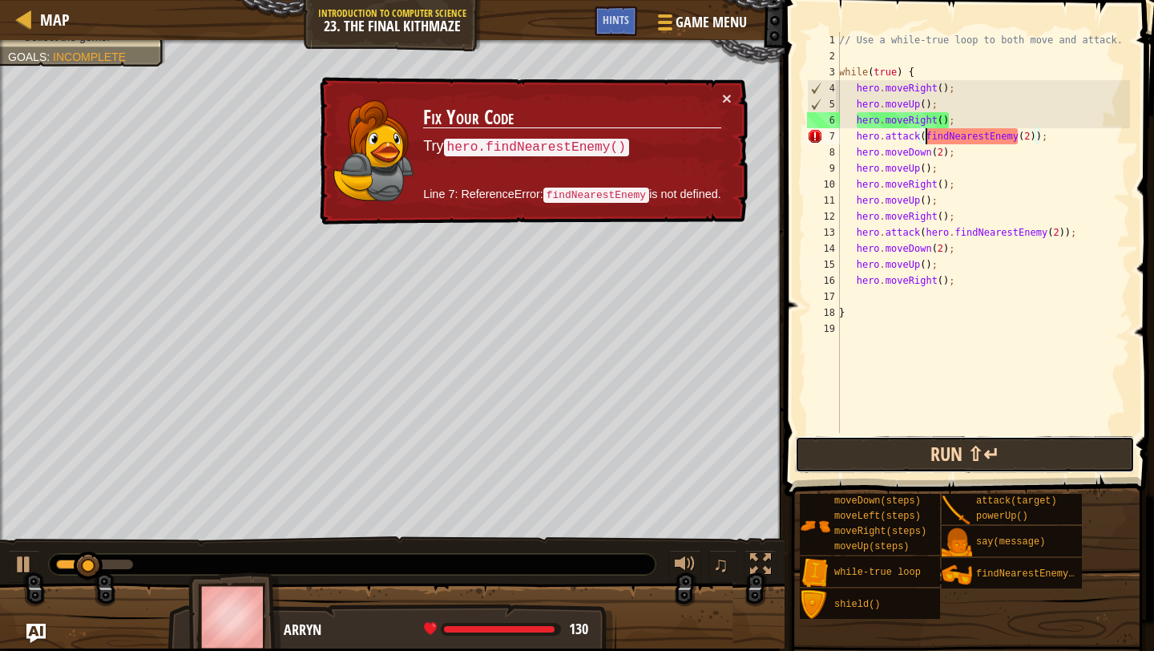
click at [954, 450] on button "Run ⇧↵" at bounding box center [965, 454] width 340 height 37
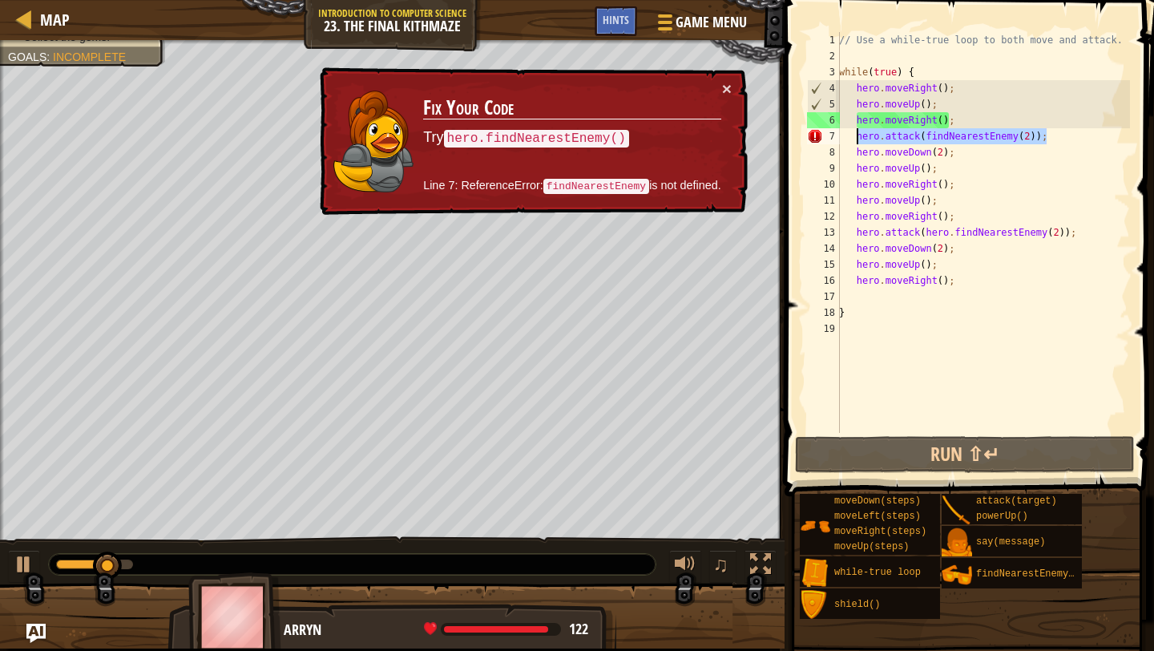
drag, startPoint x: 1054, startPoint y: 140, endPoint x: 854, endPoint y: 134, distance: 199.7
click at [854, 134] on div "// Use a while-true loop to both move and attack. while ( true ) { hero . moveR…" at bounding box center [983, 248] width 294 height 433
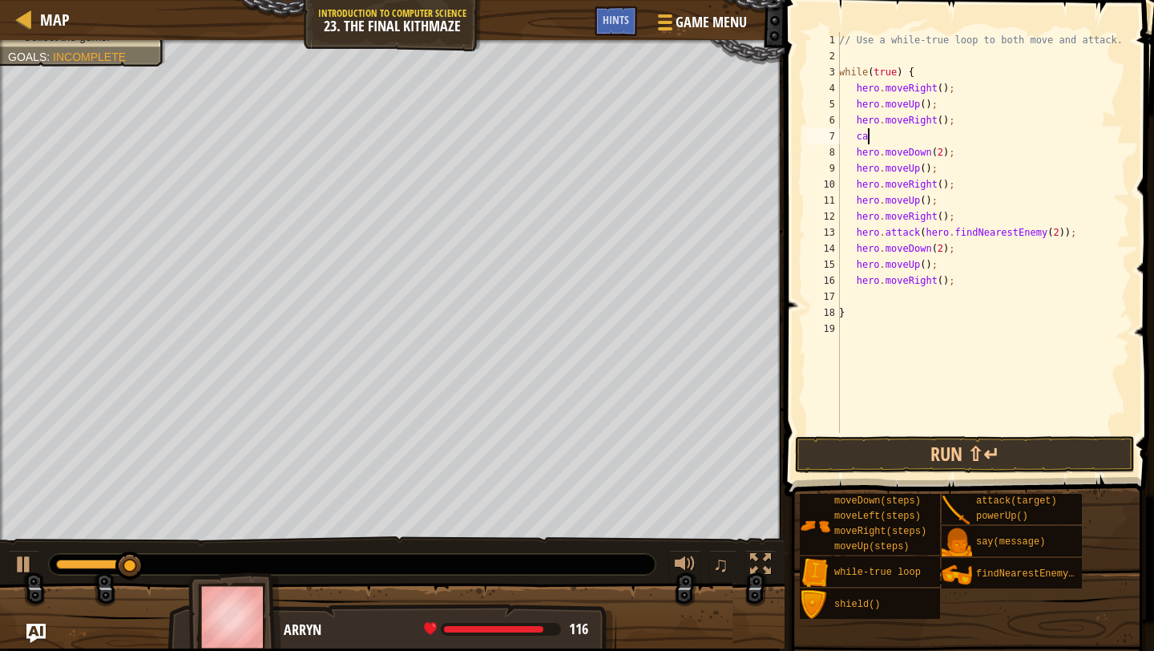
type textarea "c"
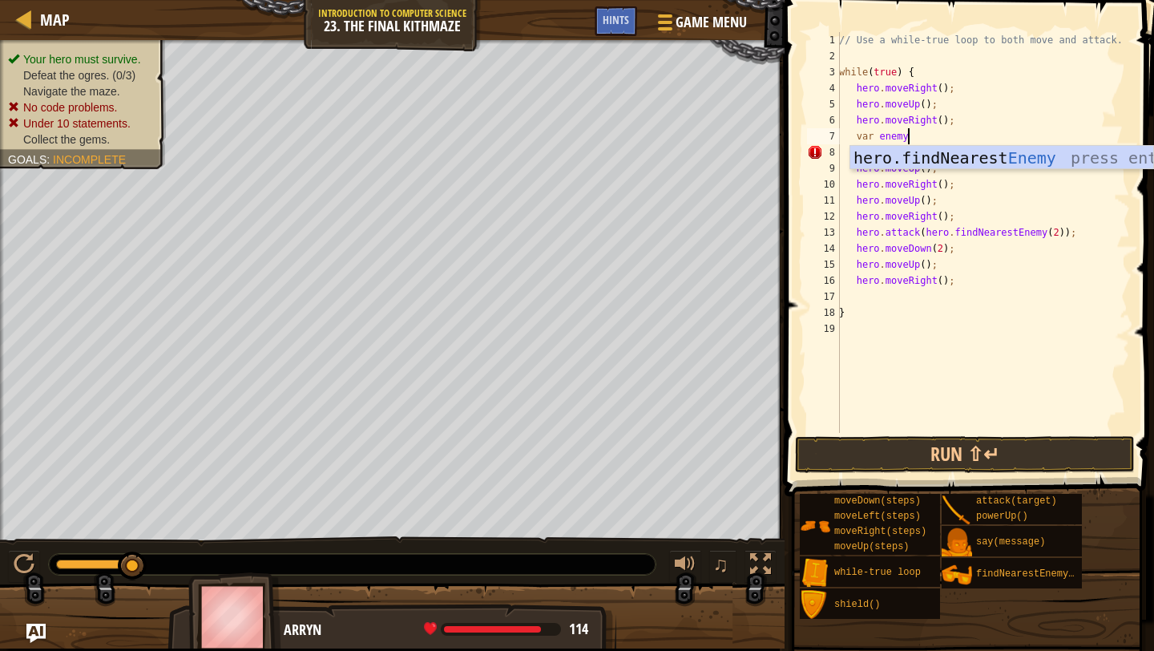
scroll to position [7, 5]
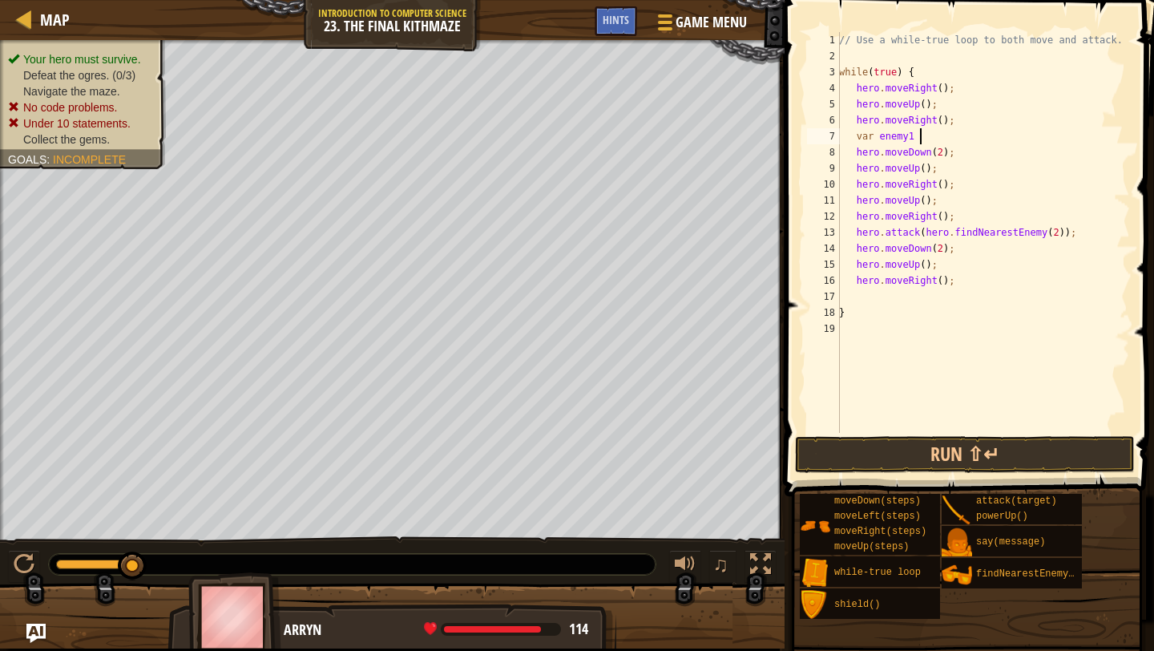
type textarea "var enemy1 f"
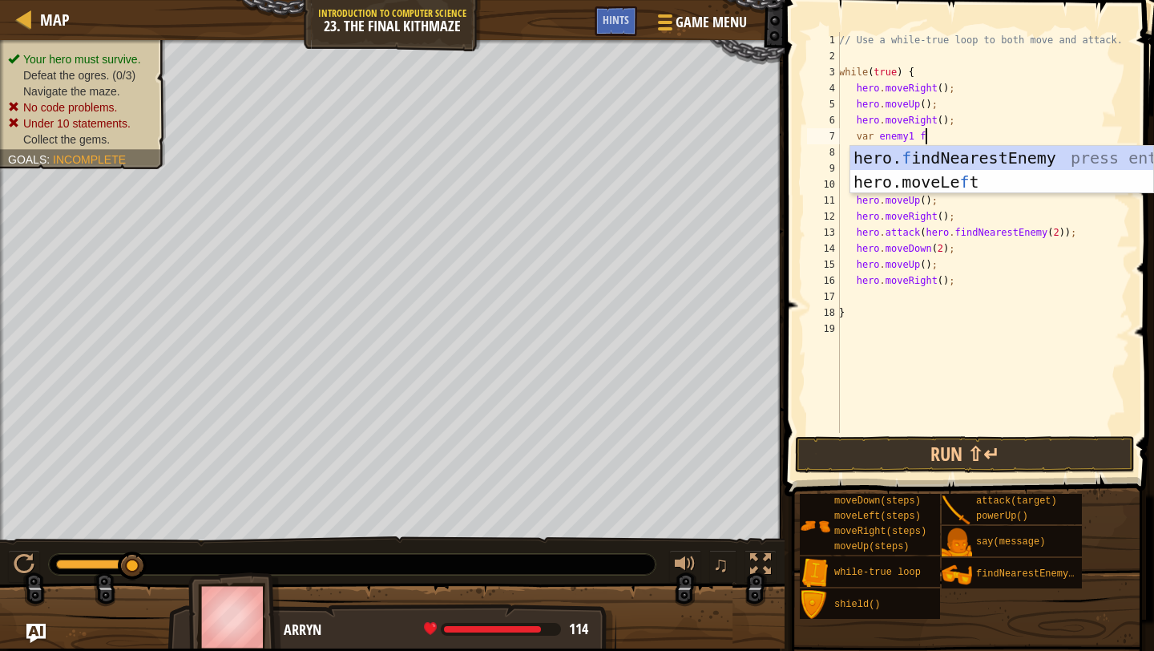
scroll to position [7, 6]
click at [902, 156] on div "hero. f indNearestEnemy press enter hero.moveLe f t press enter" at bounding box center [1001, 194] width 303 height 96
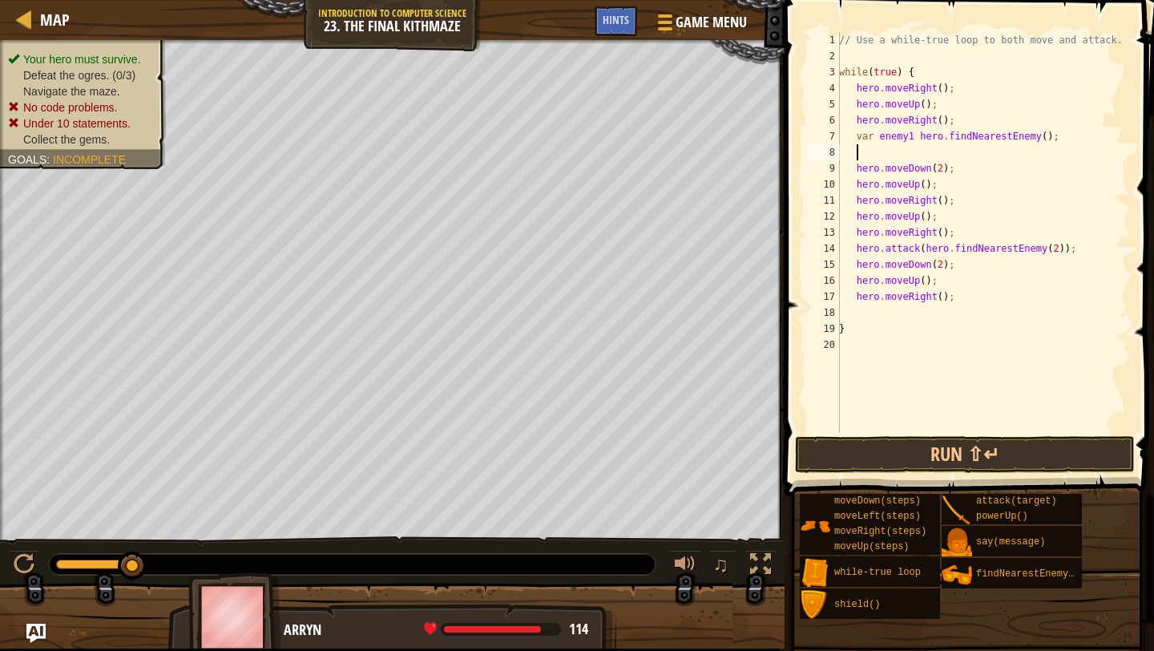
click at [1048, 142] on div "// Use a while-true loop to both move and attack. while ( true ) { hero . moveR…" at bounding box center [983, 248] width 294 height 433
click at [1034, 442] on button "Run ⇧↵" at bounding box center [965, 454] width 340 height 37
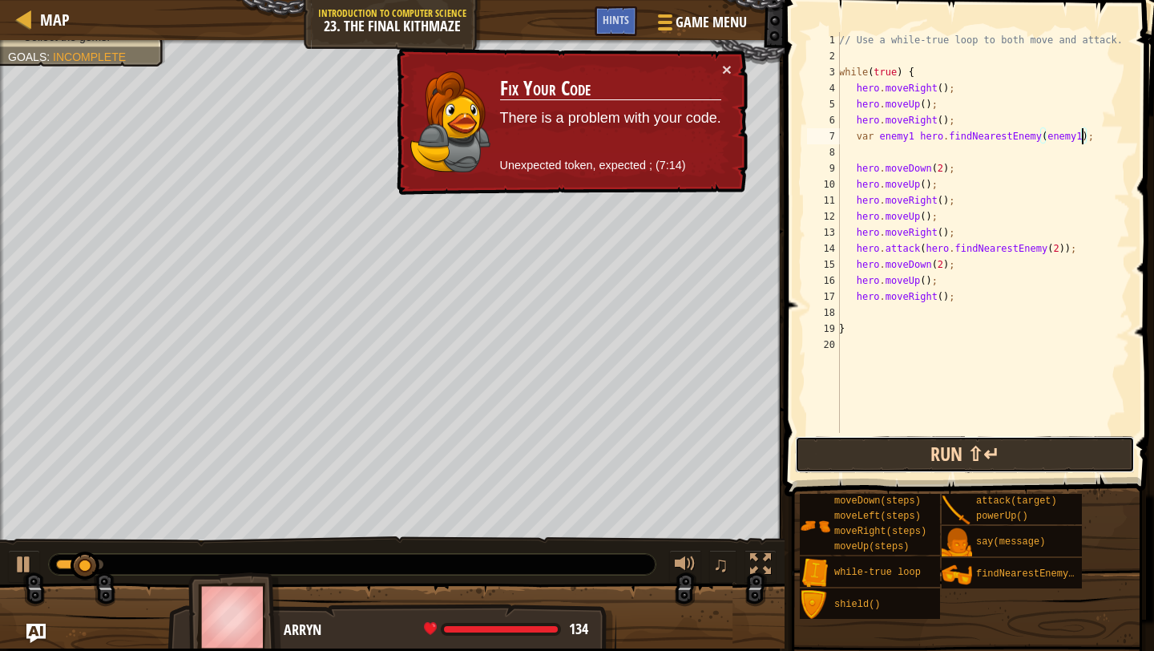
click at [1034, 442] on button "Run ⇧↵" at bounding box center [965, 454] width 340 height 37
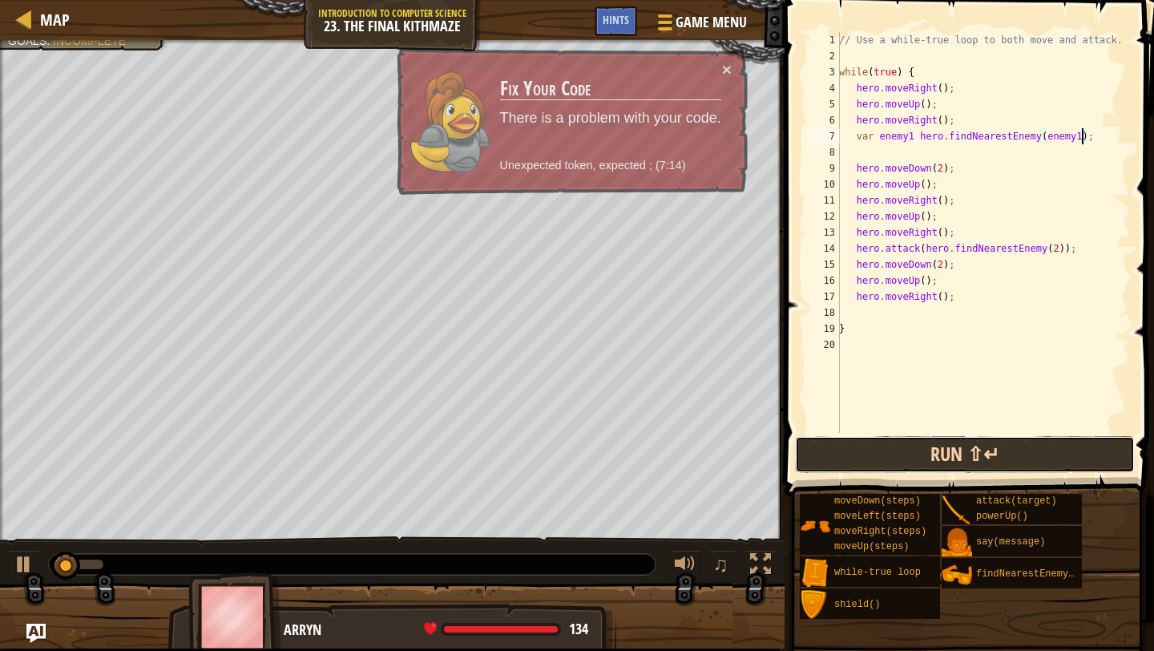
click at [1034, 442] on button "Run ⇧↵" at bounding box center [965, 454] width 340 height 37
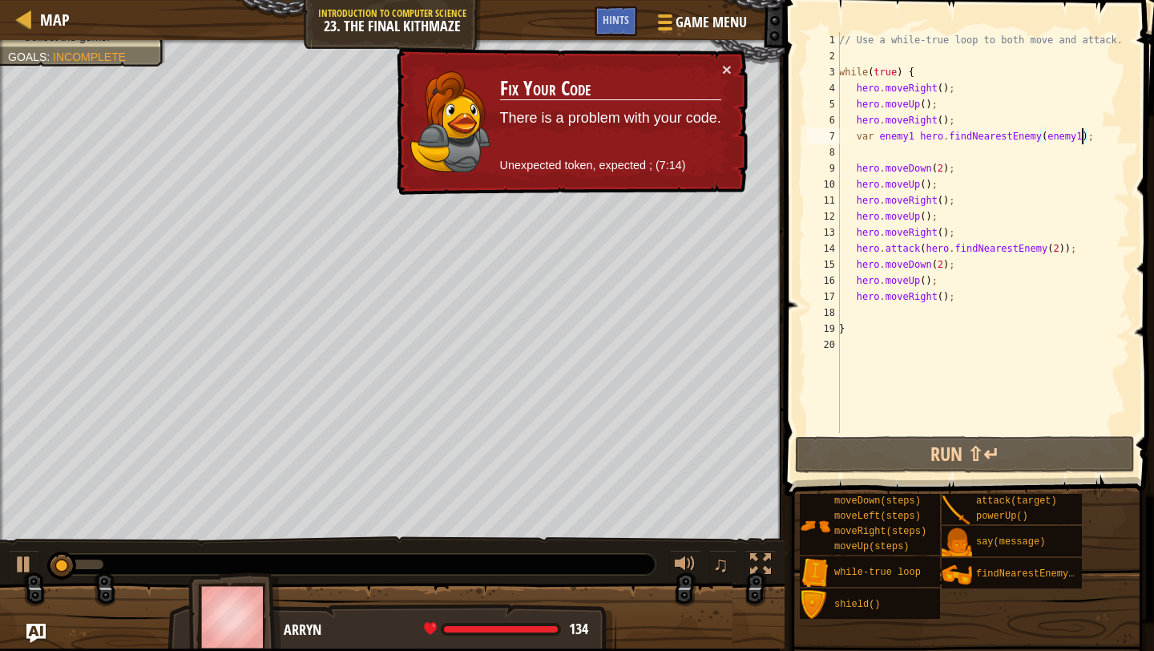
click at [993, 206] on div "// Use a while-true loop to both move and attack. while ( true ) { hero . moveR…" at bounding box center [983, 248] width 294 height 433
type textarea "hero.moveRight();"
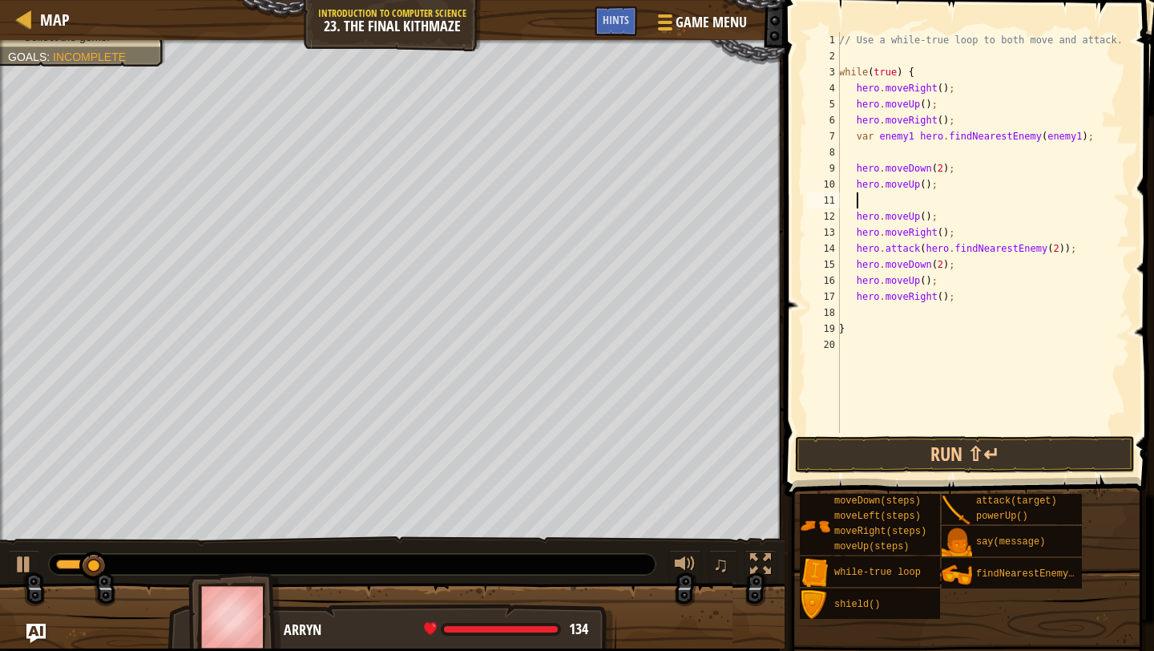
scroll to position [7, 1]
click at [931, 437] on button "Run ⇧↵" at bounding box center [965, 454] width 340 height 37
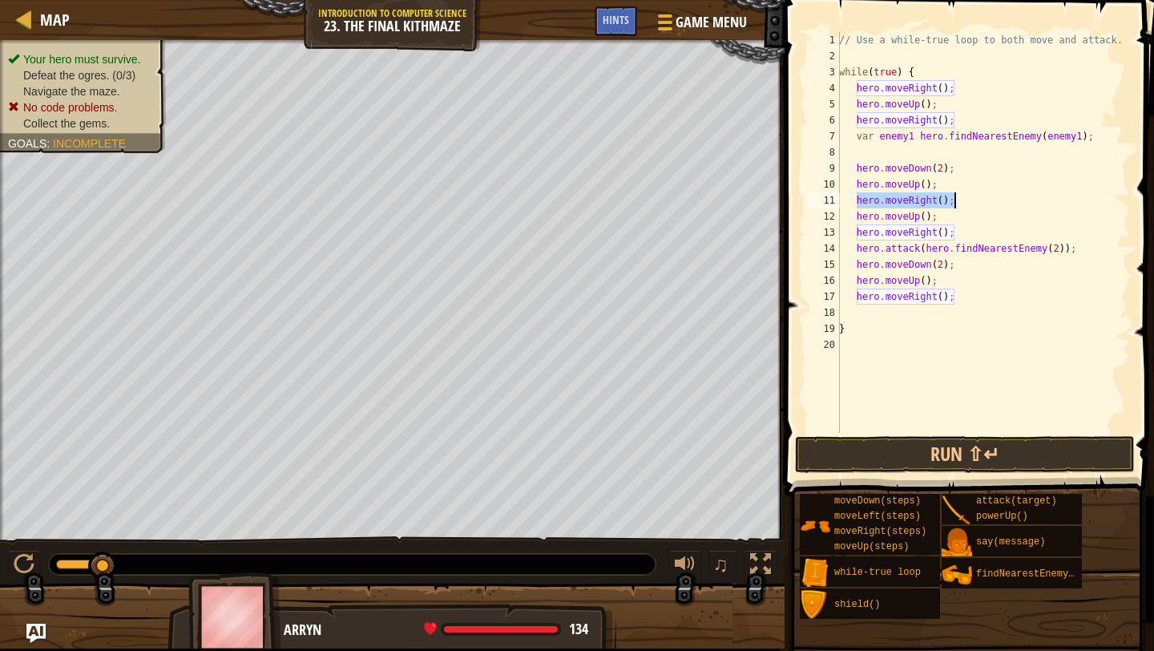
click at [912, 139] on div "// Use a while-true loop to both move and attack. while ( true ) { hero . moveR…" at bounding box center [983, 248] width 294 height 433
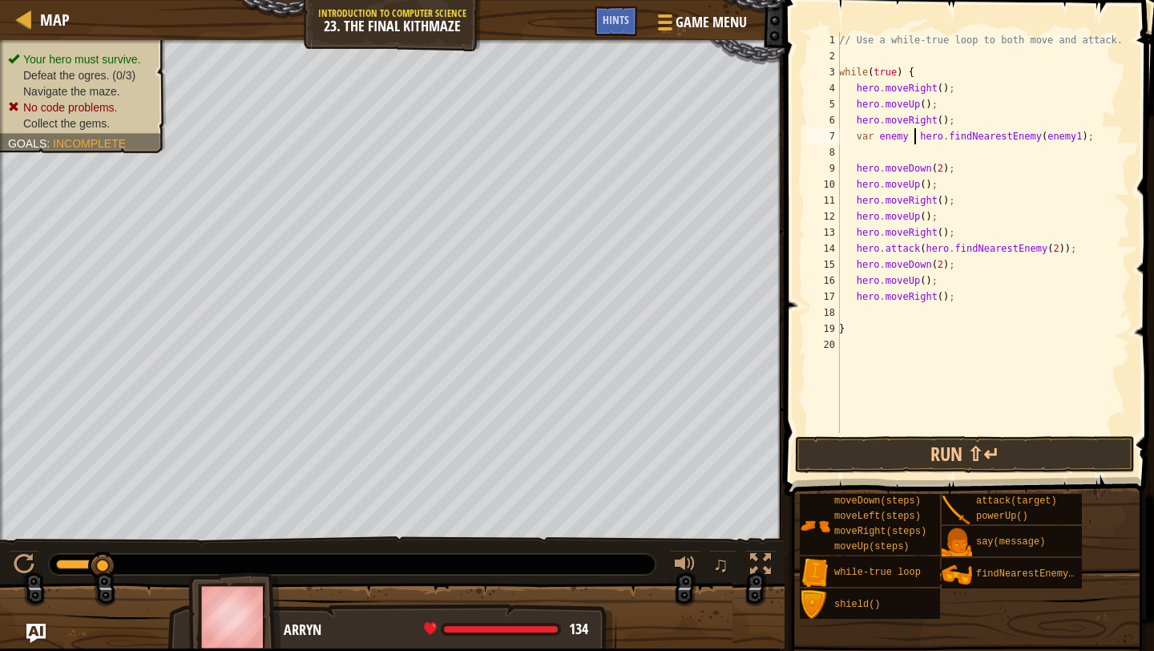
scroll to position [7, 6]
click at [1088, 134] on div "// Use a while-true loop to both move and attack. while ( true ) { hero . moveR…" at bounding box center [983, 248] width 294 height 433
type textarea "var enemy = hero.findNearestEnemy(enemy);"
click at [937, 149] on div "// Use a while-true loop to both move and attack. while ( true ) { hero . moveR…" at bounding box center [983, 248] width 294 height 433
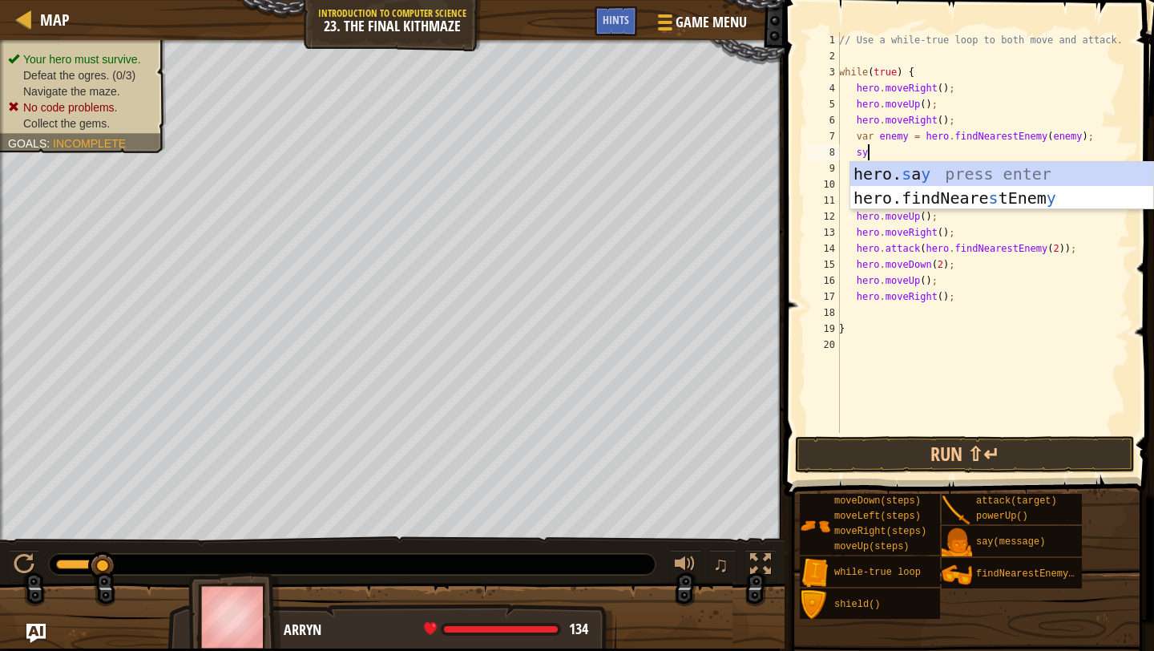
scroll to position [7, 2]
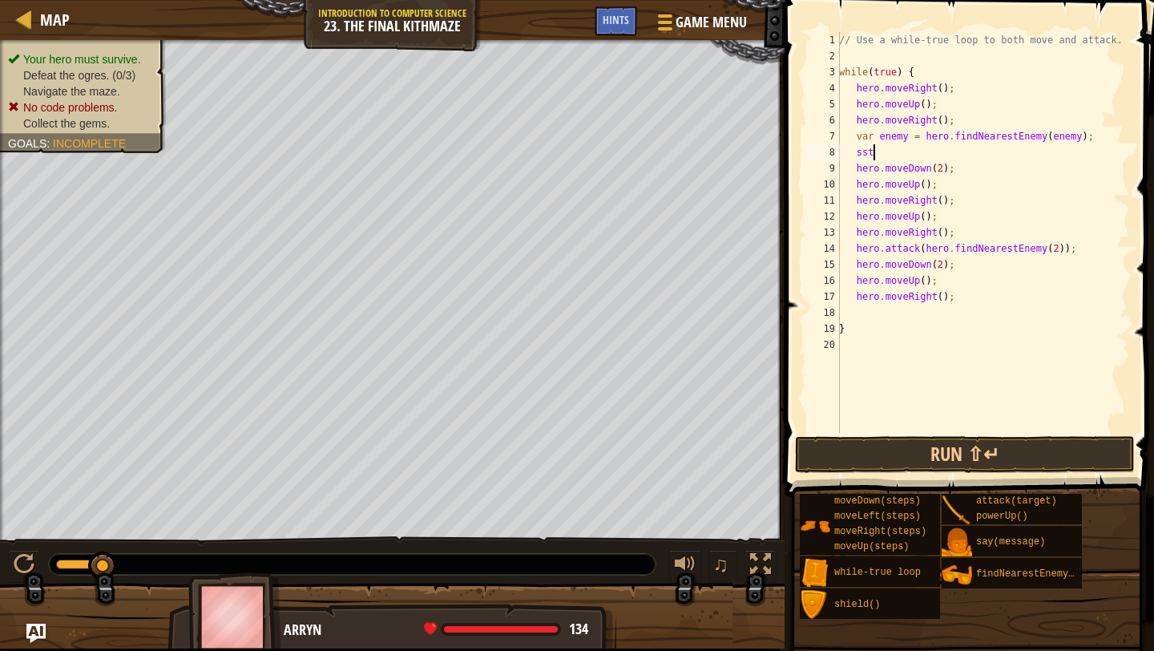
type textarea "s"
click at [967, 172] on div "// Use a while-true loop to both move and attack. while ( true ) { hero . moveR…" at bounding box center [983, 248] width 294 height 433
click at [862, 251] on div "// Use a while-true loop to both move and attack. while ( true ) { hero . moveR…" at bounding box center [983, 248] width 294 height 433
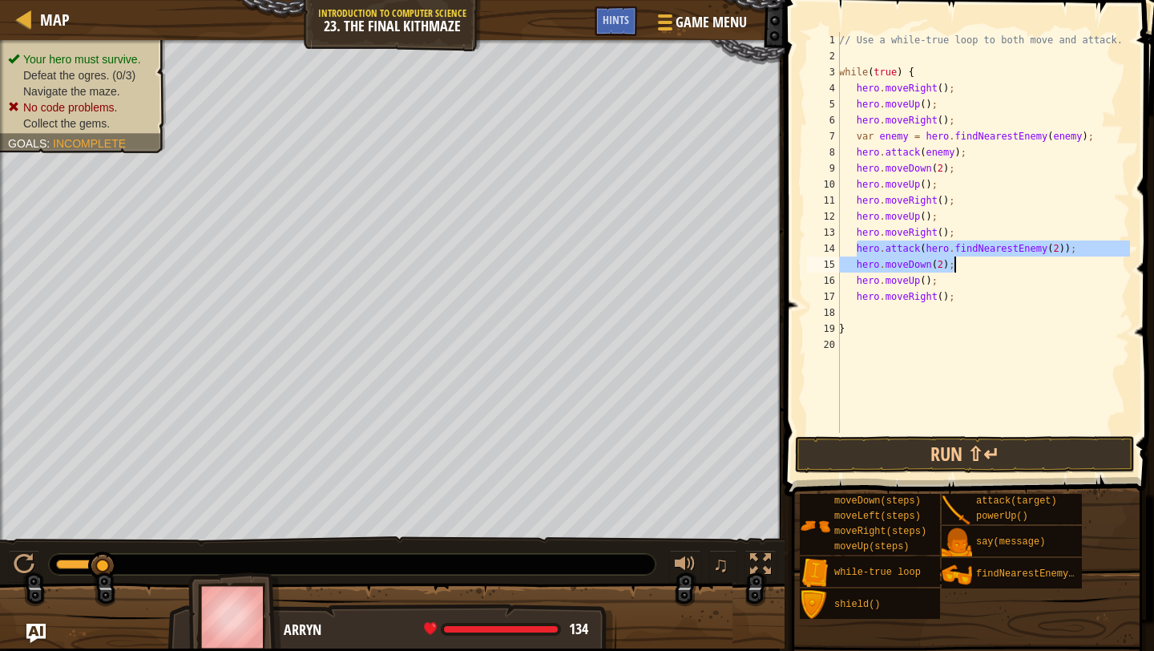
drag, startPoint x: 855, startPoint y: 249, endPoint x: 1046, endPoint y: 256, distance: 190.9
click at [1046, 256] on div "// Use a while-true loop to both move and attack. while ( true ) { hero . moveR…" at bounding box center [983, 248] width 294 height 433
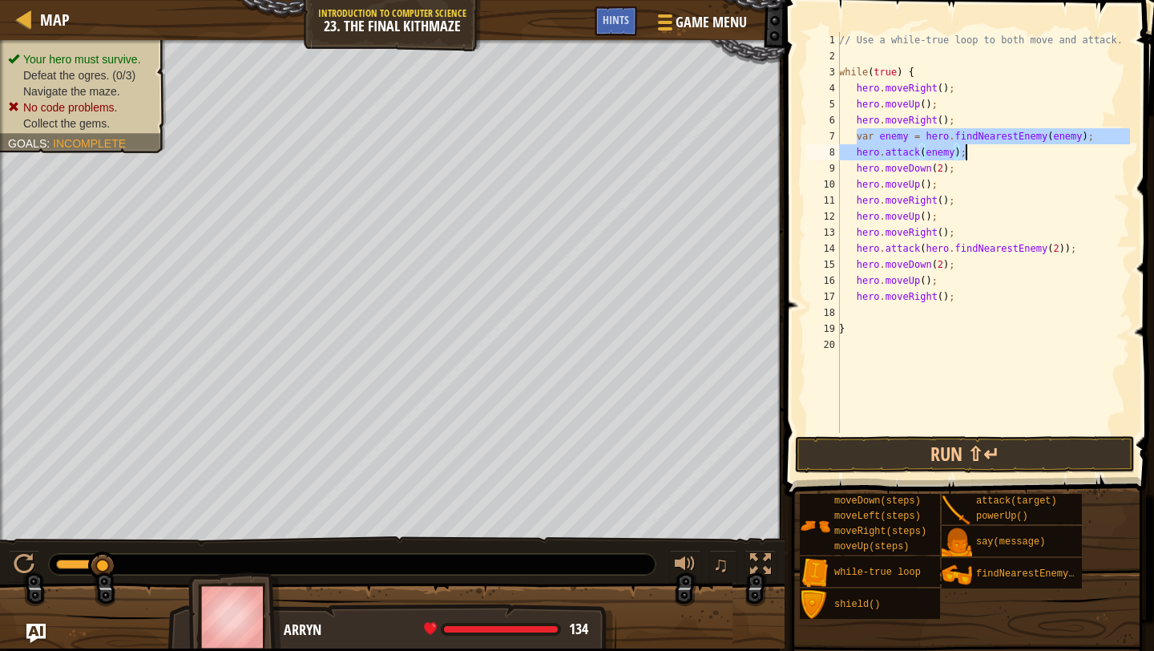
drag, startPoint x: 855, startPoint y: 132, endPoint x: 970, endPoint y: 156, distance: 117.1
click at [970, 156] on div "// Use a while-true loop to both move and attack. while ( true ) { hero . moveR…" at bounding box center [983, 248] width 294 height 433
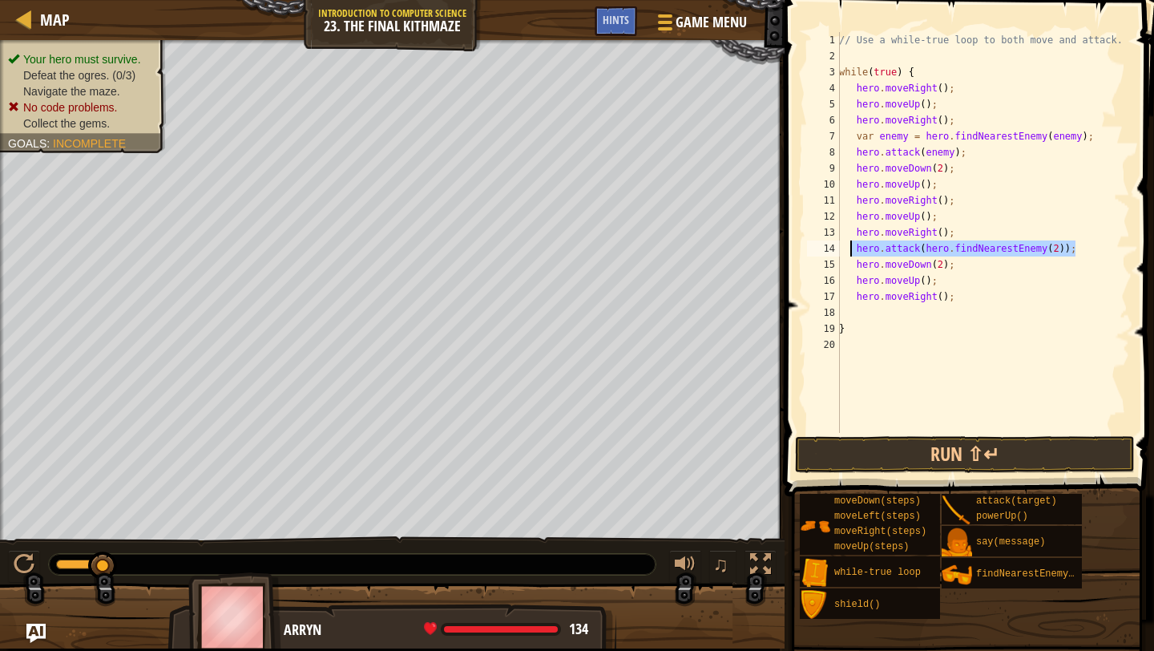
drag, startPoint x: 1076, startPoint y: 247, endPoint x: 851, endPoint y: 252, distance: 224.5
click at [851, 252] on div "// Use a while-true loop to both move and attack. while ( true ) { hero . moveR…" at bounding box center [983, 248] width 294 height 433
paste textarea "enemy"
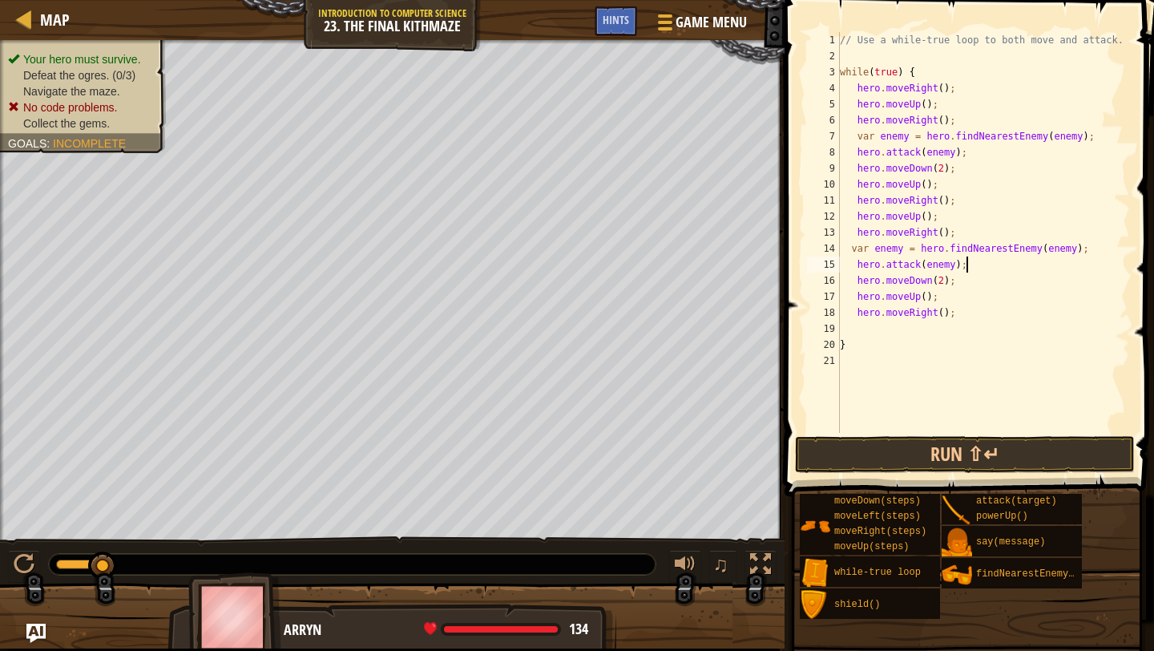
click at [955, 267] on div "// Use a while-true loop to both move and attack. while ( true ) { hero . moveR…" at bounding box center [983, 248] width 293 height 433
click at [904, 248] on div "// Use a while-true loop to both move and attack. while ( true ) { hero . moveR…" at bounding box center [983, 248] width 293 height 433
click at [960, 443] on button "Run ⇧↵" at bounding box center [965, 454] width 340 height 37
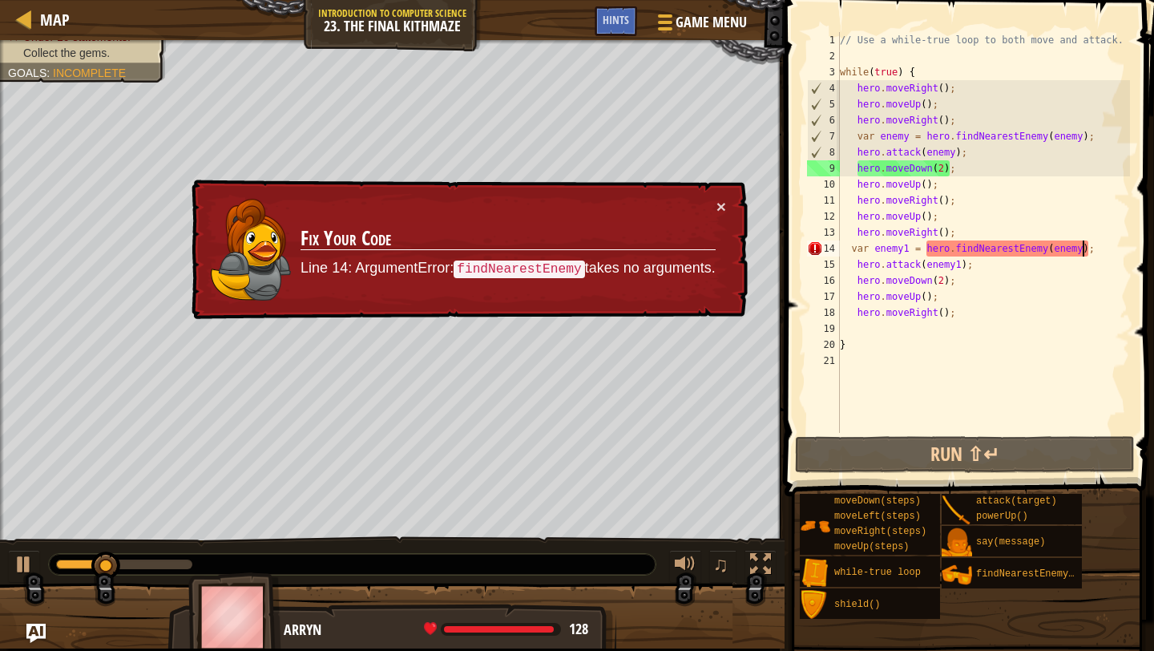
click at [1083, 250] on div "// Use a while-true loop to both move and attack. while ( true ) { hero . moveR…" at bounding box center [983, 248] width 293 height 433
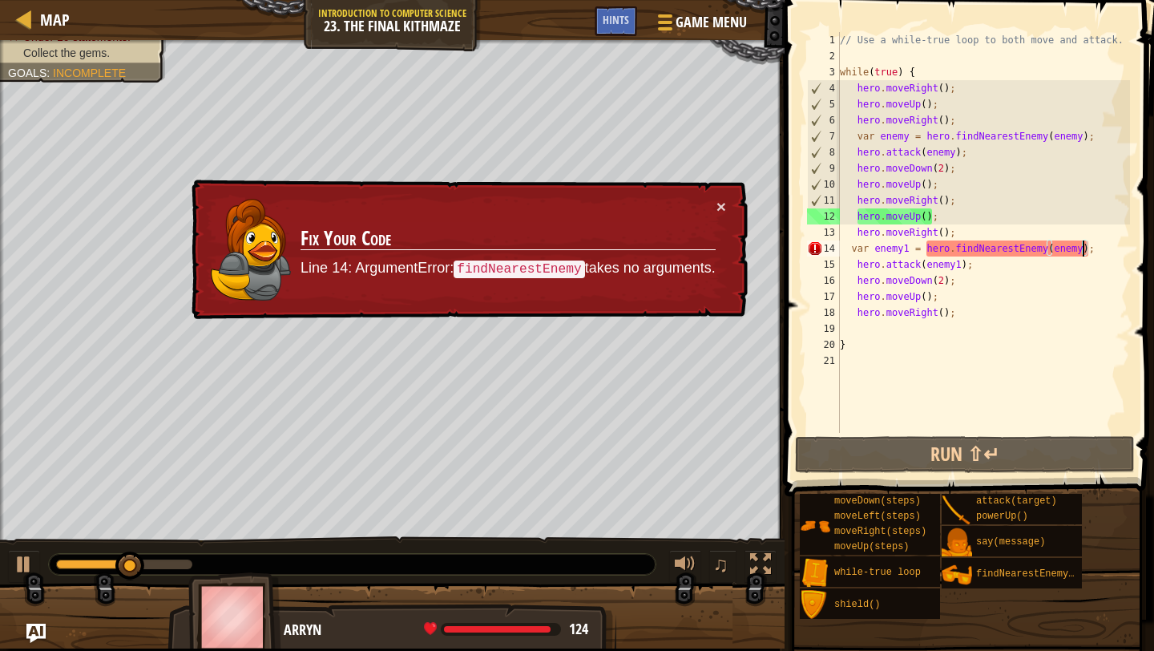
scroll to position [7, 20]
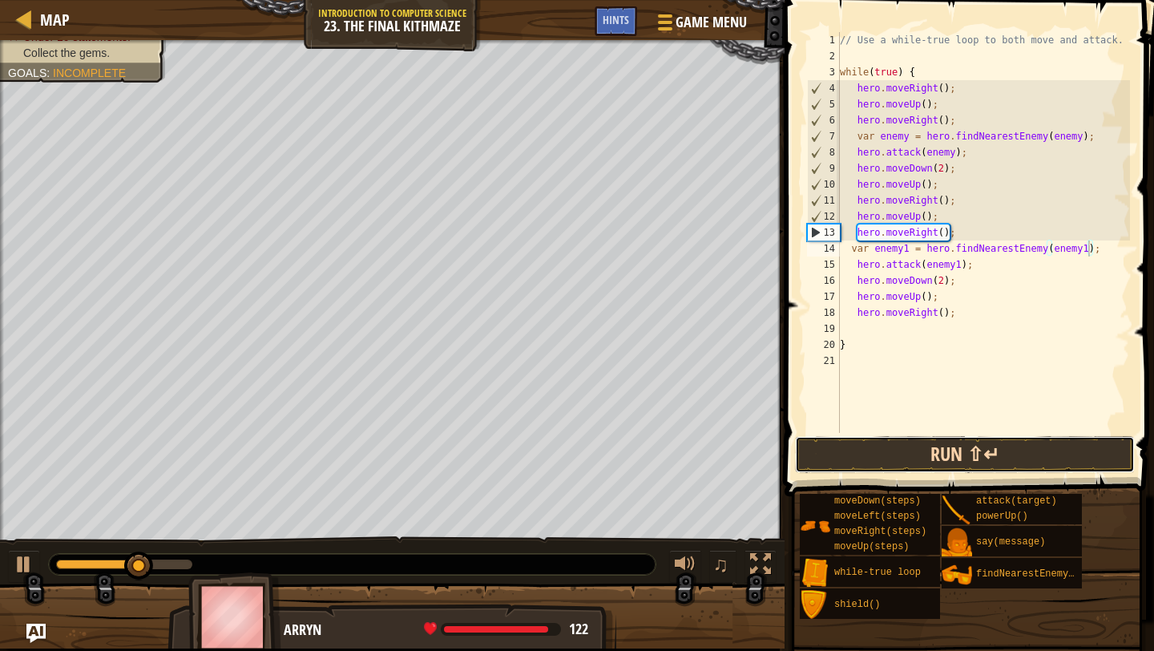
click at [1001, 448] on button "Run ⇧↵" at bounding box center [965, 454] width 340 height 37
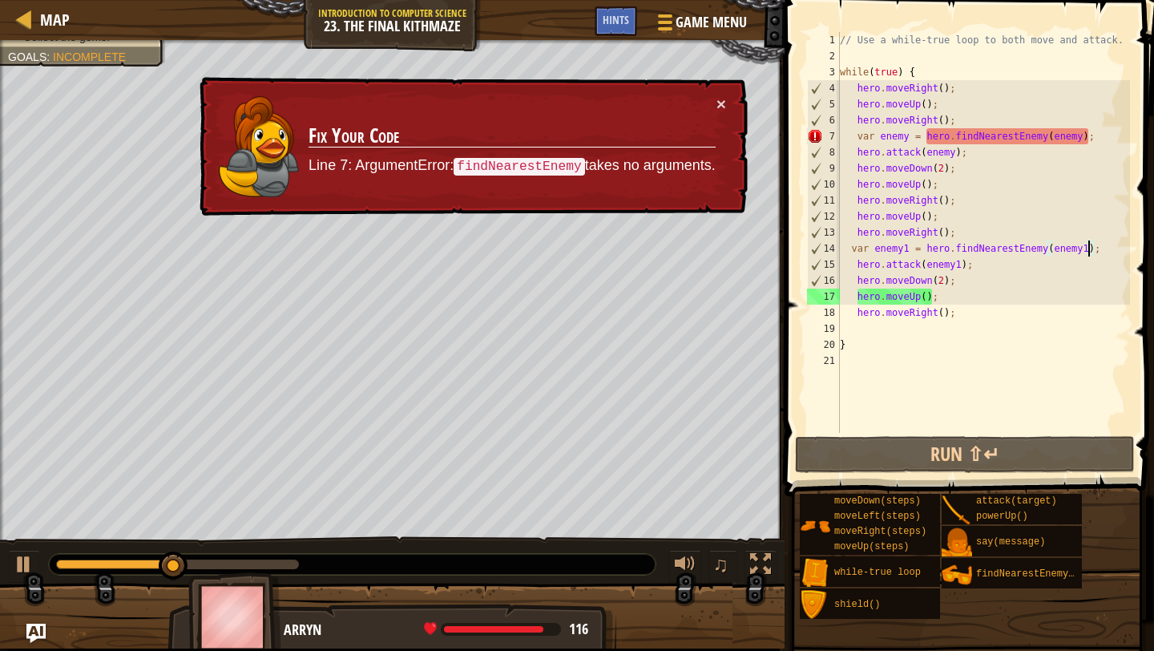
click at [1081, 139] on div "// Use a while-true loop to both move and attack. while ( true ) { hero . moveR…" at bounding box center [983, 248] width 293 height 433
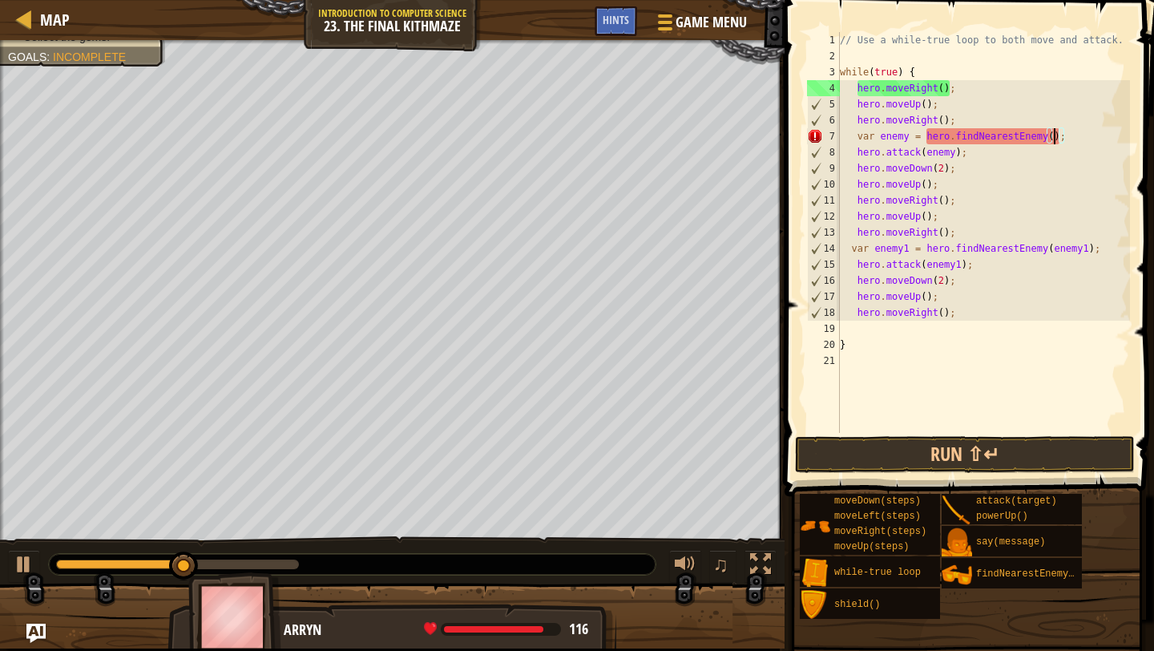
scroll to position [7, 18]
click at [1087, 249] on div "// Use a while-true loop to both move and attack. while ( true ) { hero . moveR…" at bounding box center [983, 248] width 293 height 433
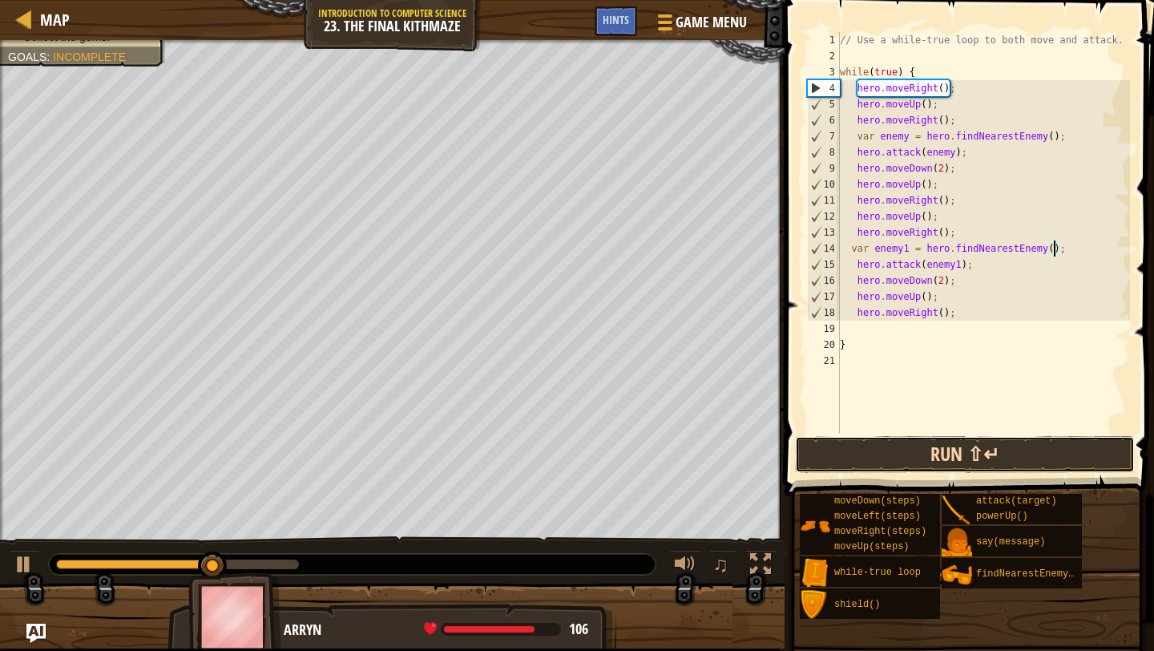
click at [1030, 452] on button "Run ⇧↵" at bounding box center [965, 454] width 340 height 37
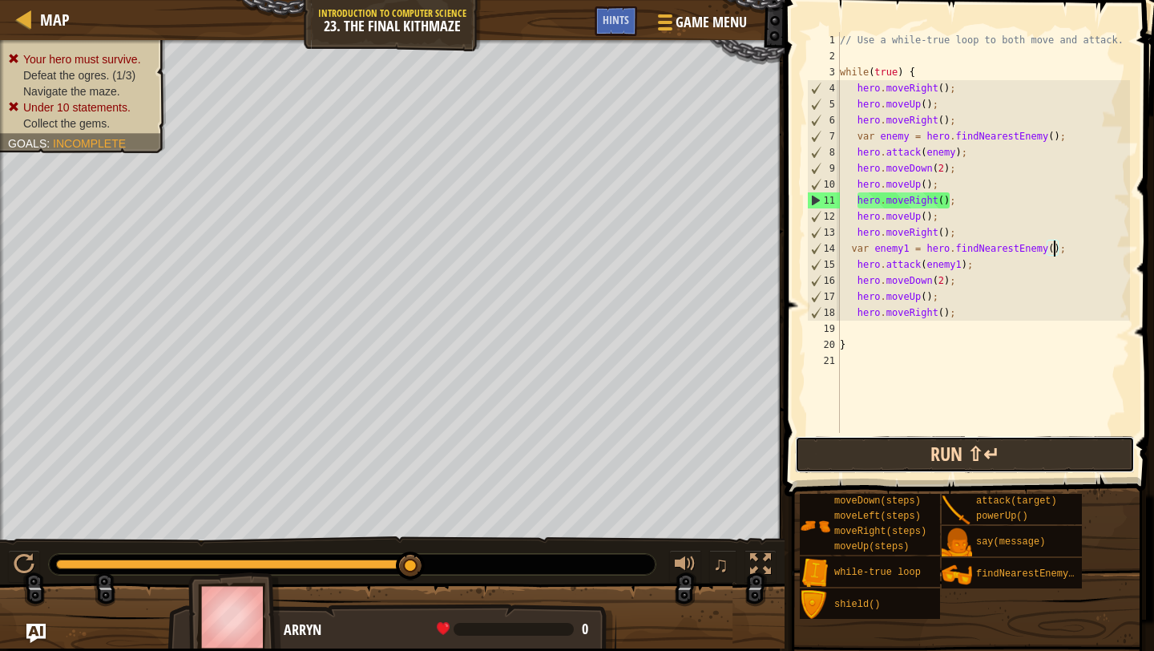
click at [1030, 452] on button "Run ⇧↵" at bounding box center [965, 454] width 340 height 37
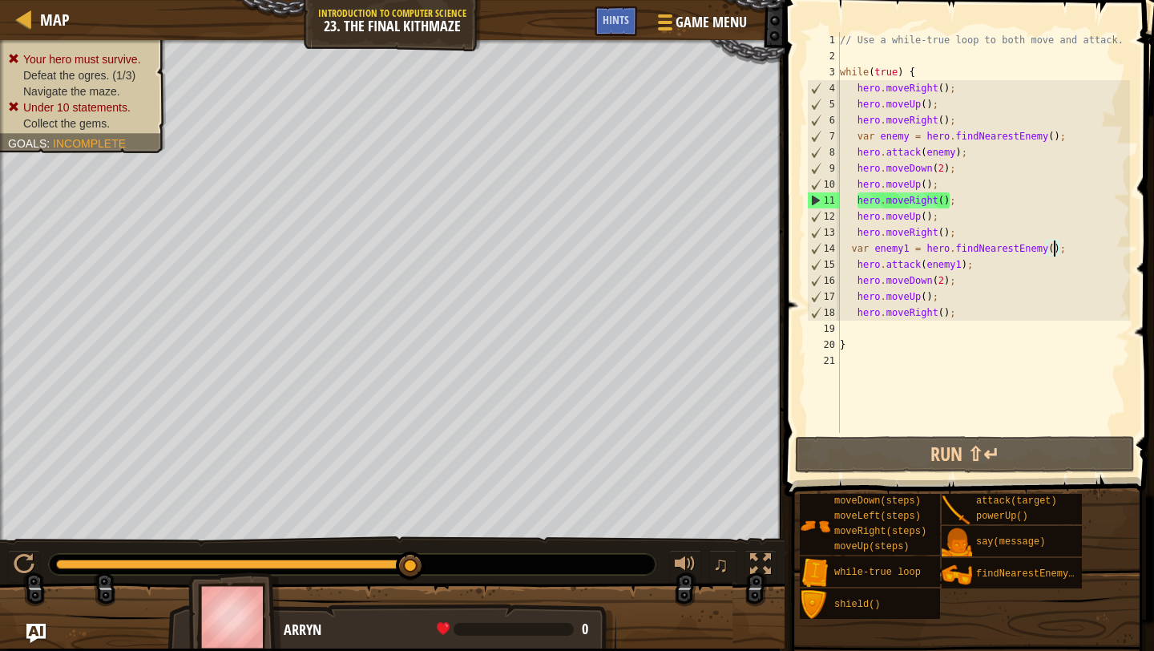
click at [238, 562] on div at bounding box center [233, 564] width 355 height 10
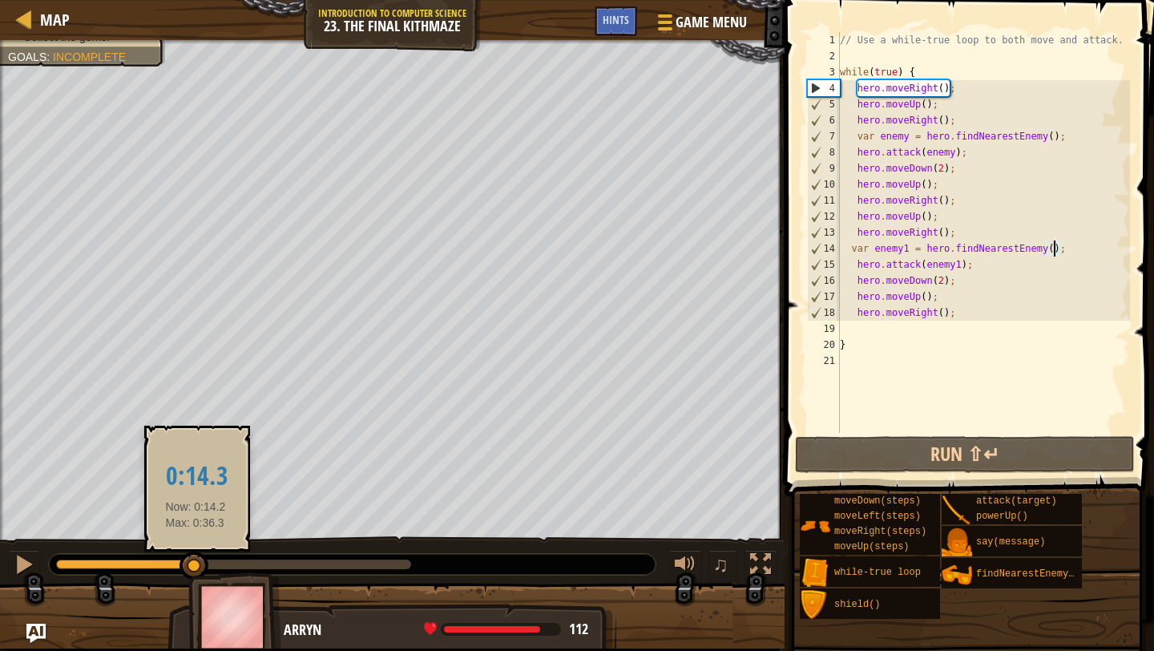
click at [195, 563] on div at bounding box center [125, 564] width 139 height 10
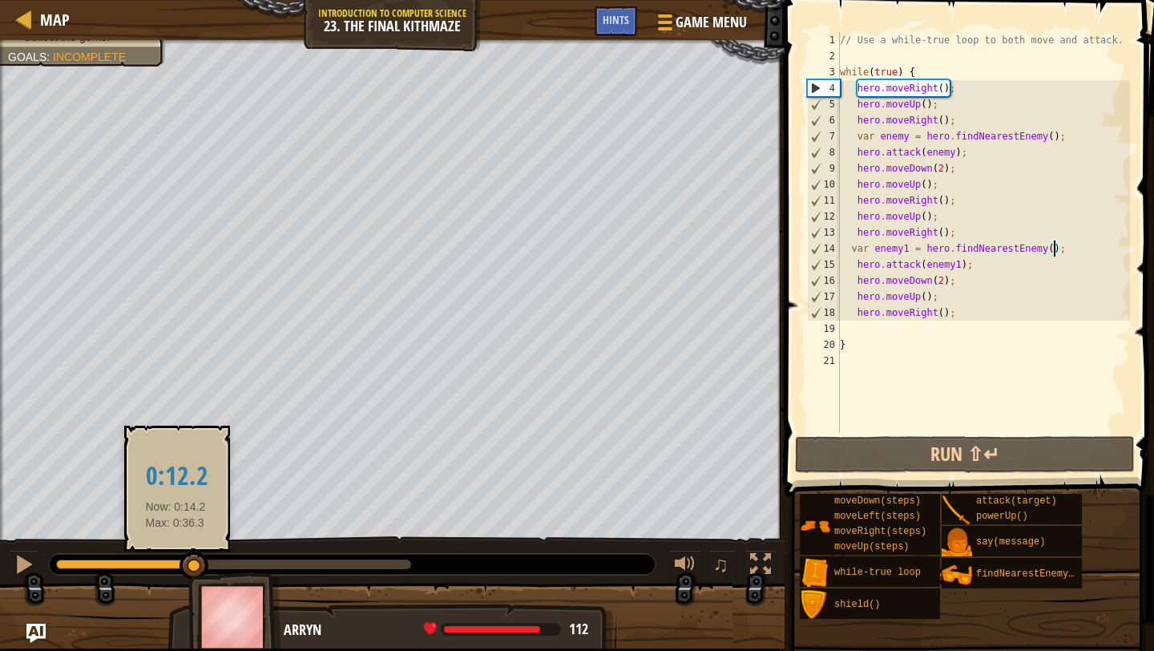
click at [127, 561] on div at bounding box center [125, 564] width 139 height 10
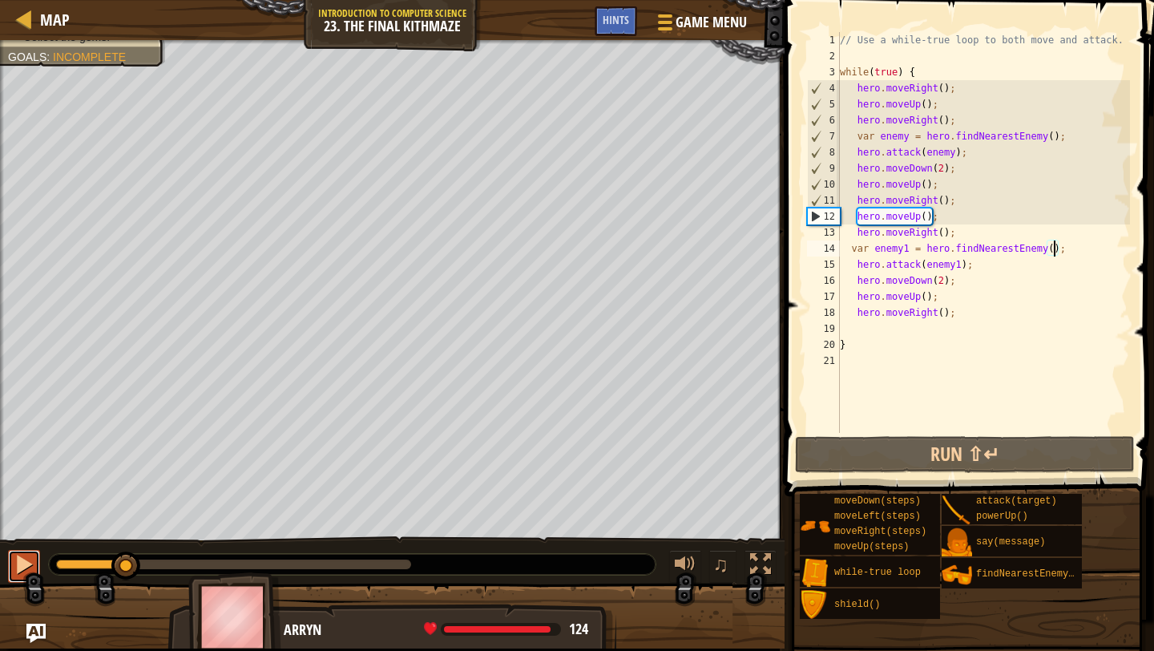
click at [22, 564] on div at bounding box center [24, 564] width 21 height 21
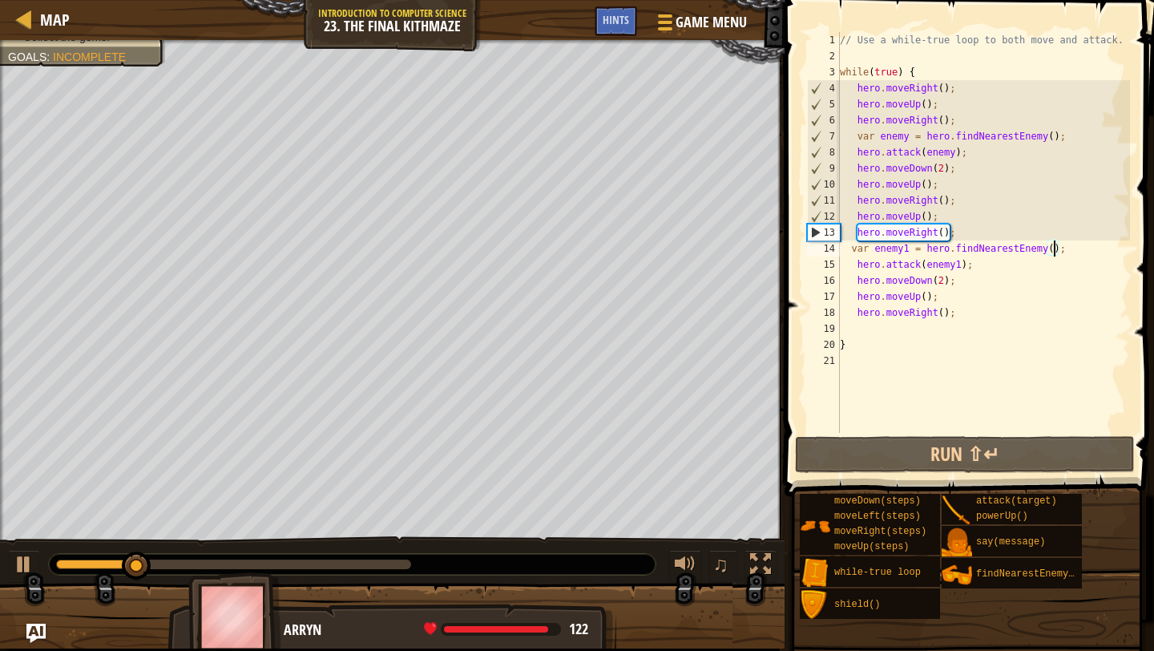
click at [94, 564] on div at bounding box center [96, 564] width 81 height 10
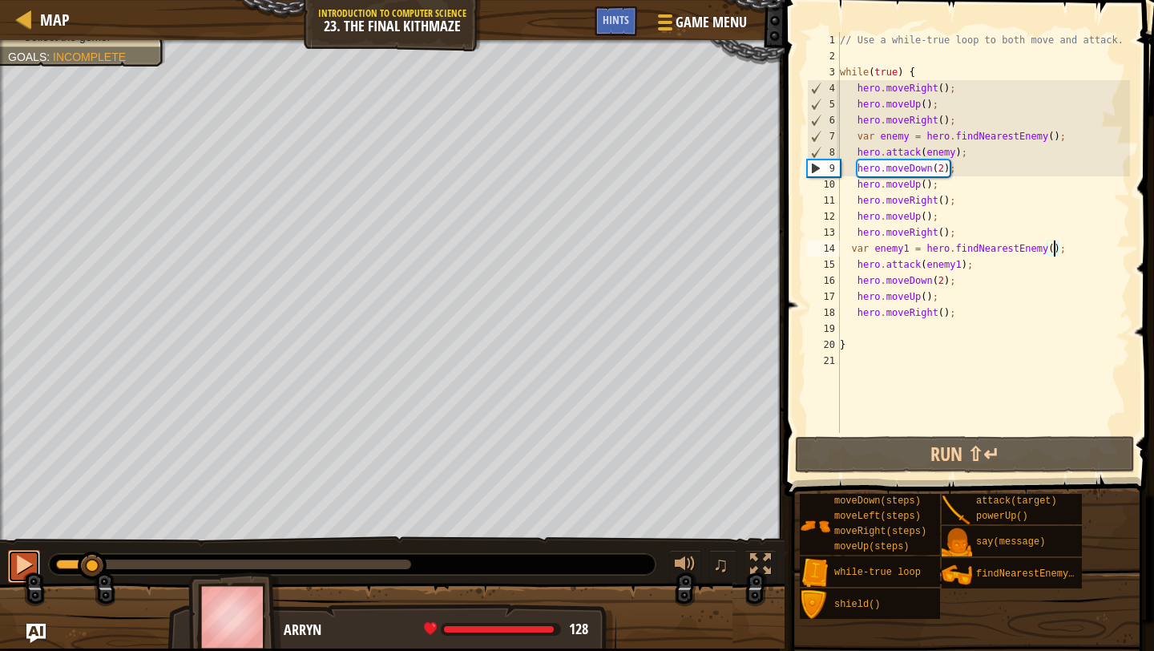
click at [26, 564] on div at bounding box center [24, 564] width 21 height 21
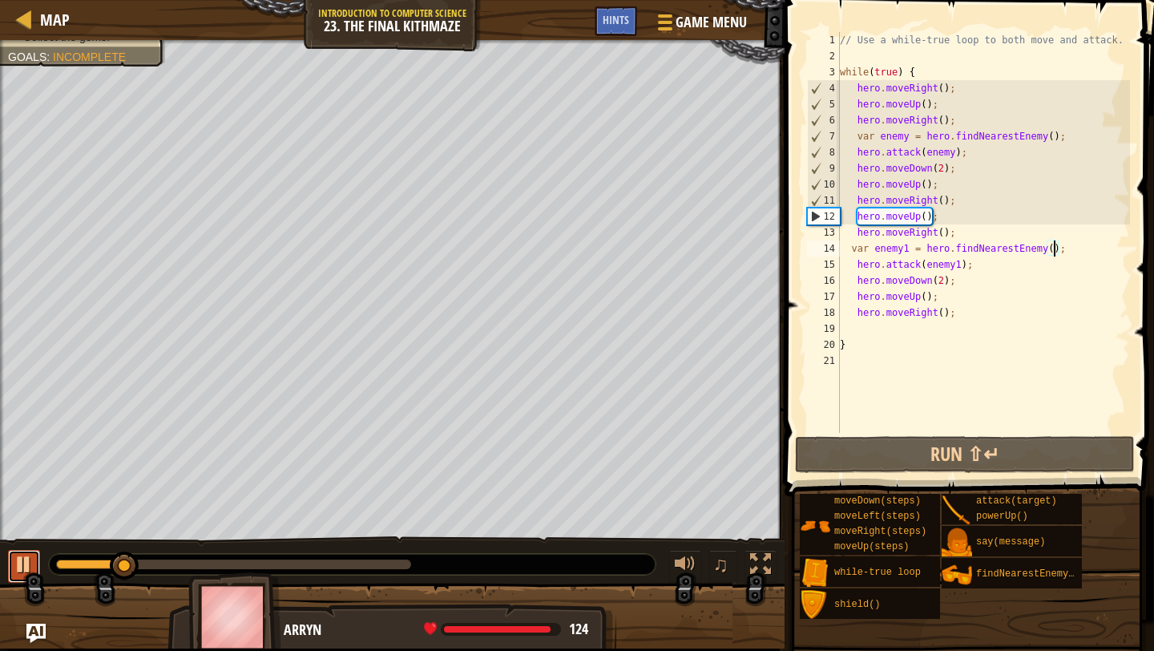
click at [26, 564] on div at bounding box center [24, 564] width 21 height 21
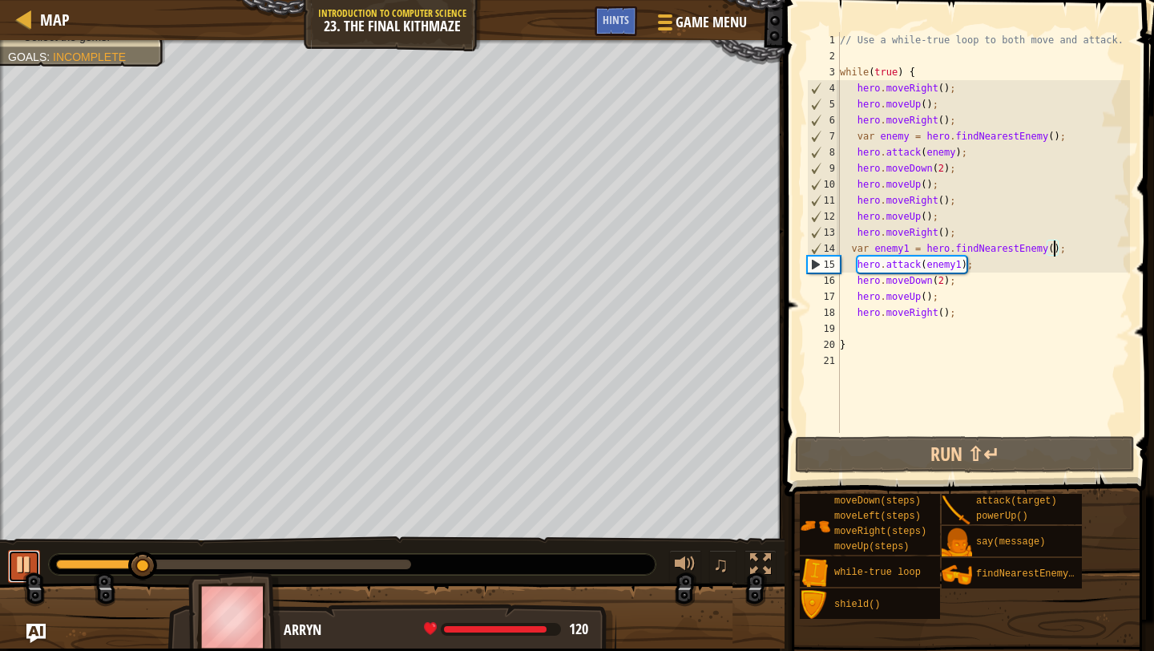
click at [26, 564] on div at bounding box center [24, 564] width 21 height 21
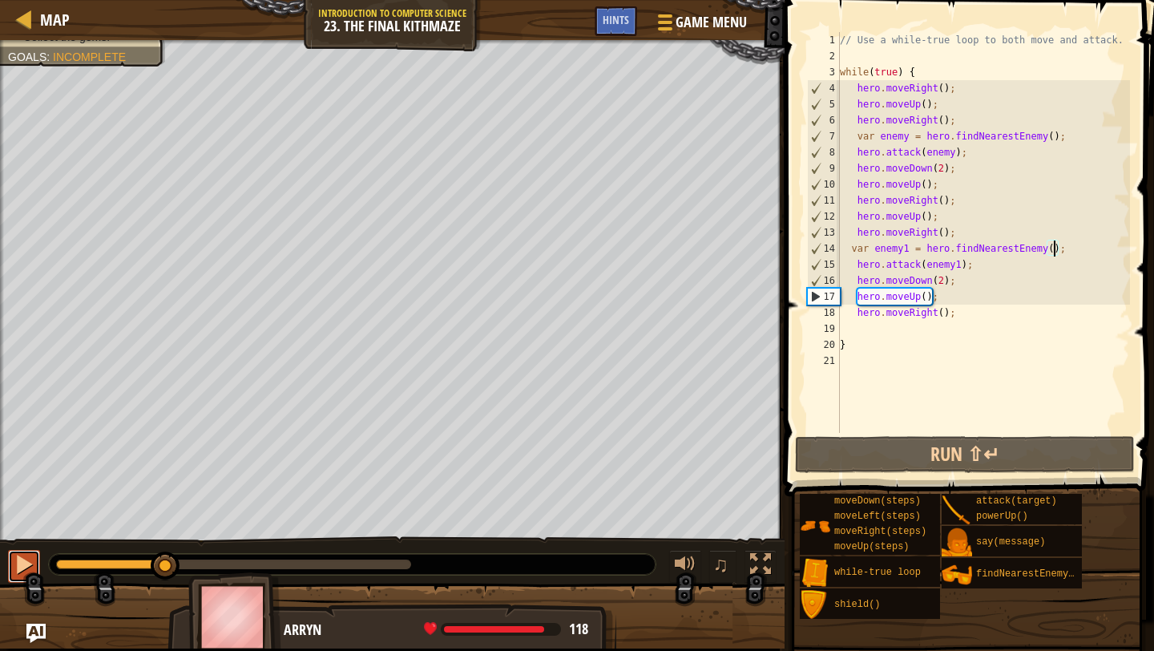
click at [26, 564] on div at bounding box center [24, 564] width 21 height 21
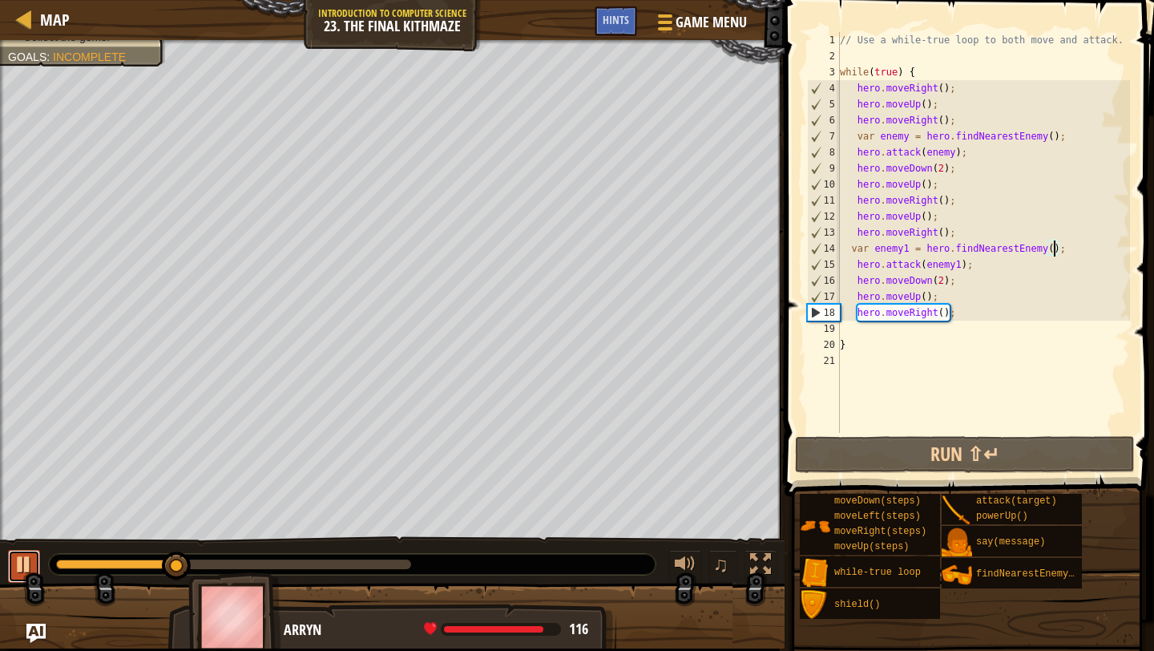
click at [26, 564] on div at bounding box center [24, 564] width 21 height 21
drag, startPoint x: 954, startPoint y: 315, endPoint x: 856, endPoint y: 317, distance: 97.8
click at [856, 317] on div "// Use a while-true loop to both move and attack. while ( true ) { hero . moveR…" at bounding box center [983, 248] width 293 height 433
type textarea "hero.moveRight();"
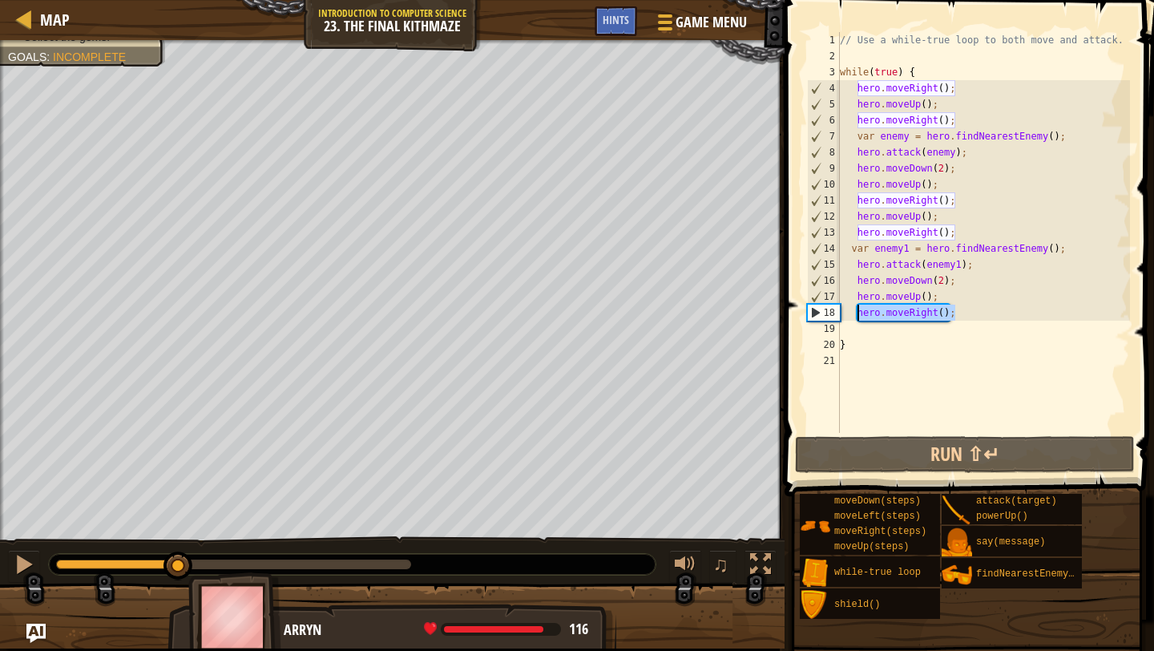
scroll to position [7, 1]
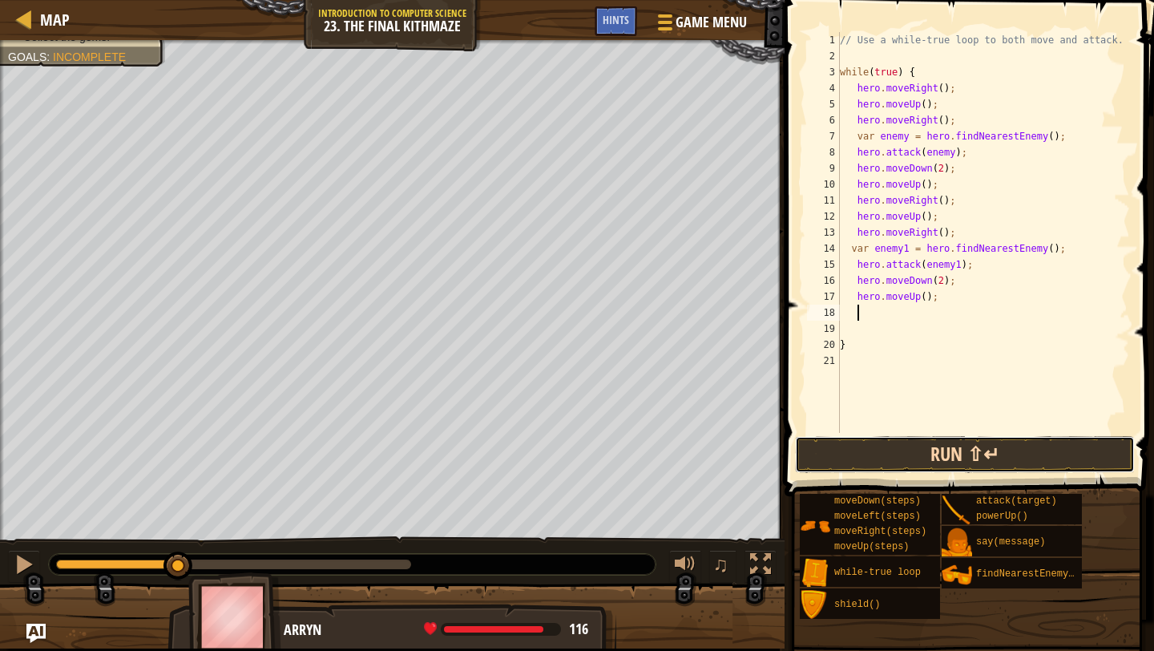
click at [826, 462] on button "Run ⇧↵" at bounding box center [965, 454] width 340 height 37
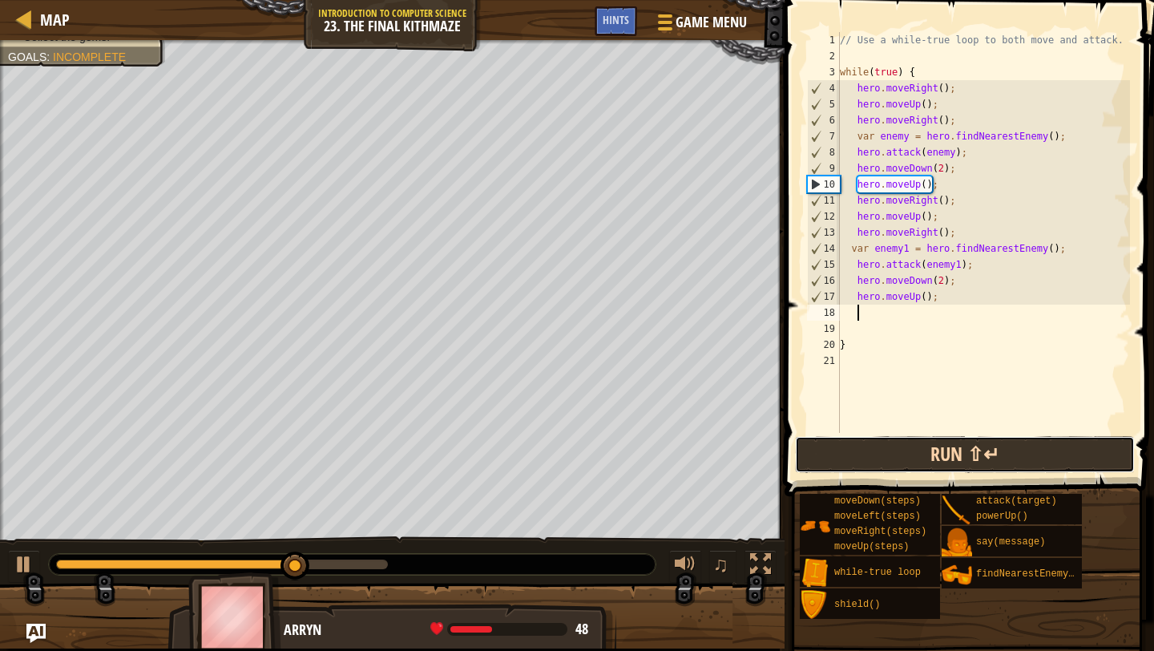
click at [893, 460] on button "Run ⇧↵" at bounding box center [965, 454] width 340 height 37
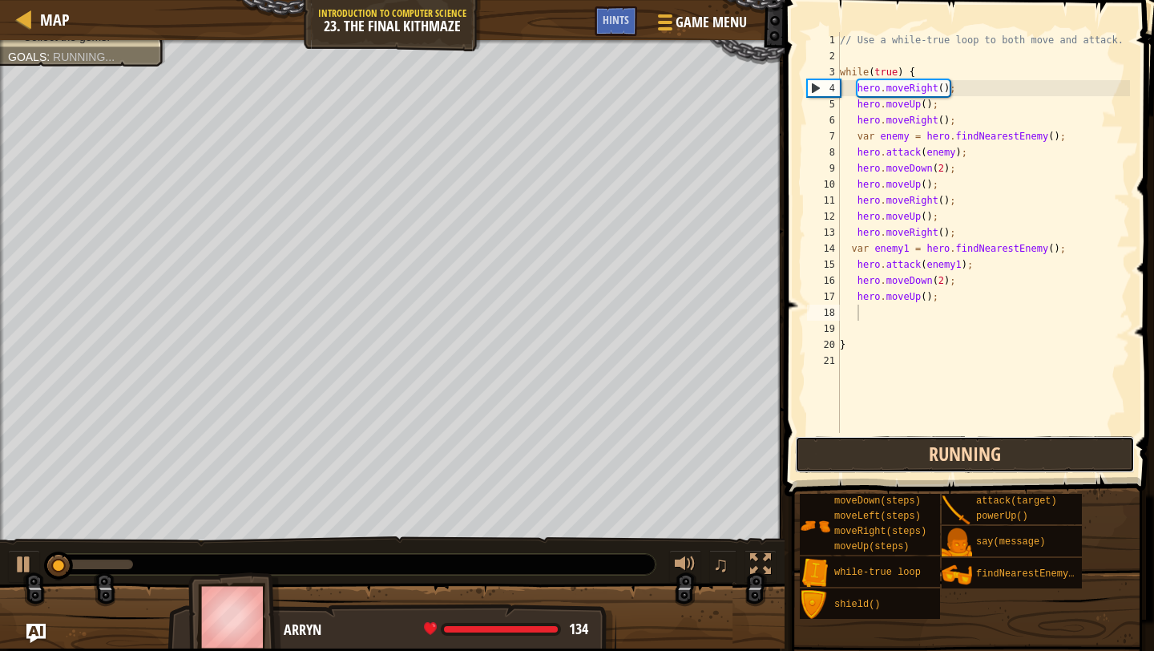
click at [893, 460] on button "Running" at bounding box center [965, 454] width 340 height 37
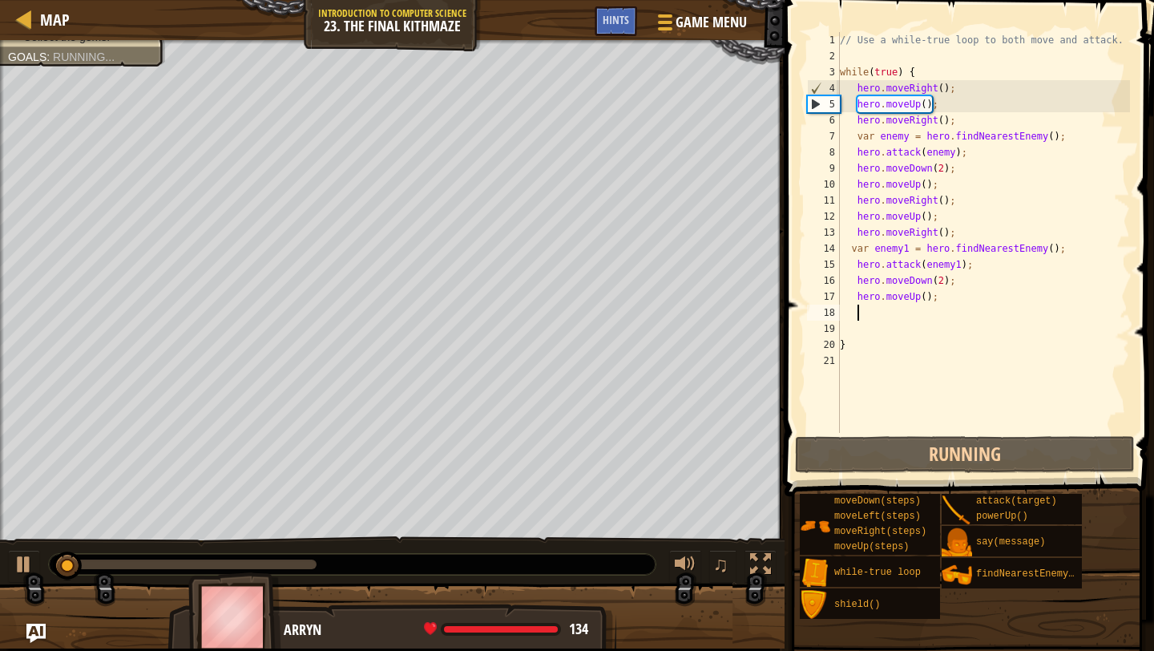
click at [42, 557] on div "♫" at bounding box center [392, 560] width 785 height 48
click at [174, 551] on div "♫" at bounding box center [392, 560] width 785 height 48
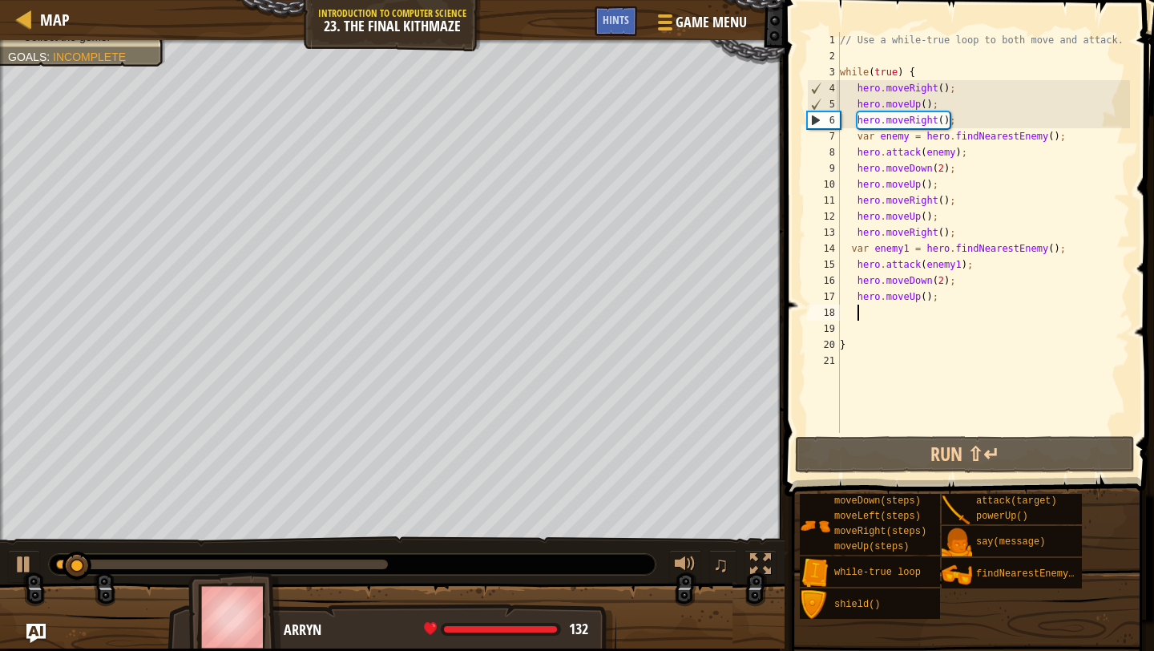
click at [187, 554] on div at bounding box center [352, 564] width 607 height 21
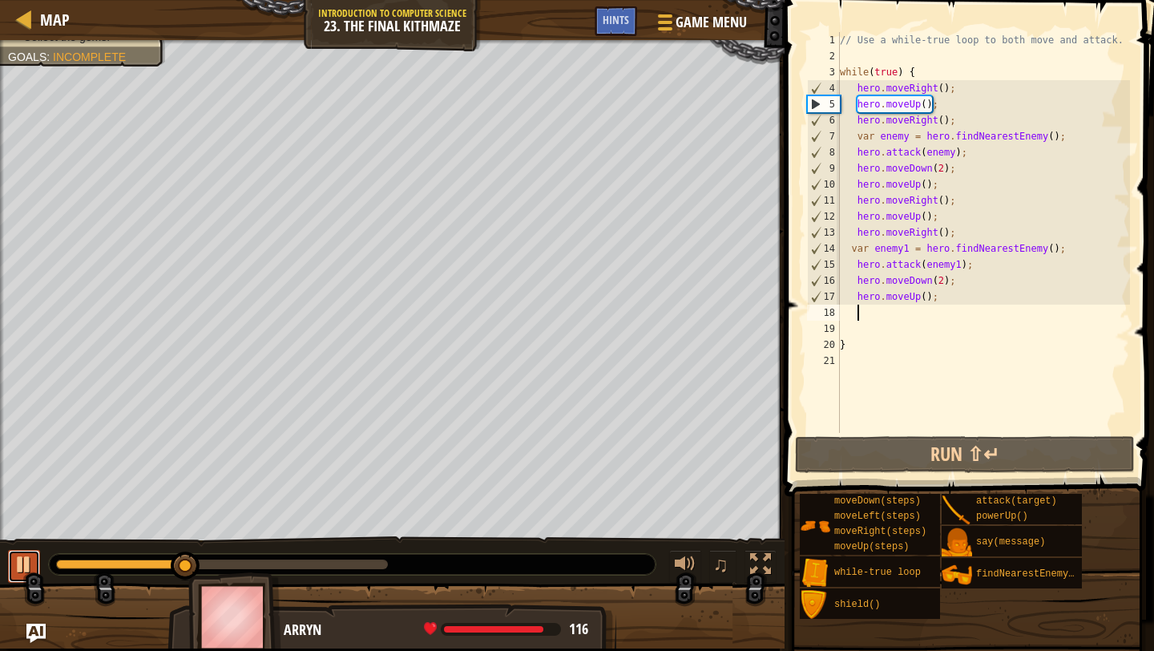
click at [28, 566] on div at bounding box center [24, 564] width 21 height 21
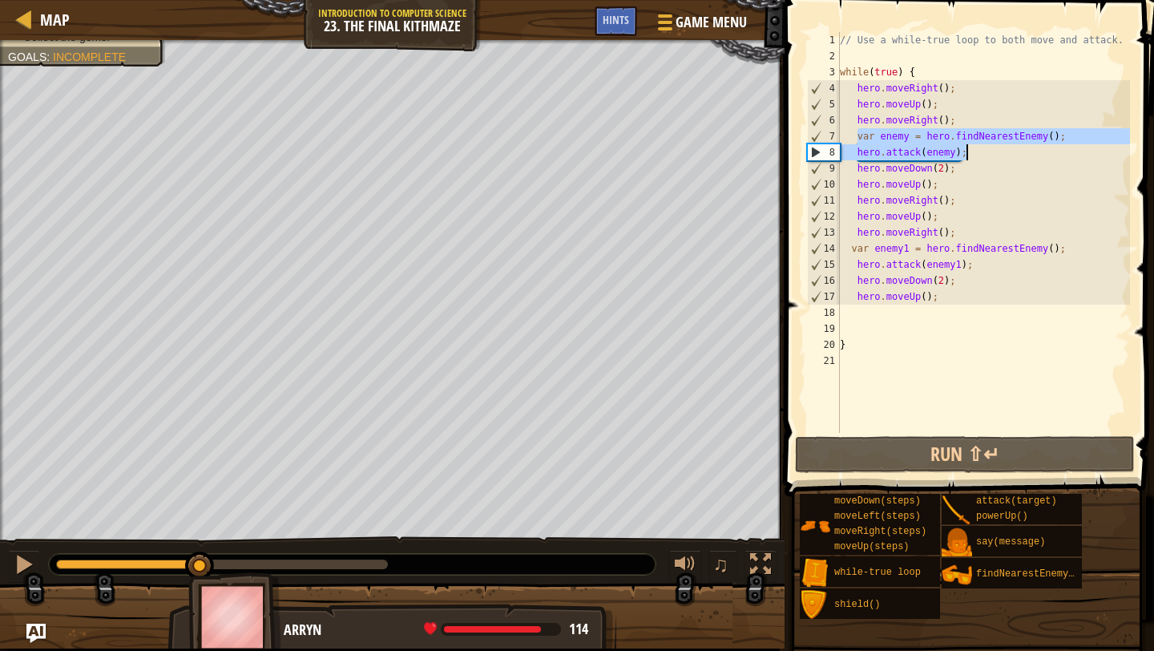
drag, startPoint x: 856, startPoint y: 134, endPoint x: 981, endPoint y: 150, distance: 126.1
click at [981, 150] on div "// Use a while-true loop to both move and attack. while ( true ) { hero . moveR…" at bounding box center [983, 248] width 293 height 433
type textarea "var enemy = hero.findNearestEnemy(); hero.attack(enemy);"
click at [960, 317] on div "// Use a while-true loop to both move and attack. while ( true ) { hero . moveR…" at bounding box center [983, 248] width 293 height 433
paste textarea "hero.attack(enemy);"
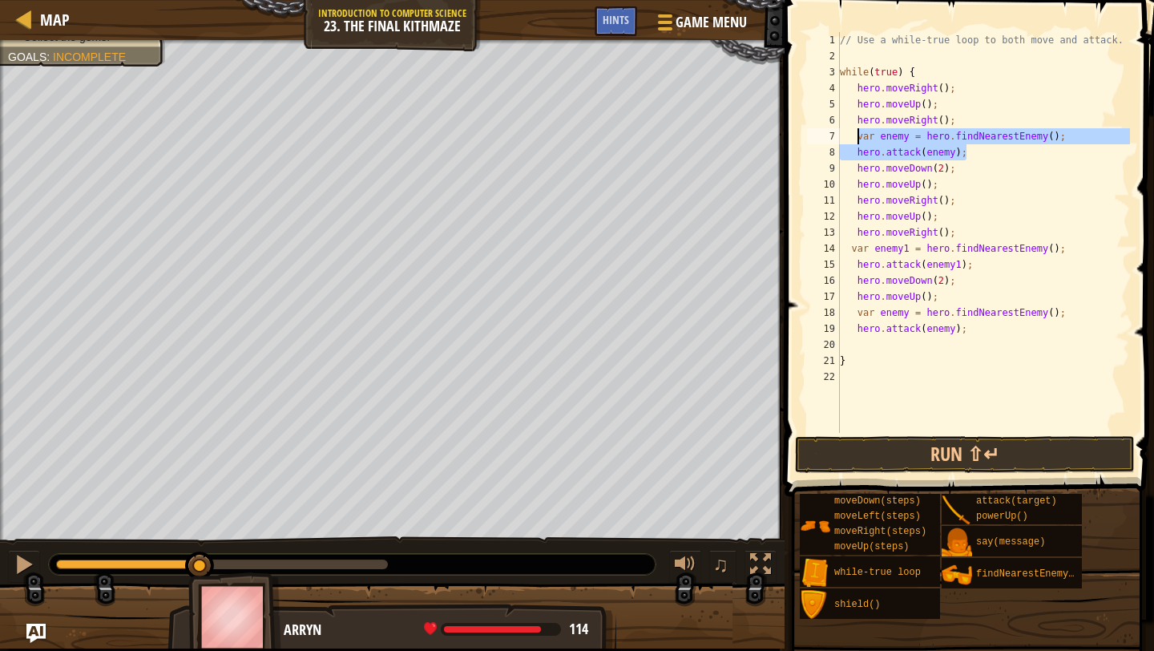
drag, startPoint x: 975, startPoint y: 150, endPoint x: 855, endPoint y: 138, distance: 120.8
click at [855, 138] on div "// Use a while-true loop to both move and attack. while ( true ) { hero . moveR…" at bounding box center [983, 248] width 293 height 433
type textarea "var enemy = hero.findNearestEnemy(); hero.attack(enemy);"
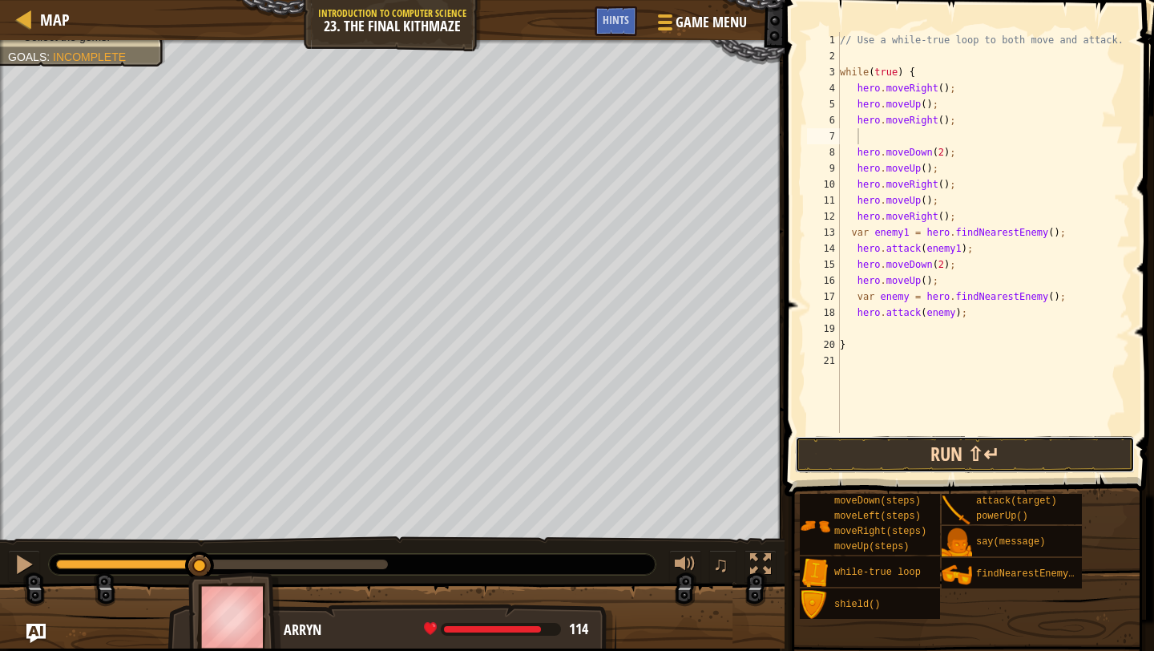
click at [855, 468] on button "Run ⇧↵" at bounding box center [965, 454] width 340 height 37
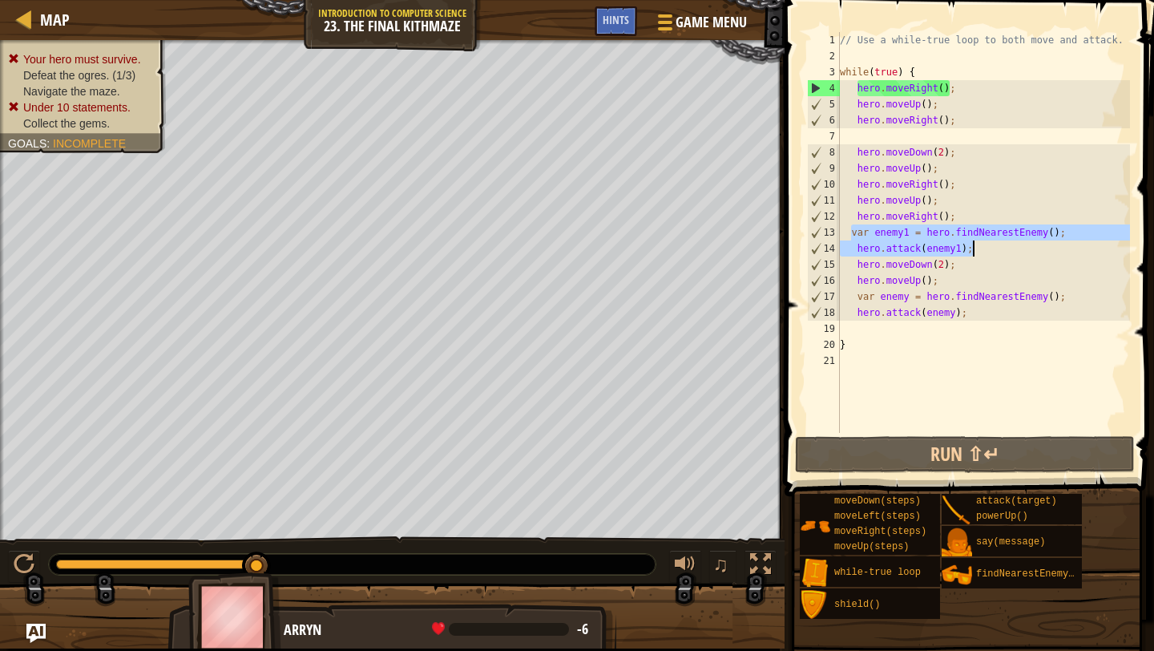
drag, startPoint x: 852, startPoint y: 234, endPoint x: 978, endPoint y: 248, distance: 126.7
click at [978, 248] on div "// Use a while-true loop to both move and attack. while ( true ) { hero . moveR…" at bounding box center [983, 248] width 293 height 433
type textarea "var enemy1 = hero.findNearestEnemy(); hero.attack(enemy1);"
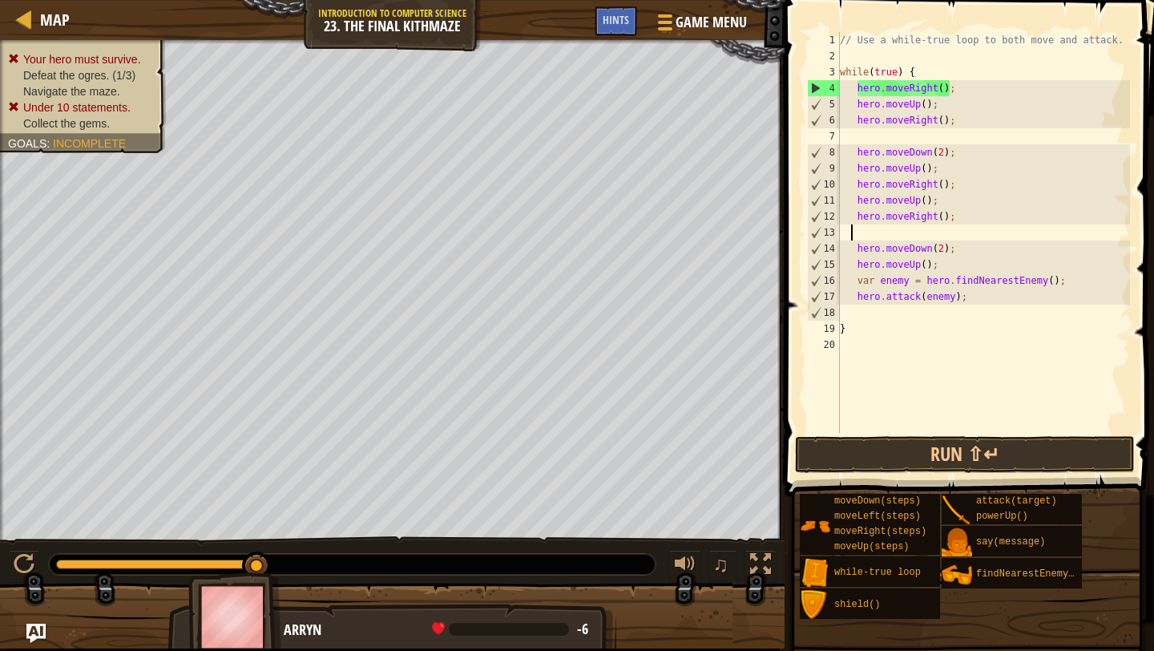
scroll to position [7, 0]
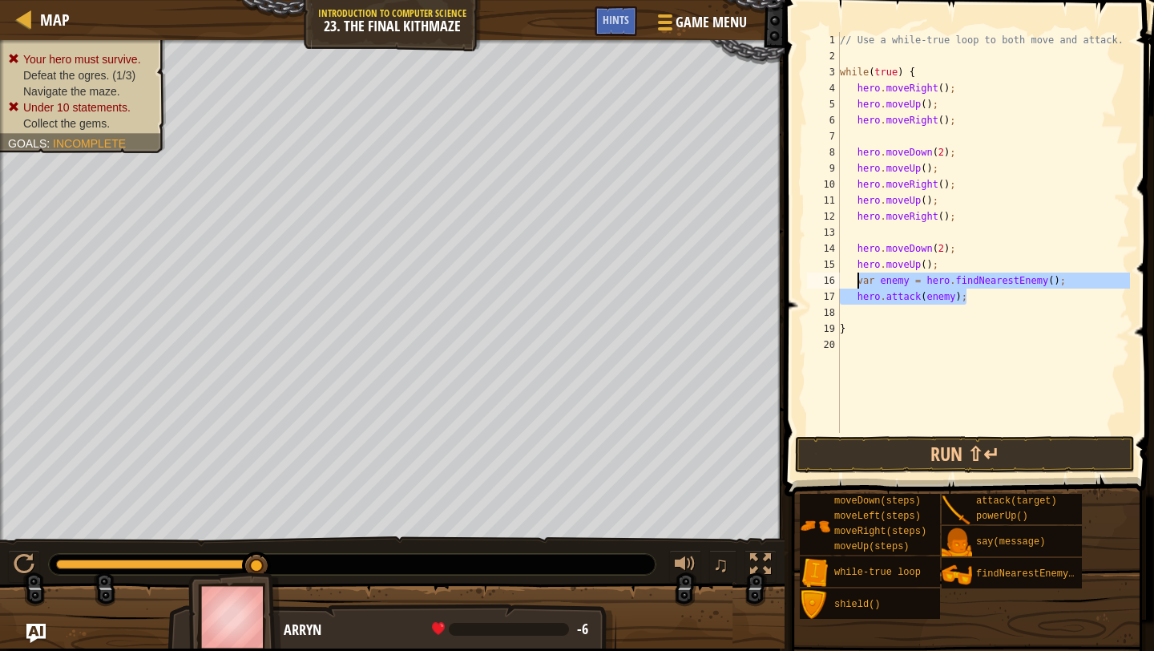
drag, startPoint x: 976, startPoint y: 297, endPoint x: 854, endPoint y: 285, distance: 123.2
click at [854, 285] on div "// Use a while-true loop to both move and attack. while ( true ) { hero . moveR…" at bounding box center [983, 248] width 293 height 433
type textarea "var enemy = hero.findNearestEnemy(); hero.attack(enemy);"
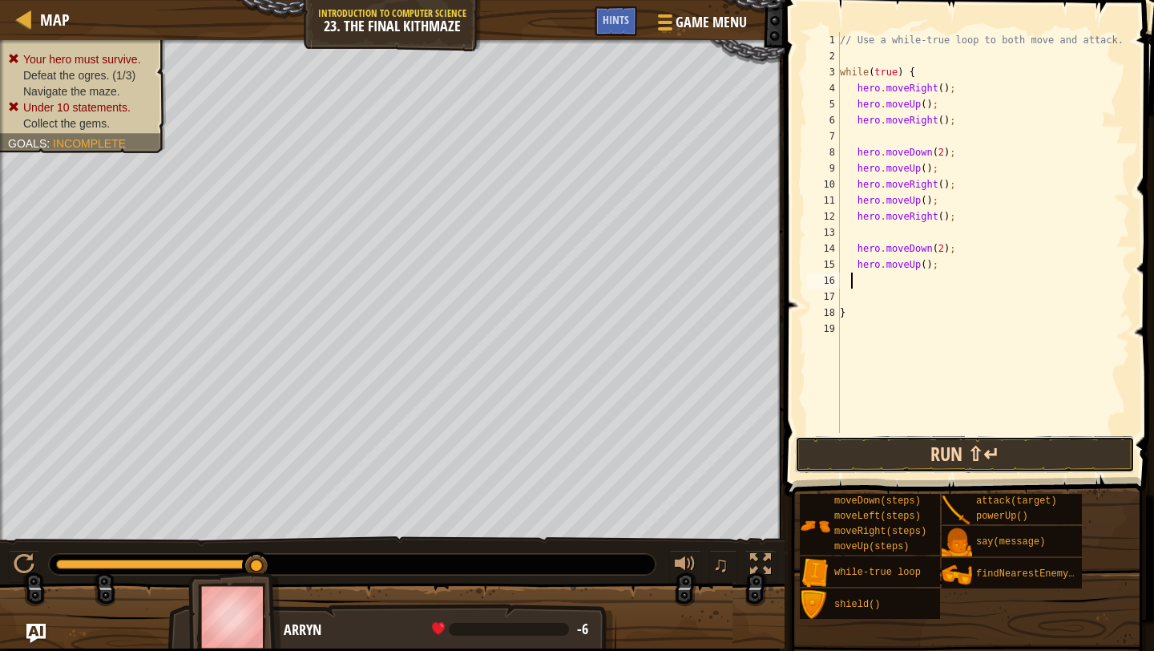
click at [910, 462] on button "Run ⇧↵" at bounding box center [965, 454] width 340 height 37
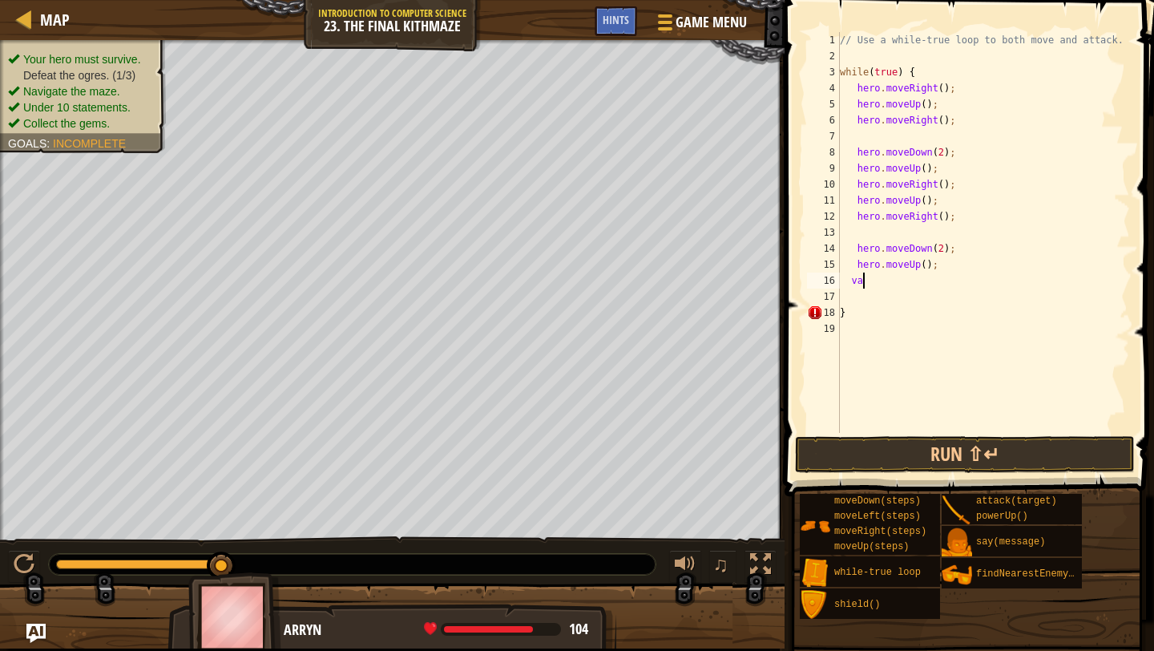
scroll to position [7, 1]
type textarea "v"
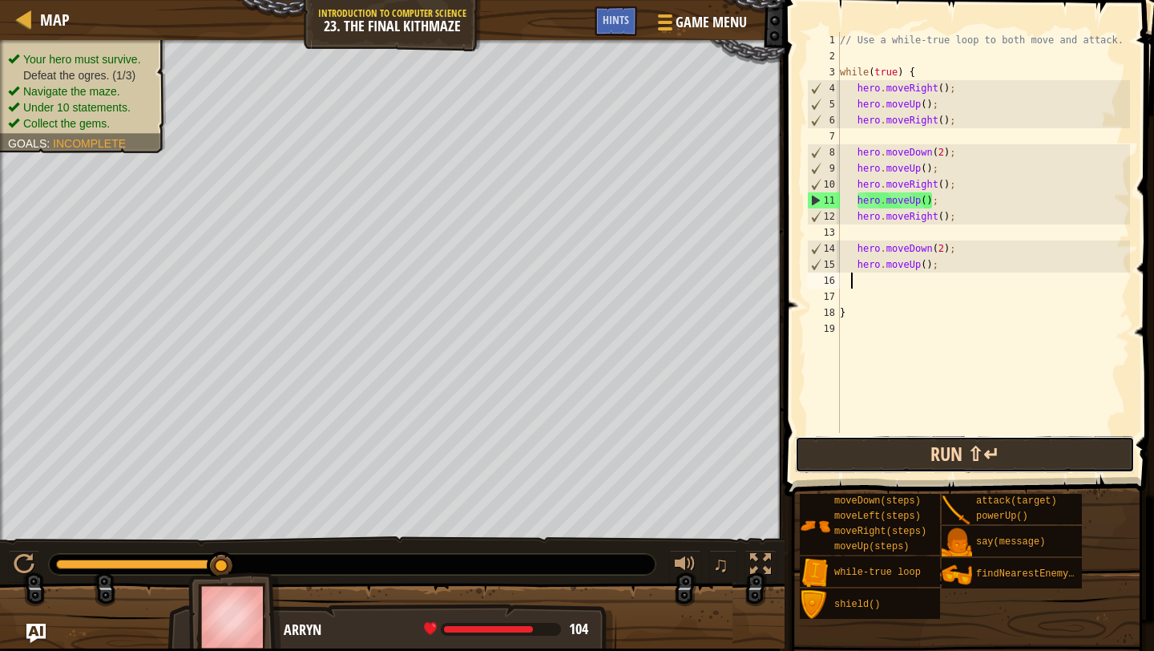
click at [915, 465] on button "Run ⇧↵" at bounding box center [965, 454] width 340 height 37
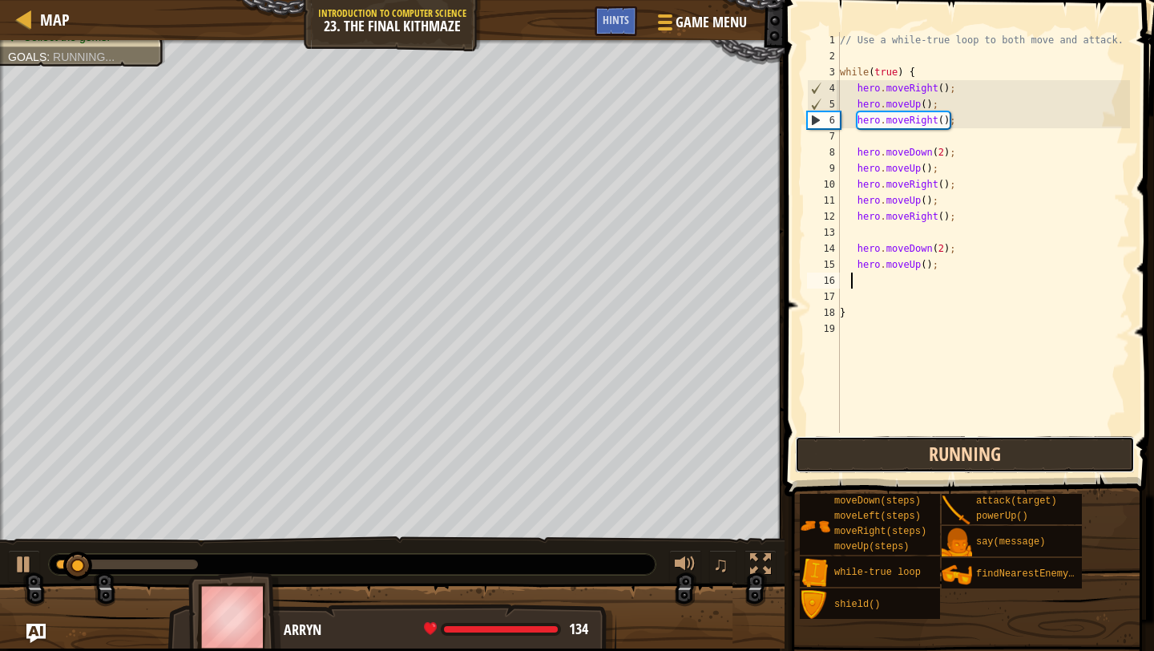
click at [915, 465] on button "Running" at bounding box center [965, 454] width 340 height 37
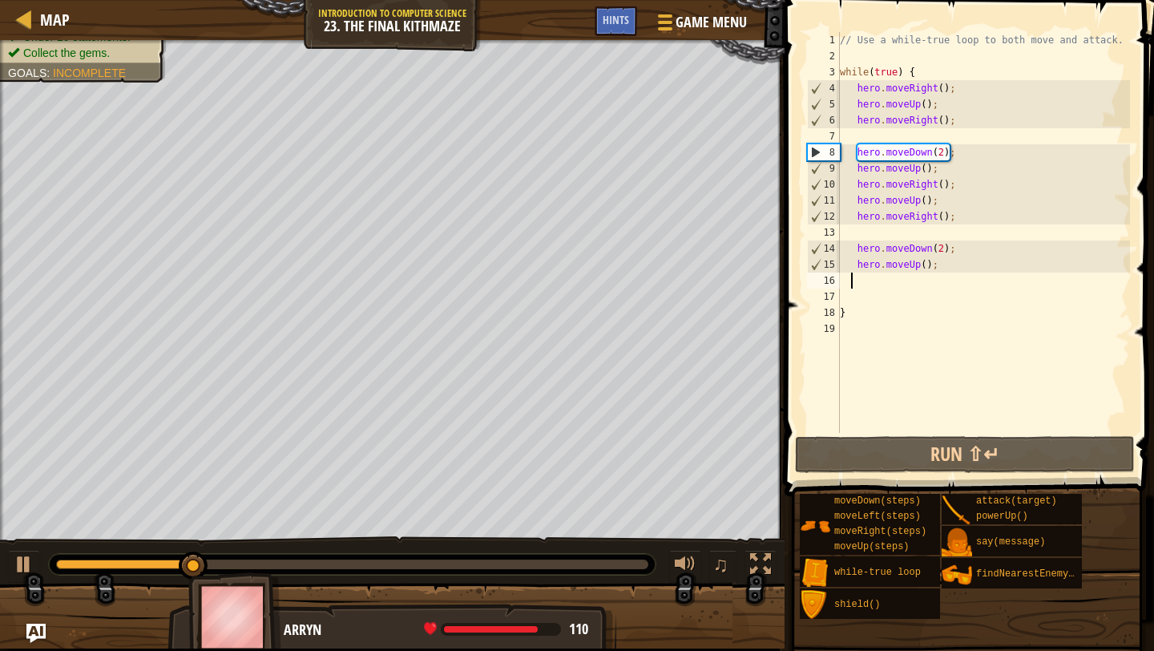
click at [916, 426] on div "// Use a while-true loop to both move and attack. while ( true ) { hero . moveR…" at bounding box center [983, 248] width 293 height 433
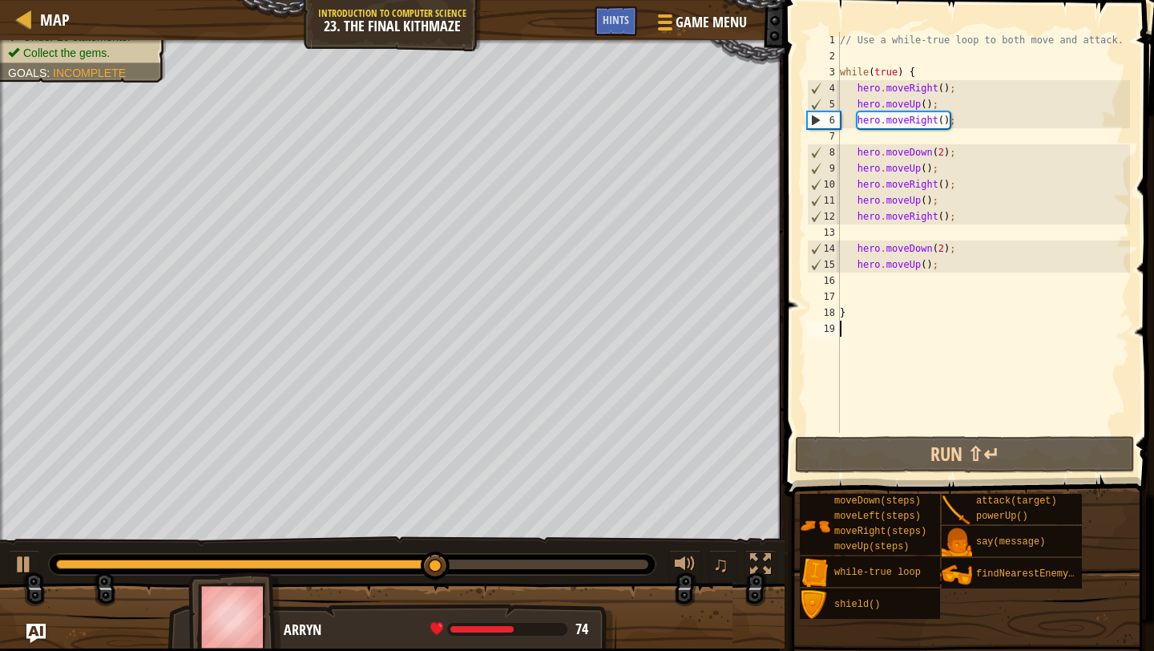
click at [259, 559] on div at bounding box center [246, 564] width 380 height 10
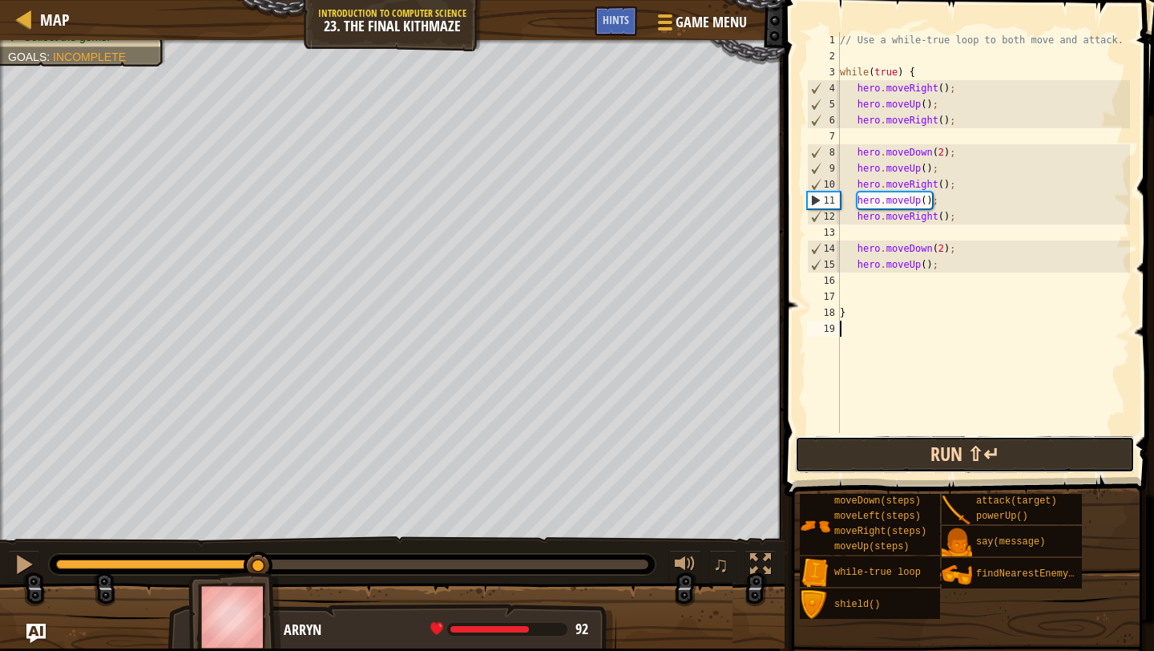
click at [842, 461] on button "Run ⇧↵" at bounding box center [965, 454] width 340 height 37
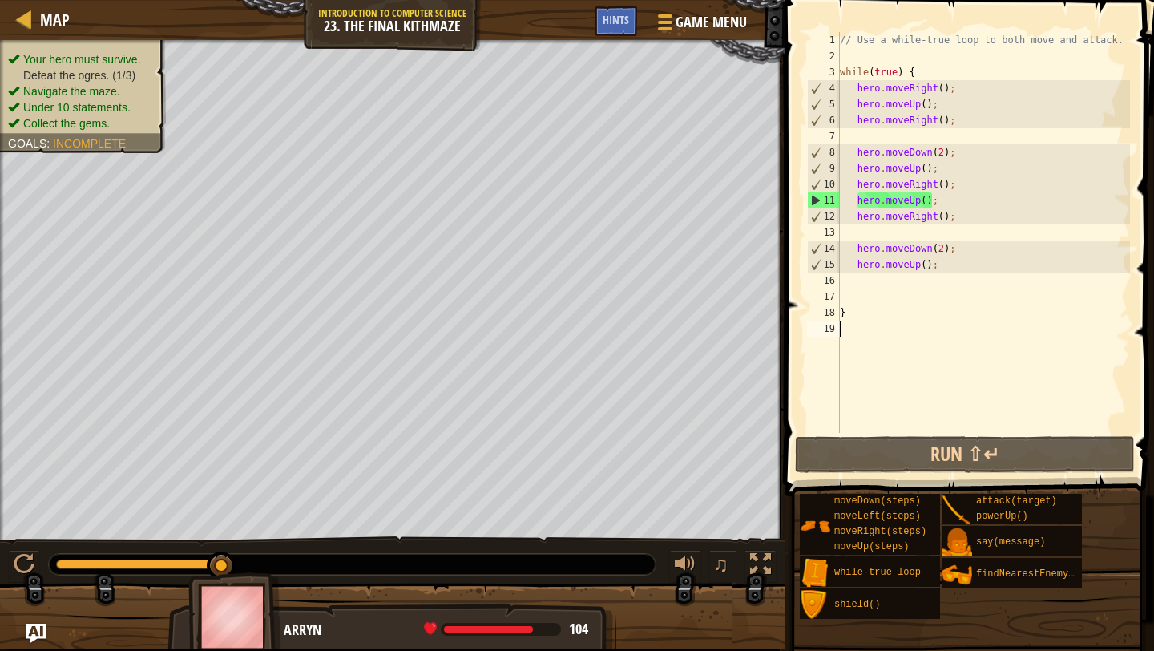
click at [863, 291] on div "// Use a while-true loop to both move and attack. while ( true ) { hero . moveR…" at bounding box center [983, 248] width 293 height 433
click at [870, 284] on div "// Use a while-true loop to both move and attack. while ( true ) { hero . moveR…" at bounding box center [983, 248] width 293 height 433
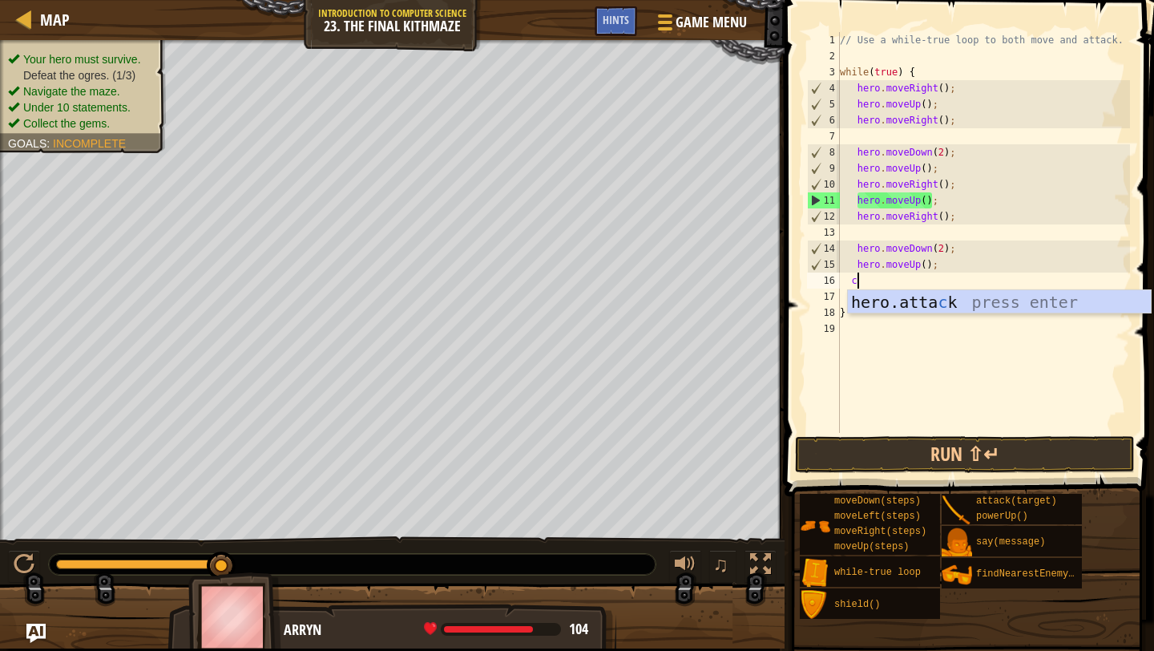
scroll to position [7, 1]
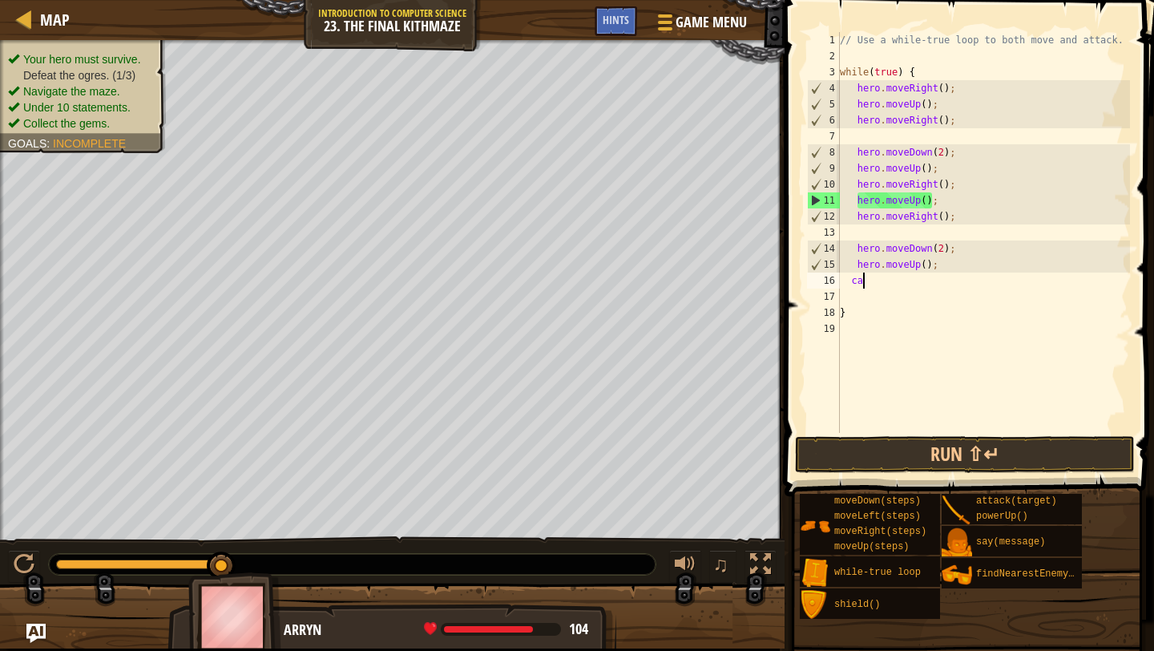
type textarea "c"
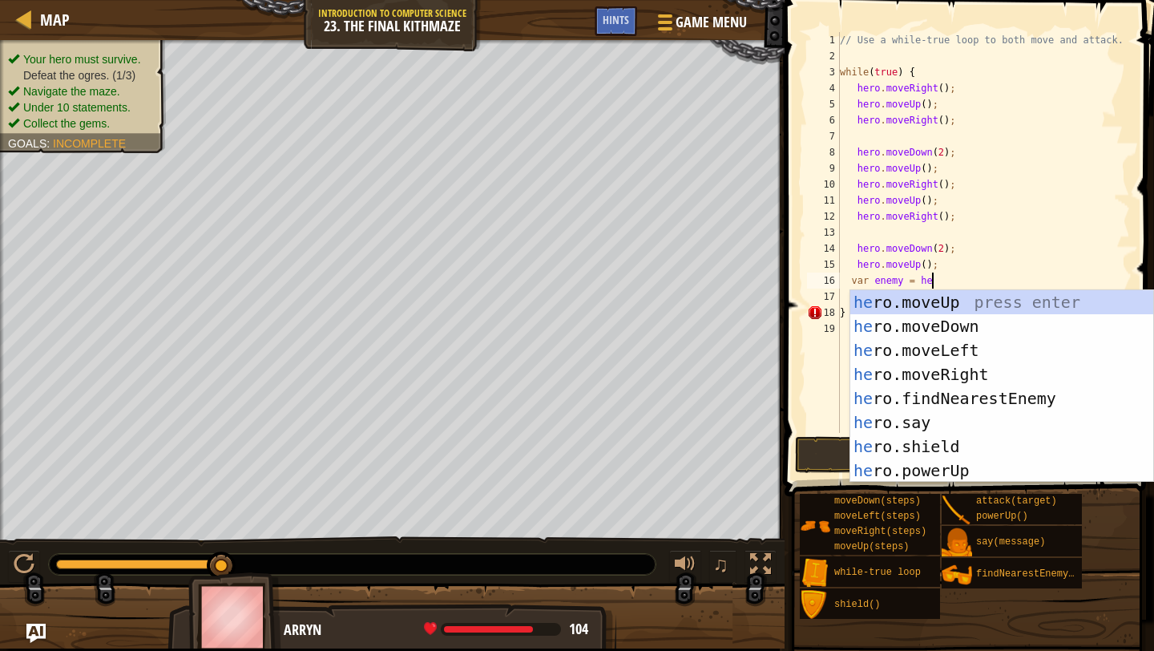
type textarea "var enemy = her"
click at [979, 397] on div "her o.moveUp press enter her o.moveDown press enter her o.moveLeft press enter …" at bounding box center [1001, 410] width 303 height 240
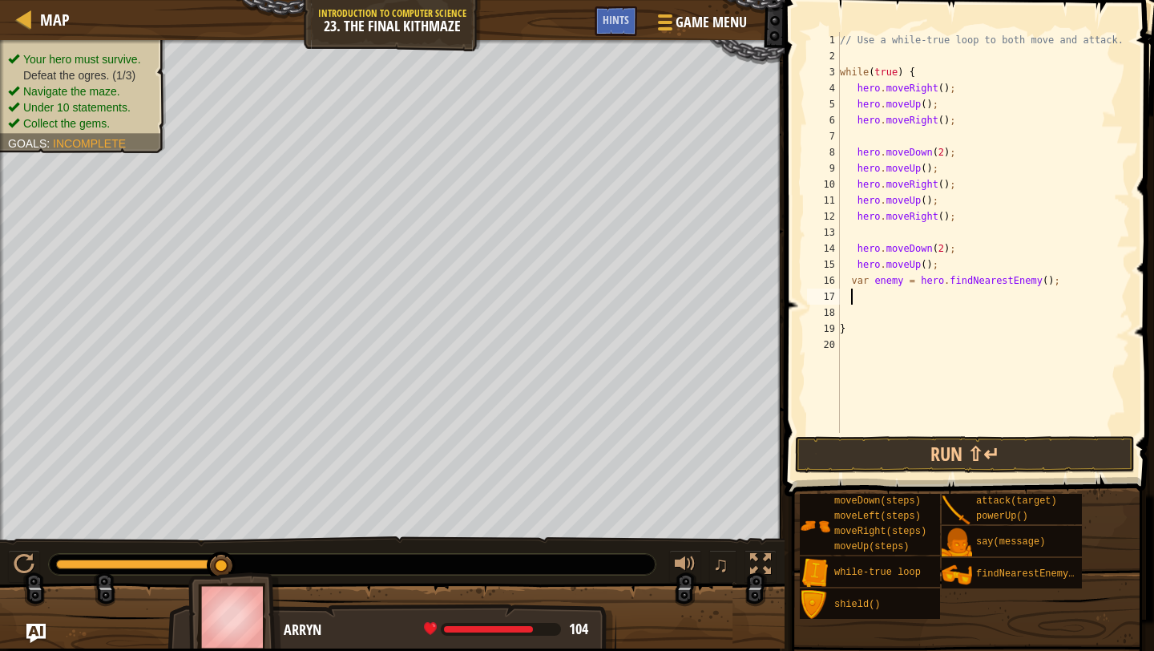
click at [956, 427] on div "// Use a while-true loop to both move and attack. while ( true ) { hero . moveR…" at bounding box center [983, 248] width 293 height 433
click at [955, 434] on span at bounding box center [971, 225] width 382 height 543
click at [953, 446] on button "Run ⇧↵" at bounding box center [965, 454] width 340 height 37
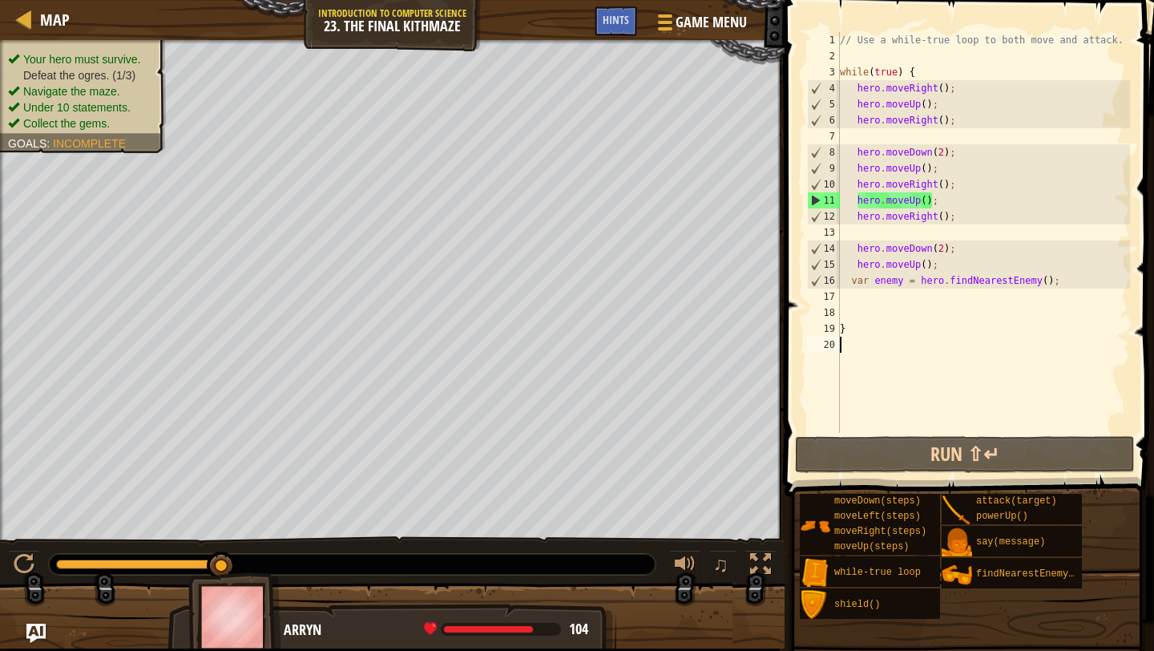
click at [1067, 278] on div "// Use a while-true loop to both move and attack. while ( true ) { hero . moveR…" at bounding box center [983, 248] width 293 height 433
type textarea "var enemy = hero.findNearestEnemy();"
click at [1037, 297] on div "// Use a while-true loop to both move and attack. while ( true ) { hero . moveR…" at bounding box center [983, 248] width 293 height 433
paste textarea "var enemy = hero.findNearestEnemy();"
type textarea "var enemy = hero.findNearestEnemy();"
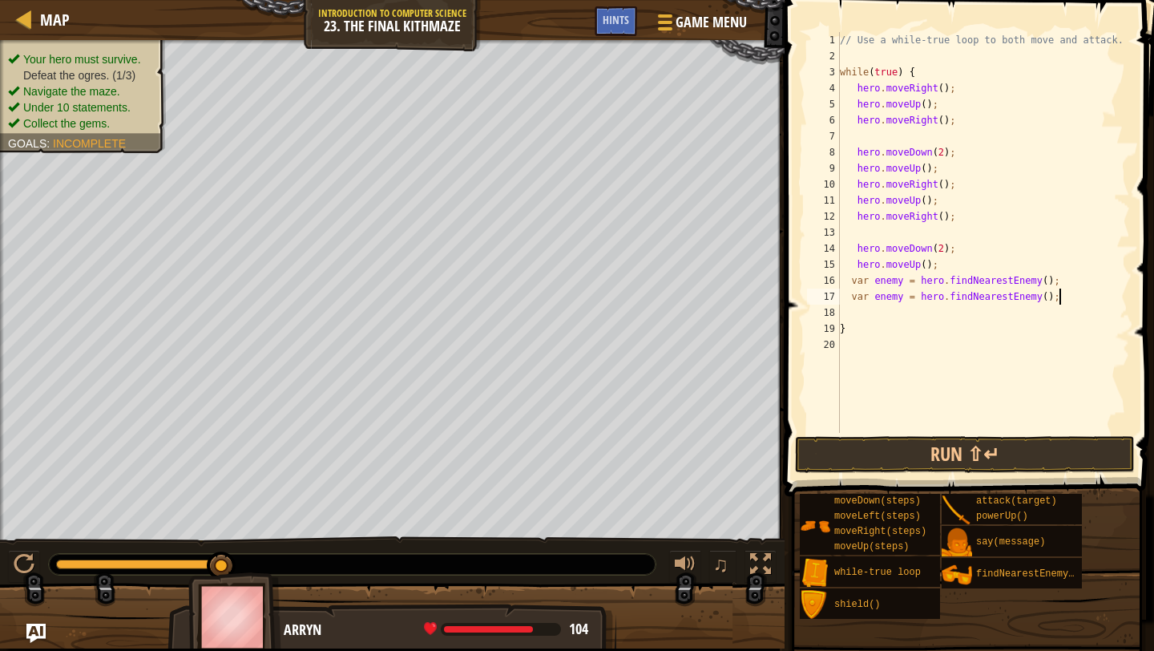
click at [1020, 306] on div "// Use a while-true loop to both move and attack. while ( true ) { hero . moveR…" at bounding box center [983, 248] width 293 height 433
paste textarea "var enemy = hero.findNearestEnemy();"
click at [909, 313] on div "// Use a while-true loop to both move and attack. while ( true ) { hero . moveR…" at bounding box center [983, 248] width 293 height 433
click at [904, 298] on div "// Use a while-true loop to both move and attack. while ( true ) { hero . moveR…" at bounding box center [983, 248] width 293 height 433
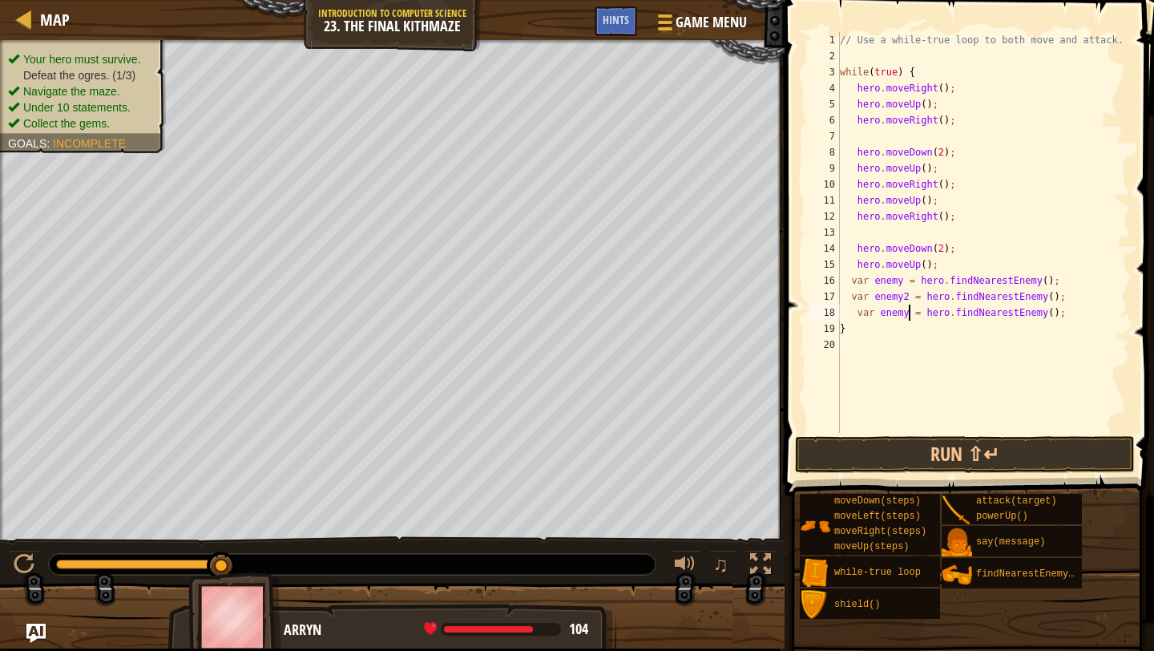
click at [908, 313] on div "// Use a while-true loop to both move and attack. while ( true ) { hero . moveR…" at bounding box center [983, 248] width 293 height 433
click at [926, 329] on div "// Use a while-true loop to both move and attack. while ( true ) { hero . moveR…" at bounding box center [983, 248] width 293 height 433
click at [1093, 309] on div "// Use a while-true loop to both move and attack. while ( true ) { hero . moveR…" at bounding box center [983, 248] width 293 height 433
type textarea "var enemy3 = hero.findNearestEnemy();"
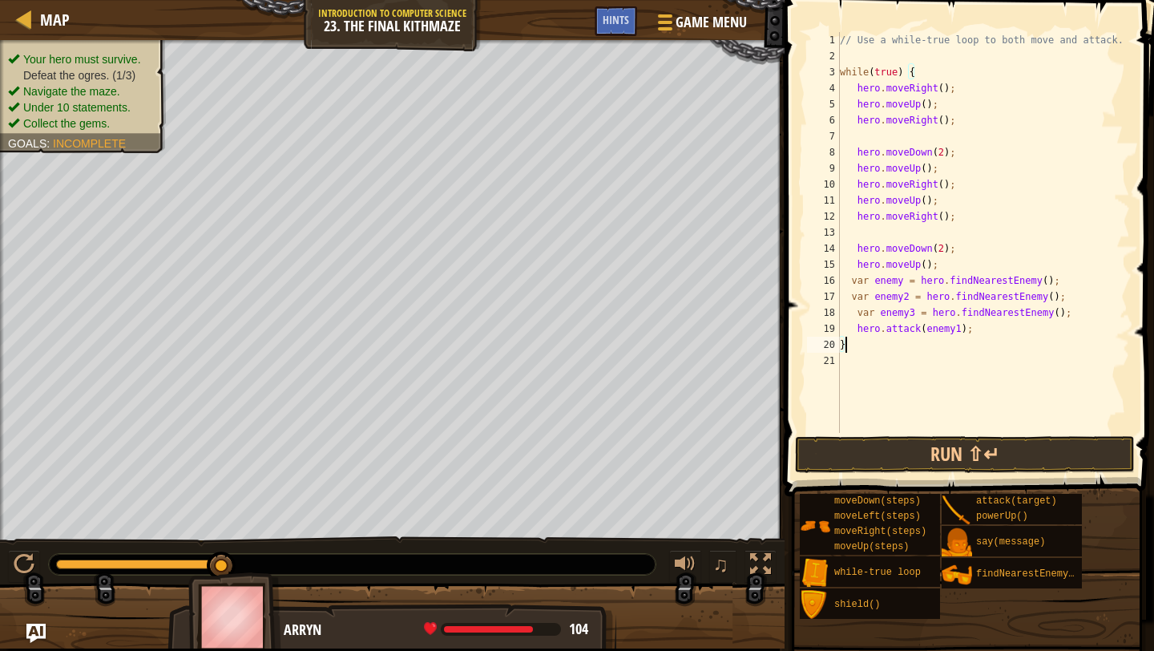
type textarea "hero.attack(enemy1);"
click at [1056, 327] on div "// Use a while-true loop to both move and attack. while ( true ) { hero . moveR…" at bounding box center [983, 248] width 293 height 433
paste textarea "hero.attack(enemy1);"
type textarea "hero.attack(enemy1);"
paste textarea "hero.attack(enemy1);"
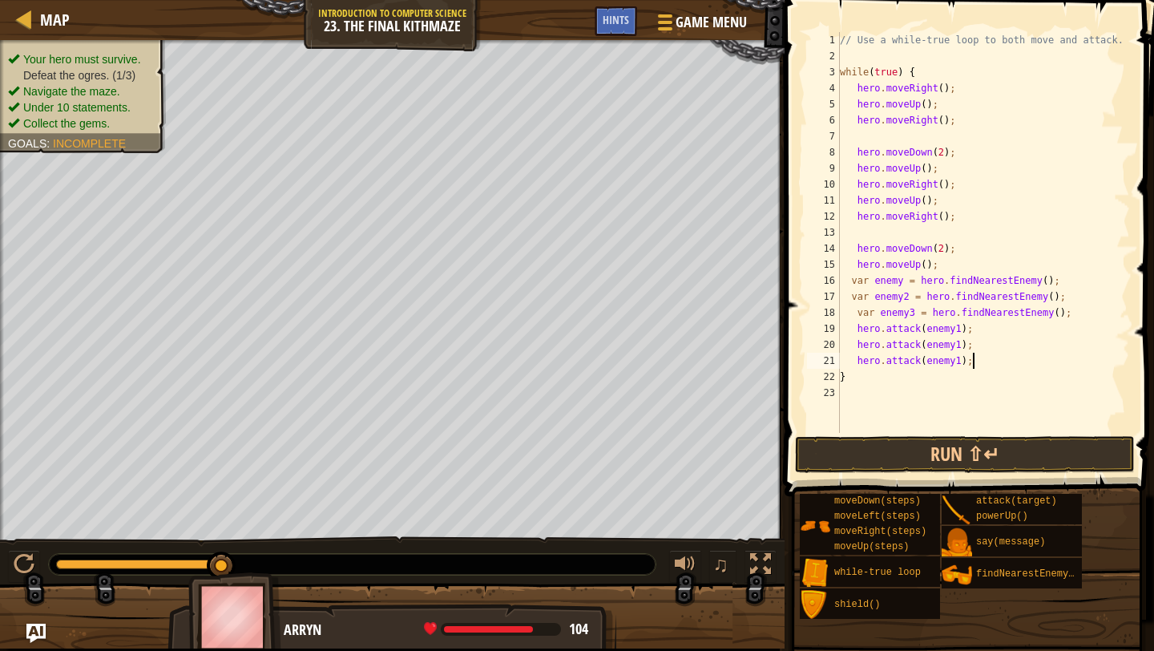
click at [960, 341] on div "// Use a while-true loop to both move and attack. while ( true ) { hero . moveR…" at bounding box center [983, 248] width 293 height 433
click at [962, 355] on div "// Use a while-true loop to both move and attack. while ( true ) { hero . moveR…" at bounding box center [983, 248] width 293 height 433
click at [963, 454] on button "Run ⇧↵" at bounding box center [965, 454] width 340 height 37
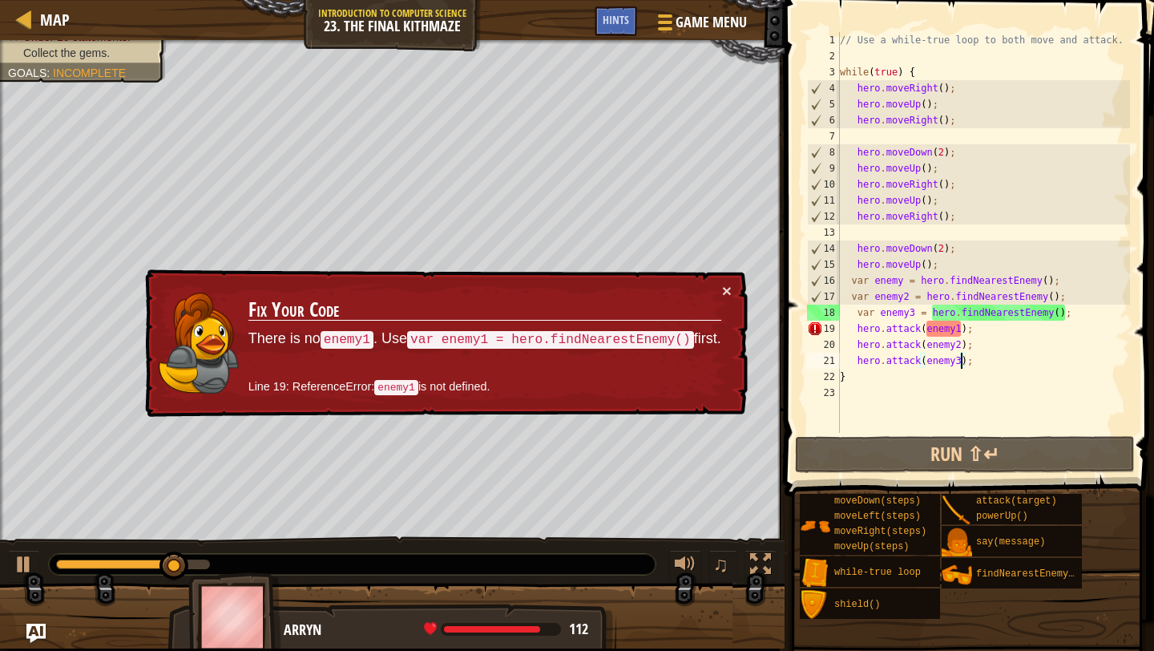
click at [960, 329] on div "// Use a while-true loop to both move and attack. while ( true ) { hero . moveR…" at bounding box center [983, 248] width 293 height 433
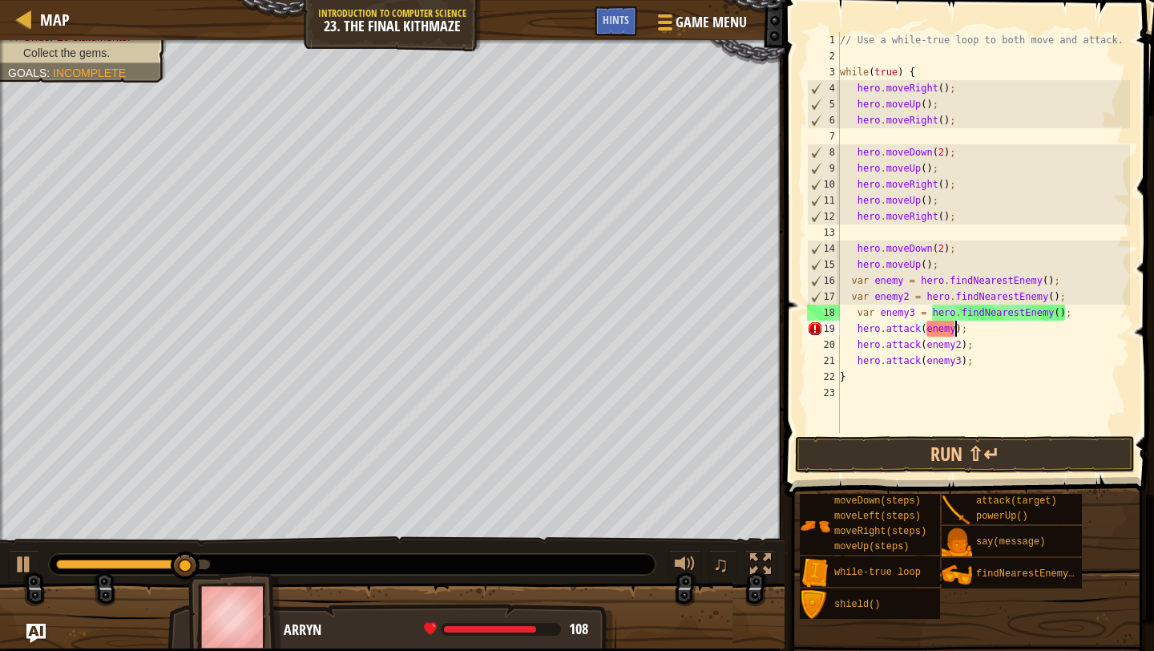
click at [971, 469] on button "Run ⇧↵" at bounding box center [965, 454] width 340 height 37
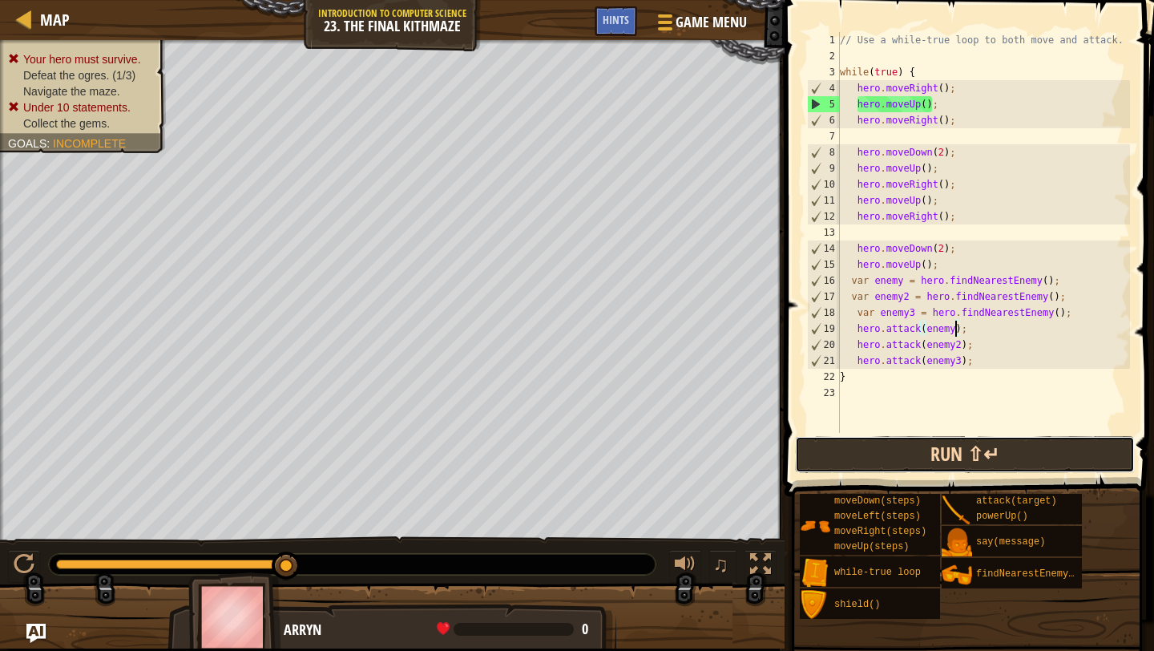
click at [815, 443] on button "Run ⇧↵" at bounding box center [965, 454] width 340 height 37
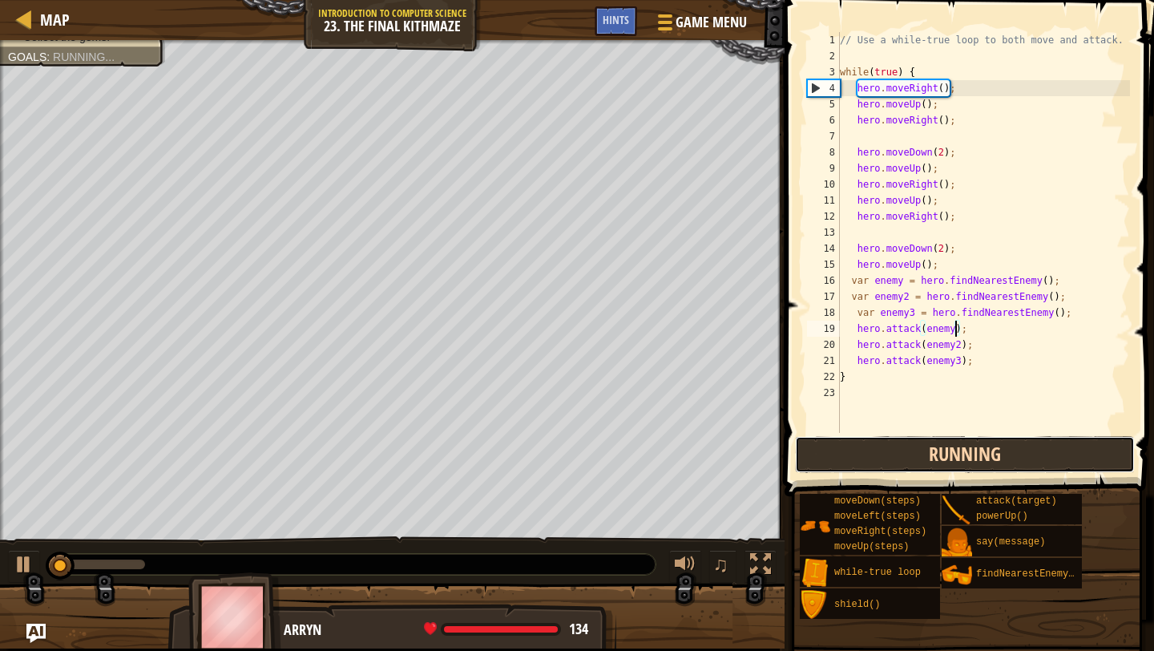
click at [815, 443] on button "Running" at bounding box center [965, 454] width 340 height 37
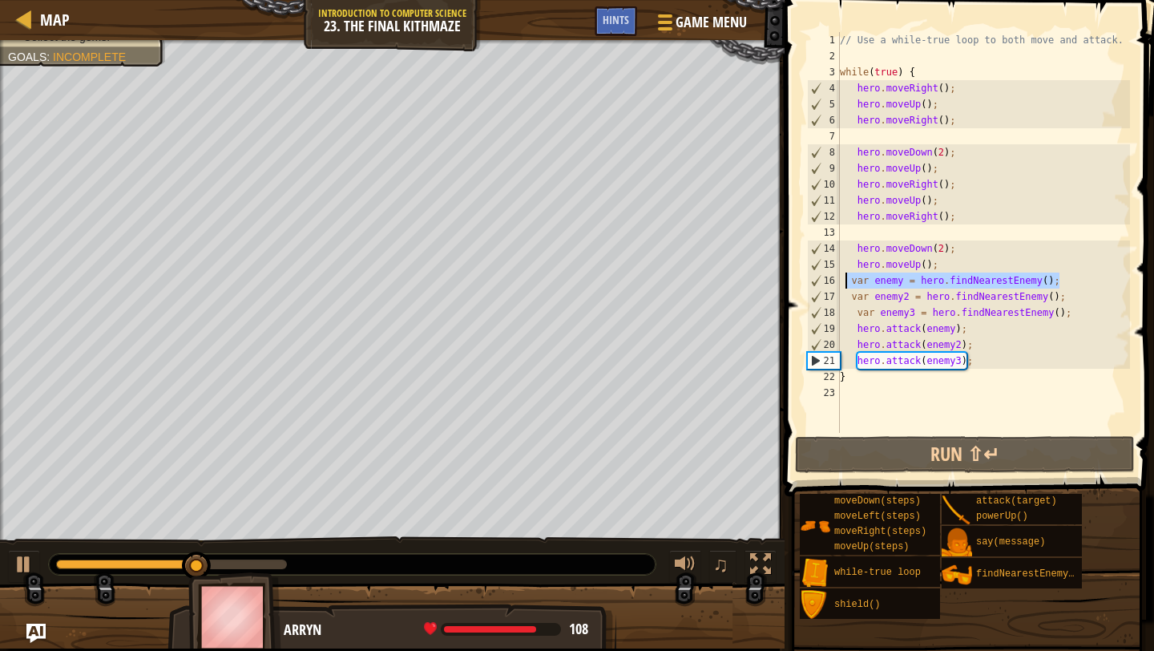
drag, startPoint x: 1073, startPoint y: 273, endPoint x: 846, endPoint y: 278, distance: 226.9
click at [846, 278] on div "// Use a while-true loop to both move and attack. while ( true ) { hero . moveR…" at bounding box center [983, 248] width 293 height 433
type textarea "var enemy = hero.findNearestEnemy();"
click at [959, 134] on div "// Use a while-true loop to both move and attack. while ( true ) { hero . moveR…" at bounding box center [983, 248] width 293 height 433
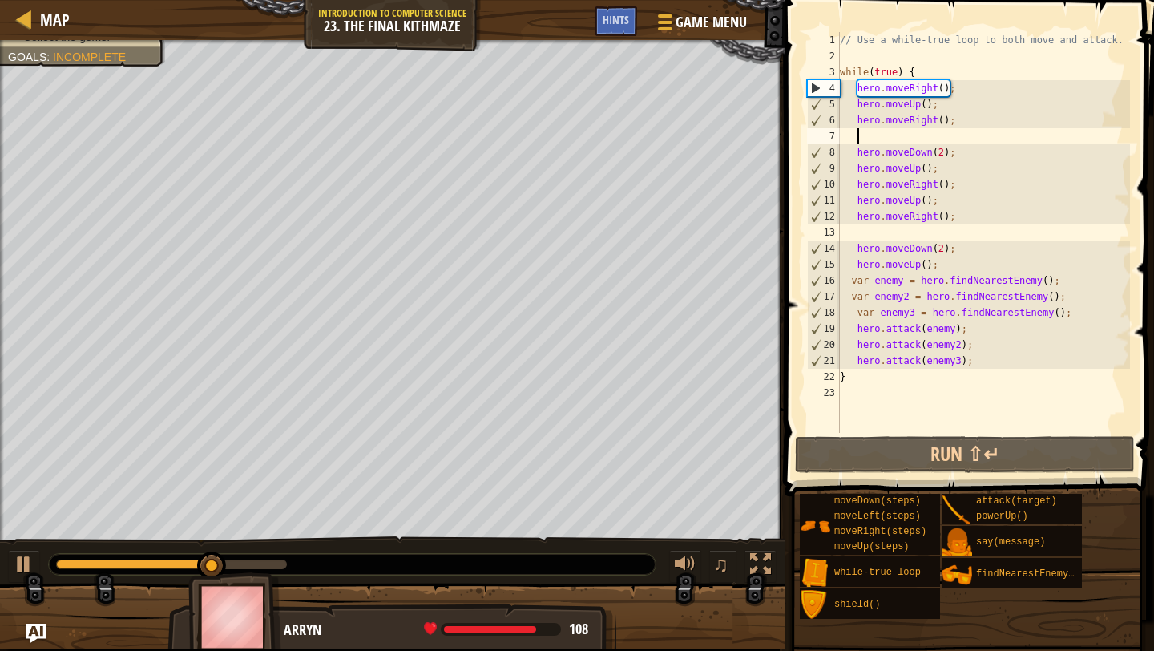
paste textarea "var enemy = hero.findNearestEnemy();"
type textarea "var enemy = hero.findNearestEnemy();"
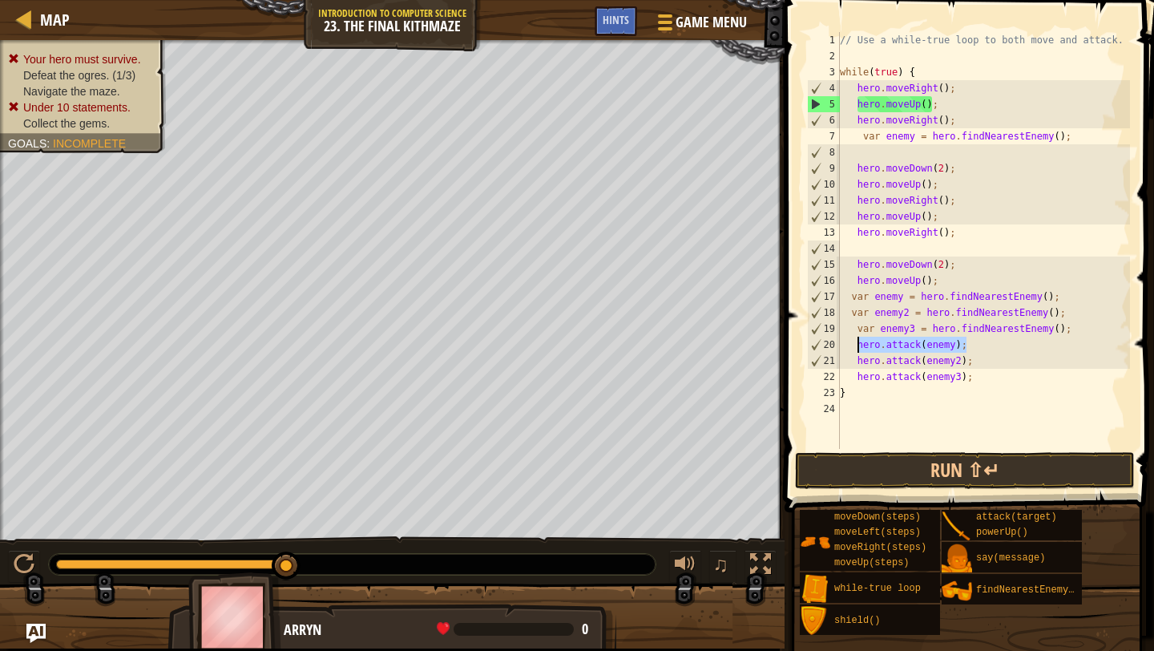
drag, startPoint x: 971, startPoint y: 347, endPoint x: 854, endPoint y: 341, distance: 116.4
click at [855, 341] on div "// Use a while-true loop to both move and attack. while ( true ) { hero . moveR…" at bounding box center [983, 256] width 293 height 449
type textarea "hero.attack(enemy);"
click at [1013, 147] on div "// Use a while-true loop to both move and attack. while ( true ) { hero . moveR…" at bounding box center [983, 256] width 293 height 449
paste textarea "hero.attack(enemy);"
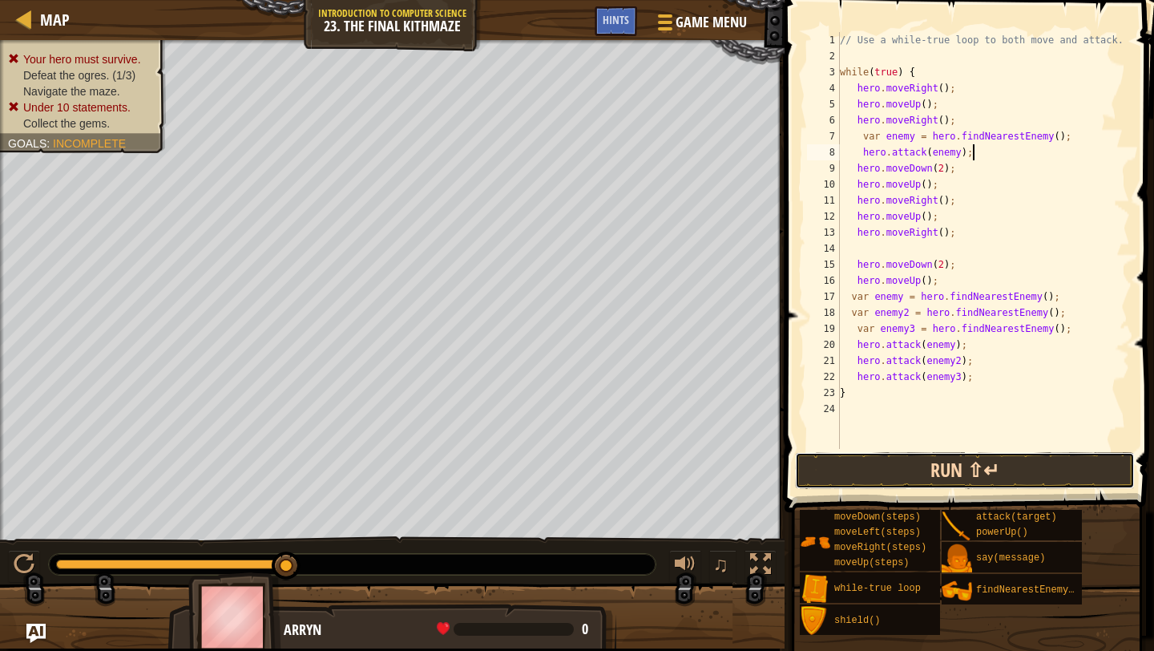
click at [947, 466] on button "Run ⇧↵" at bounding box center [965, 470] width 340 height 37
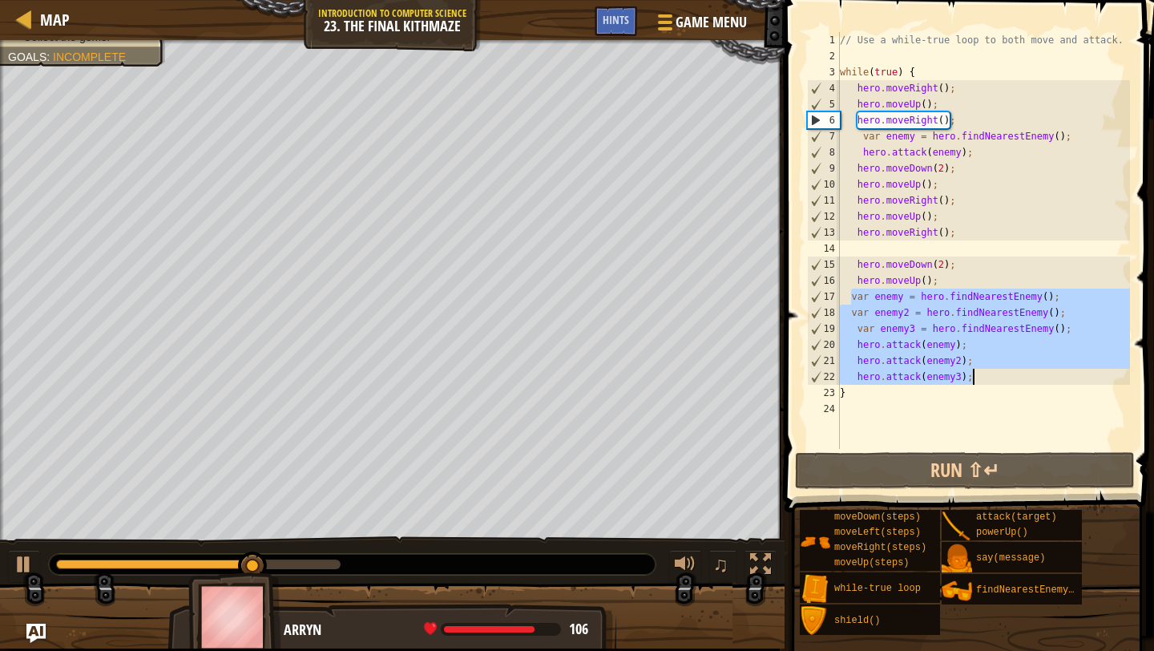
drag, startPoint x: 851, startPoint y: 295, endPoint x: 975, endPoint y: 381, distance: 151.0
click at [975, 381] on div "// Use a while-true loop to both move and attack. while ( true ) { hero . moveR…" at bounding box center [983, 256] width 293 height 449
type textarea "hero.attack(enemy2); hero.attack(enemy3);"
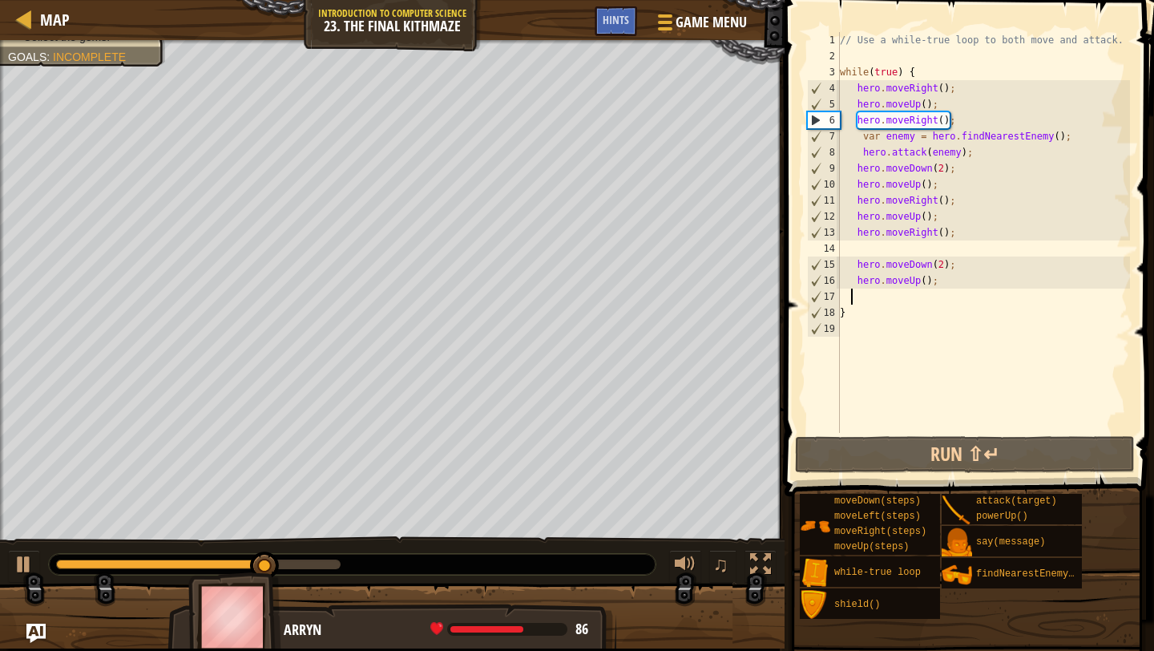
scroll to position [7, 0]
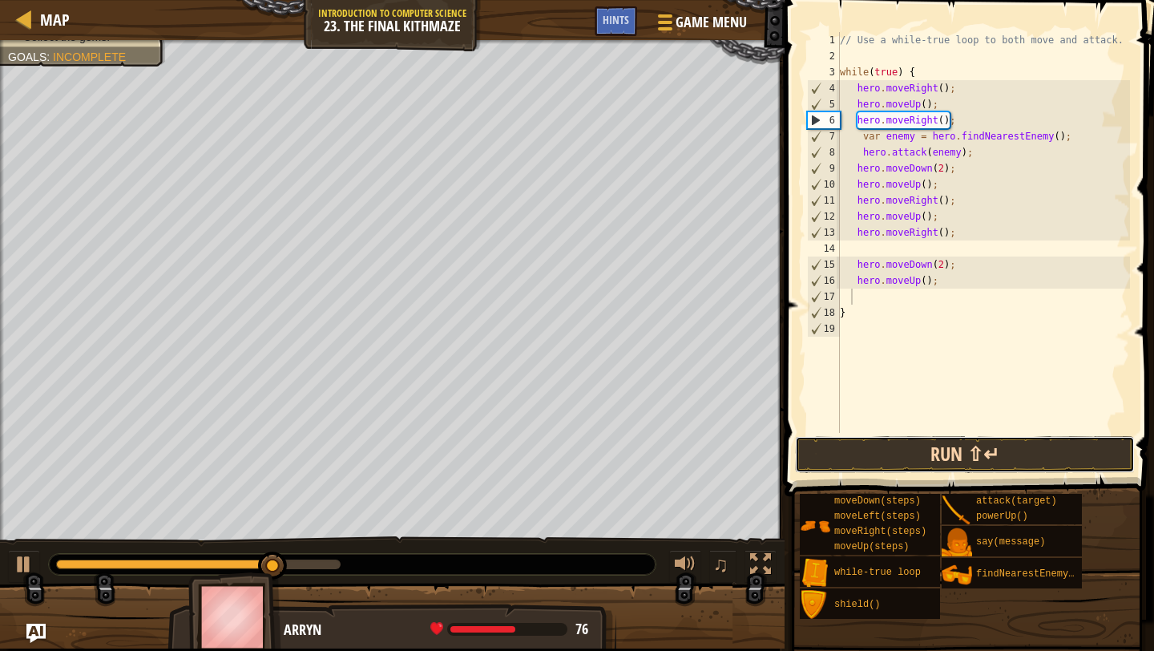
click at [947, 439] on button "Run ⇧↵" at bounding box center [965, 454] width 340 height 37
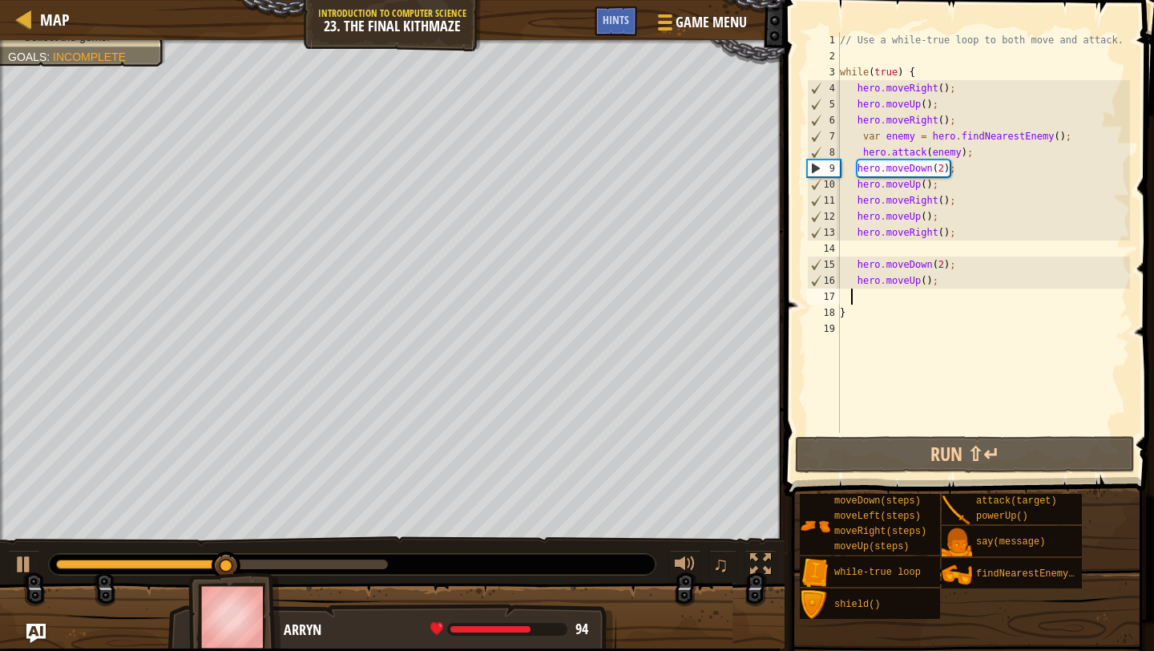
scroll to position [7, 0]
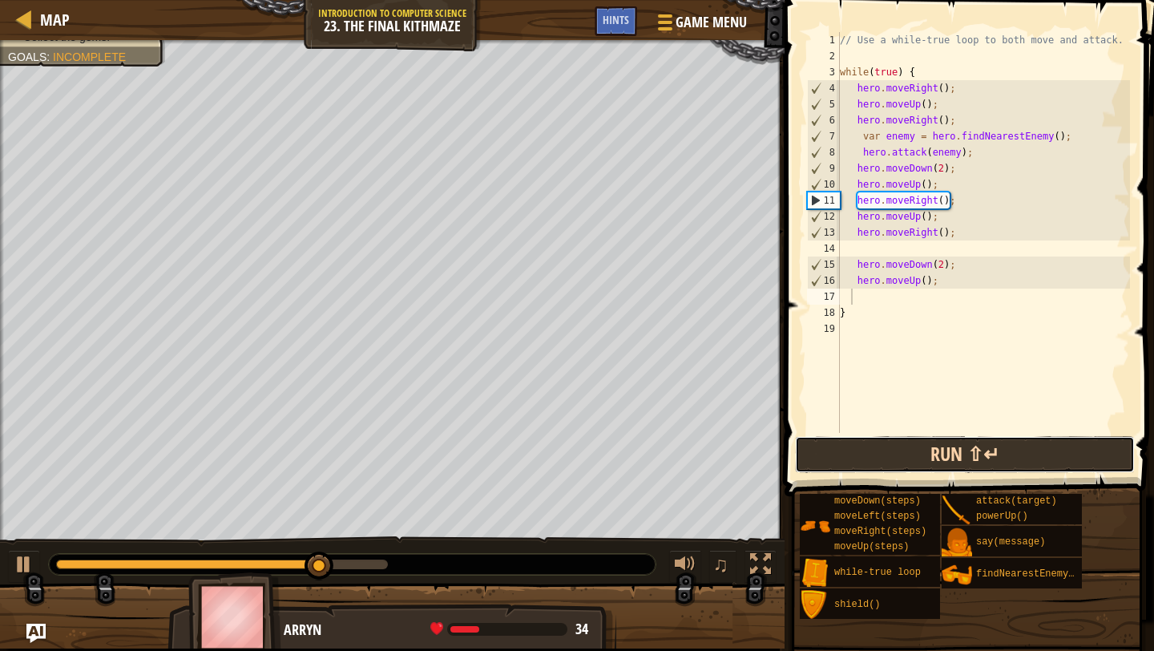
click at [911, 448] on button "Run ⇧↵" at bounding box center [965, 454] width 340 height 37
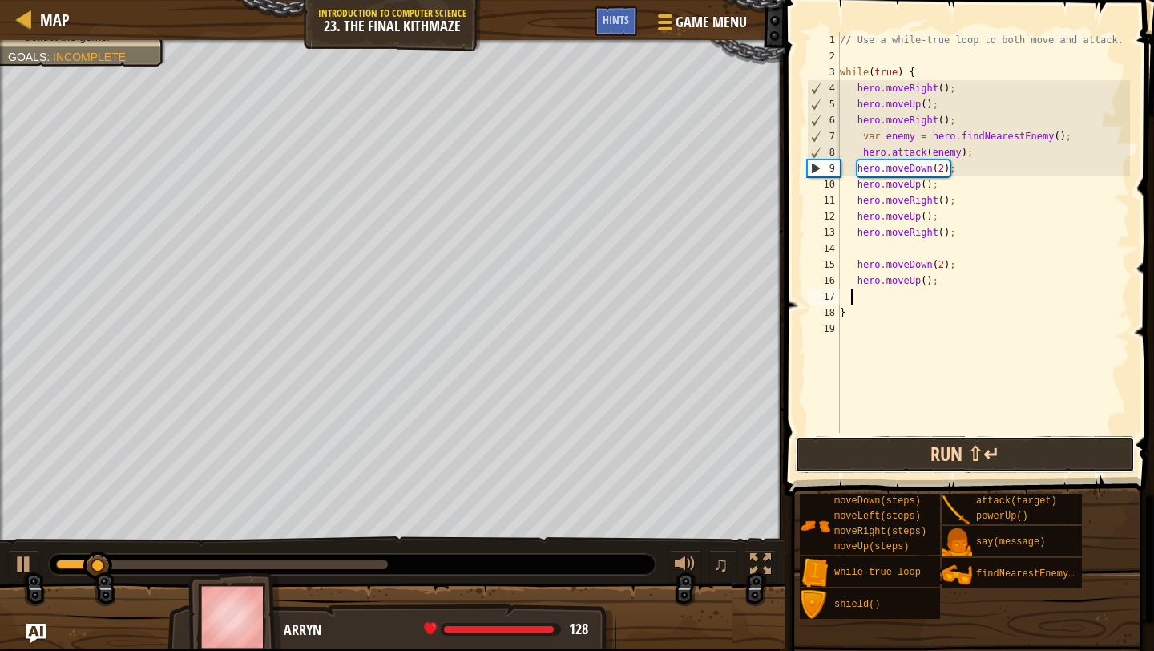
click at [914, 448] on button "Run ⇧↵" at bounding box center [965, 454] width 340 height 37
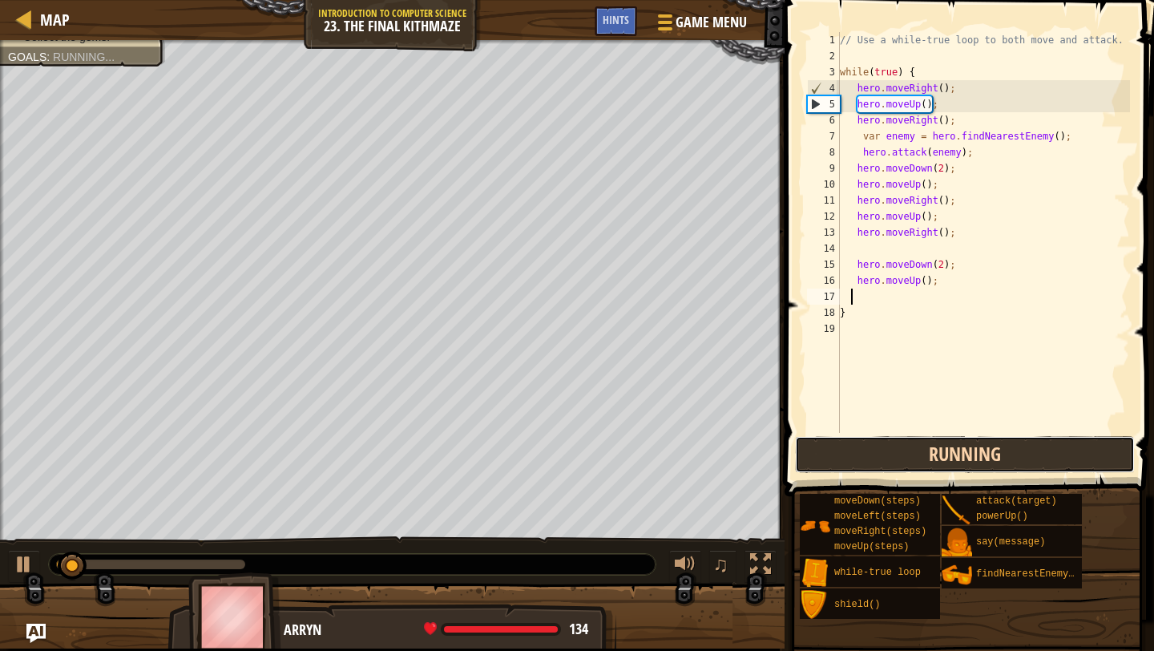
click at [914, 448] on button "Running" at bounding box center [965, 454] width 340 height 37
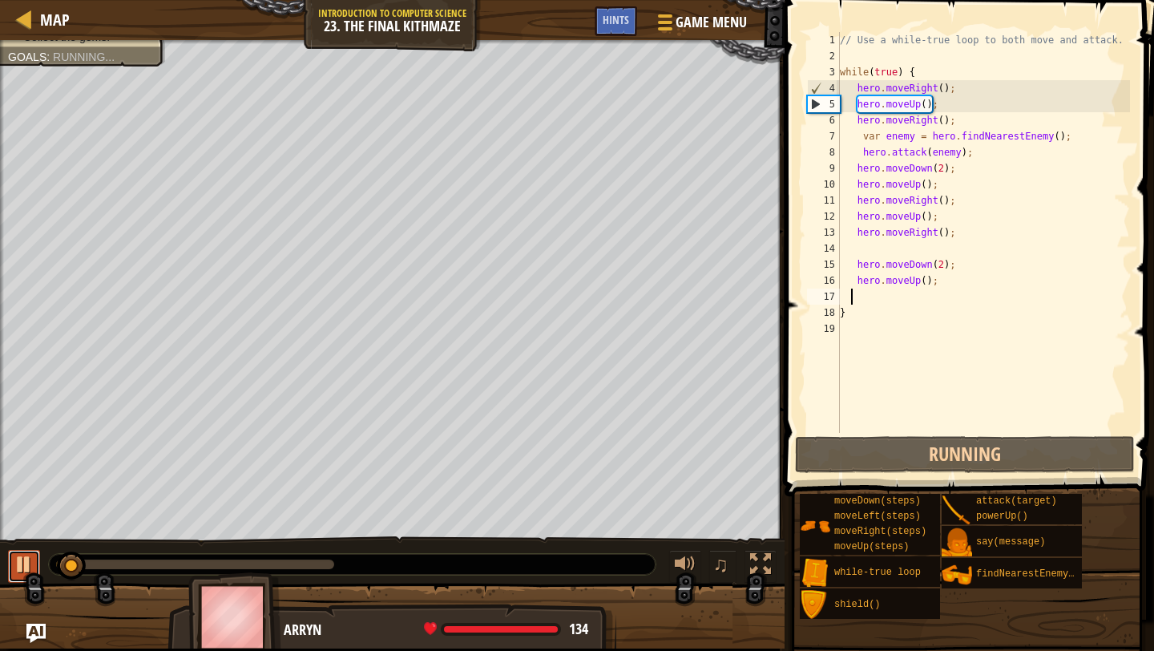
click at [23, 567] on div at bounding box center [24, 564] width 21 height 21
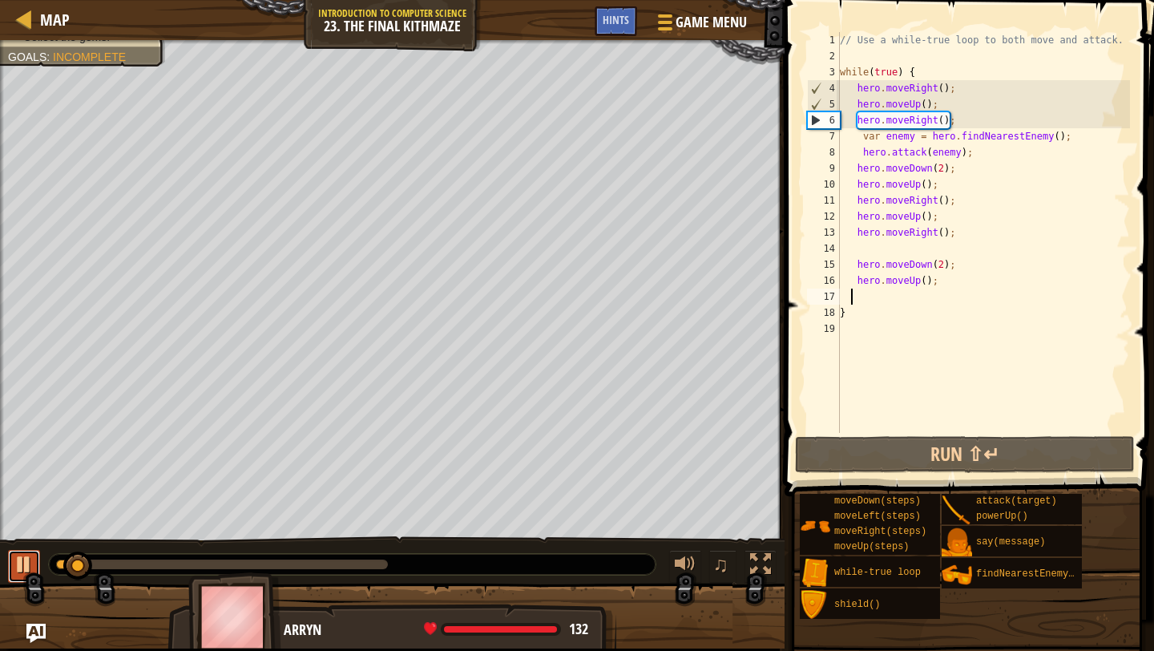
click at [23, 567] on div at bounding box center [24, 564] width 21 height 21
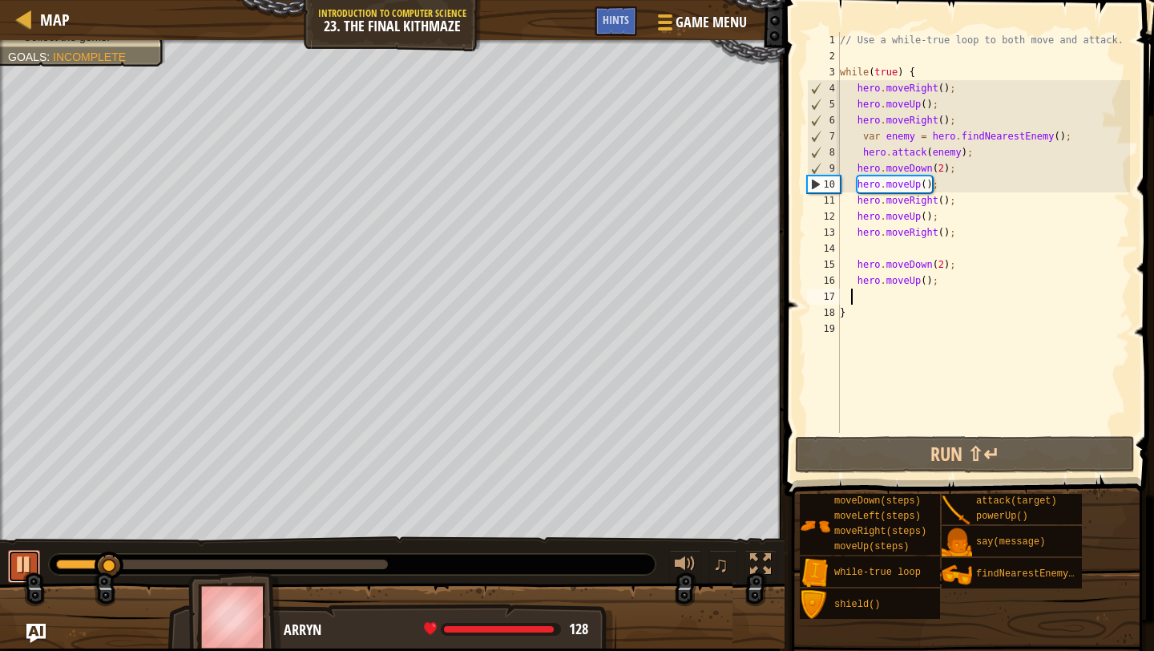
click at [23, 567] on div at bounding box center [24, 564] width 21 height 21
click at [23, 566] on div at bounding box center [24, 564] width 21 height 21
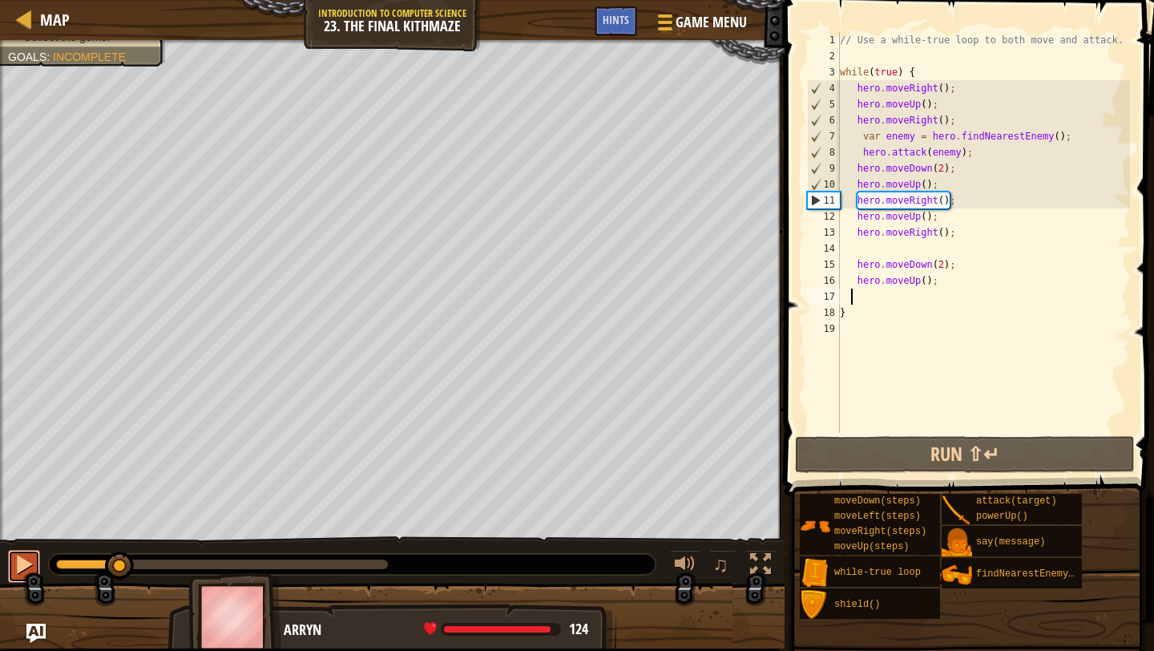
click at [23, 566] on div at bounding box center [24, 564] width 21 height 21
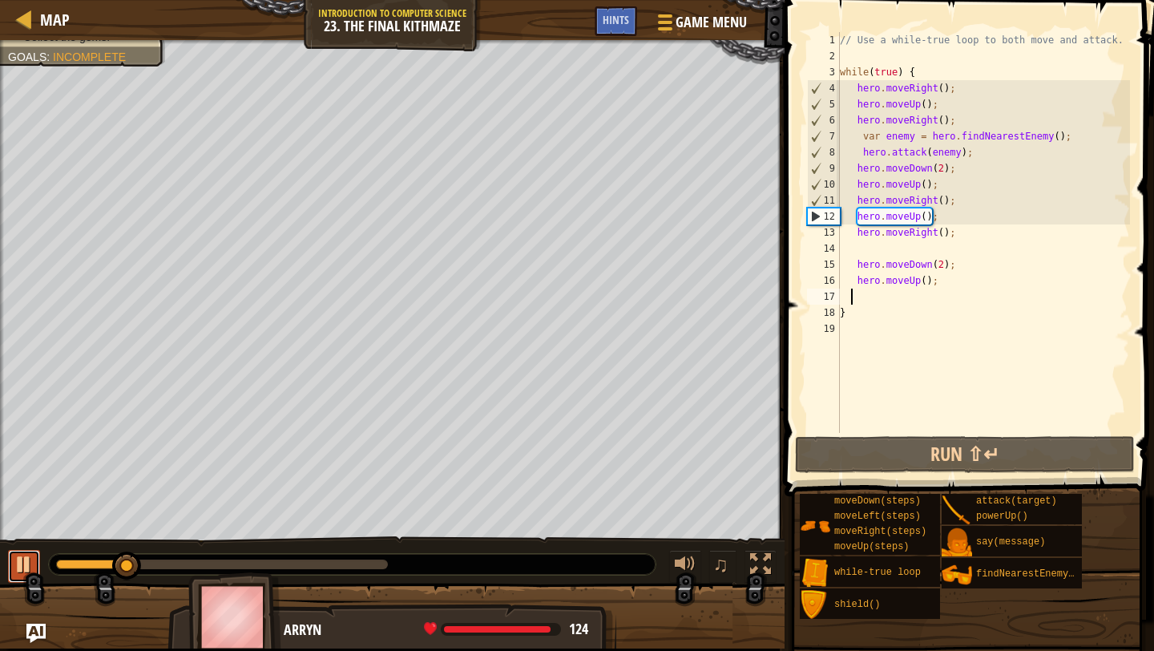
click at [23, 566] on div at bounding box center [24, 564] width 21 height 21
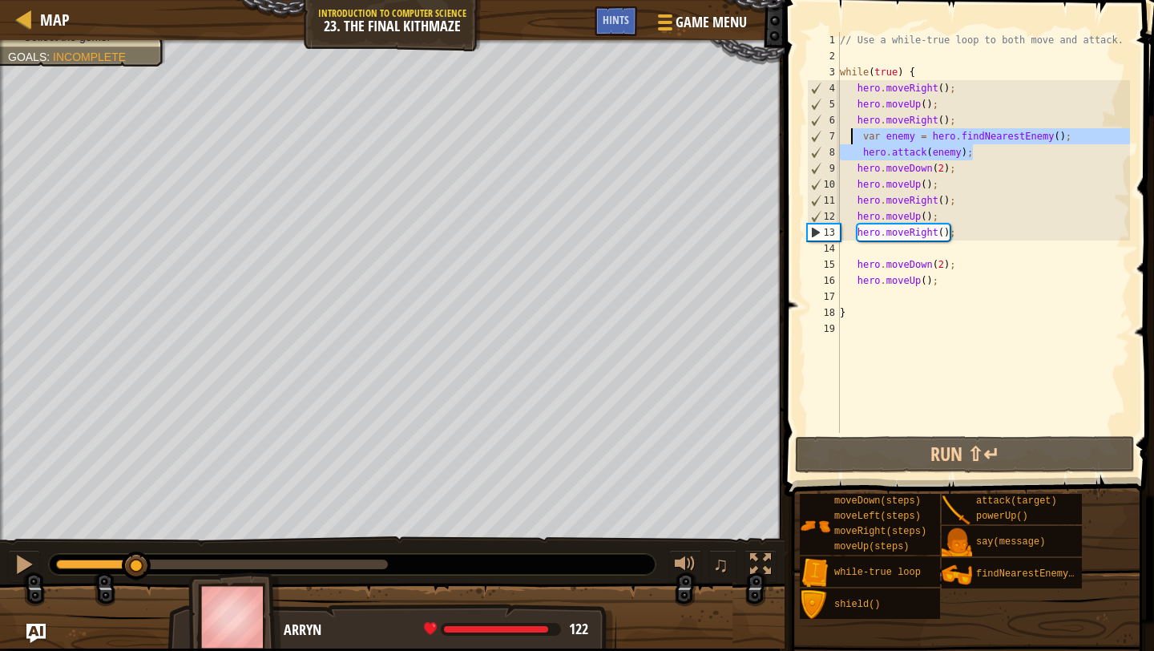
drag, startPoint x: 983, startPoint y: 153, endPoint x: 851, endPoint y: 142, distance: 132.7
click at [851, 142] on div "// Use a while-true loop to both move and attack. while ( true ) { hero . moveR…" at bounding box center [983, 248] width 293 height 433
type textarea "var enemy = hero.findNearestEnemy(); hero.attack(enemy);"
click at [956, 244] on div "// Use a while-true loop to both move and attack. while ( true ) { hero . moveR…" at bounding box center [983, 248] width 293 height 433
paste textarea "hero.attack(enemy);"
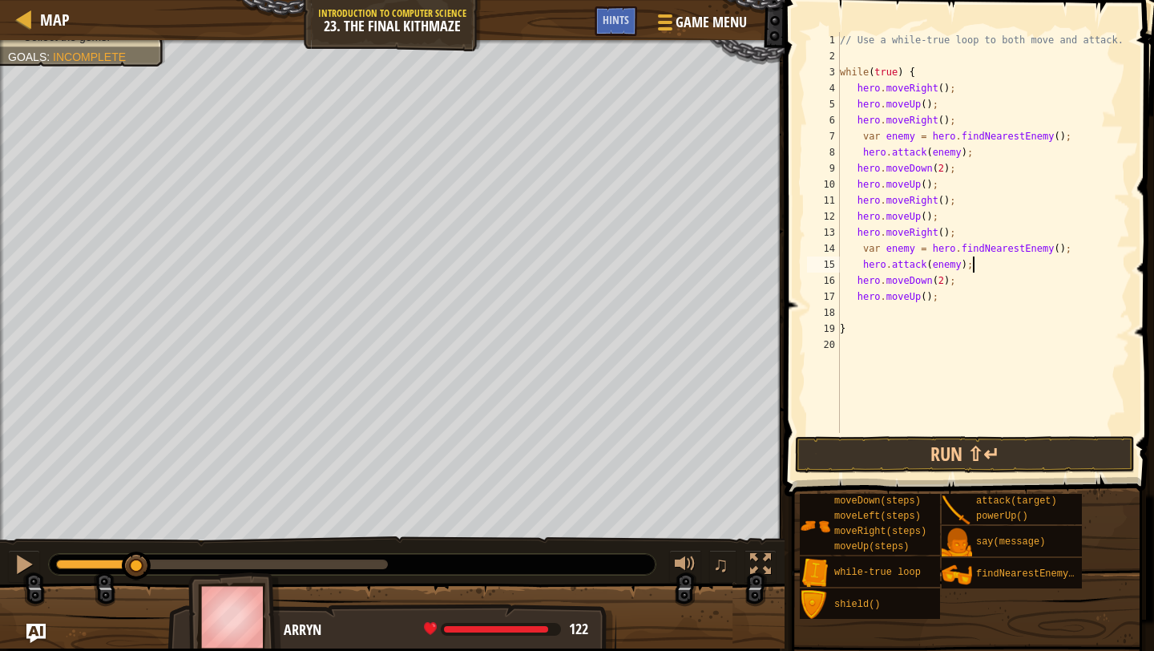
click at [915, 248] on div "// Use a while-true loop to both move and attack. while ( true ) { hero . moveR…" at bounding box center [983, 248] width 293 height 433
click at [958, 270] on div "// Use a while-true loop to both move and attack. while ( true ) { hero . moveR…" at bounding box center [983, 248] width 293 height 433
type textarea "hero.attack(enemy2);"
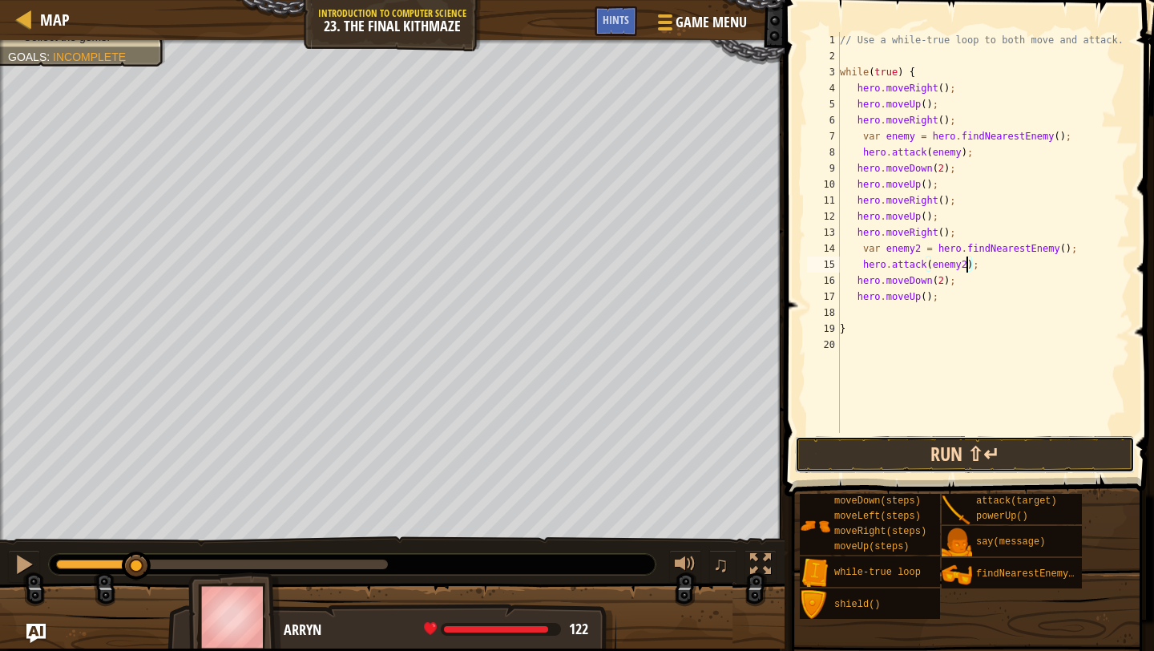
click at [838, 452] on button "Run ⇧↵" at bounding box center [965, 454] width 340 height 37
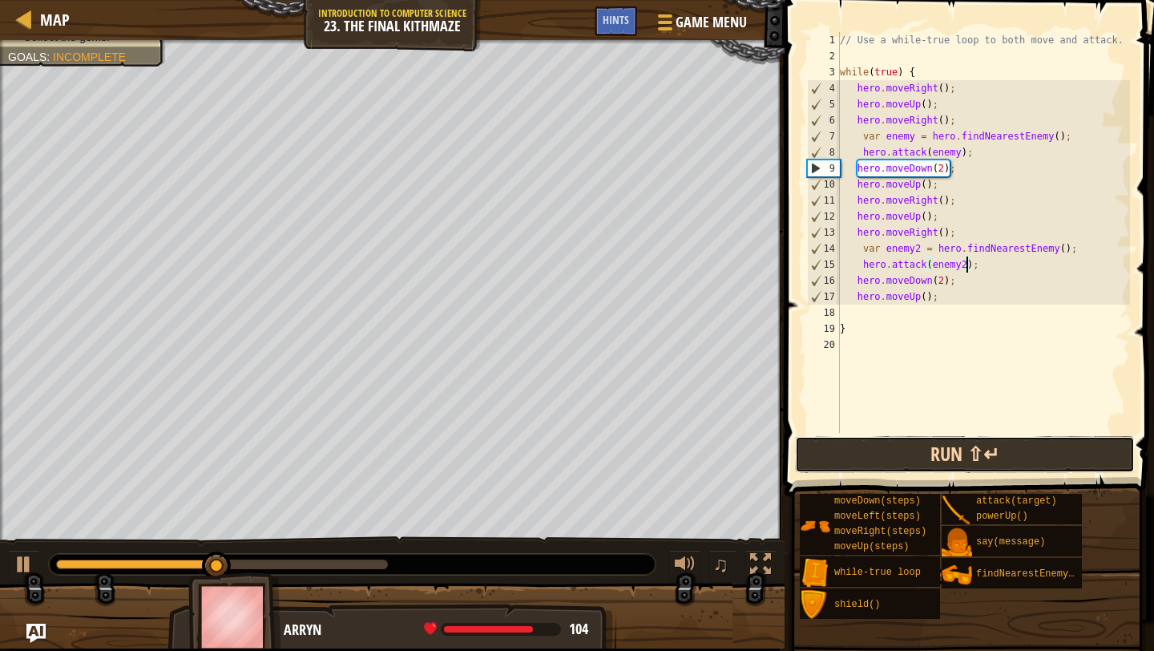
click at [833, 453] on button "Run ⇧↵" at bounding box center [965, 454] width 340 height 37
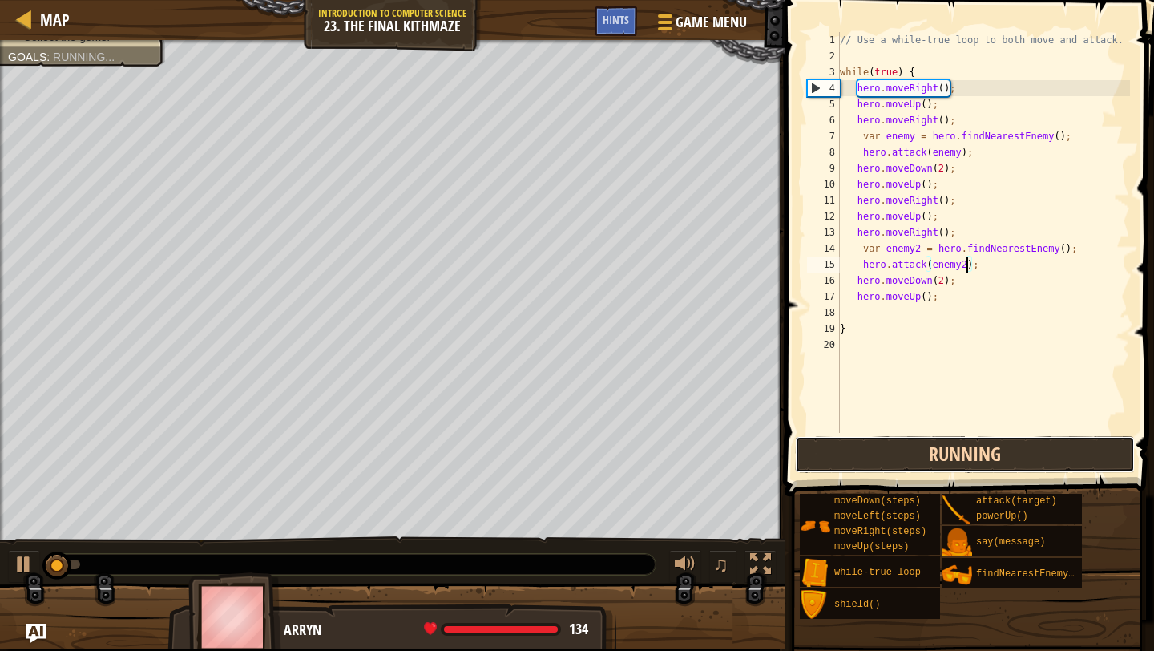
click at [833, 453] on button "Running" at bounding box center [965, 454] width 340 height 37
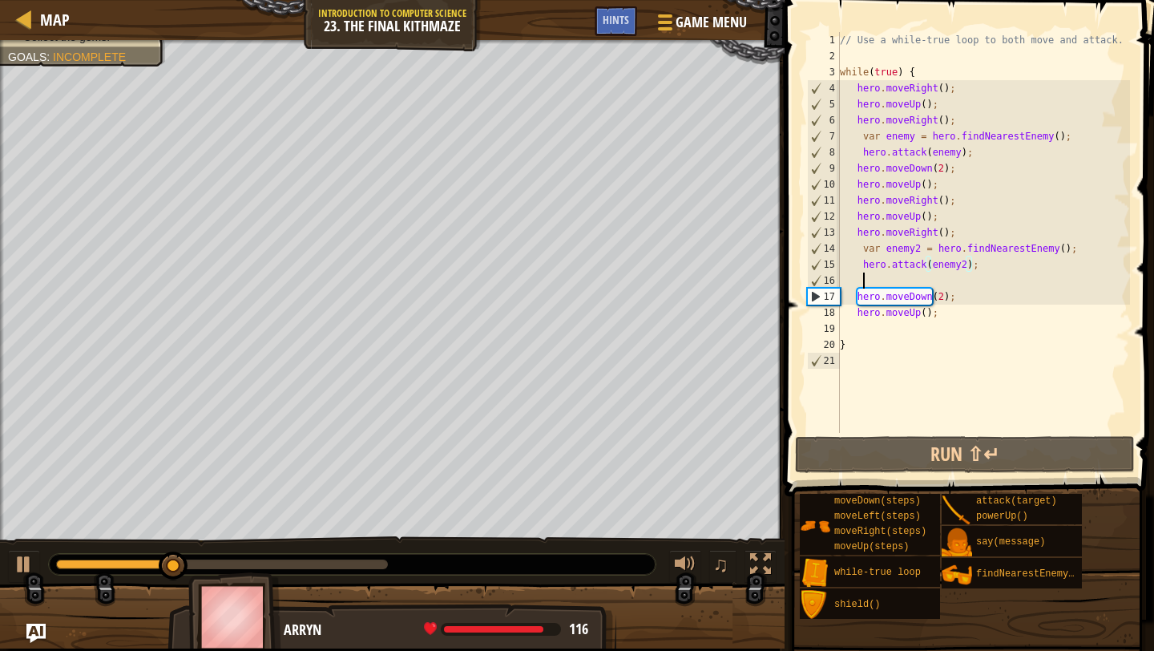
scroll to position [7, 1]
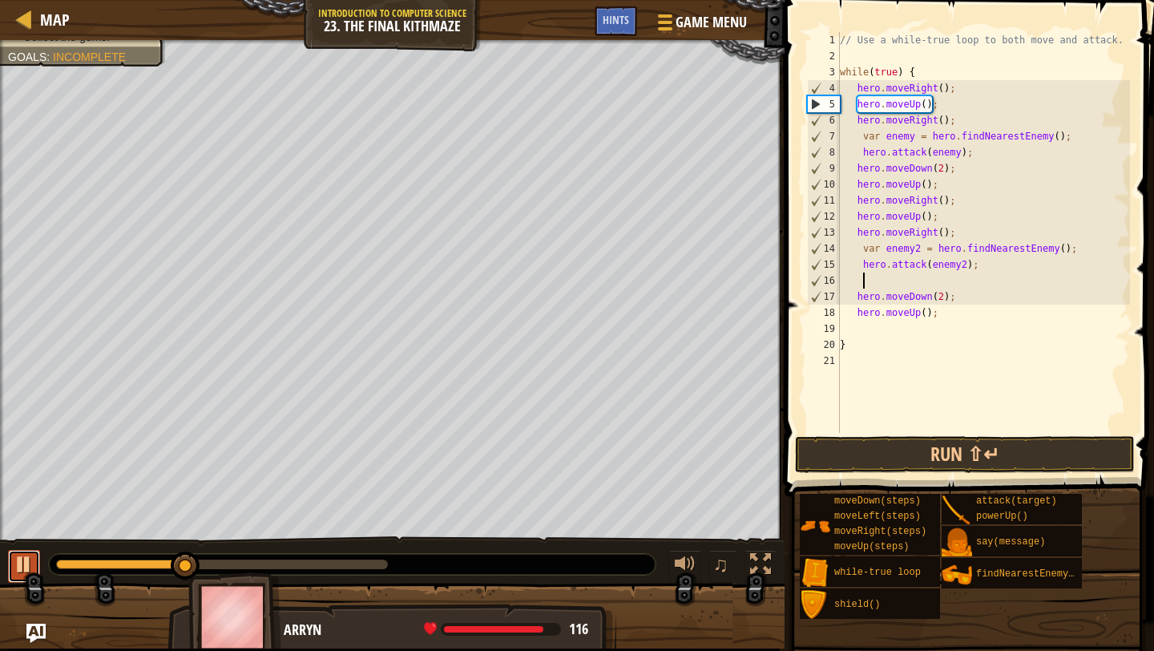
click at [27, 563] on div at bounding box center [24, 564] width 21 height 21
